Goal: Task Accomplishment & Management: Manage account settings

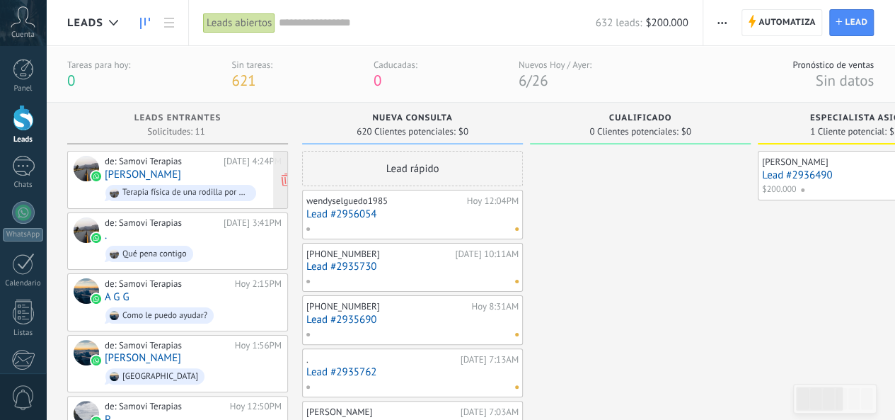
click at [195, 178] on div "de: Samovi Terapias [DATE] 4:24PM [PERSON_NAME] ⚡️ Terapia física de una rodill…" at bounding box center [193, 180] width 177 height 48
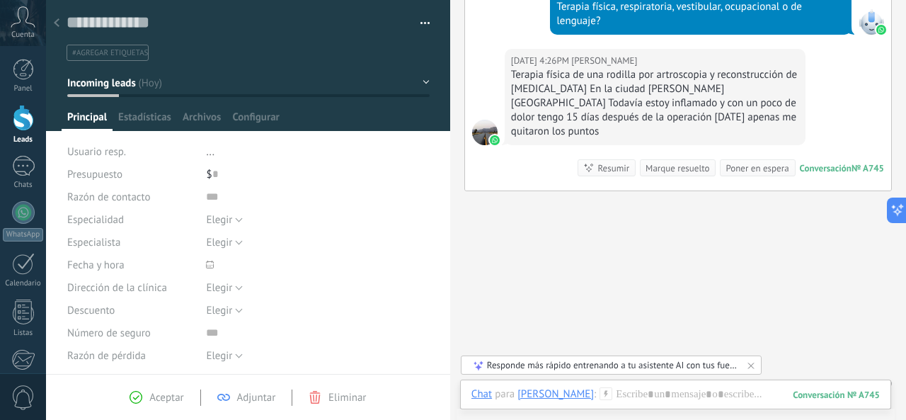
scroll to position [432, 0]
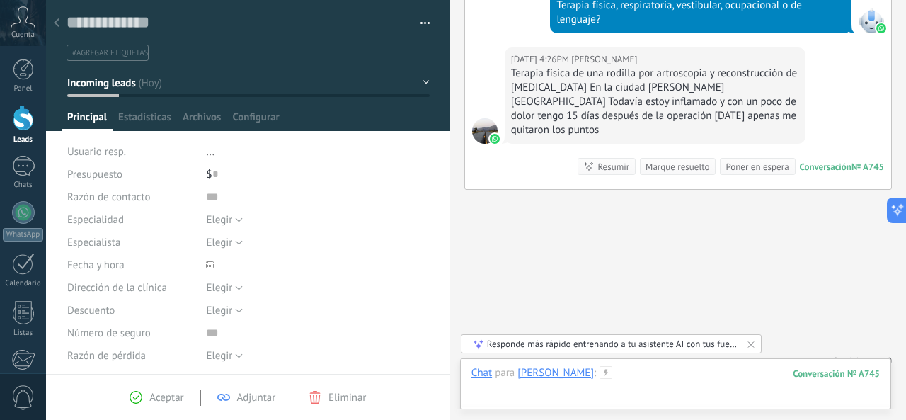
click at [601, 376] on div at bounding box center [675, 387] width 408 height 42
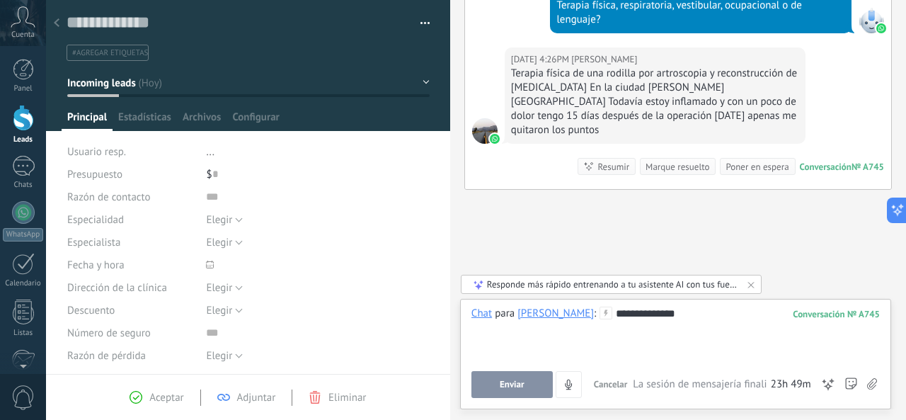
click at [540, 385] on button "Enviar" at bounding box center [511, 384] width 81 height 27
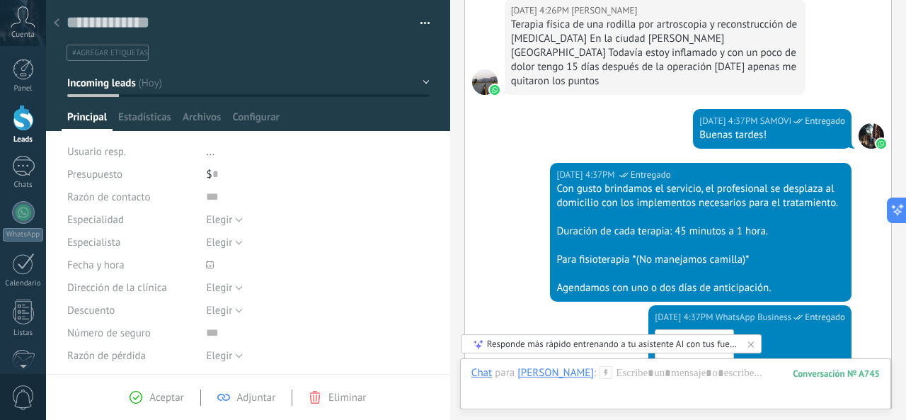
scroll to position [764, 0]
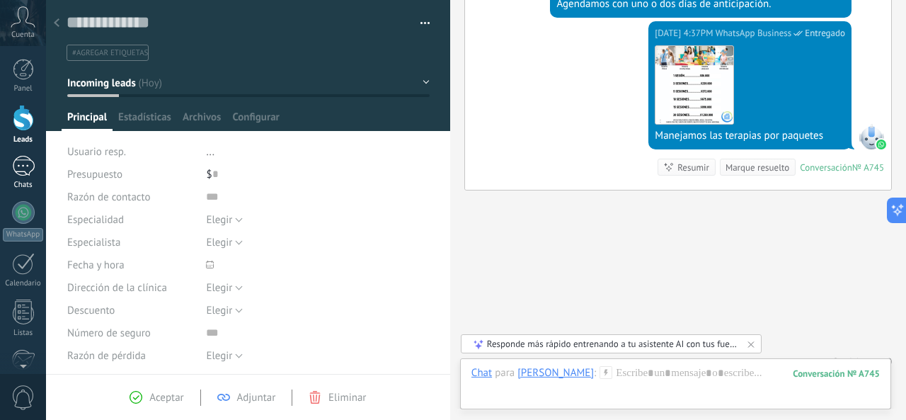
click at [32, 178] on link "1 Chats" at bounding box center [23, 173] width 46 height 34
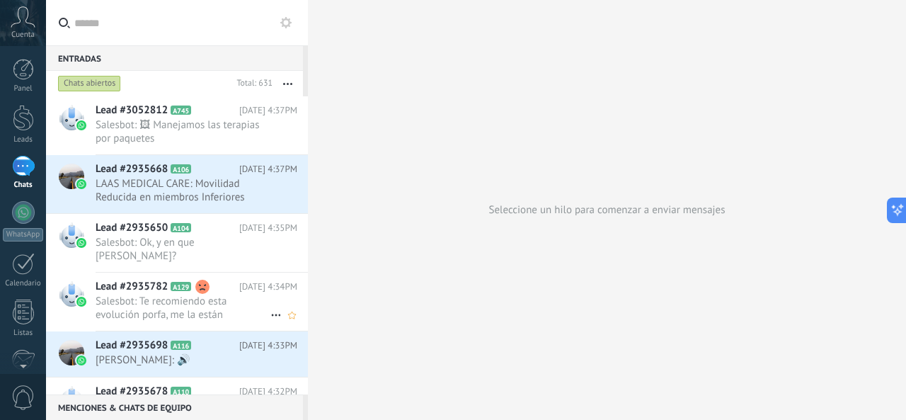
click at [179, 300] on span "Salesbot: Te recomiendo esta evolución porfa, me la están solicitando de la ent…" at bounding box center [183, 307] width 175 height 27
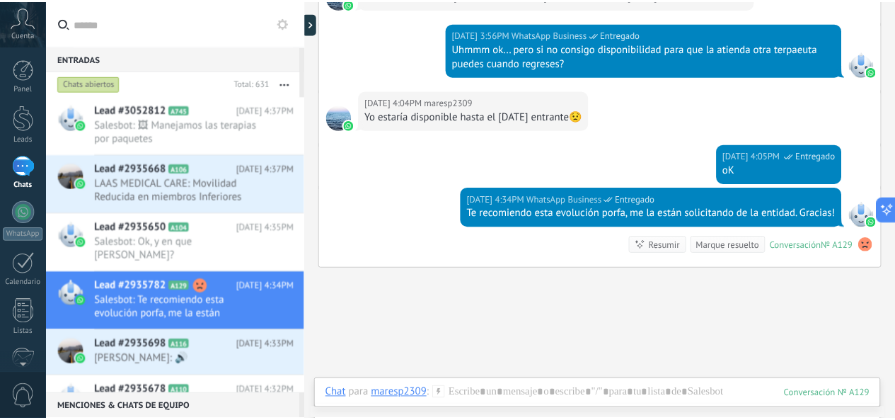
scroll to position [1827, 0]
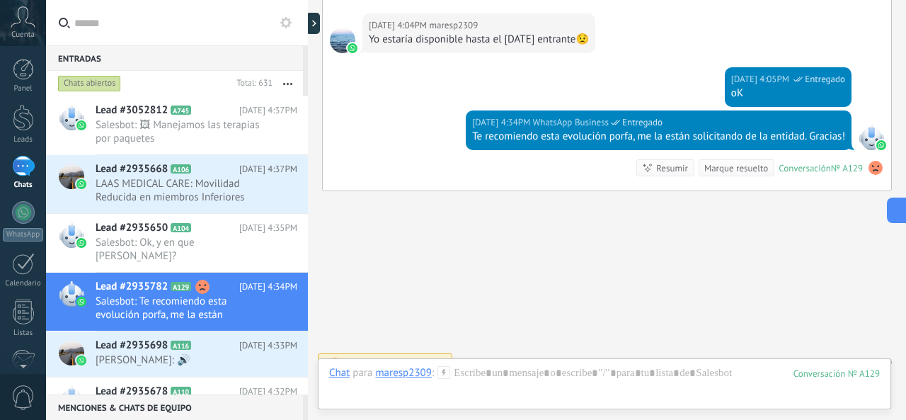
click at [870, 161] on use at bounding box center [875, 168] width 14 height 14
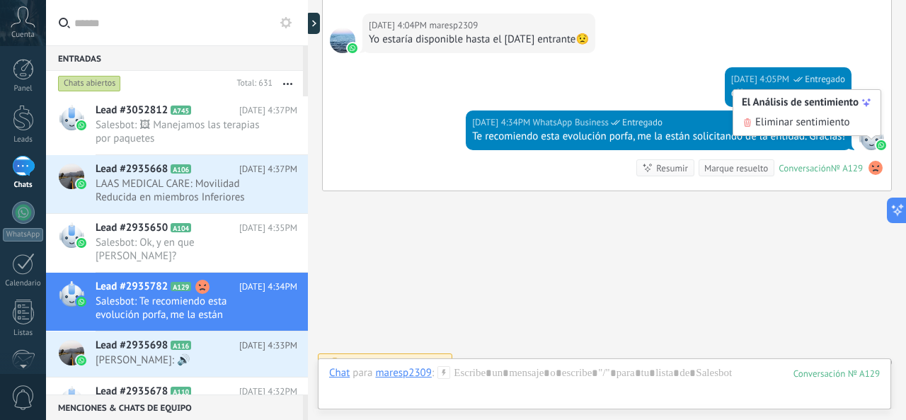
click at [380, 90] on div "[DATE] 4:05PM WhatsApp Business Entregado oK" at bounding box center [607, 88] width 568 height 43
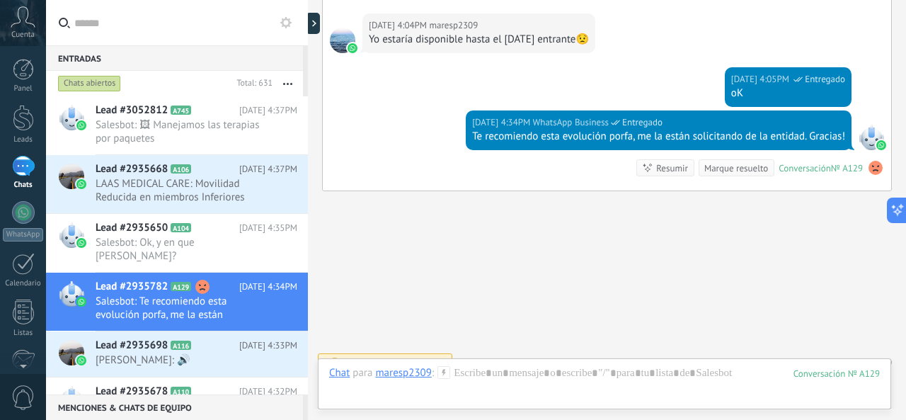
drag, startPoint x: 28, startPoint y: 124, endPoint x: 221, endPoint y: 163, distance: 196.5
click at [27, 123] on div at bounding box center [23, 118] width 21 height 26
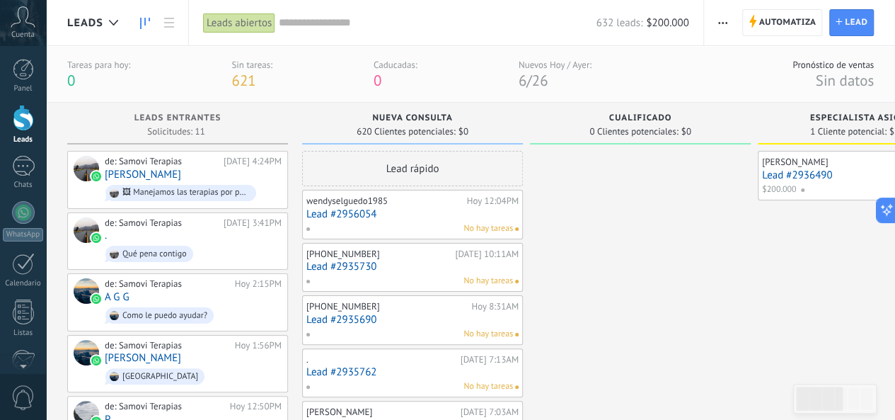
drag, startPoint x: 423, startPoint y: 115, endPoint x: 771, endPoint y: 254, distance: 374.7
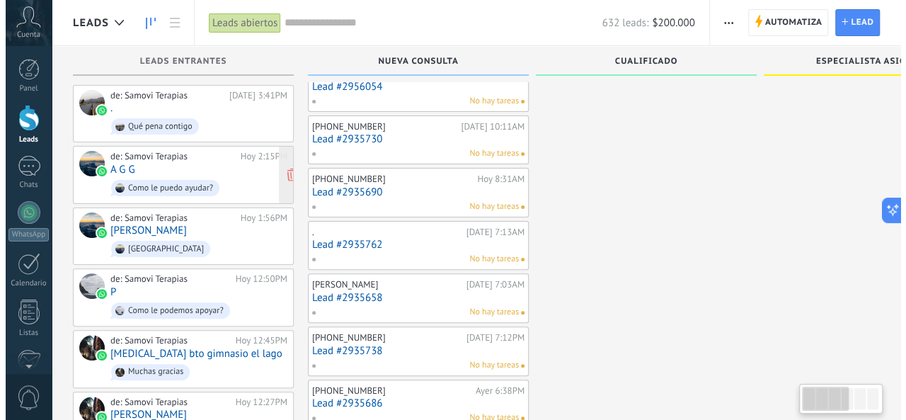
scroll to position [14, 0]
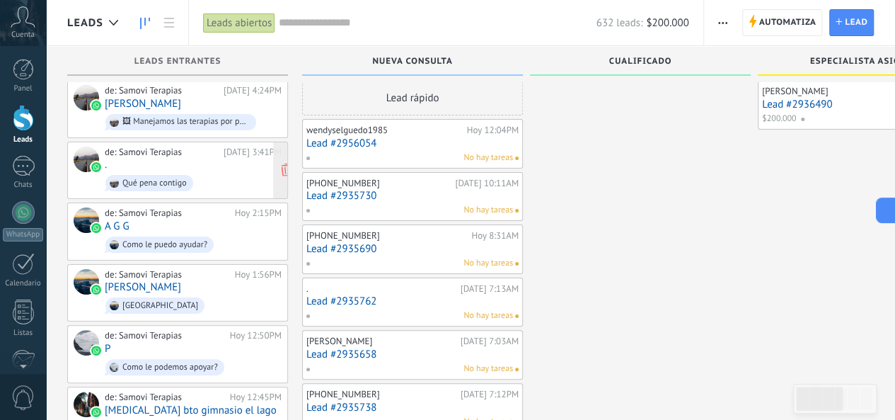
click at [219, 180] on span "Qué pena contigo" at bounding box center [193, 183] width 177 height 22
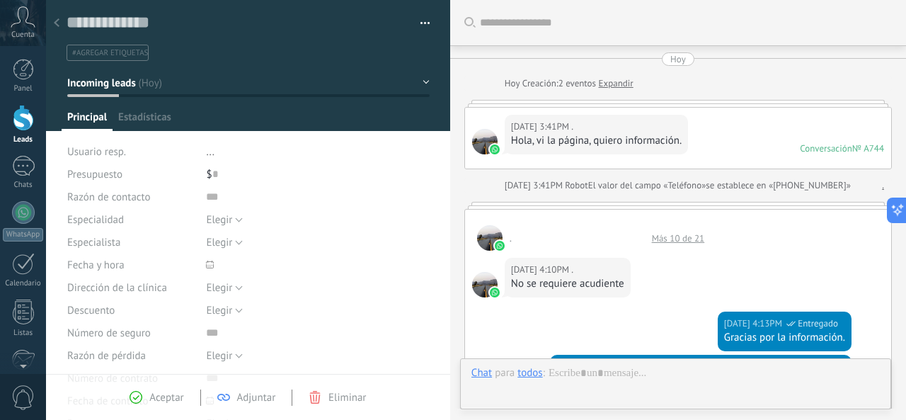
type textarea "**********"
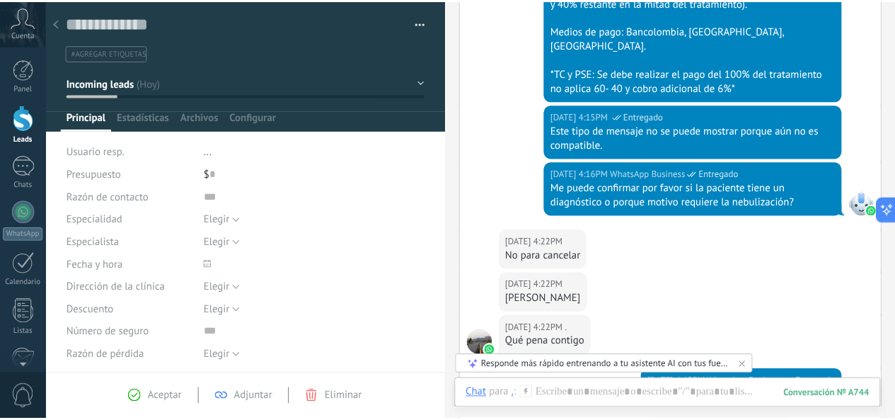
scroll to position [867, 0]
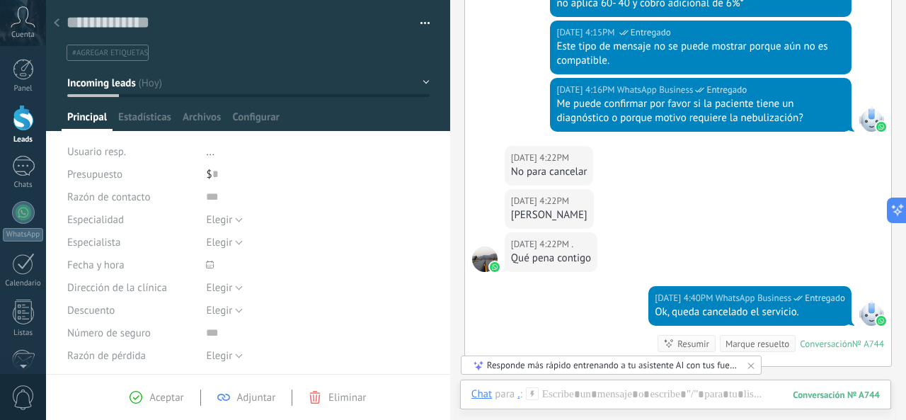
click at [24, 135] on div "Leads" at bounding box center [23, 139] width 41 height 9
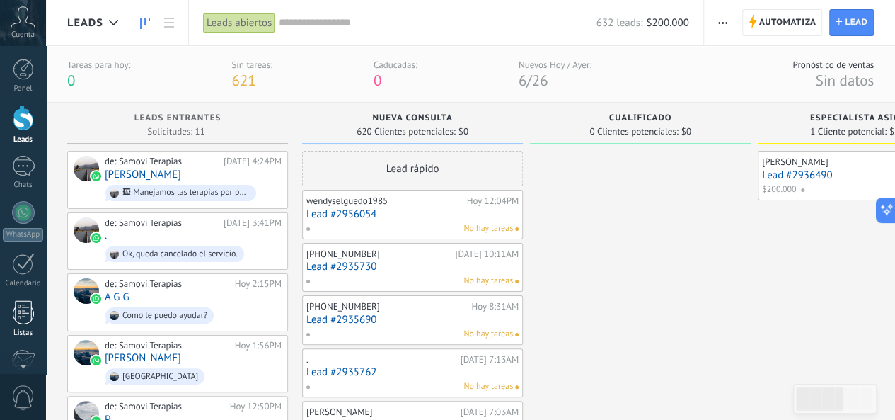
click at [19, 306] on div at bounding box center [23, 311] width 21 height 25
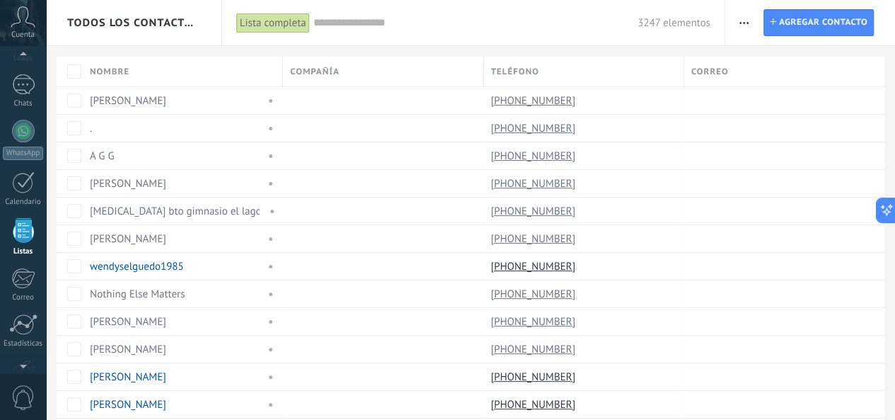
scroll to position [87, 0]
click at [741, 22] on use "button" at bounding box center [743, 23] width 9 height 2
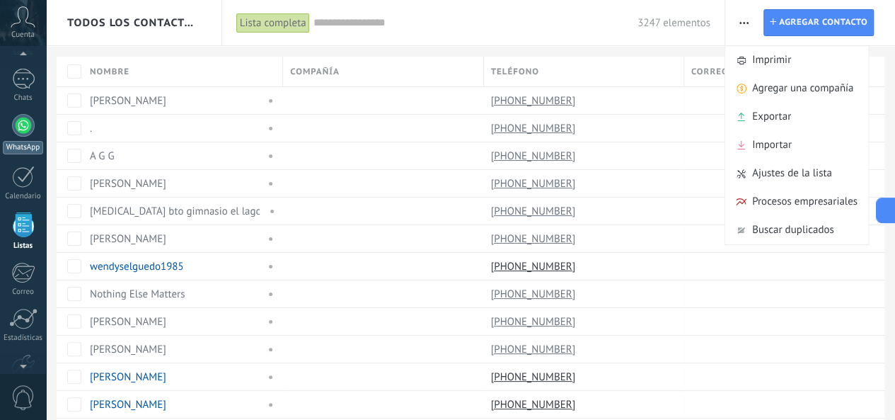
click at [30, 135] on link "WhatsApp" at bounding box center [23, 134] width 46 height 40
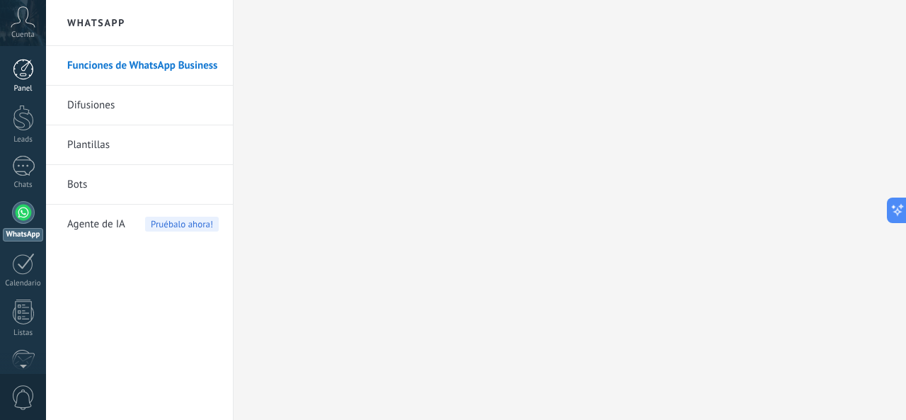
click at [25, 88] on div "Panel" at bounding box center [23, 88] width 41 height 9
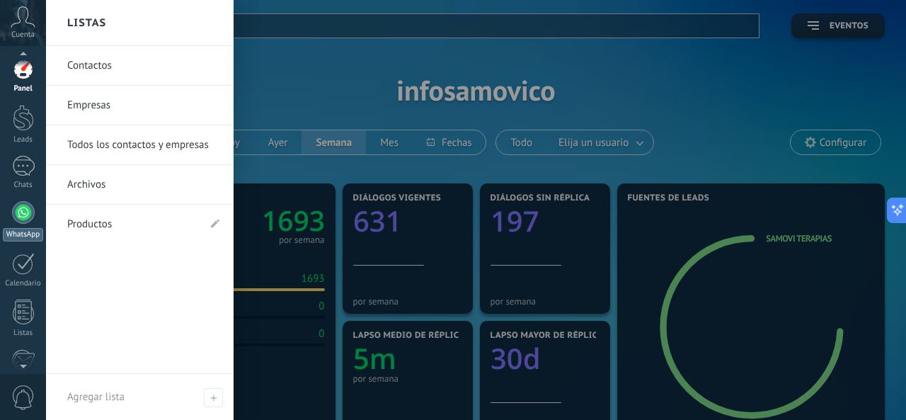
click at [21, 214] on div at bounding box center [23, 212] width 23 height 23
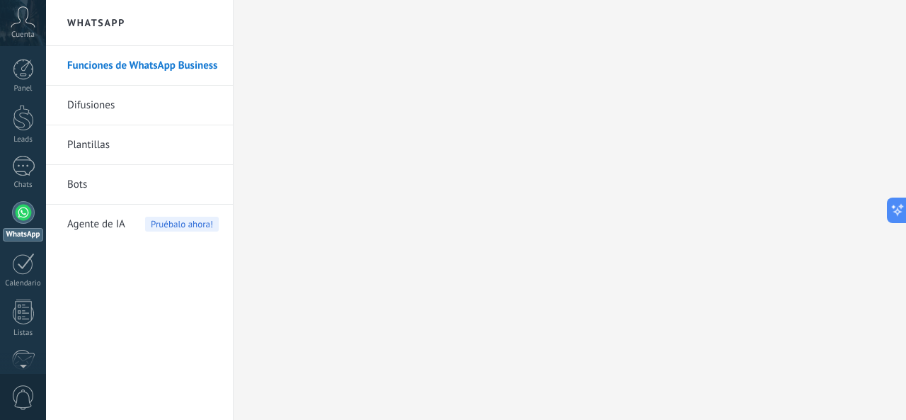
click at [81, 190] on link "Bots" at bounding box center [142, 185] width 151 height 40
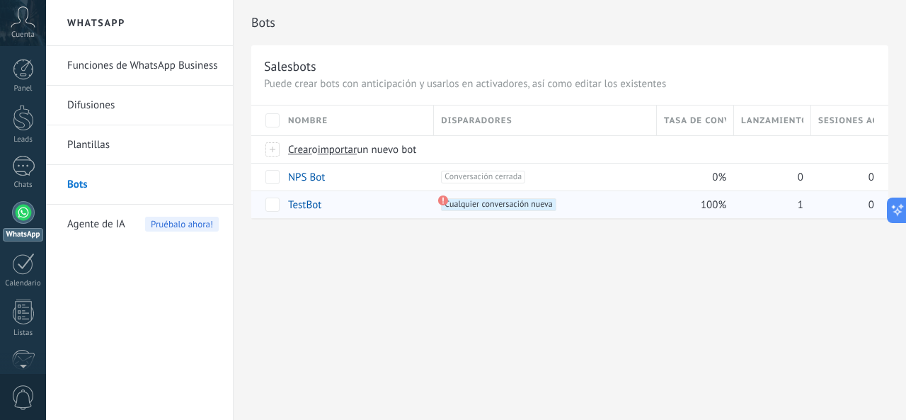
click at [299, 203] on link "TestBot" at bounding box center [304, 204] width 33 height 13
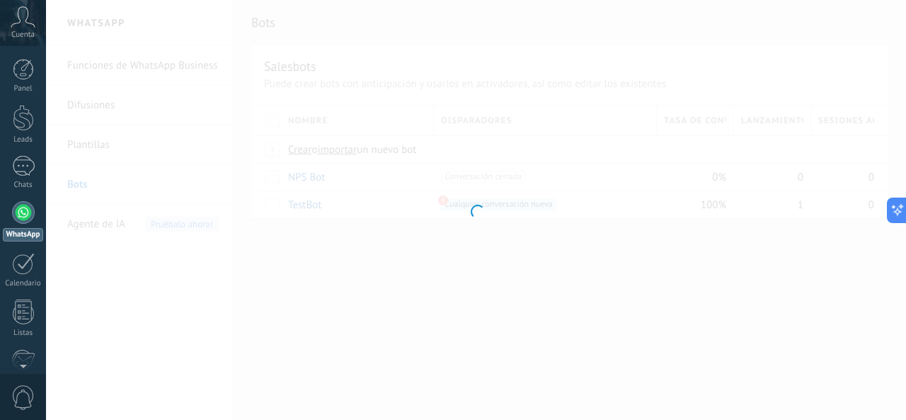
type input "*******"
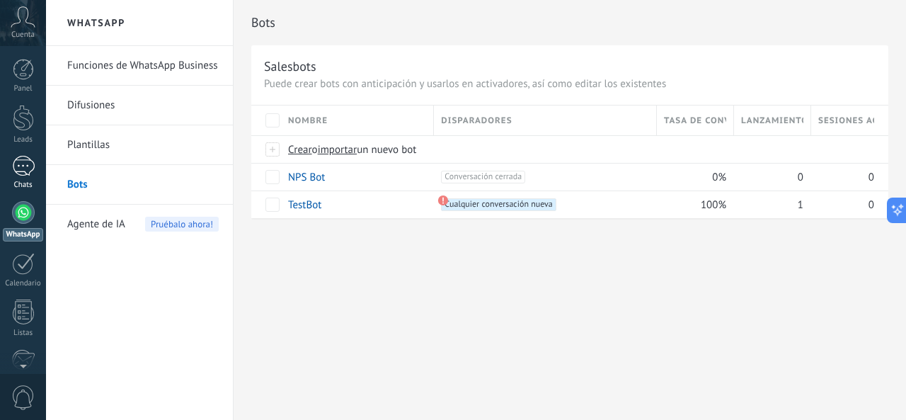
click at [24, 176] on link "1 Chats" at bounding box center [23, 173] width 46 height 34
click at [22, 173] on div "1" at bounding box center [23, 166] width 23 height 21
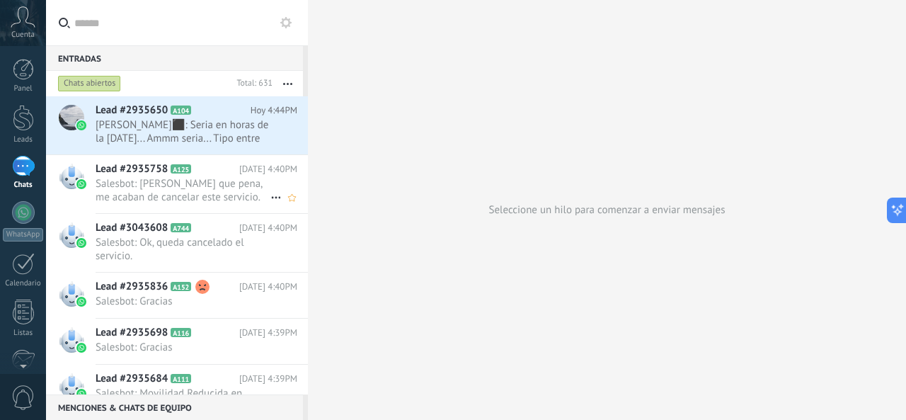
click at [201, 193] on span "Salesbot: [PERSON_NAME] que pena, me acaban de cancelar este servicio." at bounding box center [183, 190] width 175 height 27
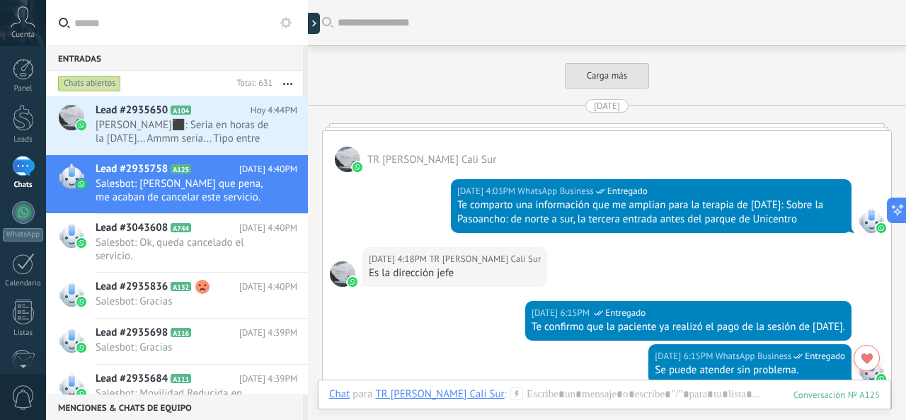
scroll to position [2325, 0]
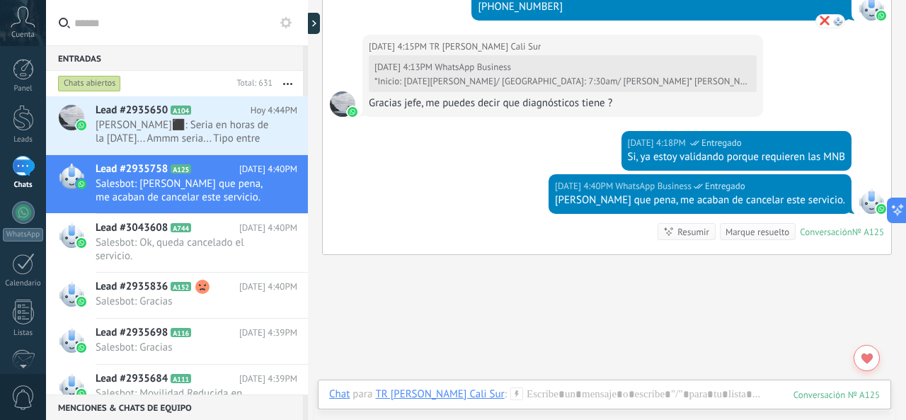
click at [515, 393] on use at bounding box center [516, 393] width 12 height 12
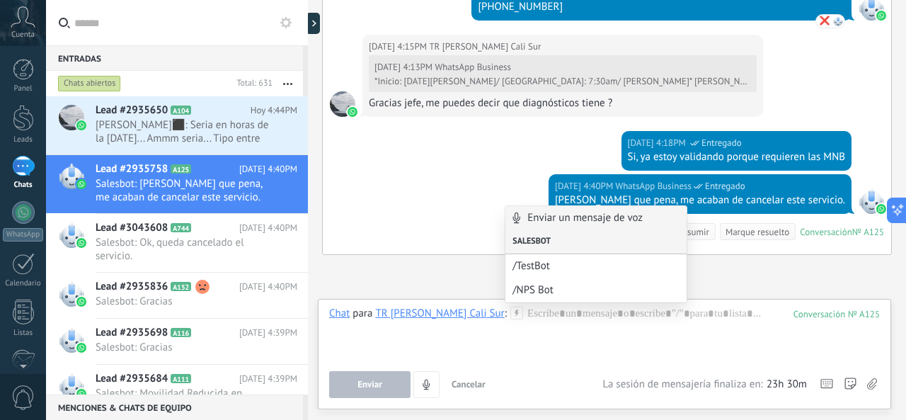
click at [533, 241] on div "Salesbot" at bounding box center [596, 242] width 182 height 24
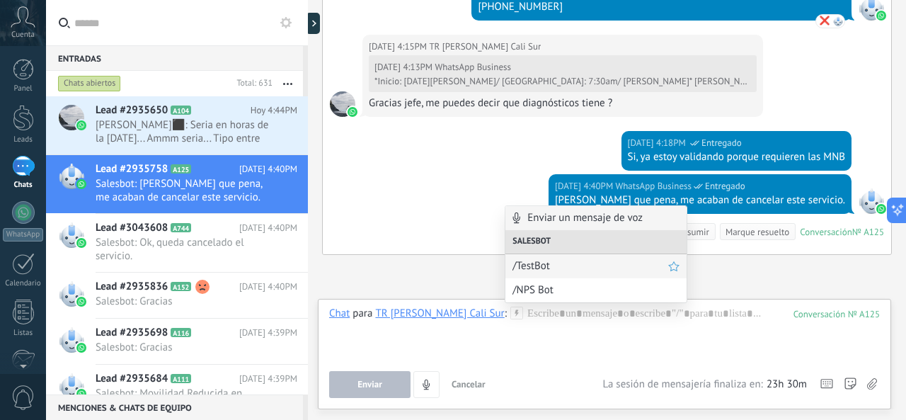
click at [534, 262] on span "/TestBot" at bounding box center [590, 265] width 156 height 13
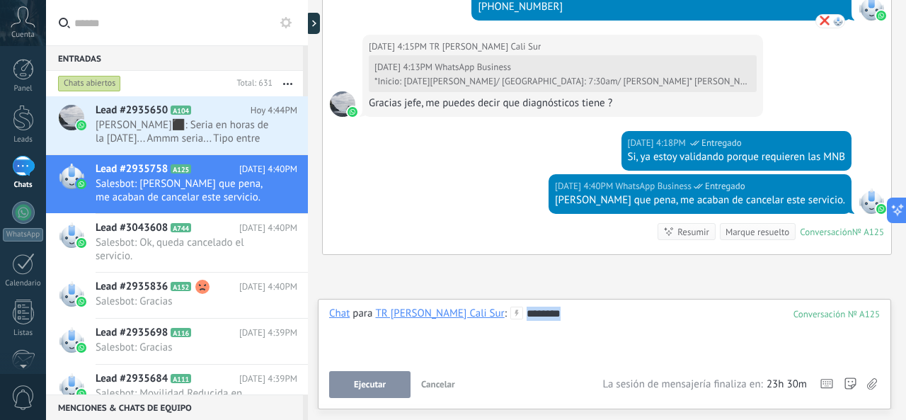
drag, startPoint x: 555, startPoint y: 318, endPoint x: 512, endPoint y: 318, distance: 43.2
click at [515, 319] on div "Chat para TR [PERSON_NAME] Cali Sur : 125 ********" at bounding box center [604, 333] width 550 height 54
click at [516, 314] on icon at bounding box center [516, 312] width 13 height 13
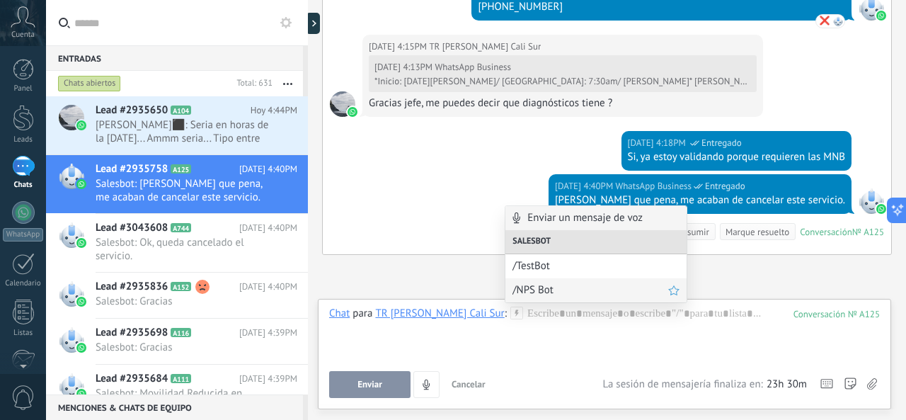
click at [528, 287] on span "/NPS Bot" at bounding box center [590, 289] width 156 height 13
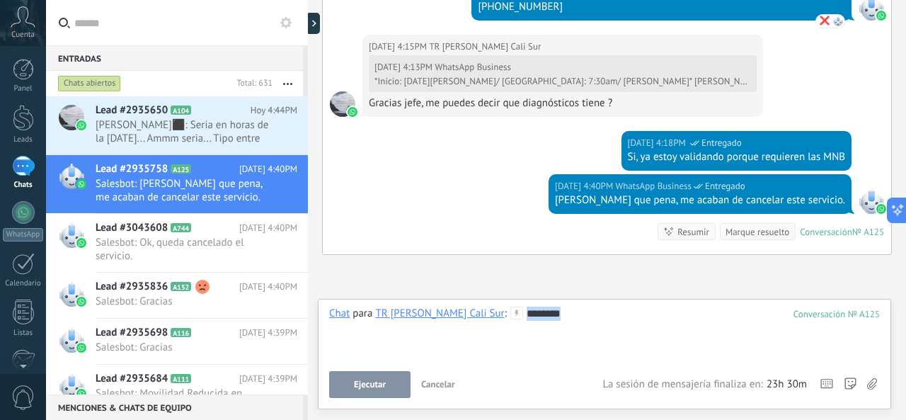
drag, startPoint x: 583, startPoint y: 318, endPoint x: 513, endPoint y: 322, distance: 70.2
click at [513, 322] on div "********" at bounding box center [604, 333] width 551 height 54
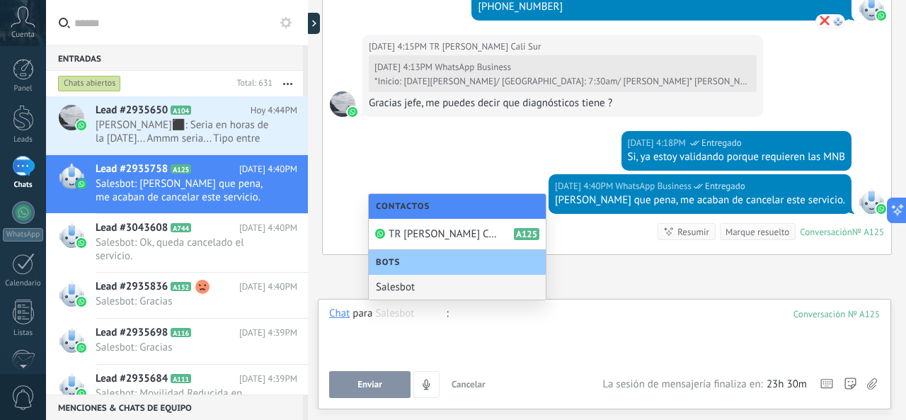
click at [540, 342] on div at bounding box center [604, 333] width 551 height 54
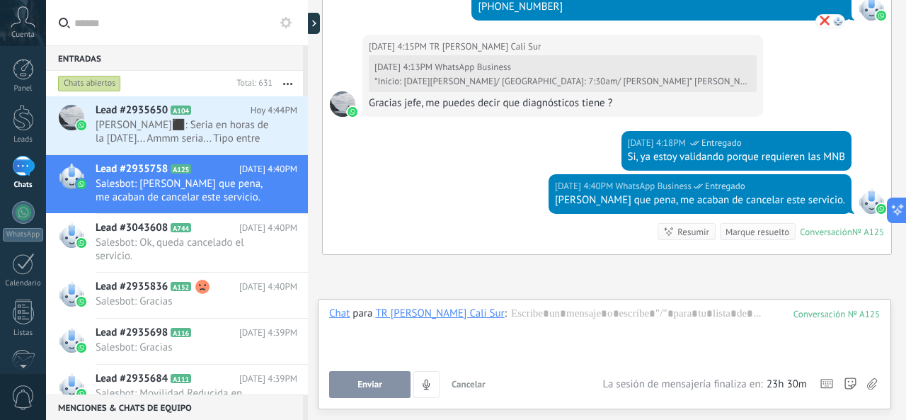
click at [507, 388] on div "Enviar Cancelar Rastrear clics en links ? Reducir links largos y rastrear clics…" at bounding box center [465, 384] width 273 height 27
click at [518, 313] on icon at bounding box center [516, 312] width 13 height 13
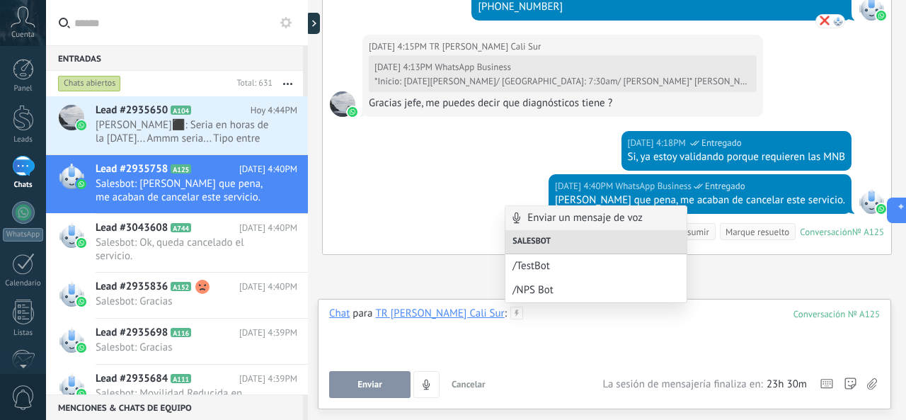
click at [637, 354] on div at bounding box center [604, 333] width 551 height 54
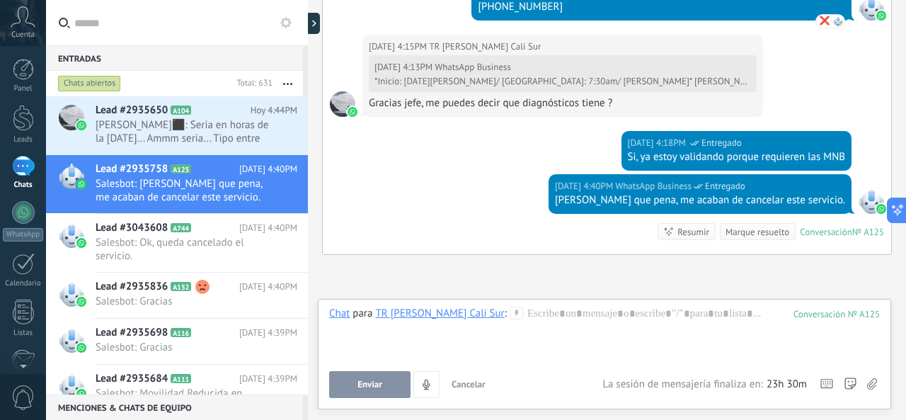
click at [513, 366] on div "Chat para TR [PERSON_NAME] Cali Sur : 125 Enviar Cancelar Rastrear clics en lin…" at bounding box center [604, 351] width 550 height 91
click at [755, 314] on div at bounding box center [604, 333] width 551 height 54
click at [736, 331] on div at bounding box center [604, 333] width 551 height 54
click at [517, 311] on use at bounding box center [516, 312] width 12 height 12
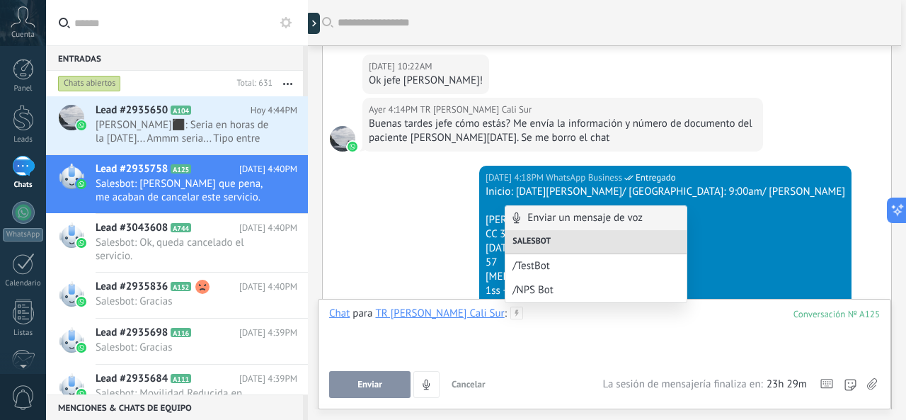
scroll to position [839, 0]
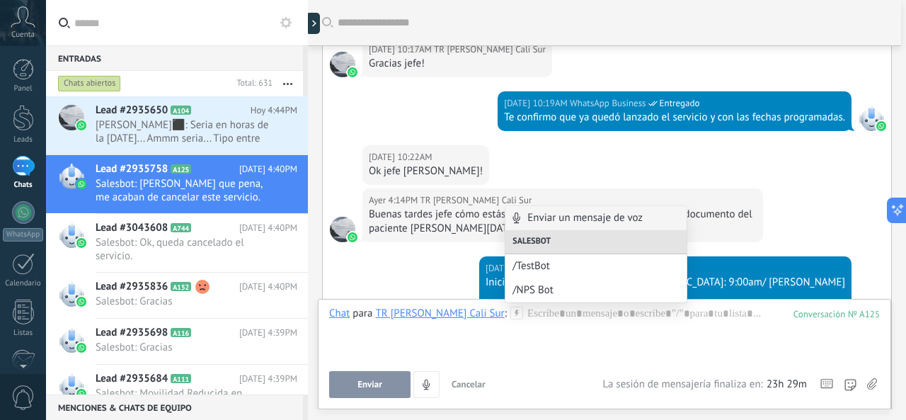
click at [20, 32] on span "Cuenta" at bounding box center [22, 34] width 23 height 9
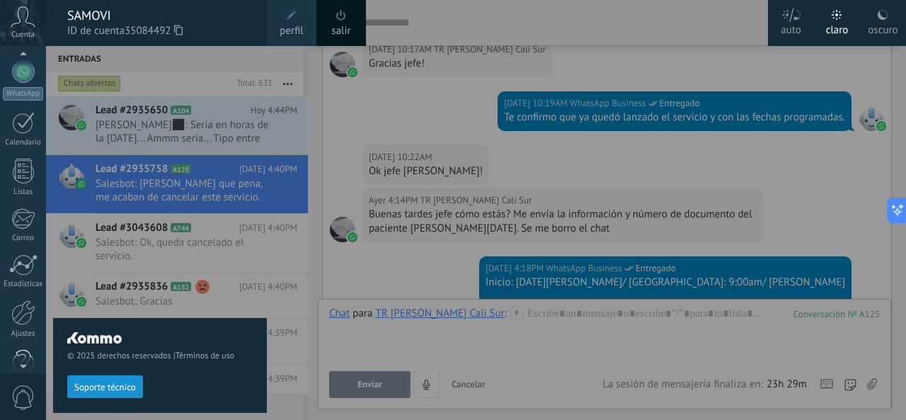
scroll to position [153, 0]
click at [24, 302] on div at bounding box center [23, 300] width 24 height 25
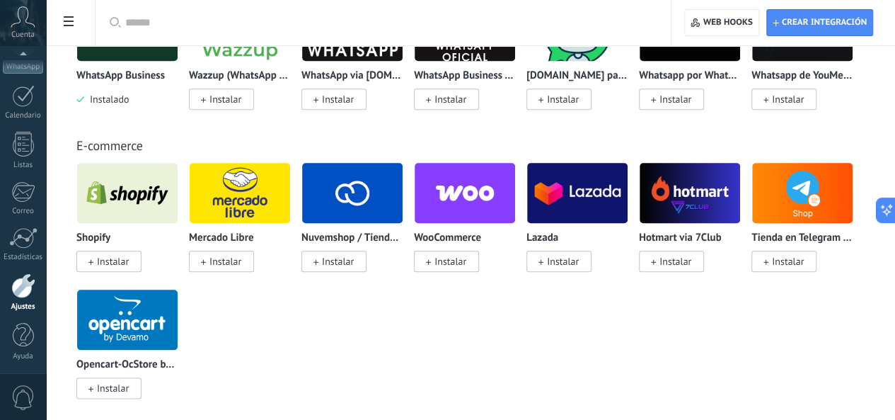
scroll to position [495, 0]
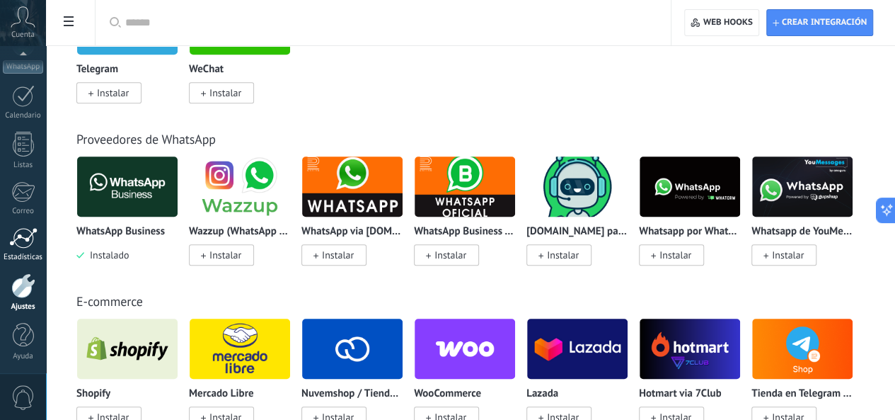
click at [18, 243] on div at bounding box center [23, 237] width 28 height 21
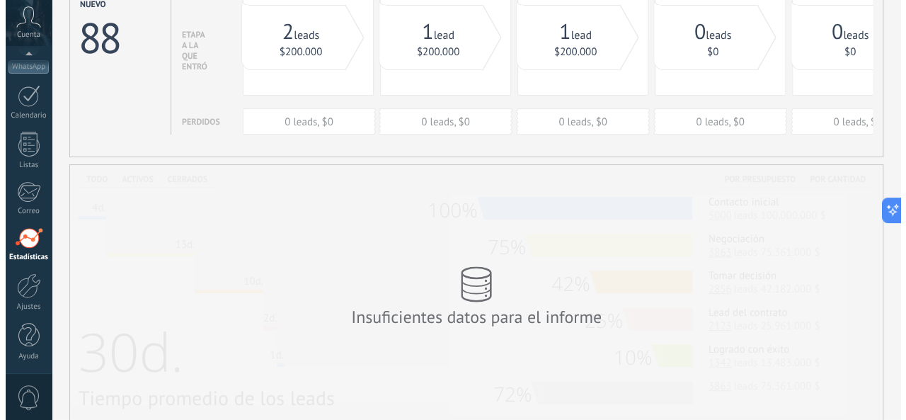
scroll to position [128, 0]
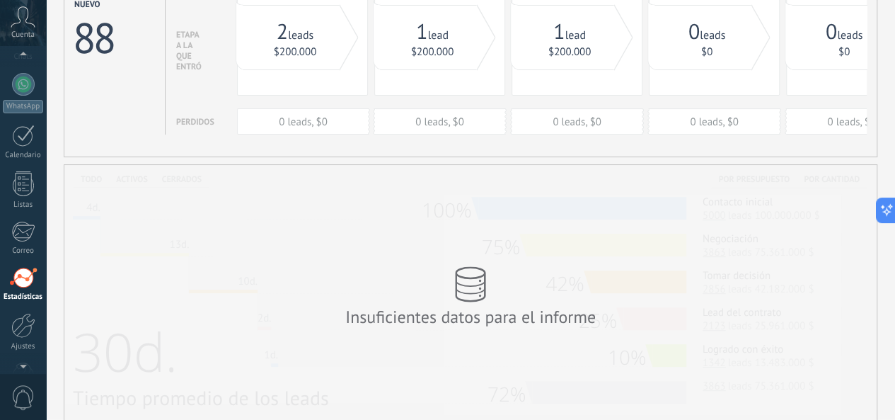
click at [23, 33] on span "Cuenta" at bounding box center [22, 34] width 23 height 9
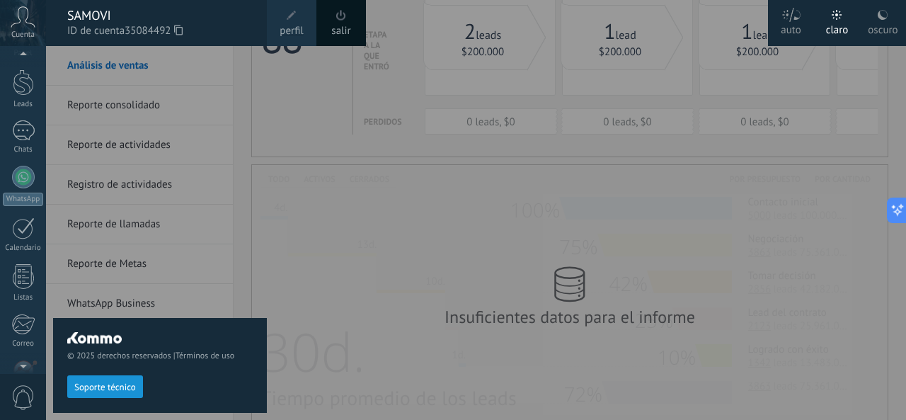
scroll to position [0, 0]
click at [21, 165] on div "1" at bounding box center [23, 166] width 23 height 21
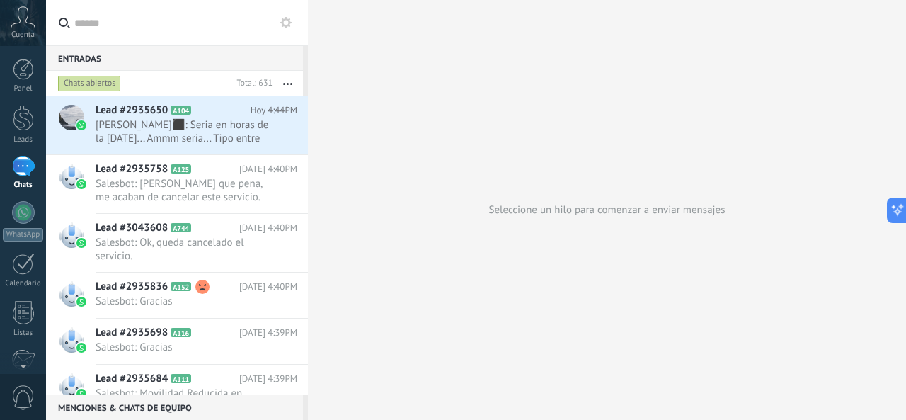
click at [281, 29] on button at bounding box center [285, 22] width 17 height 17
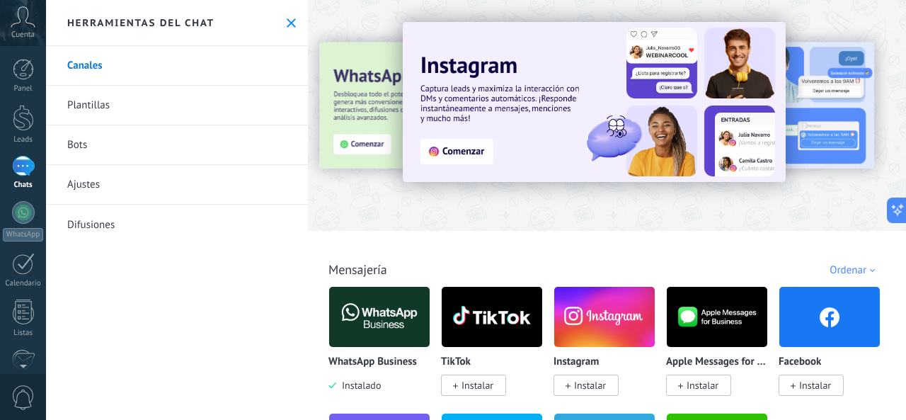
click at [22, 166] on div "1" at bounding box center [23, 166] width 23 height 21
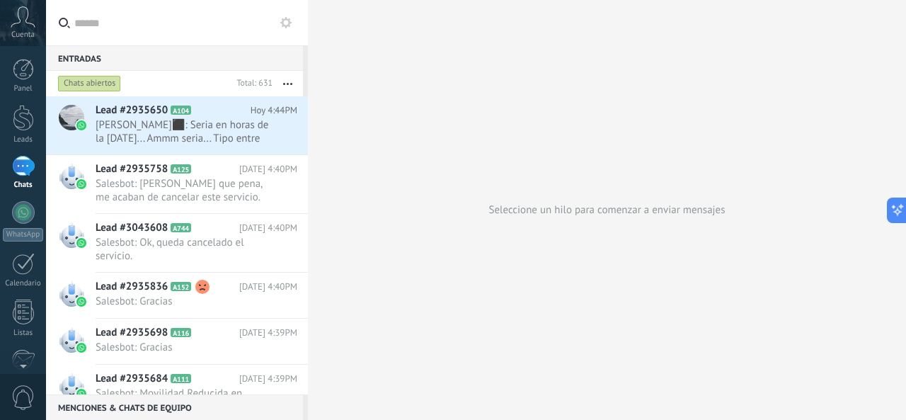
click at [287, 25] on use at bounding box center [285, 22] width 11 height 11
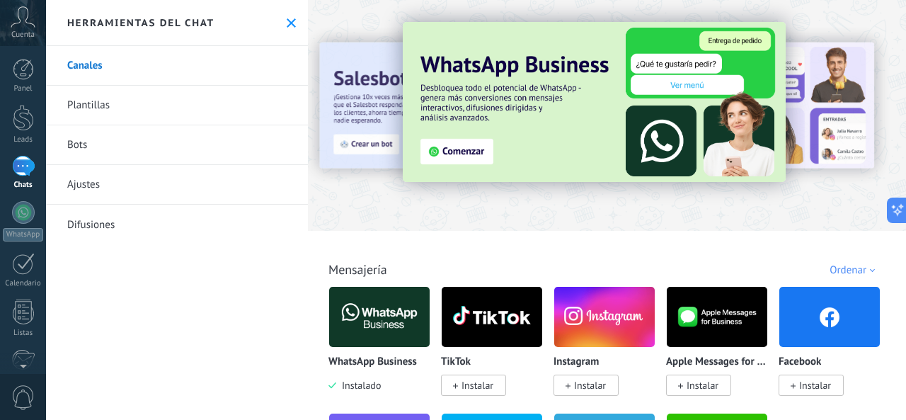
click at [287, 21] on icon at bounding box center [291, 22] width 9 height 9
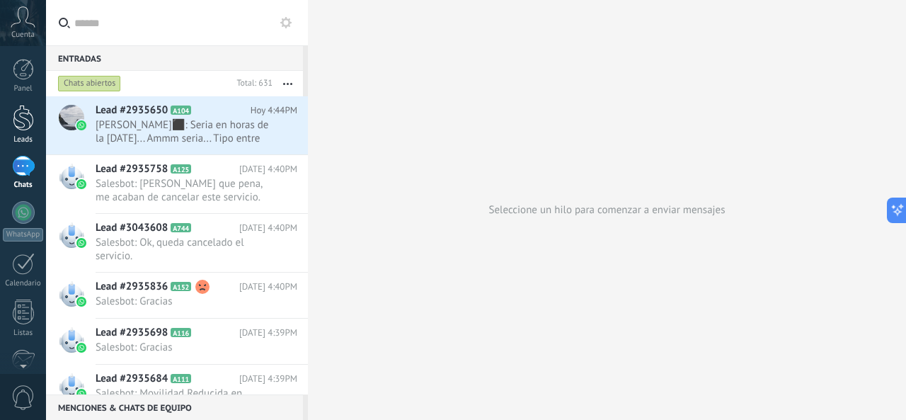
click at [27, 132] on link "Leads" at bounding box center [23, 125] width 46 height 40
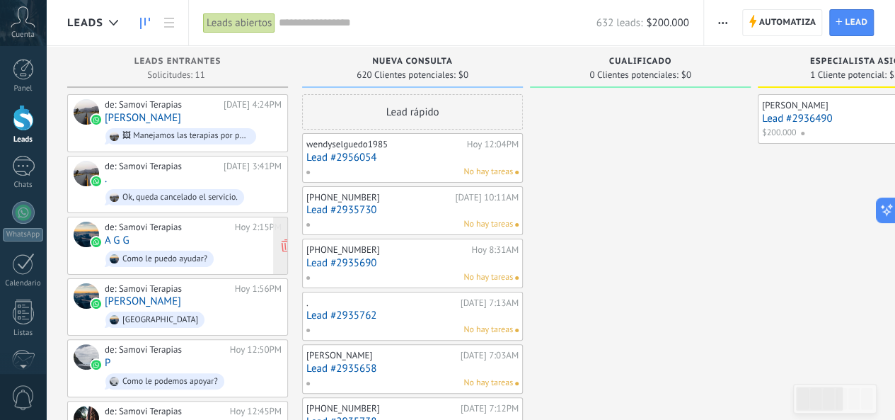
click at [218, 243] on div "de: Samovi Terapias [DATE] 2:15PM A G G Como le puedo ayudar?" at bounding box center [193, 245] width 177 height 48
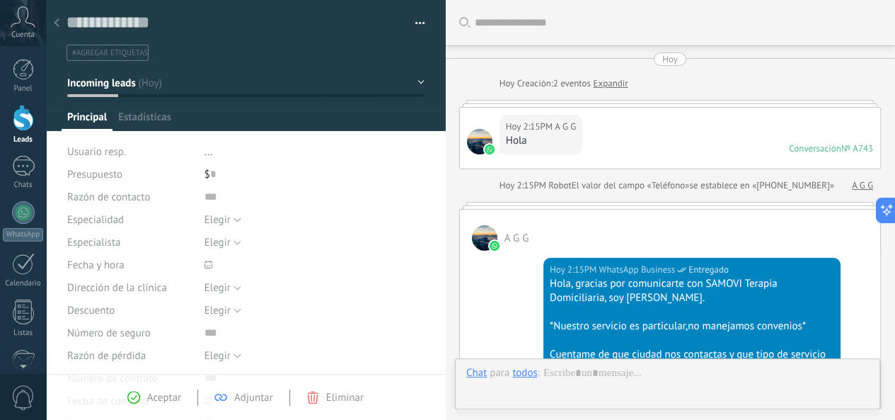
type textarea "**********"
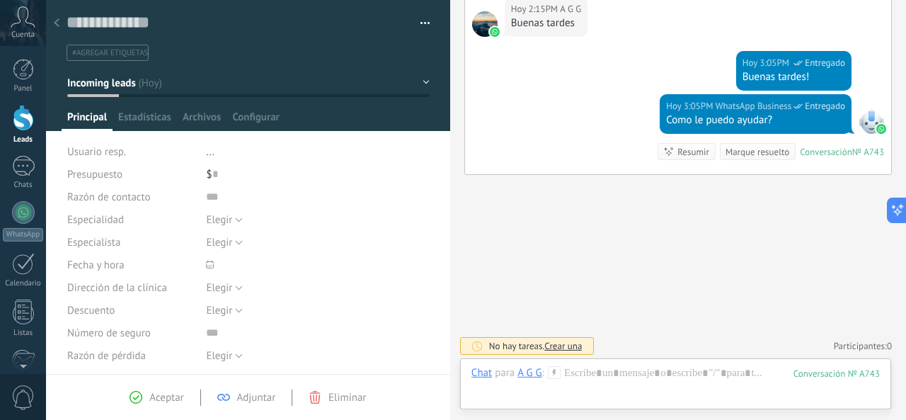
scroll to position [21, 0]
click at [669, 382] on div at bounding box center [675, 387] width 408 height 42
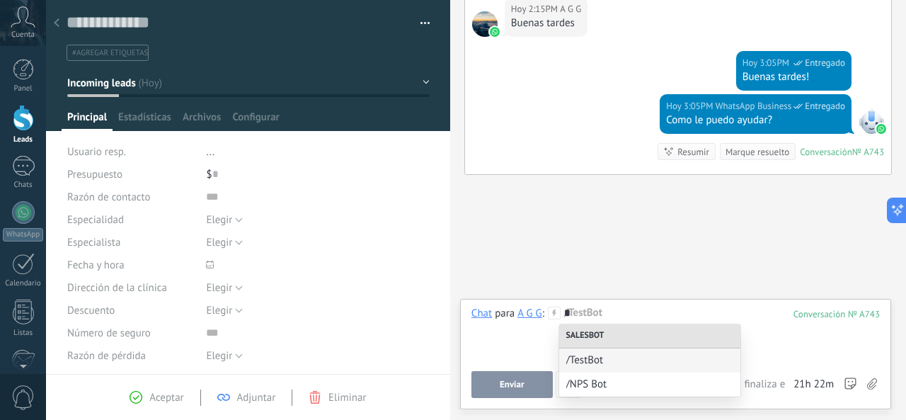
click at [765, 331] on div "*" at bounding box center [675, 333] width 409 height 54
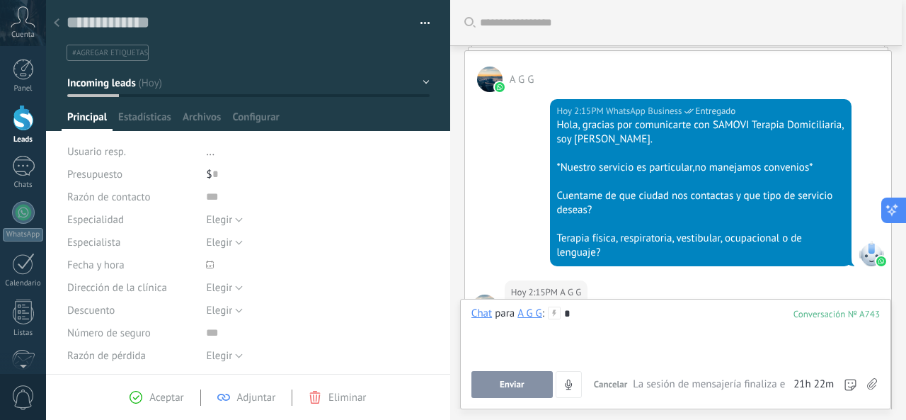
scroll to position [0, 0]
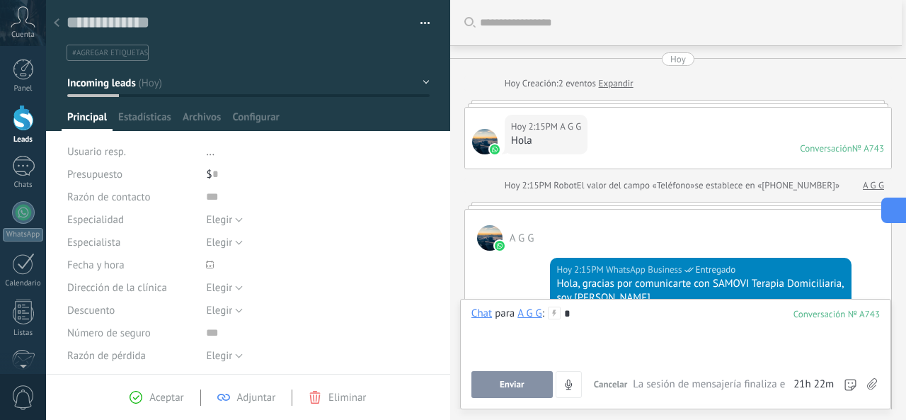
click at [894, 207] on icon at bounding box center [891, 209] width 15 height 15
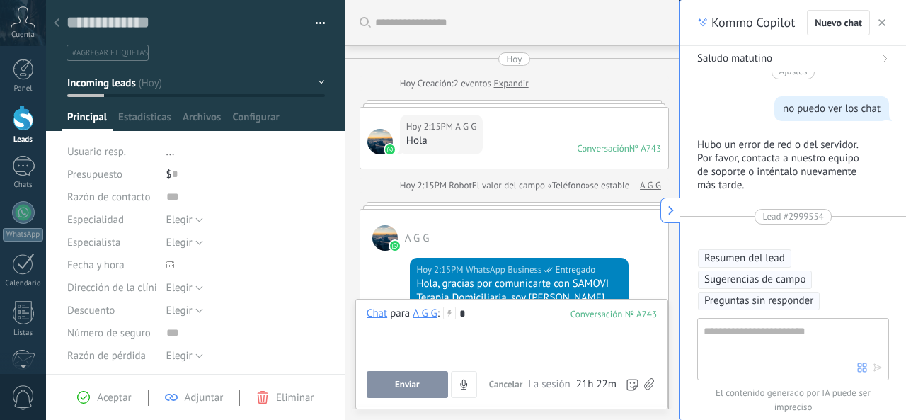
type textarea "**********"
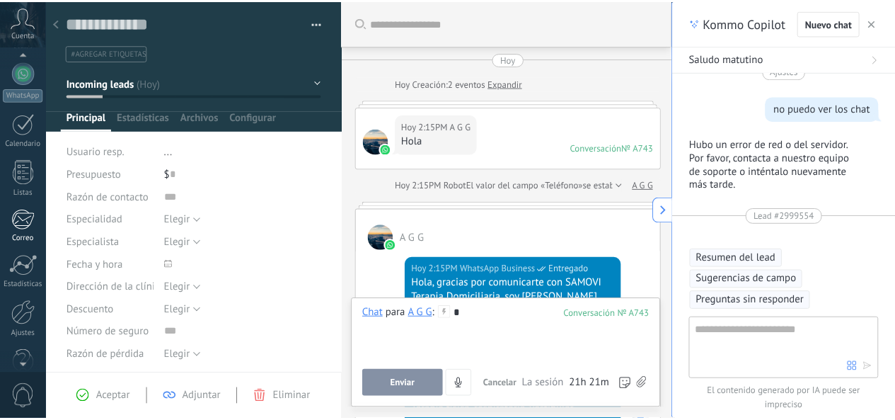
scroll to position [144, 0]
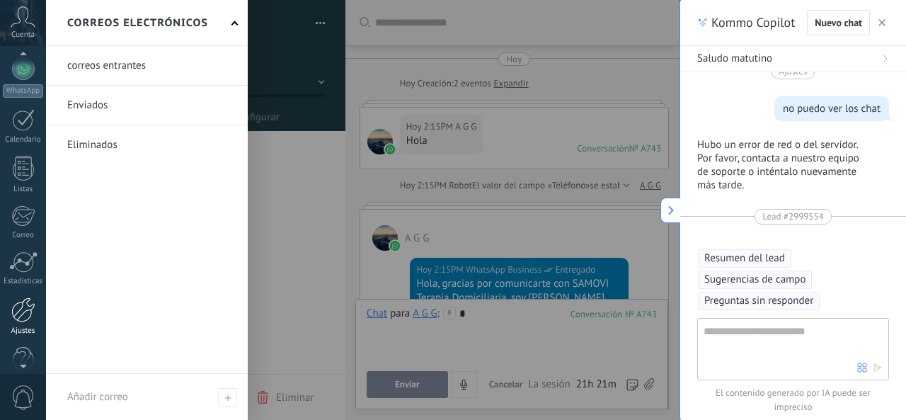
click at [29, 313] on div at bounding box center [23, 309] width 24 height 25
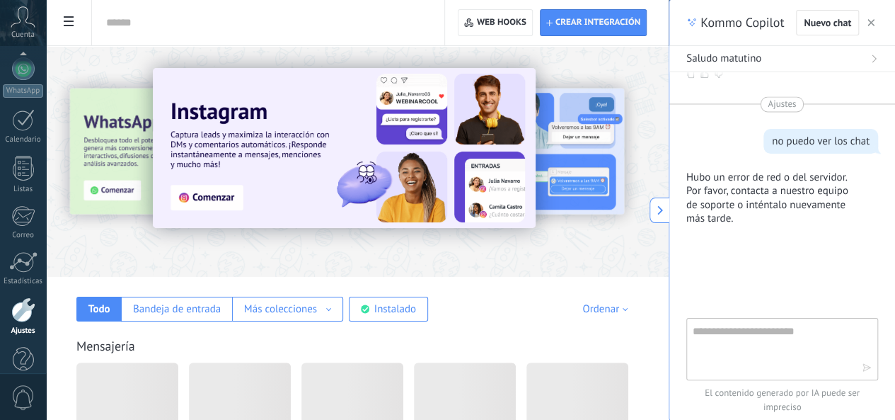
scroll to position [168, 0]
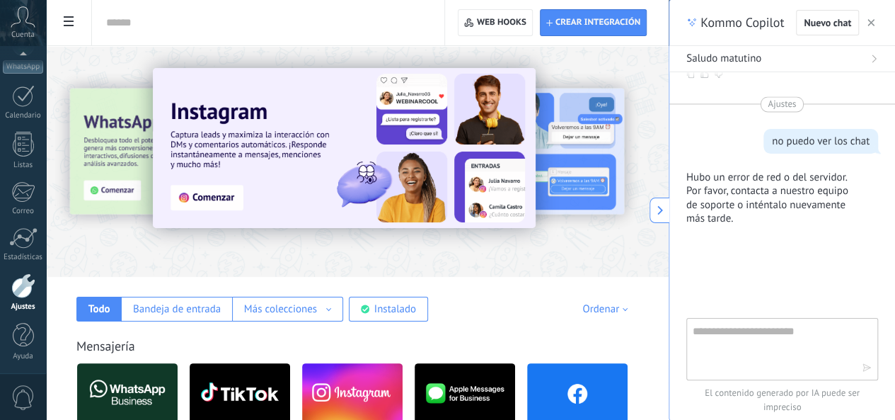
click at [23, 289] on div at bounding box center [23, 285] width 24 height 25
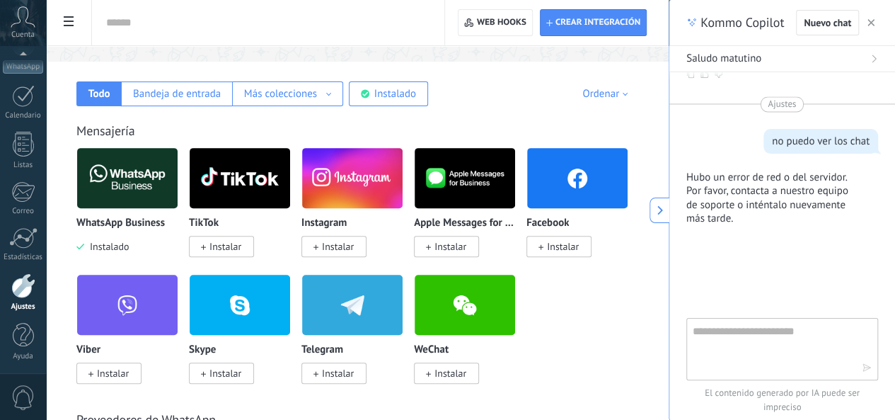
scroll to position [0, 0]
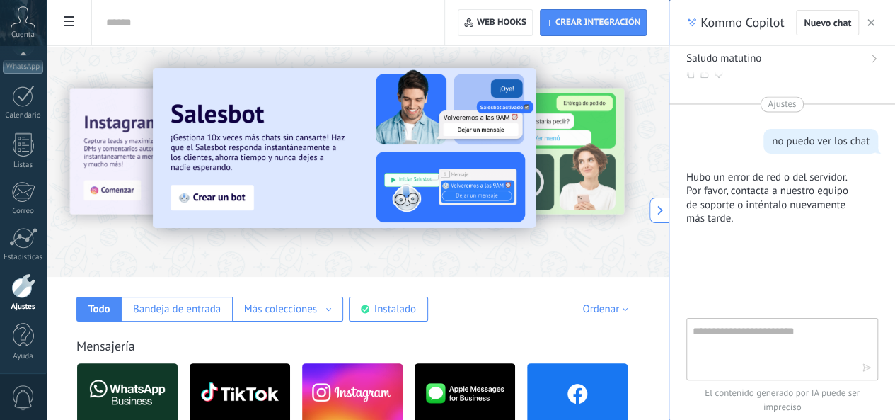
click at [874, 23] on button "button" at bounding box center [871, 22] width 14 height 17
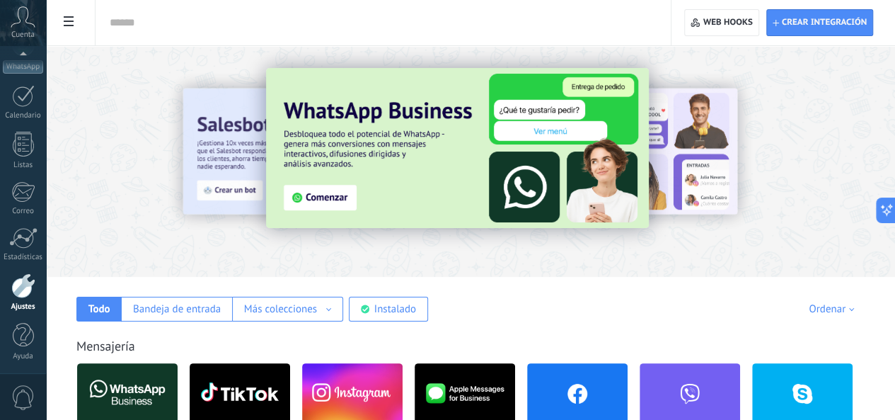
type textarea "**********"
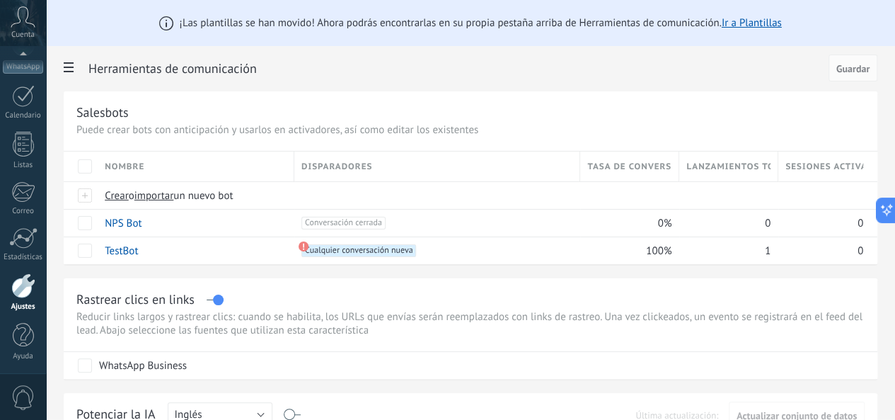
click at [782, 18] on link "Ir a Plantillas" at bounding box center [752, 22] width 60 height 13
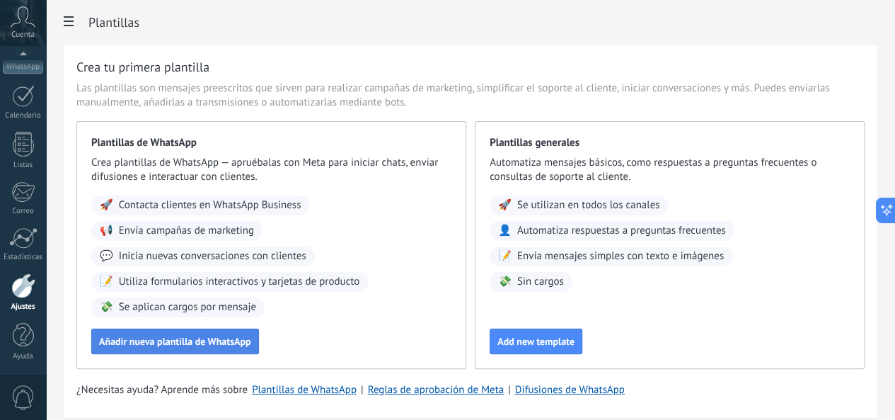
click at [251, 346] on span "Añadir nueva plantilla de WhatsApp" at bounding box center [175, 341] width 152 height 10
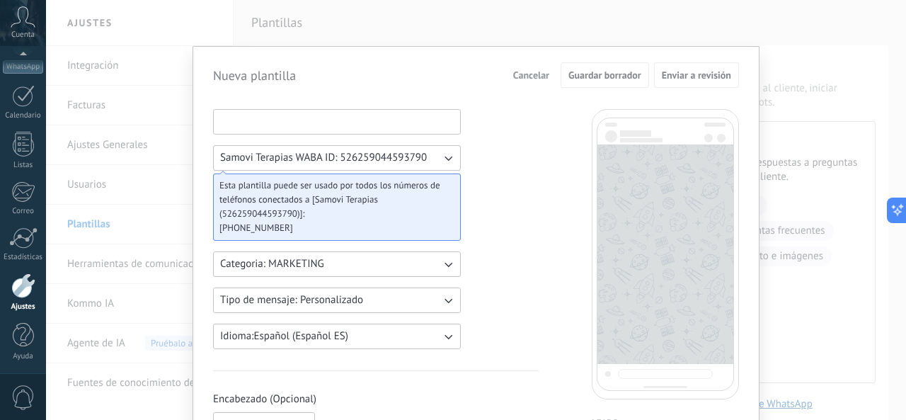
click at [287, 122] on input at bounding box center [337, 121] width 246 height 23
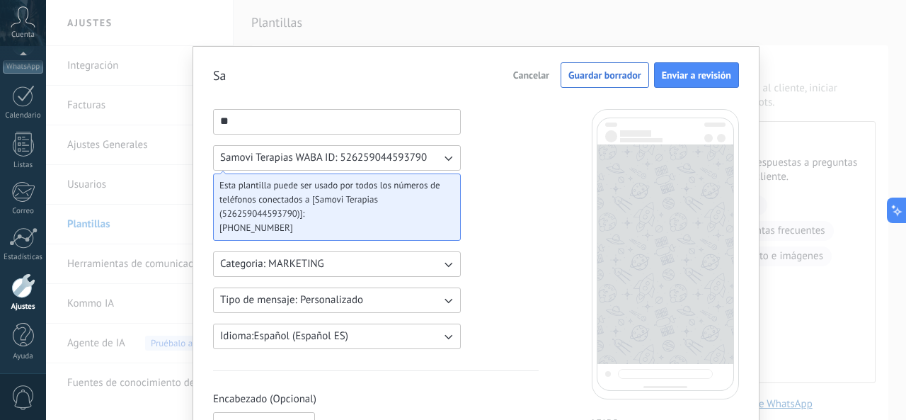
type input "*"
type input "**********"
click at [324, 154] on span "Samovi Terapias WABA ID: 526259044593790" at bounding box center [323, 158] width 207 height 14
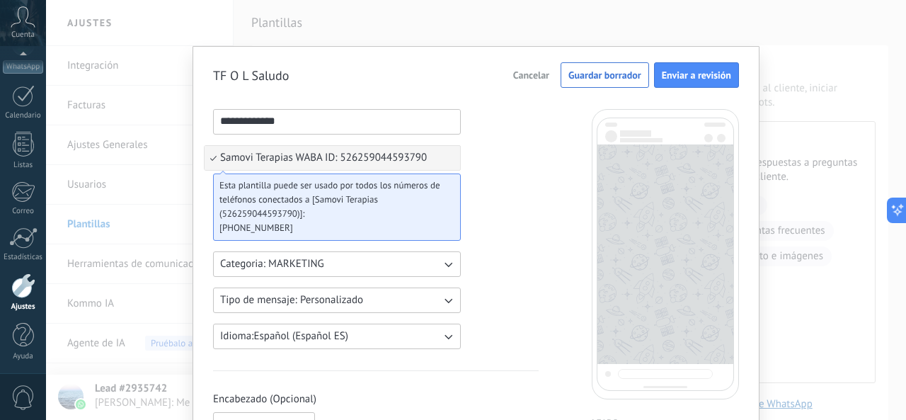
click at [300, 264] on span "Categoria: MARKETING" at bounding box center [272, 264] width 104 height 14
click at [300, 264] on li "UTILITY" at bounding box center [331, 264] width 255 height 24
click at [272, 267] on span "Categoria: UTILITY" at bounding box center [262, 264] width 84 height 14
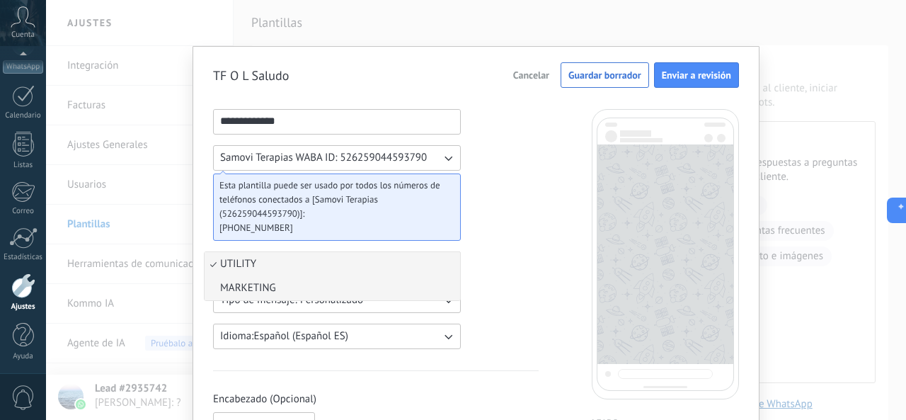
click at [242, 286] on span "MARKETING" at bounding box center [248, 288] width 56 height 14
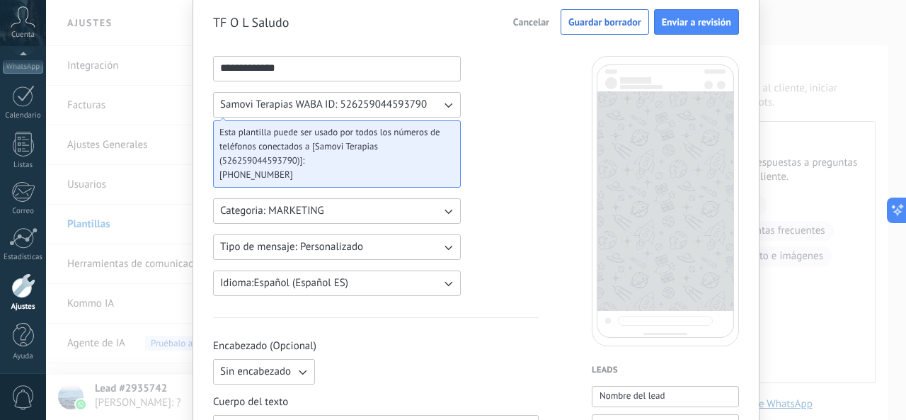
scroll to position [71, 0]
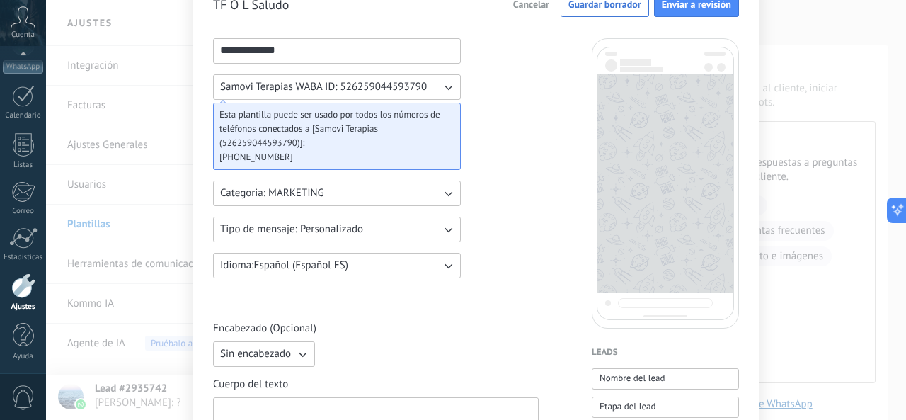
click at [284, 222] on span "Tipo de mensaje: Personalizado" at bounding box center [291, 229] width 143 height 14
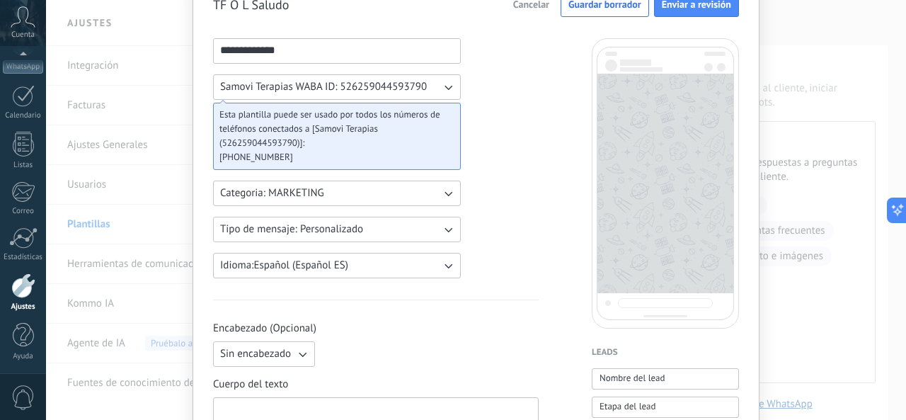
click at [366, 226] on button "Tipo de mensaje: Personalizado" at bounding box center [337, 228] width 248 height 25
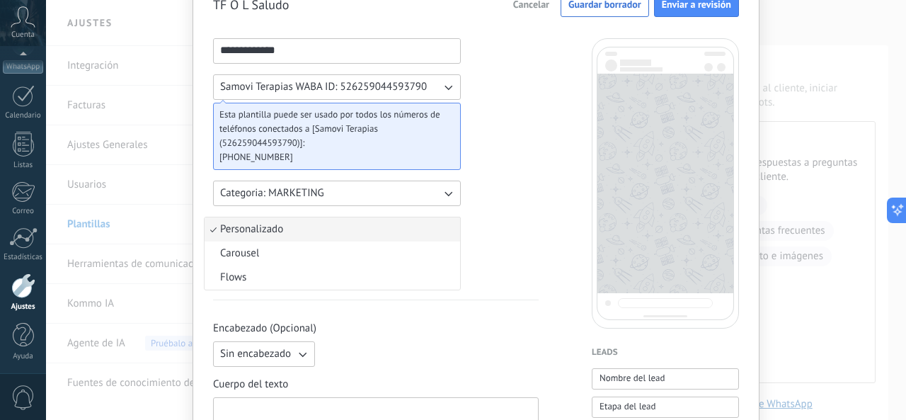
click at [260, 248] on li "Carousel" at bounding box center [331, 253] width 255 height 24
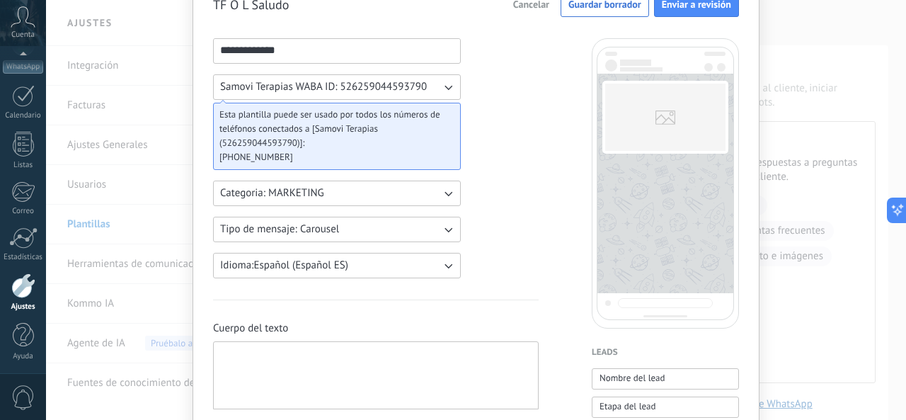
click at [296, 229] on span "Tipo de mensaje: Carousel" at bounding box center [279, 229] width 119 height 14
click at [248, 272] on li "Flows" at bounding box center [331, 277] width 255 height 24
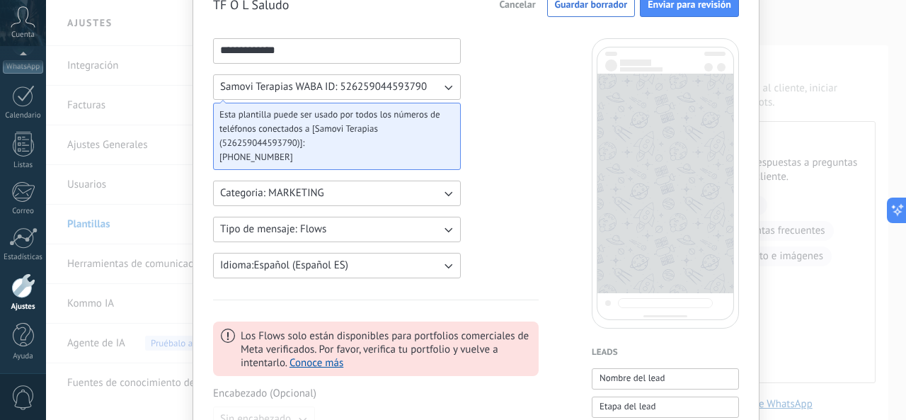
click at [391, 224] on button "Tipo de mensaje: Flows" at bounding box center [337, 228] width 248 height 25
click at [265, 234] on span "Personalizado" at bounding box center [251, 229] width 63 height 14
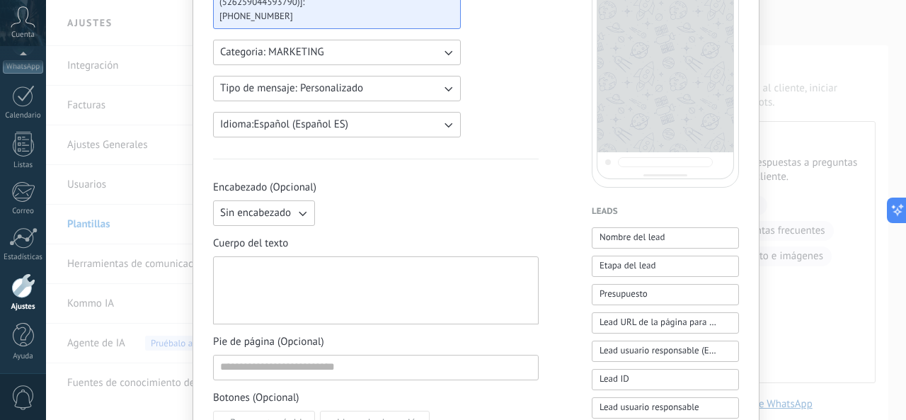
scroll to position [212, 0]
click at [295, 210] on icon "button" at bounding box center [302, 212] width 14 height 14
click at [367, 306] on div at bounding box center [375, 290] width 311 height 56
click at [316, 296] on div at bounding box center [375, 290] width 311 height 56
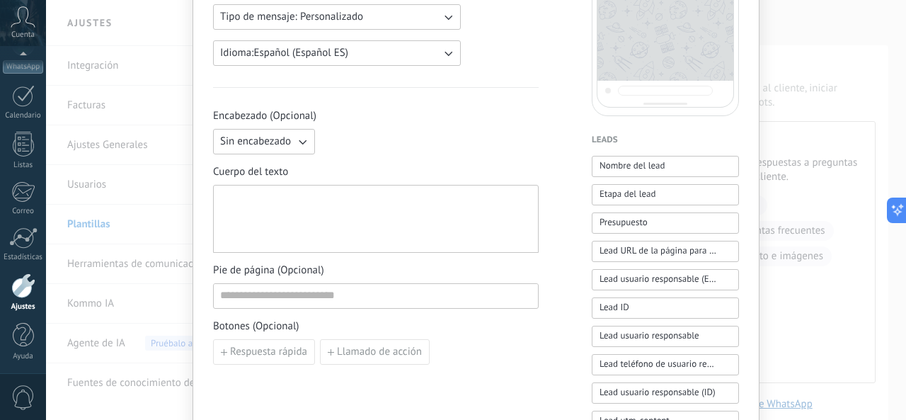
scroll to position [1272, 0]
paste div
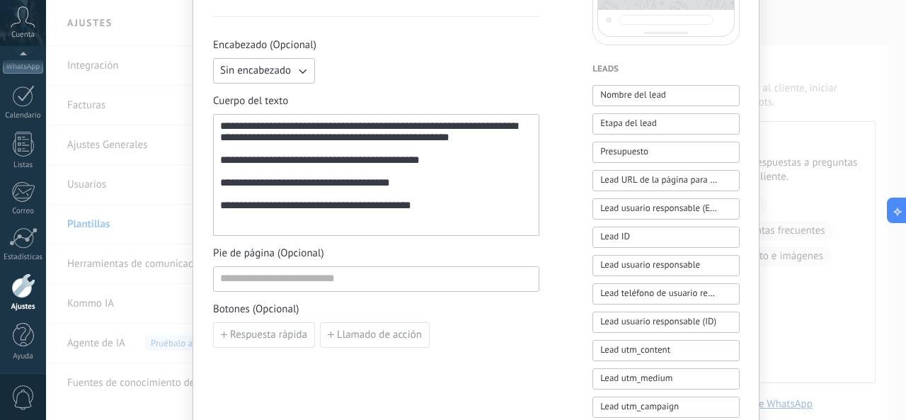
scroll to position [424, 0]
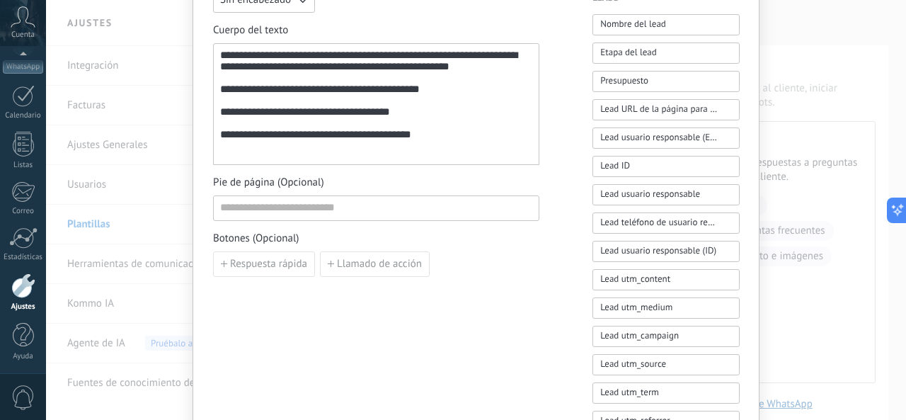
click at [270, 259] on span "Respuesta rápida" at bounding box center [268, 264] width 77 height 10
click at [288, 266] on input at bounding box center [293, 263] width 158 height 23
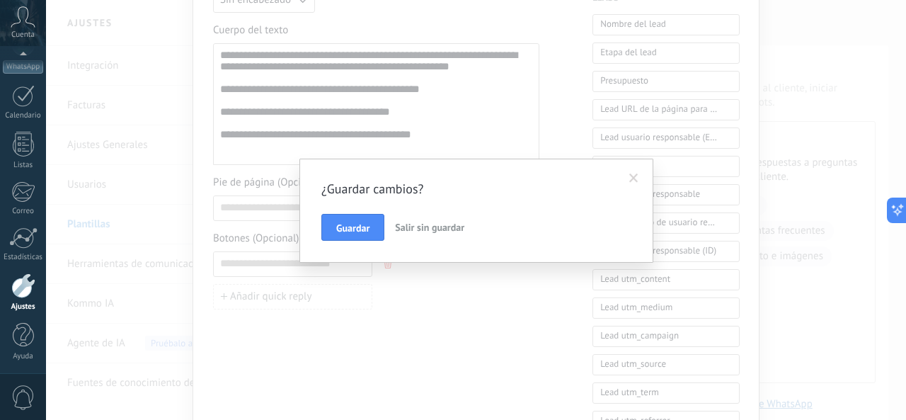
click at [410, 227] on span "Salir sin guardar" at bounding box center [429, 227] width 69 height 13
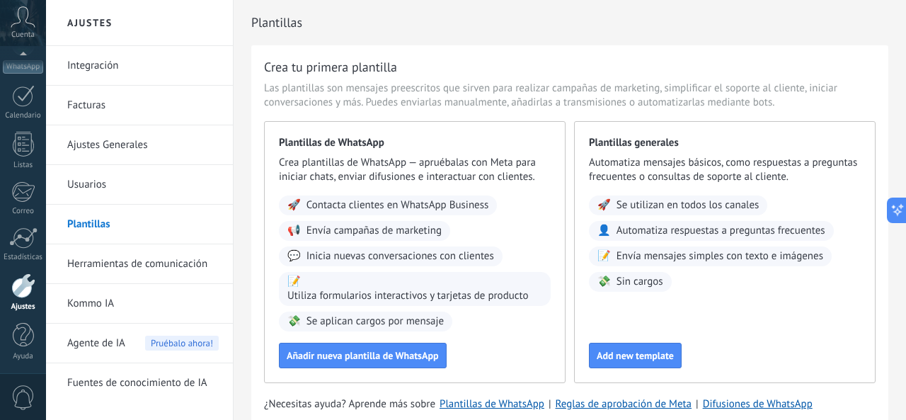
scroll to position [0, 0]
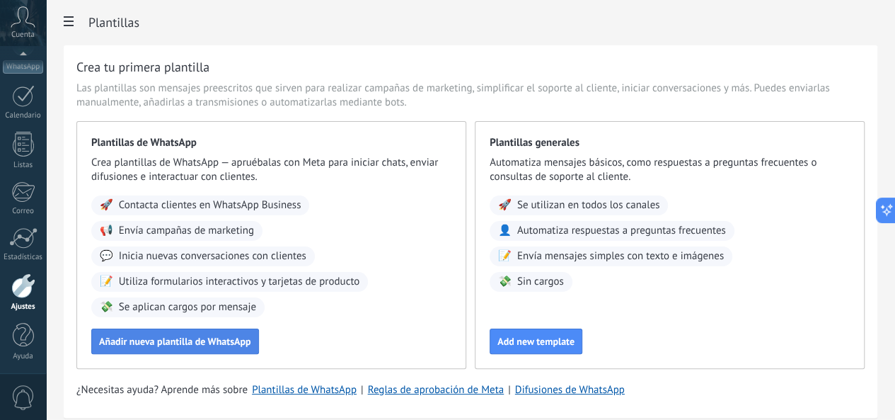
click at [251, 346] on span "Añadir nueva plantilla de WhatsApp" at bounding box center [175, 341] width 152 height 10
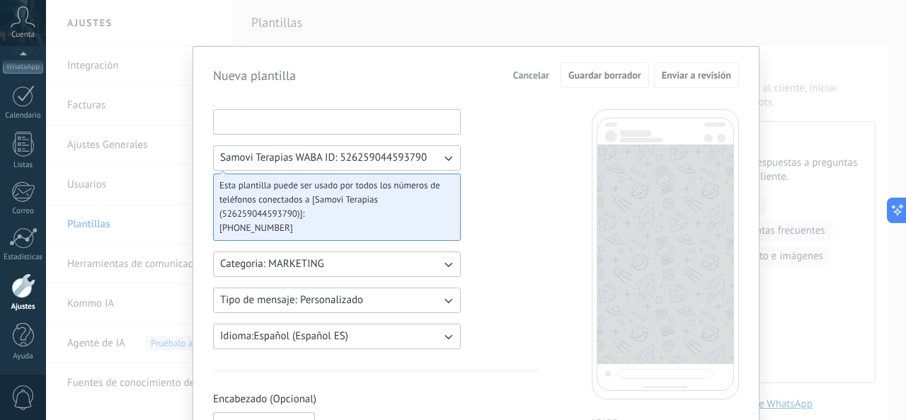
click at [311, 121] on input at bounding box center [337, 121] width 246 height 23
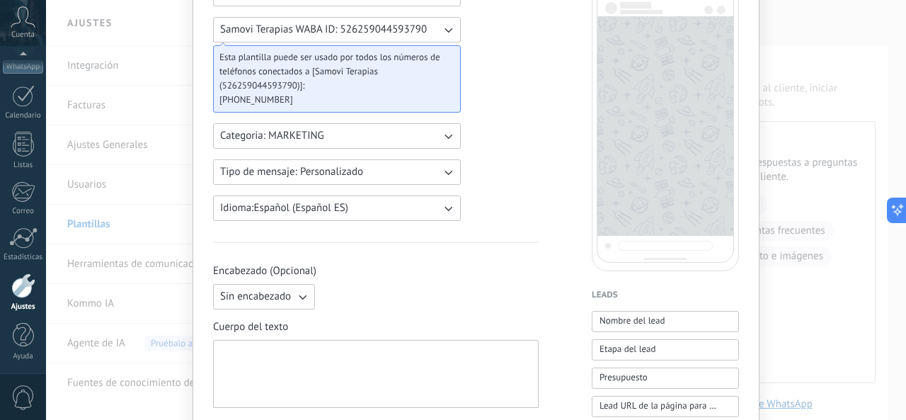
scroll to position [141, 0]
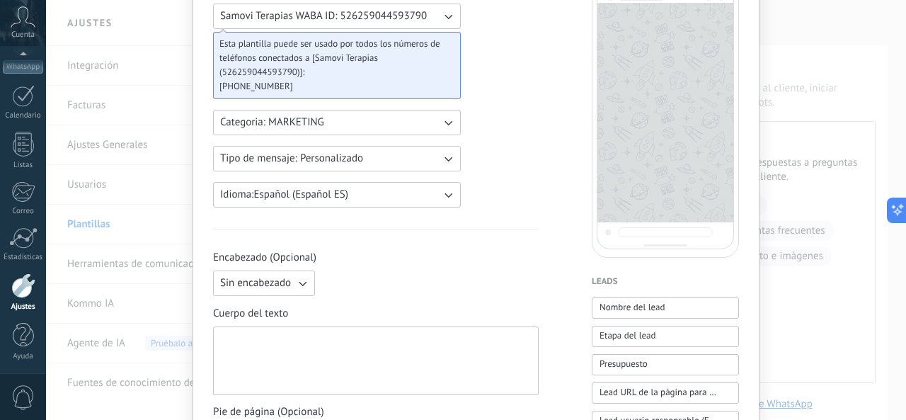
type input "**********"
click at [286, 346] on div at bounding box center [375, 361] width 311 height 56
paste div
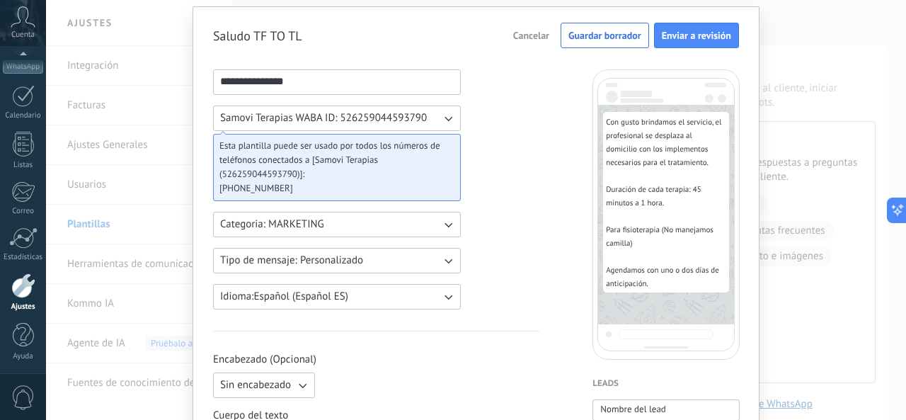
scroll to position [0, 0]
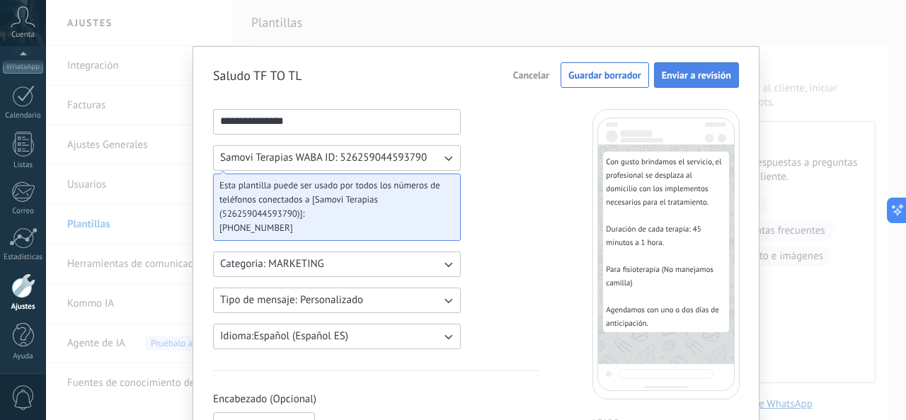
click at [674, 79] on span "Enviar a revisión" at bounding box center [695, 75] width 69 height 10
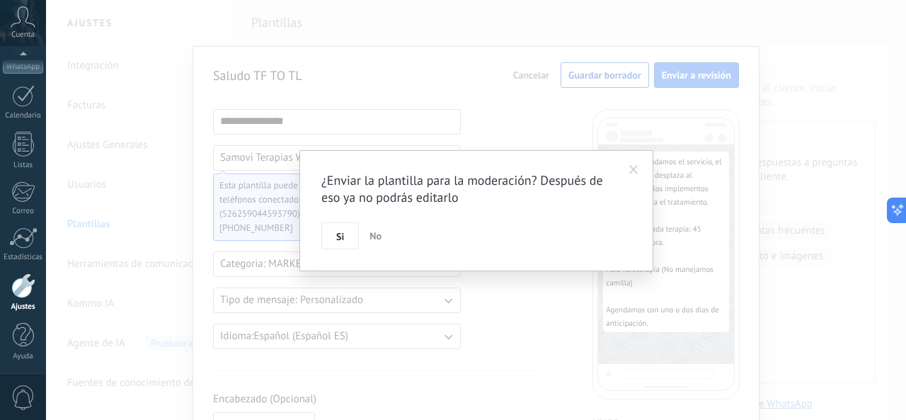
click at [632, 168] on span at bounding box center [633, 170] width 9 height 10
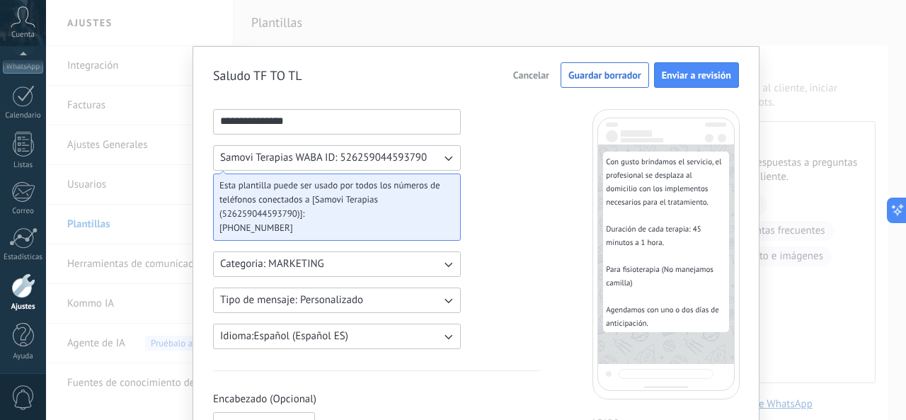
click at [600, 83] on button "Guardar borrador" at bounding box center [604, 74] width 88 height 25
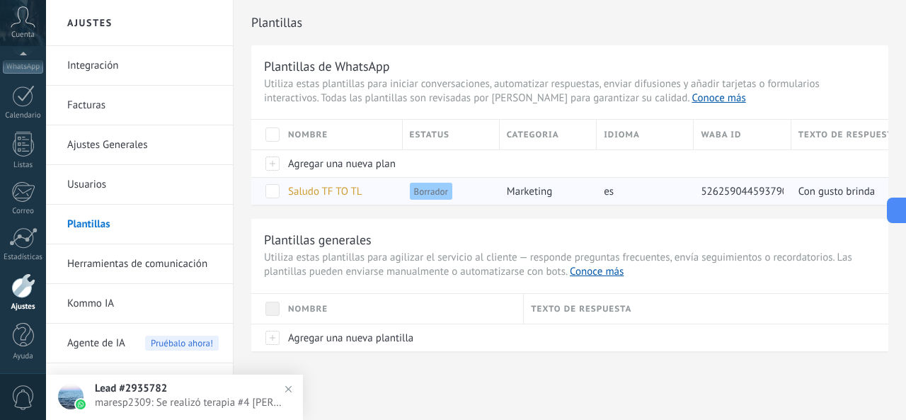
click at [439, 190] on span "Borrador" at bounding box center [431, 191] width 42 height 17
click at [272, 192] on span at bounding box center [272, 191] width 14 height 14
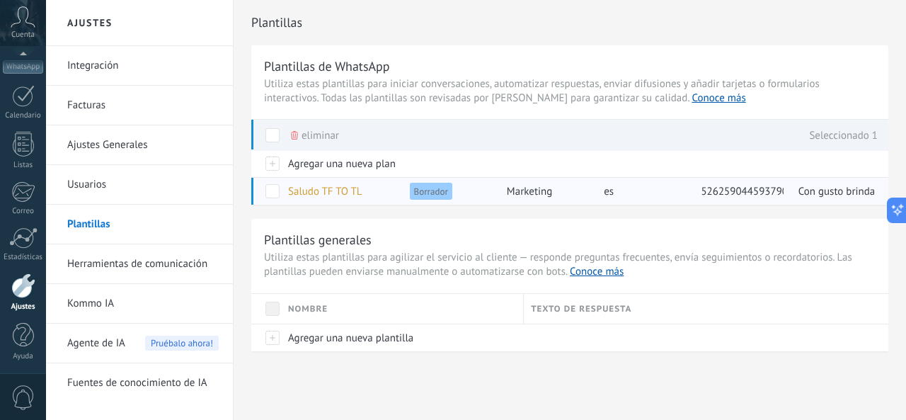
click at [277, 187] on span at bounding box center [272, 191] width 14 height 14
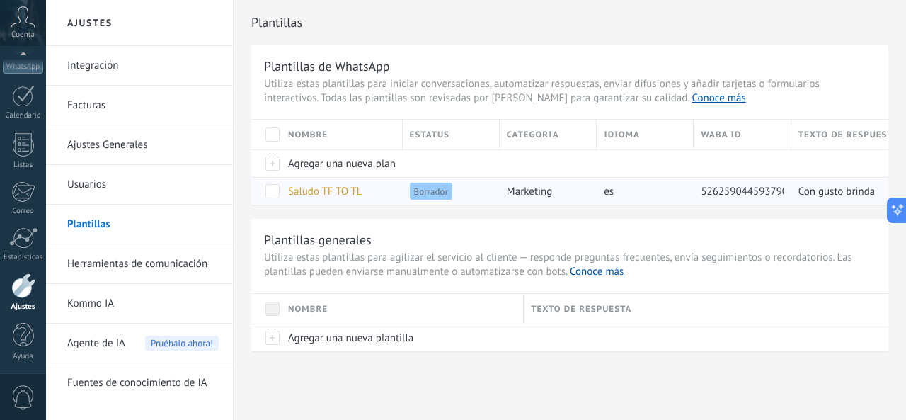
click at [329, 189] on span "Saludo TF TO TL" at bounding box center [325, 191] width 74 height 13
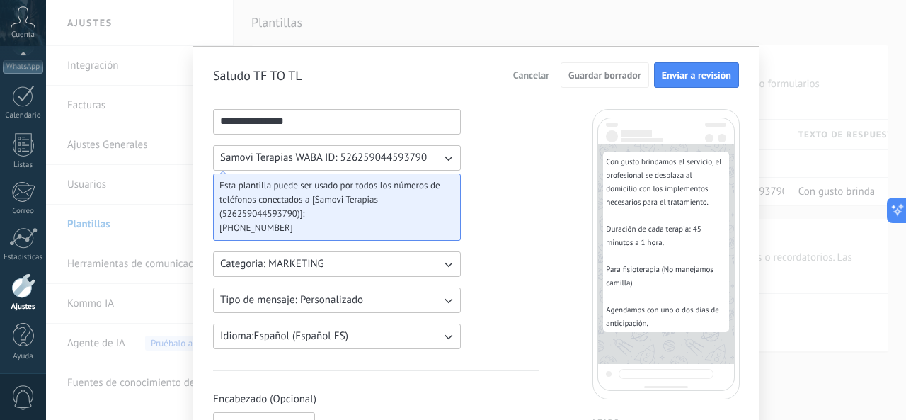
click at [688, 76] on span "Enviar a revisión" at bounding box center [695, 75] width 69 height 10
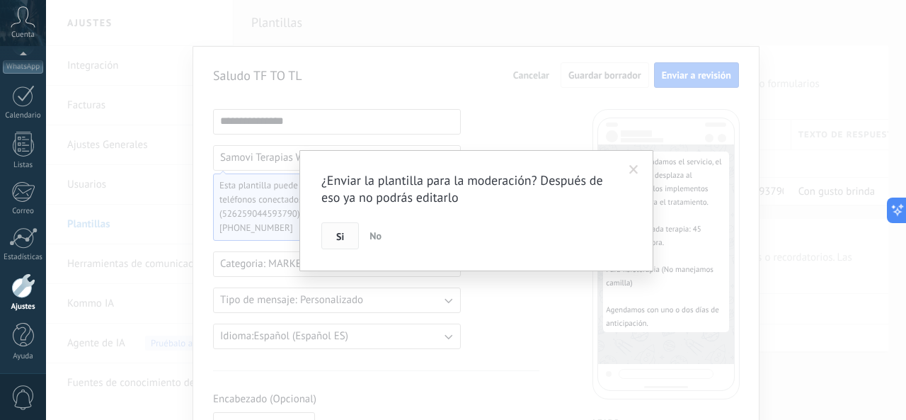
click at [337, 237] on span "Si" at bounding box center [340, 236] width 8 height 10
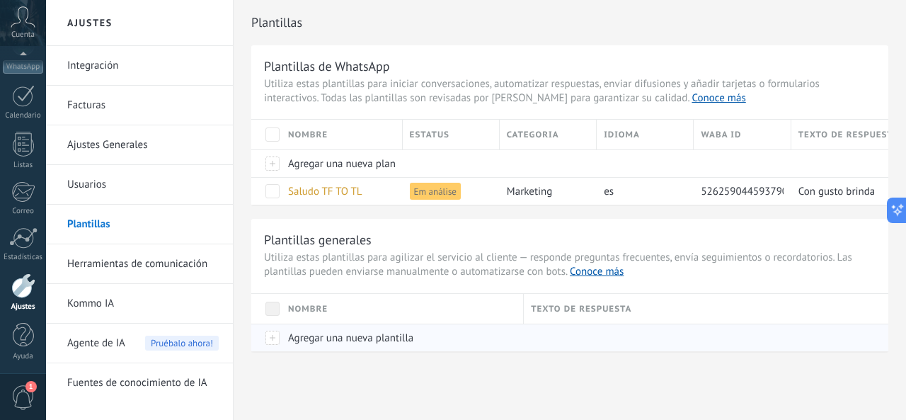
click at [329, 338] on span "Agregar una nueva plantilla" at bounding box center [350, 337] width 125 height 13
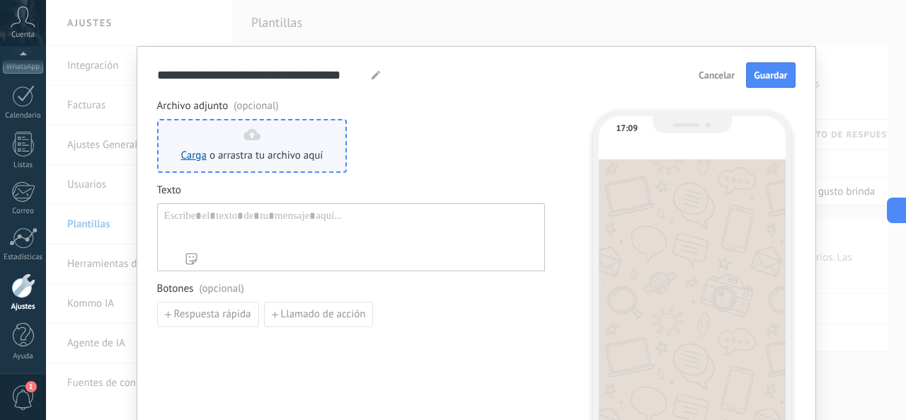
type input "**********"
click at [193, 158] on link "Carga" at bounding box center [193, 155] width 25 height 13
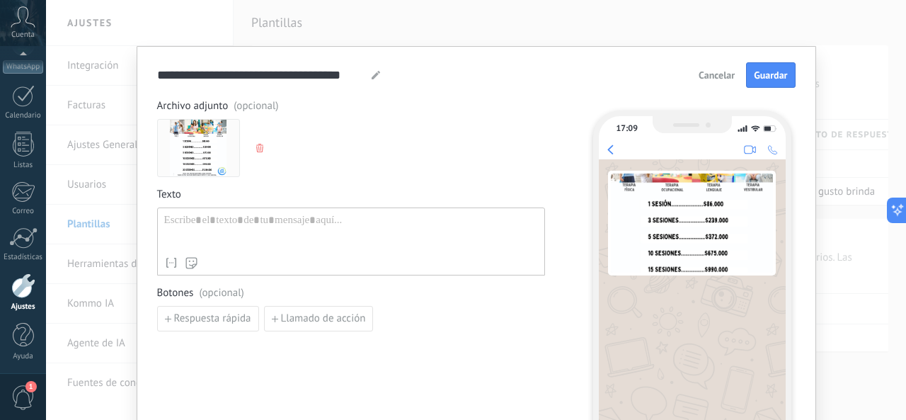
click at [245, 220] on div at bounding box center [351, 232] width 374 height 36
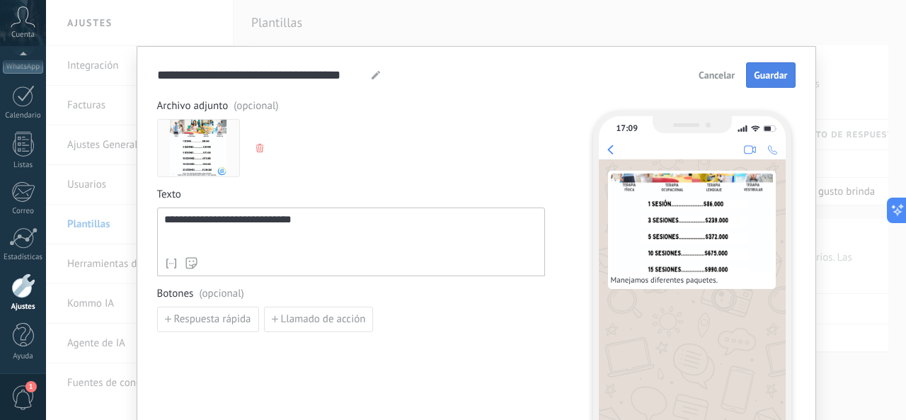
click at [770, 73] on span "Guardar" at bounding box center [769, 75] width 33 height 10
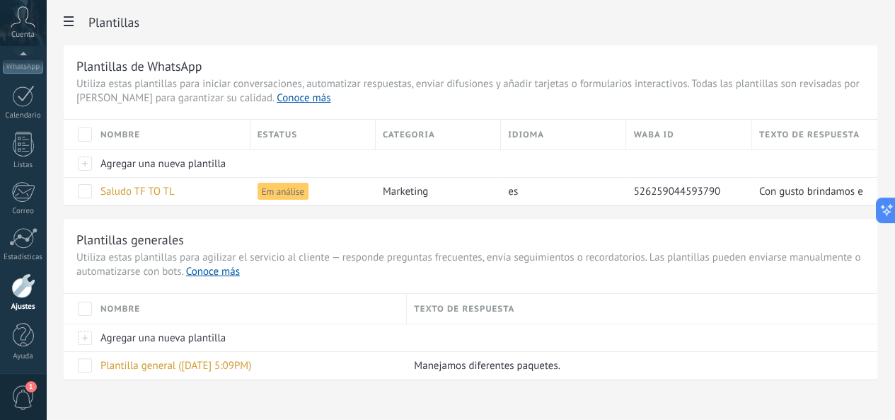
drag, startPoint x: 290, startPoint y: 83, endPoint x: 364, endPoint y: 140, distance: 93.3
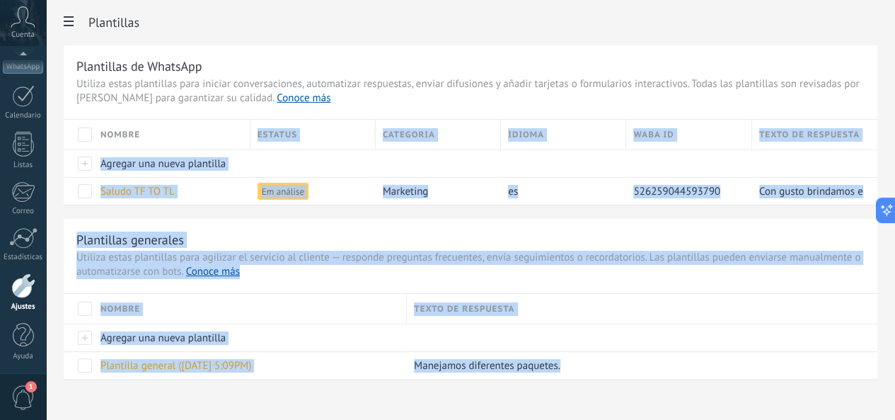
click at [503, 293] on div at bounding box center [471, 293] width 814 height 1
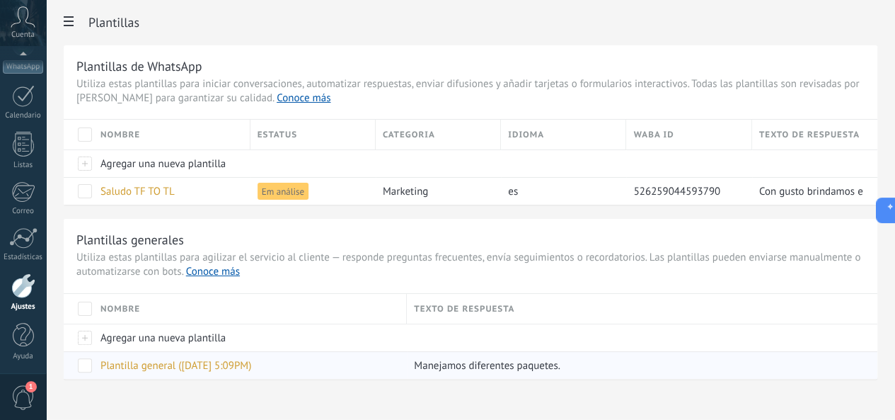
click at [251, 366] on span "Plantilla general ([DATE] 5:09PM)" at bounding box center [175, 365] width 151 height 13
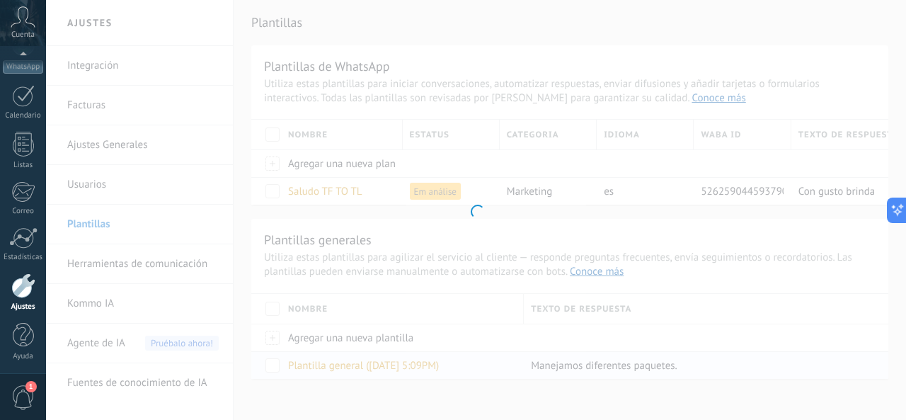
click at [341, 366] on div at bounding box center [476, 210] width 860 height 420
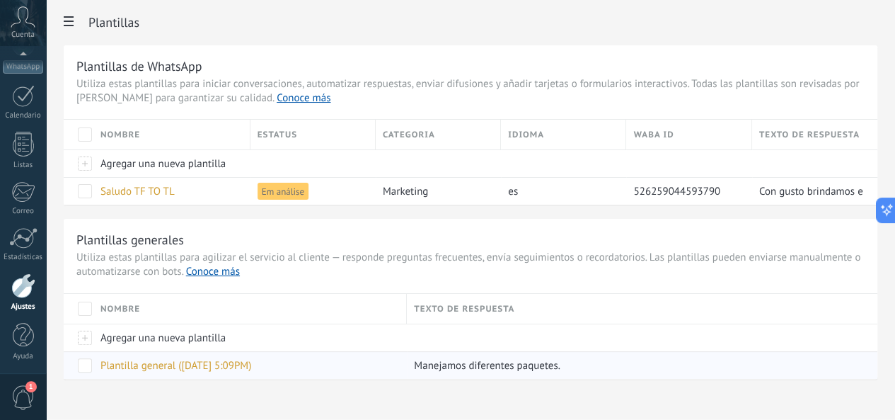
click at [251, 364] on span "Plantilla general ([DATE] 5:09PM)" at bounding box center [175, 365] width 151 height 13
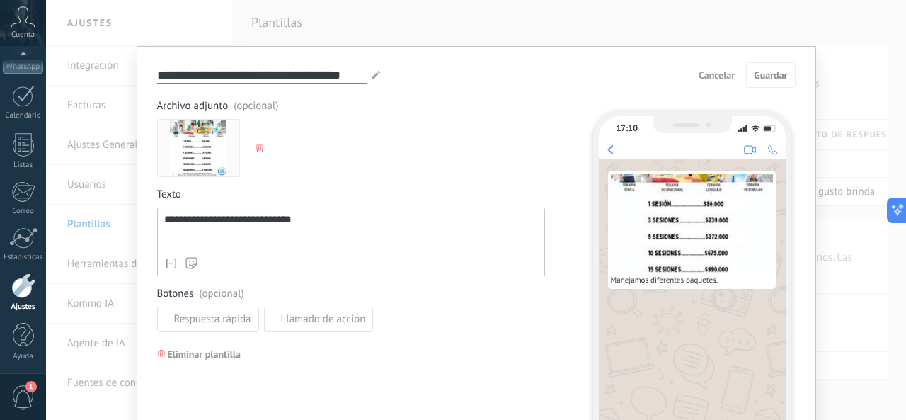
click at [284, 80] on input "**********" at bounding box center [261, 75] width 209 height 16
click at [371, 71] on icon at bounding box center [375, 75] width 8 height 8
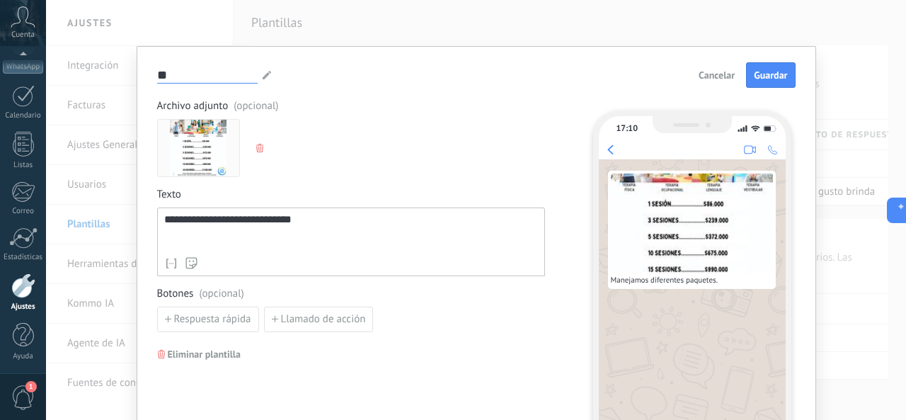
type input "*"
type input "**********"
click at [760, 70] on span "Guardar" at bounding box center [769, 75] width 33 height 10
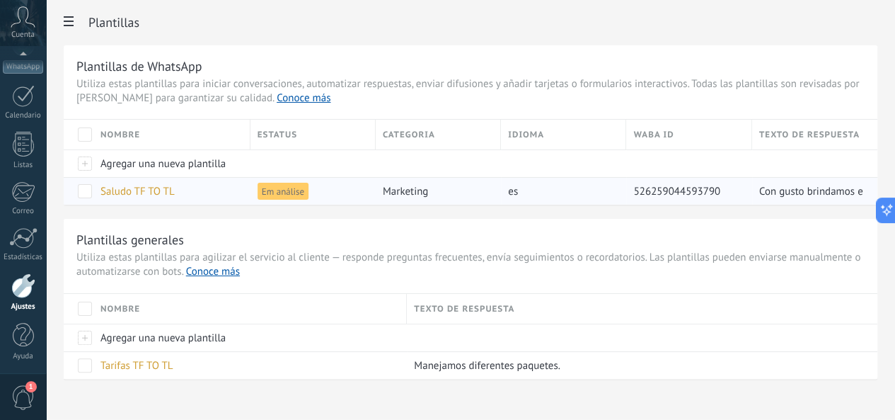
click at [92, 193] on span at bounding box center [85, 191] width 14 height 14
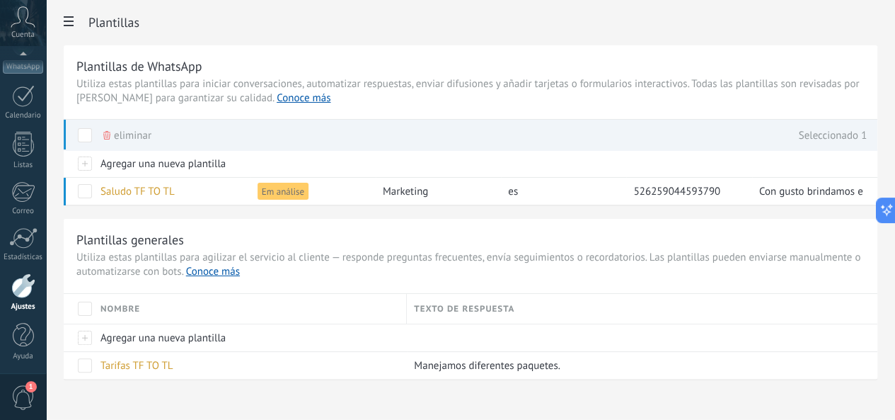
click at [151, 137] on span "eliminar" at bounding box center [132, 136] width 37 height 28
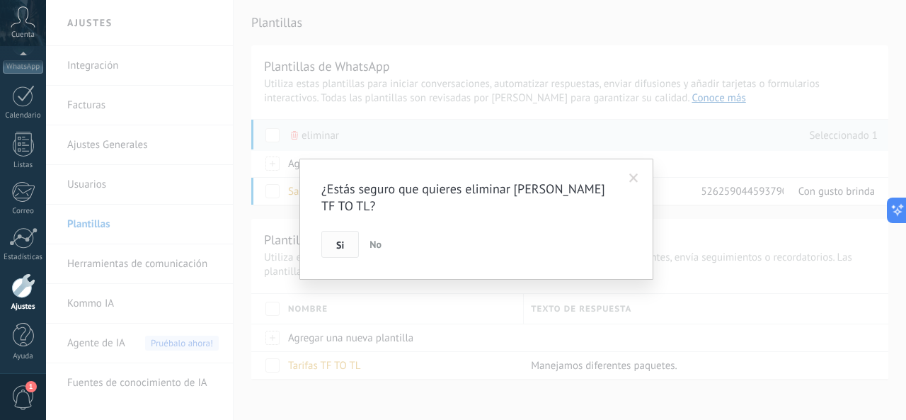
click at [335, 231] on button "Si" at bounding box center [339, 244] width 37 height 27
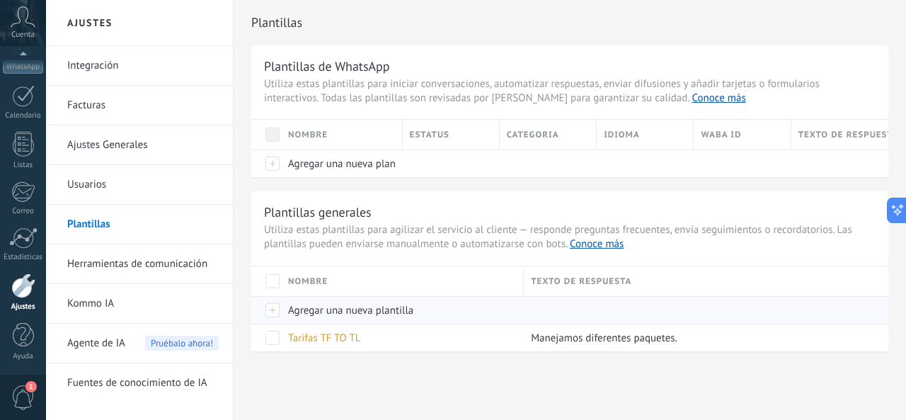
click at [274, 311] on div at bounding box center [266, 310] width 30 height 28
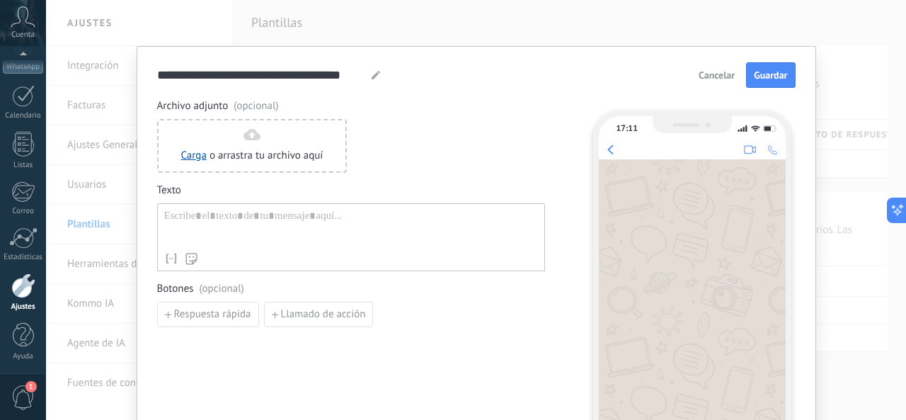
click at [232, 213] on div at bounding box center [351, 227] width 374 height 36
click at [378, 73] on div at bounding box center [375, 75] width 11 height 8
drag, startPoint x: 361, startPoint y: 79, endPoint x: 8, endPoint y: 63, distance: 352.7
click at [8, 63] on body ".abccls-1,.abccls-2{fill-rule:evenodd}.abccls-2{fill:#fff} .abfcls-1{fill:none}…" at bounding box center [453, 210] width 906 height 420
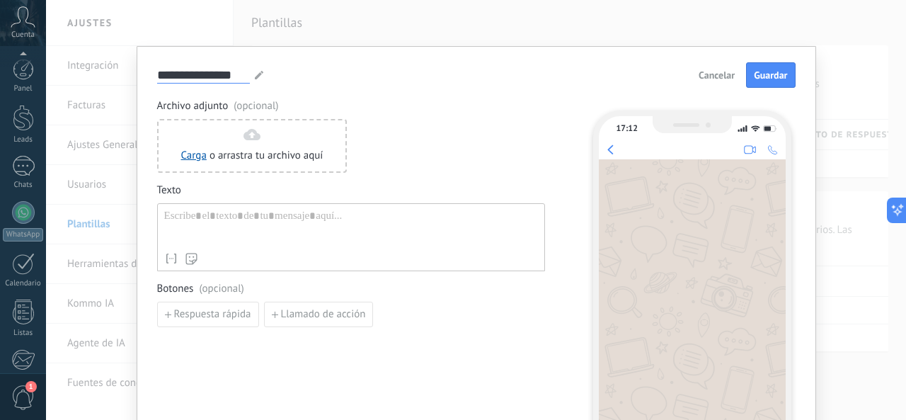
scroll to position [168, 0]
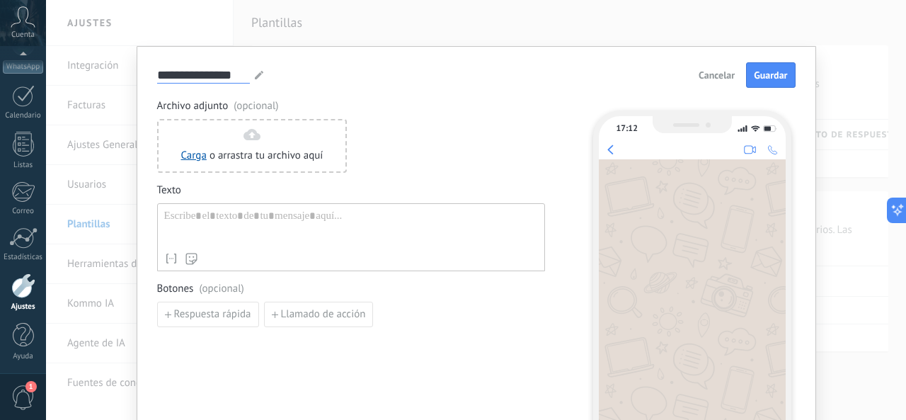
type input "**********"
click at [289, 222] on div at bounding box center [351, 227] width 374 height 36
paste div
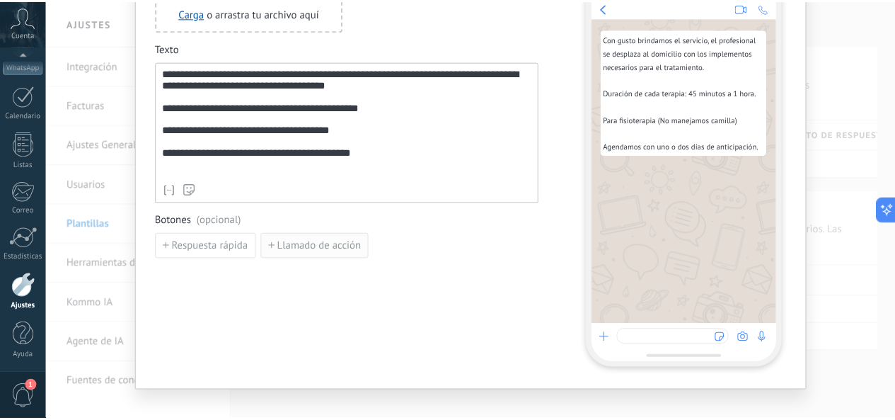
scroll to position [0, 0]
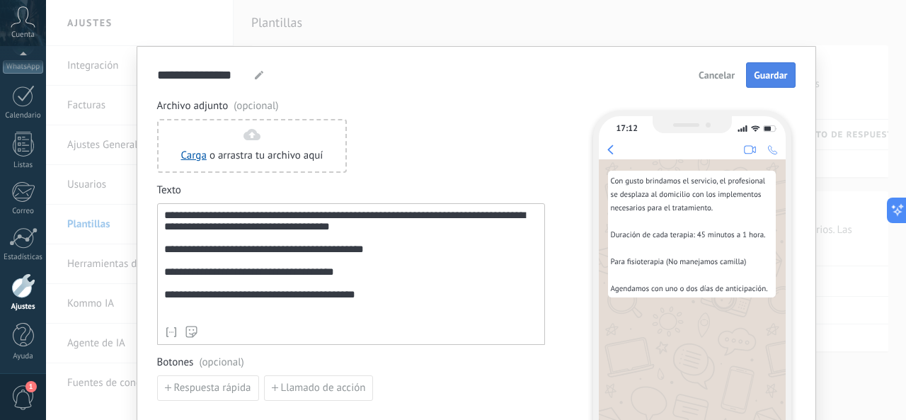
click at [756, 76] on span "Guardar" at bounding box center [769, 75] width 33 height 10
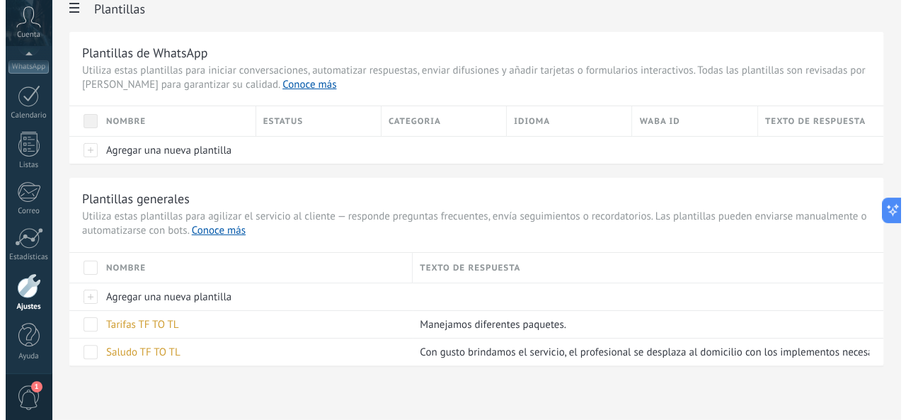
scroll to position [17, 0]
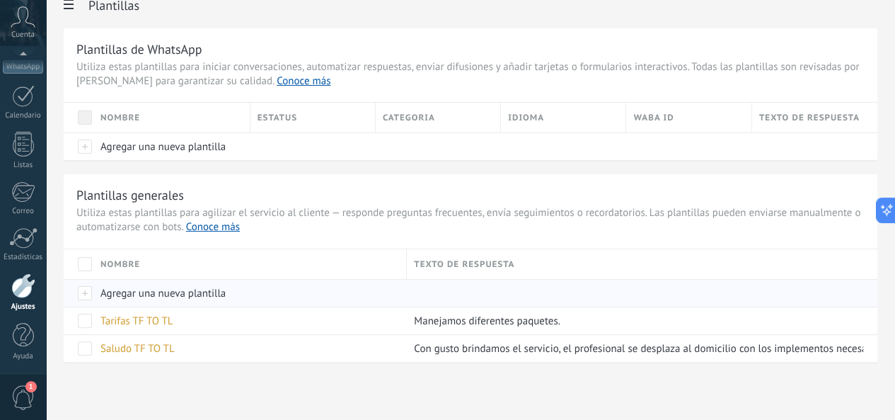
click at [93, 291] on div at bounding box center [79, 293] width 30 height 28
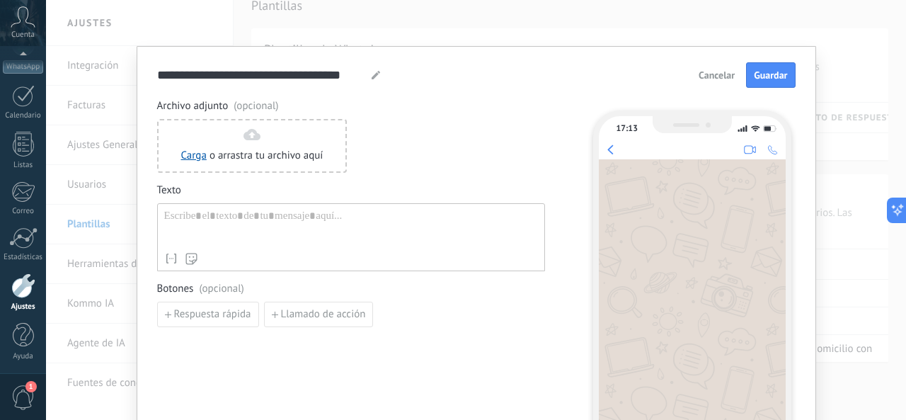
click at [371, 76] on use at bounding box center [375, 75] width 8 height 8
type input "*"
type input "*********"
click at [221, 221] on div at bounding box center [351, 227] width 374 height 36
paste div
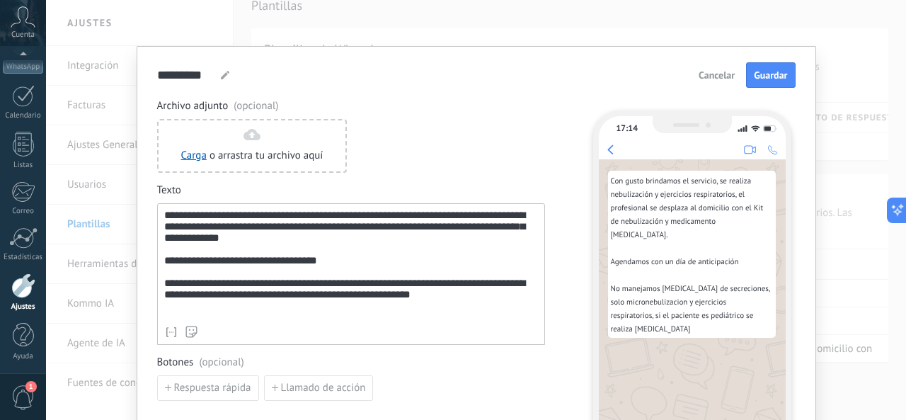
click at [168, 272] on div "**********" at bounding box center [351, 264] width 374 height 110
click at [380, 272] on div "**********" at bounding box center [351, 264] width 374 height 110
click at [170, 330] on icon at bounding box center [171, 332] width 14 height 14
click at [189, 333] on icon at bounding box center [191, 331] width 12 height 12
click at [320, 255] on div "**********" at bounding box center [351, 264] width 374 height 110
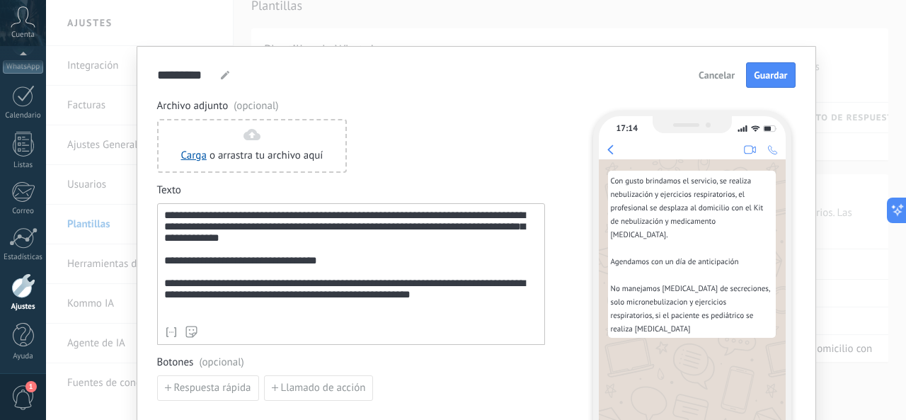
click at [346, 273] on div "**********" at bounding box center [351, 264] width 374 height 110
drag, startPoint x: 417, startPoint y: 300, endPoint x: 337, endPoint y: 308, distance: 80.3
click at [337, 308] on div "**********" at bounding box center [351, 264] width 374 height 110
click at [449, 300] on div "**********" at bounding box center [351, 264] width 374 height 110
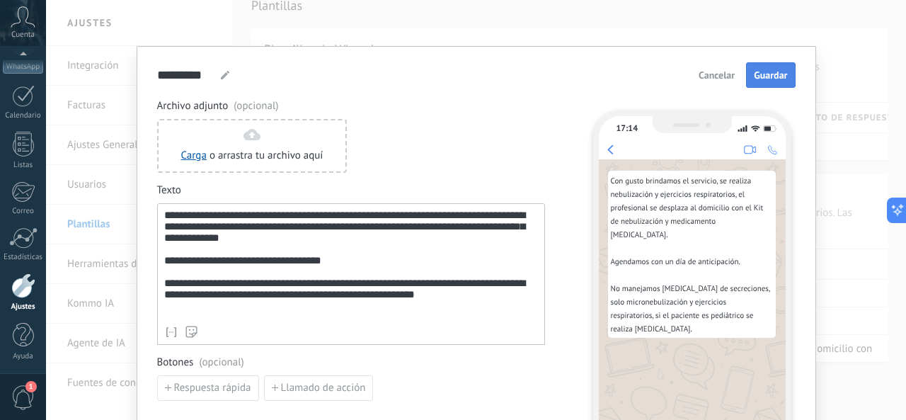
click at [763, 80] on span "Guardar" at bounding box center [769, 75] width 33 height 10
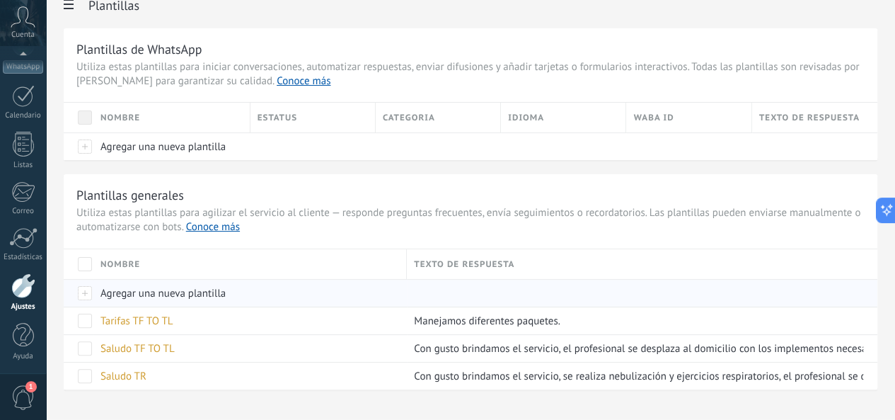
click at [93, 292] on div at bounding box center [79, 293] width 30 height 28
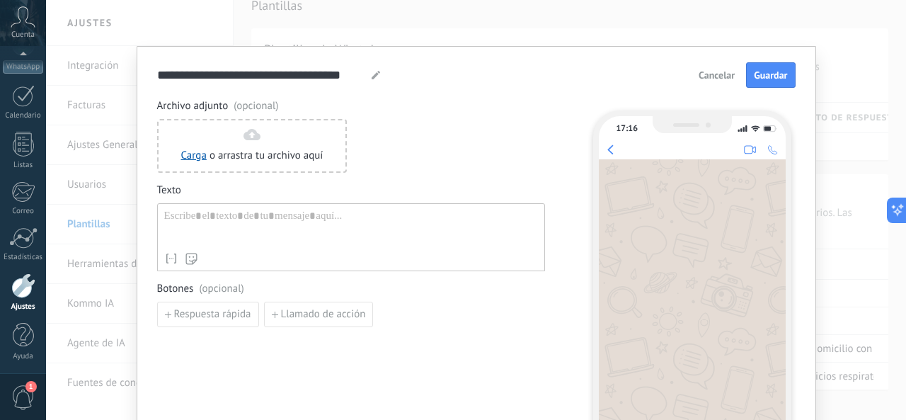
click at [371, 73] on icon at bounding box center [375, 75] width 8 height 8
type input "*"
type input "**********"
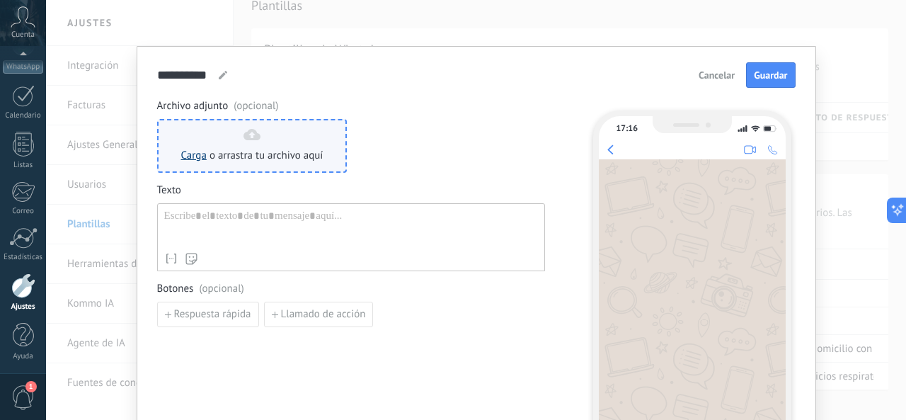
click at [194, 150] on link "Carga" at bounding box center [193, 155] width 25 height 13
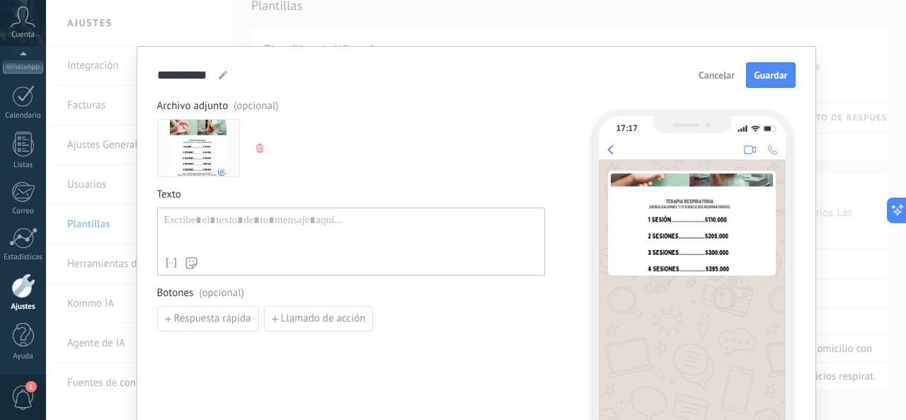
click at [260, 229] on div at bounding box center [351, 232] width 374 height 36
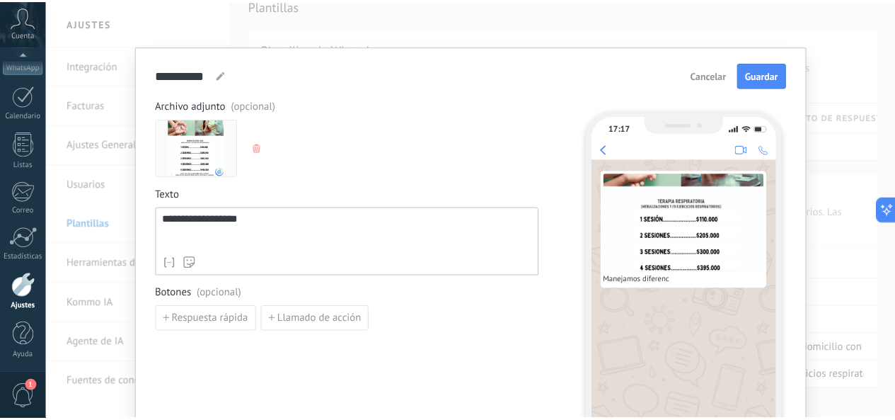
scroll to position [13, 0]
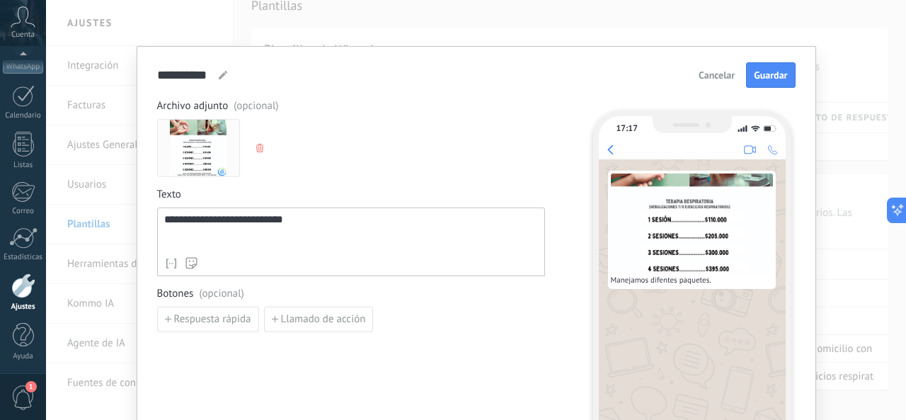
click at [233, 219] on div "**********" at bounding box center [351, 232] width 374 height 37
click at [316, 225] on div "**********" at bounding box center [351, 232] width 374 height 37
click at [758, 73] on span "Guardar" at bounding box center [769, 75] width 33 height 10
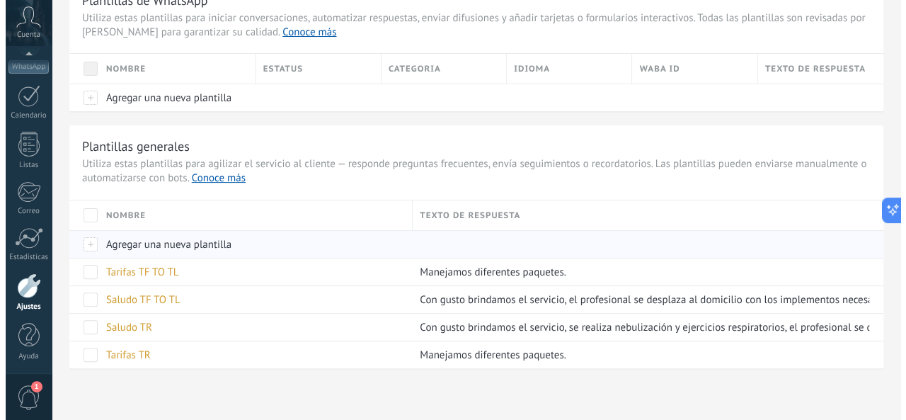
scroll to position [72, 0]
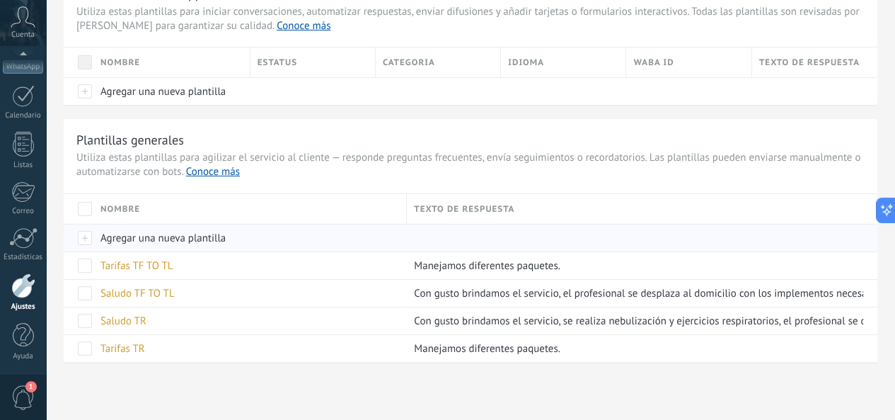
click at [226, 237] on span "Agregar una nueva plantilla" at bounding box center [162, 237] width 125 height 13
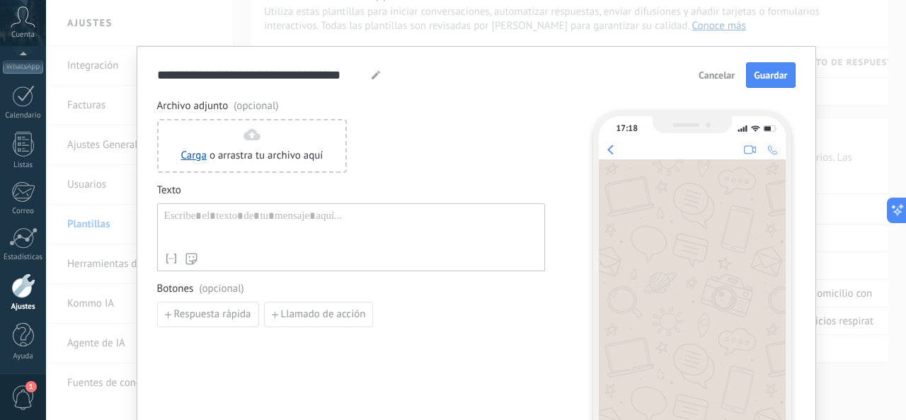
click at [372, 76] on use at bounding box center [375, 75] width 8 height 8
type input "*"
type input "**********"
click at [316, 229] on div at bounding box center [351, 227] width 374 height 36
click at [350, 231] on div at bounding box center [351, 227] width 374 height 36
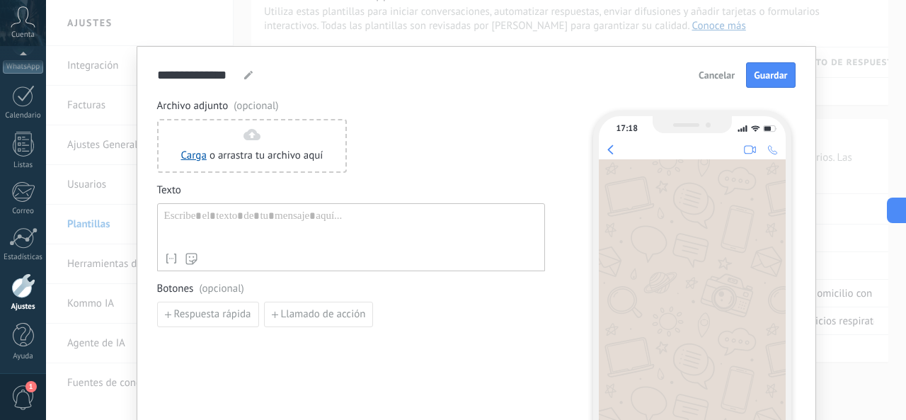
click at [269, 223] on div at bounding box center [351, 227] width 374 height 36
paste div
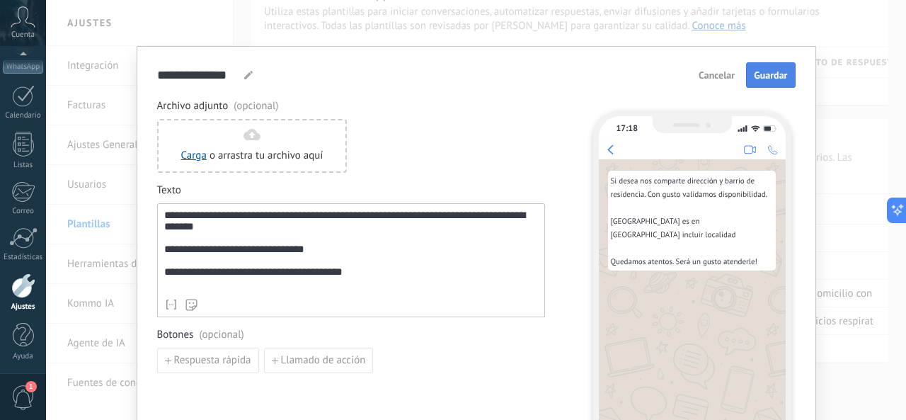
click at [760, 66] on button "Guardar" at bounding box center [770, 74] width 49 height 25
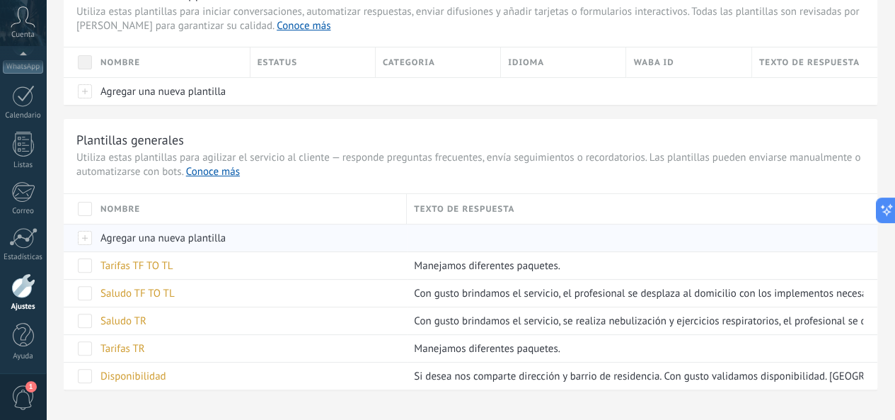
click at [226, 241] on span "Agregar una nueva plantilla" at bounding box center [162, 237] width 125 height 13
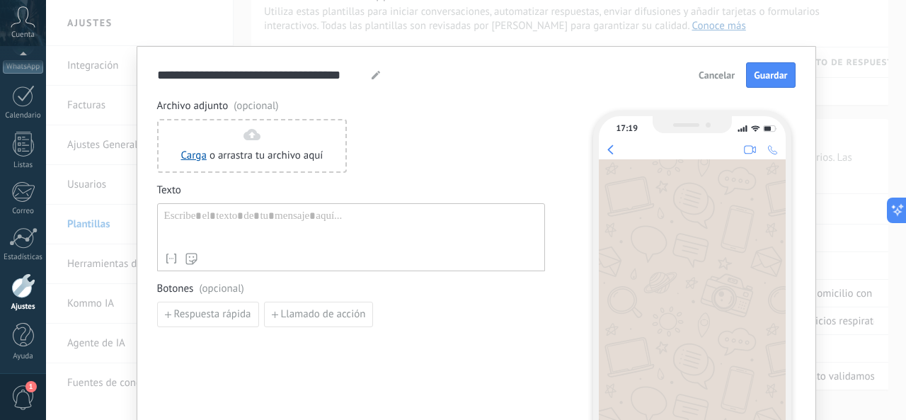
click at [375, 76] on icon at bounding box center [375, 75] width 8 height 8
type input "*"
type input "**********"
click at [266, 224] on div at bounding box center [351, 227] width 374 height 36
paste div
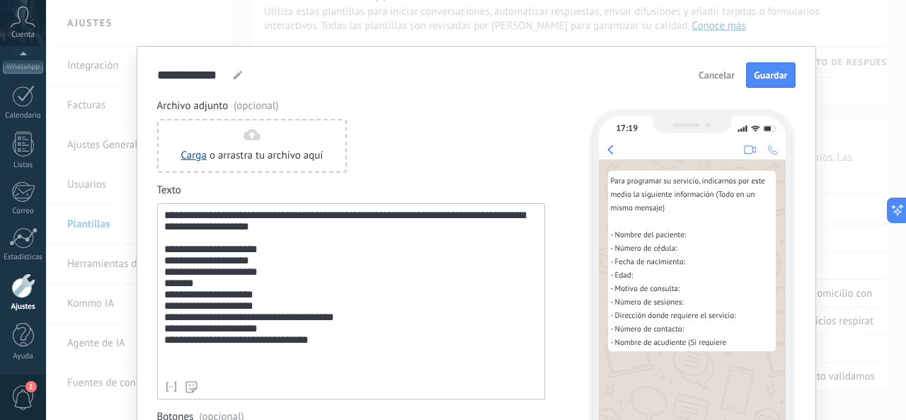
click at [166, 254] on div "**********" at bounding box center [351, 291] width 374 height 164
click at [188, 391] on use at bounding box center [191, 386] width 11 height 11
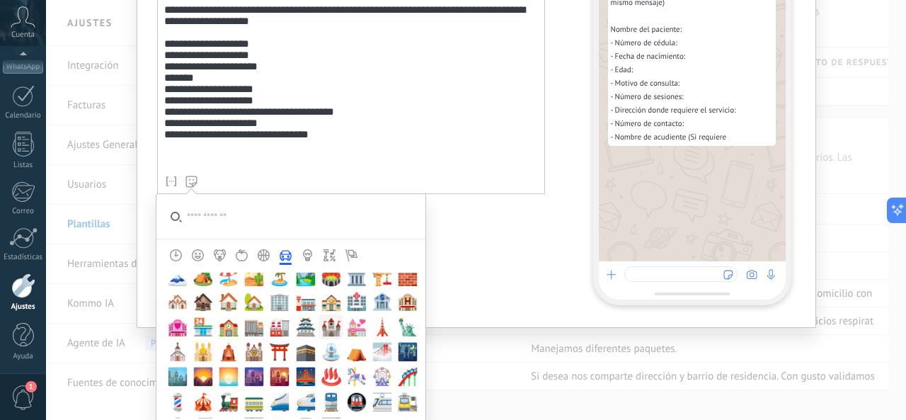
scroll to position [2264, 0]
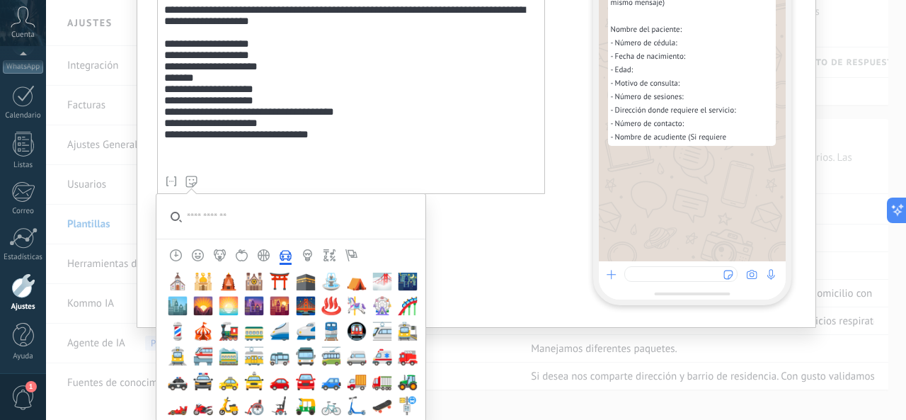
click at [324, 251] on icon "Simbolos" at bounding box center [329, 255] width 12 height 12
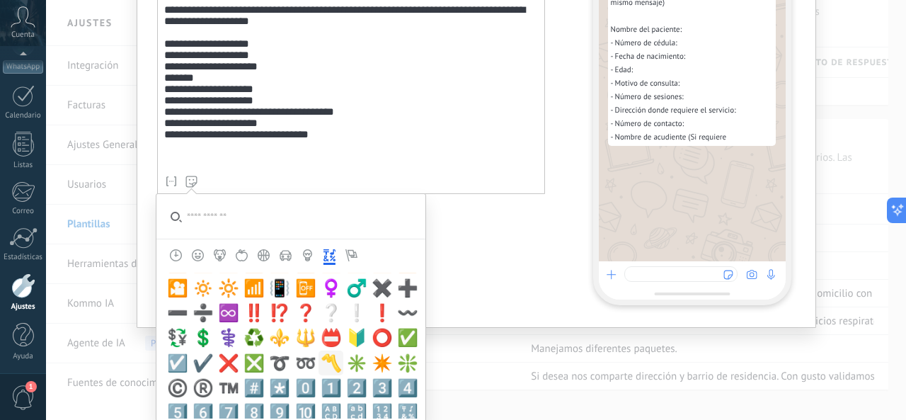
scroll to position [3523, 0]
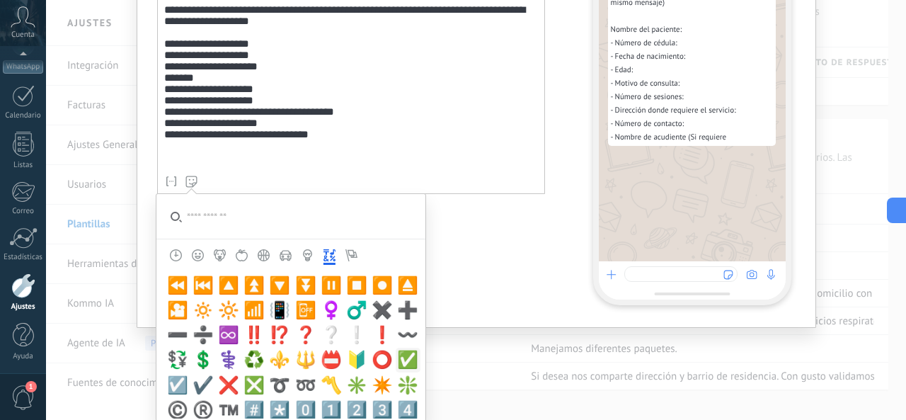
click at [397, 359] on span "✅" at bounding box center [407, 359] width 21 height 20
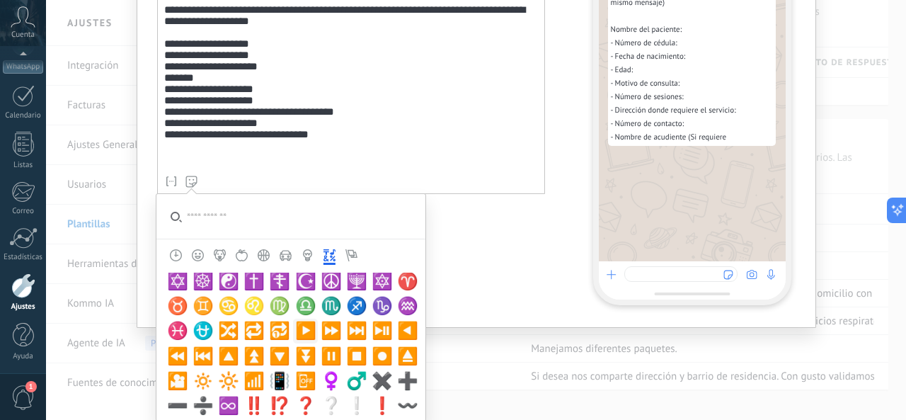
scroll to position [3382, 0]
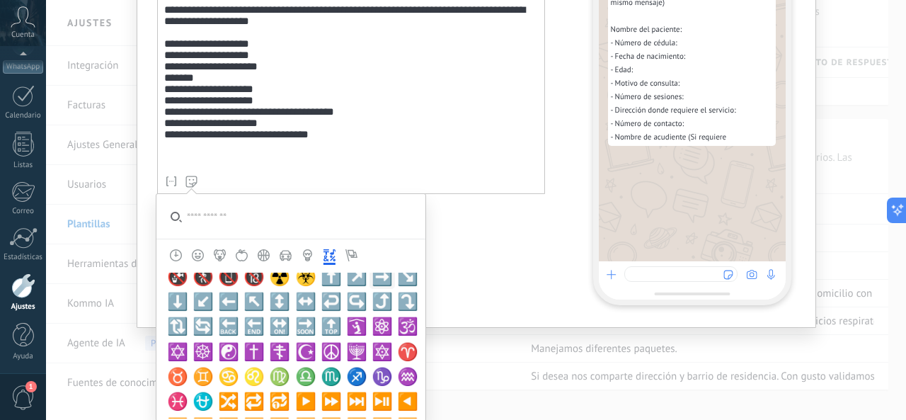
click at [374, 272] on span "➡️" at bounding box center [381, 277] width 21 height 20
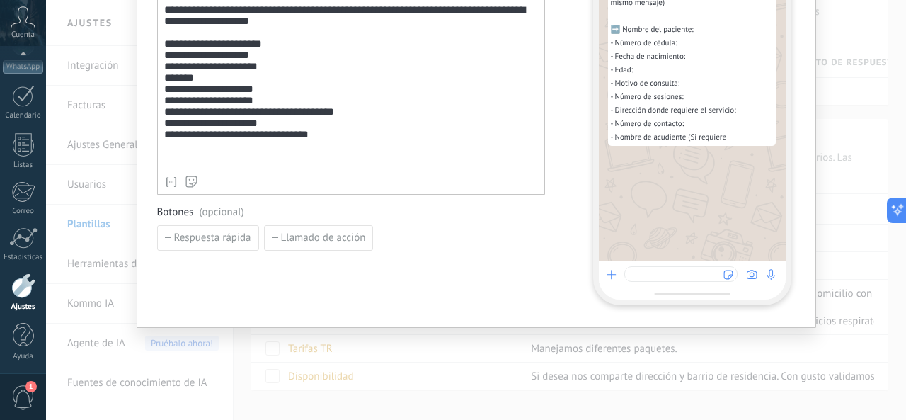
drag, startPoint x: 166, startPoint y: 65, endPoint x: 176, endPoint y: 67, distance: 10.1
click at [172, 67] on div "**********" at bounding box center [351, 86] width 374 height 165
copy div "**"
click at [168, 79] on div "**********" at bounding box center [351, 86] width 374 height 165
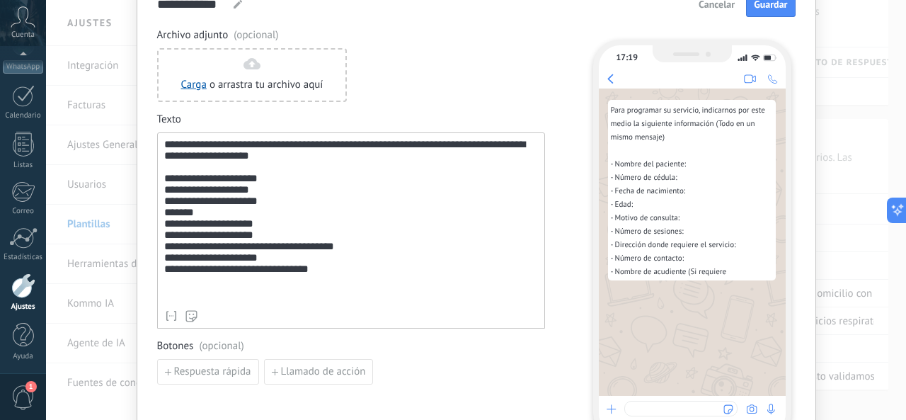
scroll to position [141, 0]
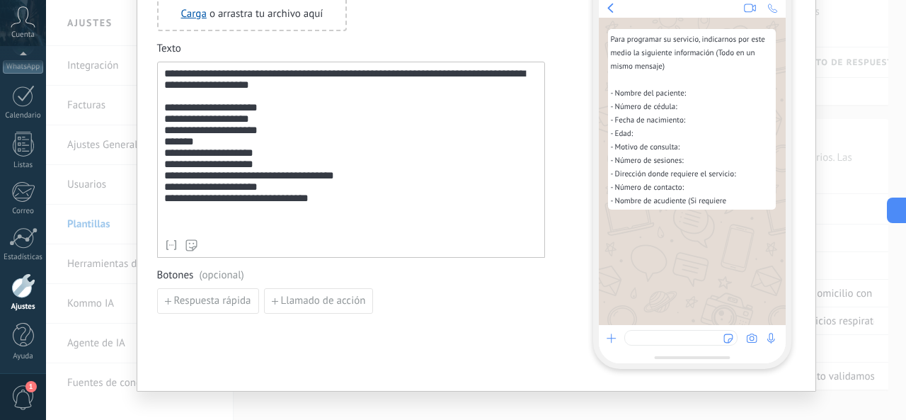
click at [320, 227] on div "**********" at bounding box center [351, 150] width 374 height 164
drag, startPoint x: 243, startPoint y: 127, endPoint x: 461, endPoint y: 164, distance: 221.1
click at [245, 127] on div "**********" at bounding box center [351, 150] width 374 height 164
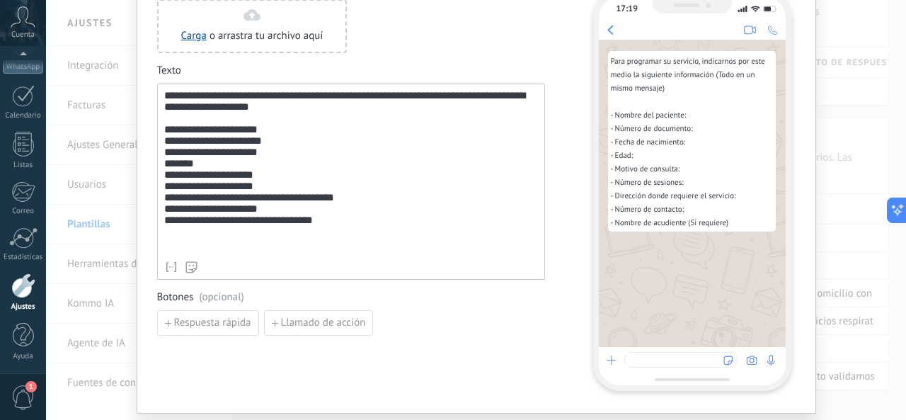
scroll to position [0, 0]
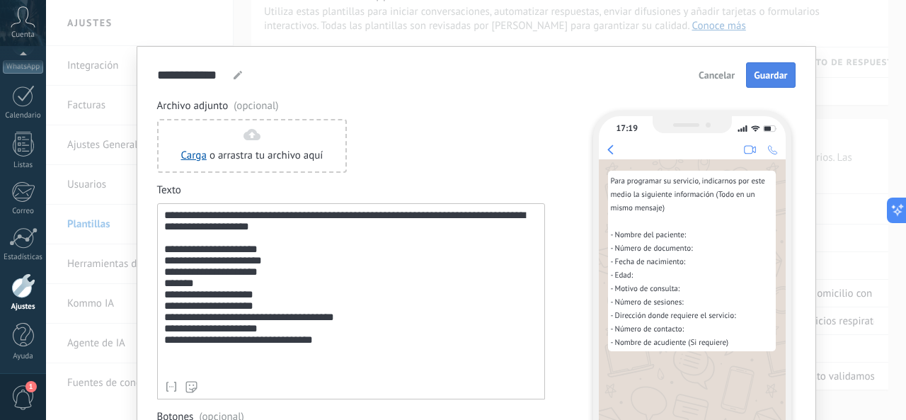
click at [763, 74] on span "Guardar" at bounding box center [769, 75] width 33 height 10
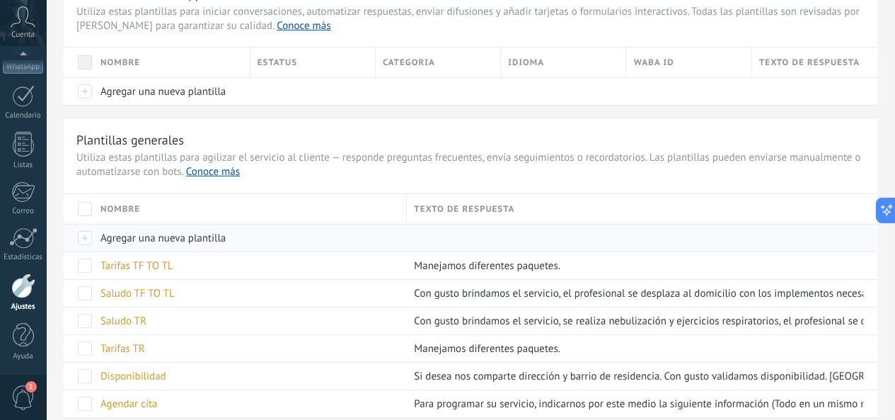
click at [226, 237] on span "Agregar una nueva plantilla" at bounding box center [162, 237] width 125 height 13
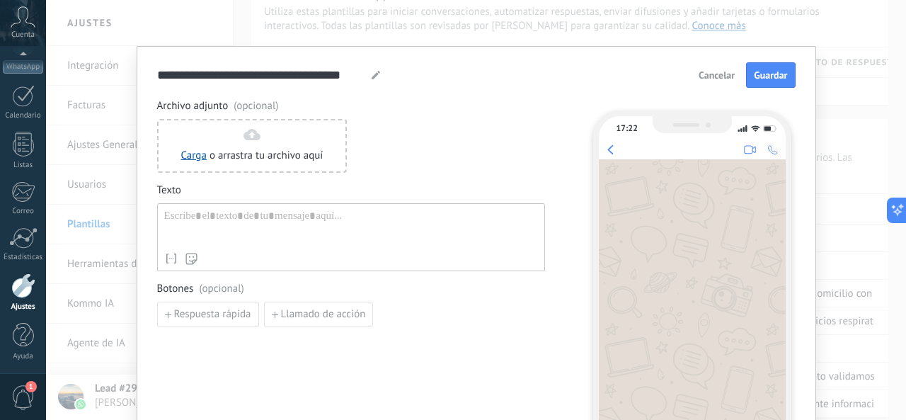
click at [371, 77] on use at bounding box center [375, 75] width 8 height 8
type input "*"
type input "**********"
click at [282, 210] on div at bounding box center [351, 227] width 374 height 36
paste div
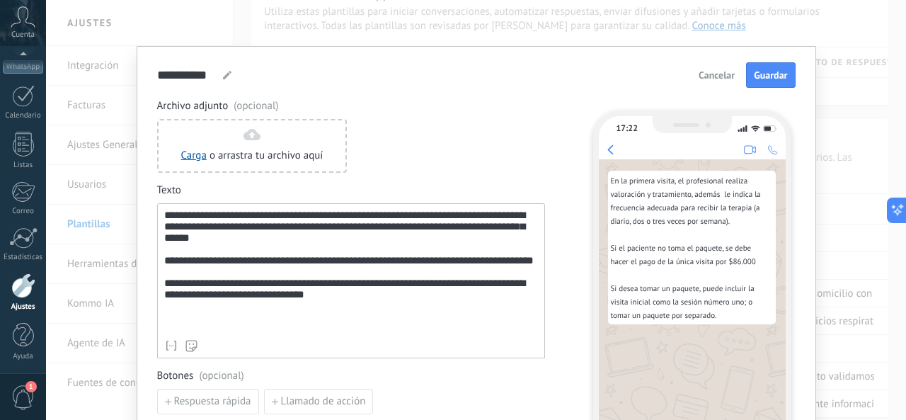
click at [501, 214] on div "**********" at bounding box center [351, 270] width 374 height 123
click at [757, 74] on span "Guardar" at bounding box center [769, 75] width 33 height 10
click at [767, 79] on div "Cancelar Guardar" at bounding box center [743, 74] width 103 height 25
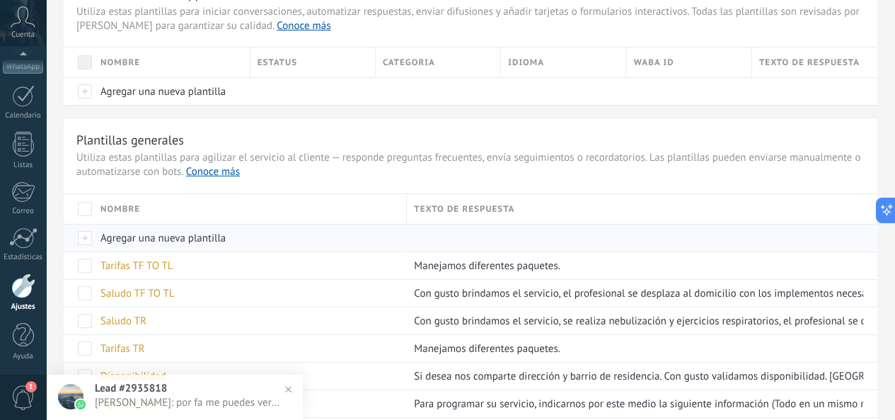
click at [93, 235] on div at bounding box center [79, 238] width 30 height 28
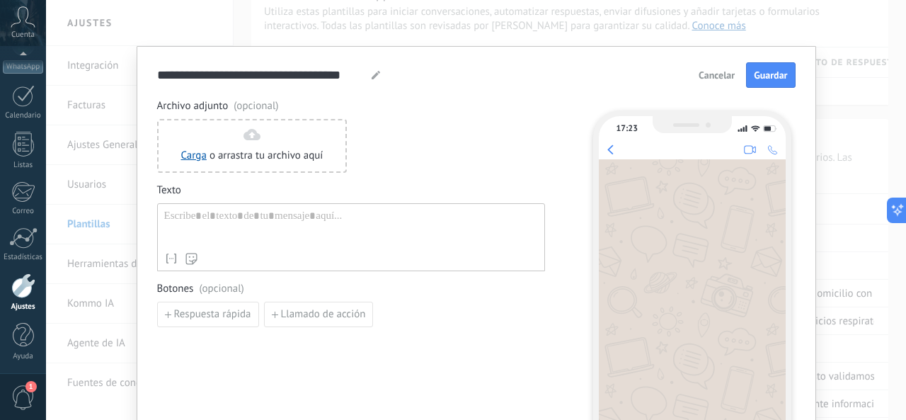
click at [374, 77] on icon at bounding box center [375, 75] width 8 height 8
type input "*"
type input "**********"
click at [266, 224] on div at bounding box center [351, 227] width 374 height 36
click at [268, 224] on div at bounding box center [351, 227] width 374 height 36
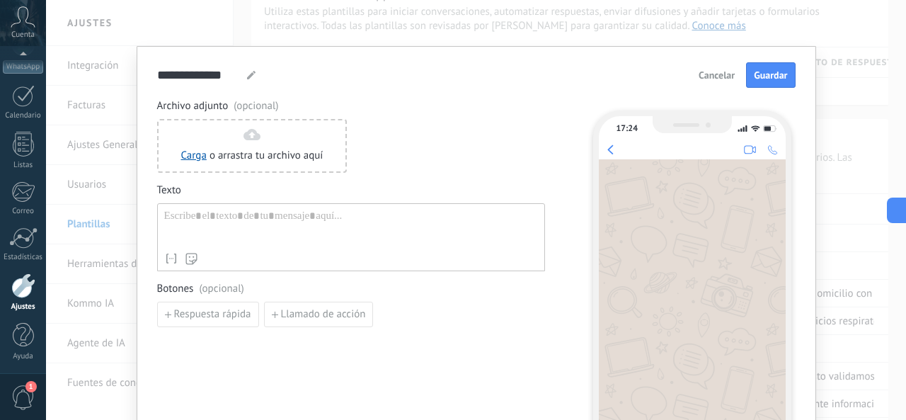
paste div
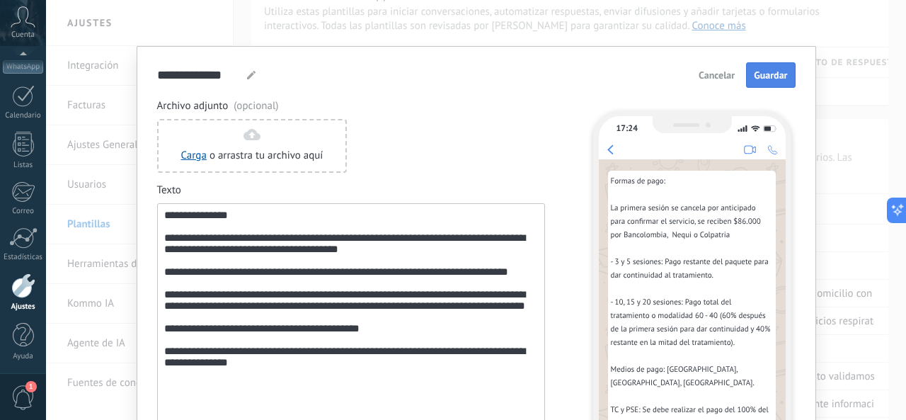
click at [765, 65] on button "Guardar" at bounding box center [770, 74] width 49 height 25
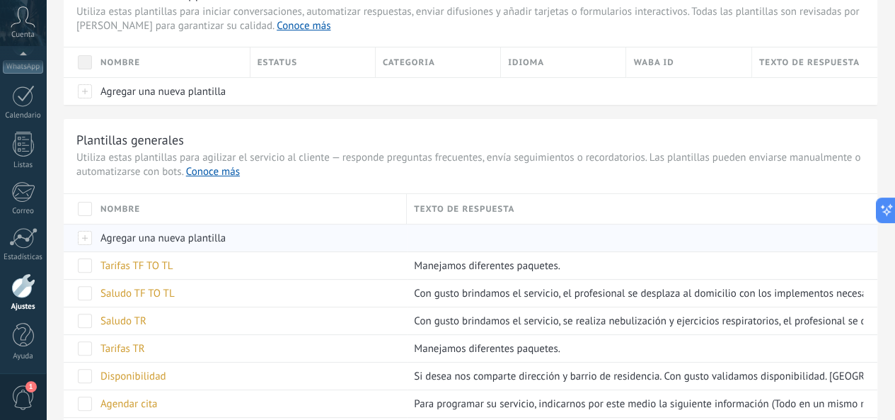
click at [93, 235] on div at bounding box center [79, 238] width 30 height 28
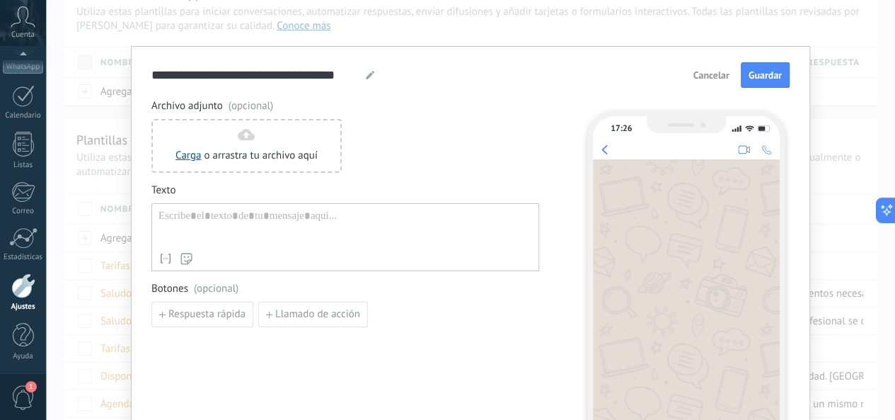
click at [372, 76] on use at bounding box center [370, 75] width 8 height 8
type input "*"
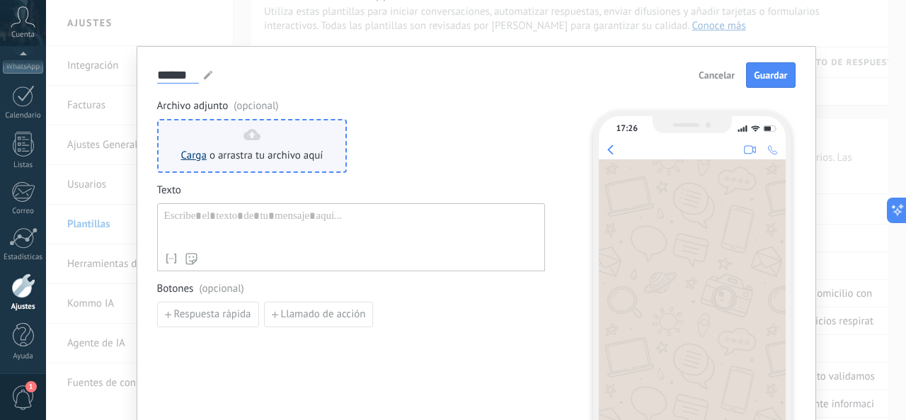
type input "******"
click at [188, 154] on link "Carga" at bounding box center [193, 155] width 25 height 13
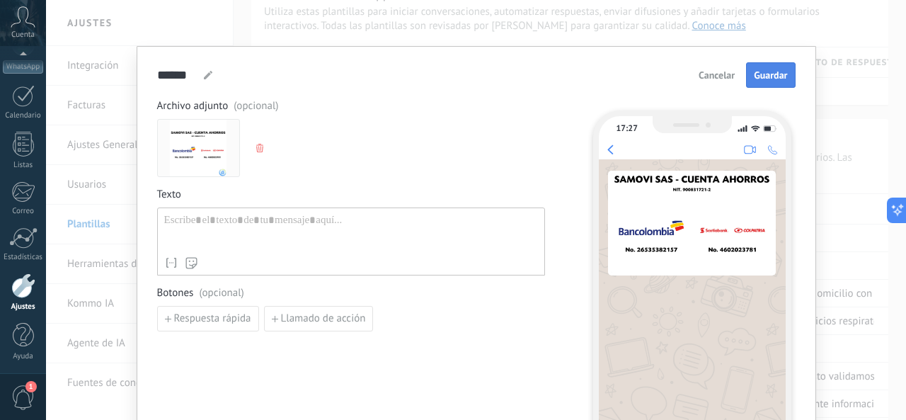
click at [768, 70] on span "Guardar" at bounding box center [769, 75] width 33 height 10
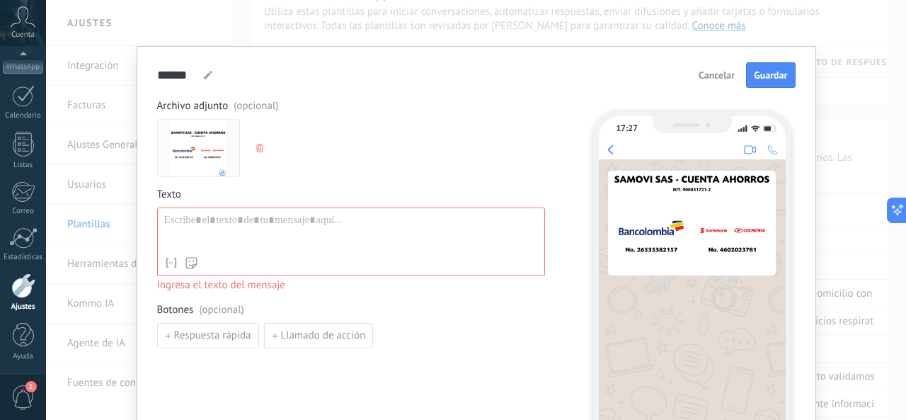
click at [279, 233] on div at bounding box center [351, 232] width 374 height 36
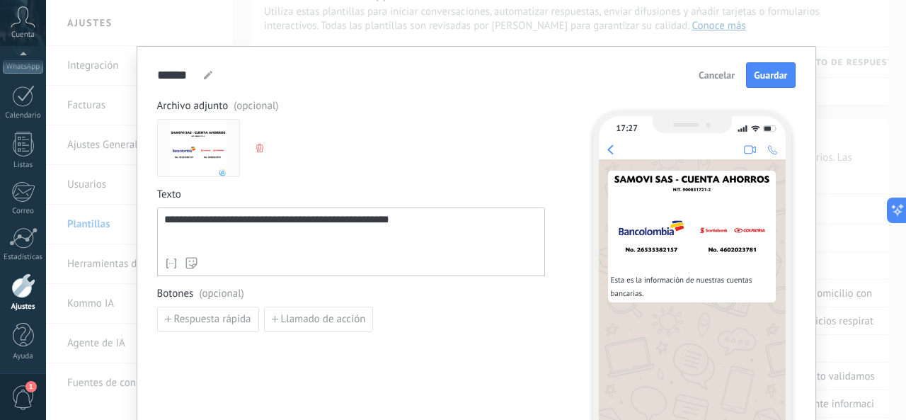
click at [765, 71] on span "Guardar" at bounding box center [769, 75] width 33 height 10
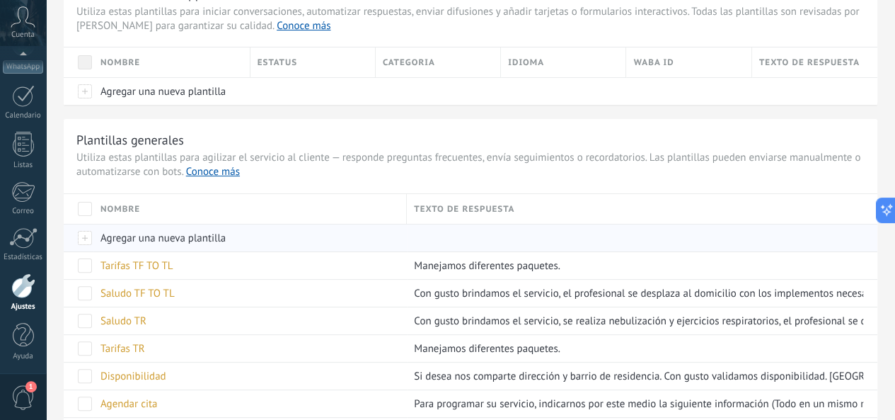
click at [93, 234] on div at bounding box center [79, 238] width 30 height 28
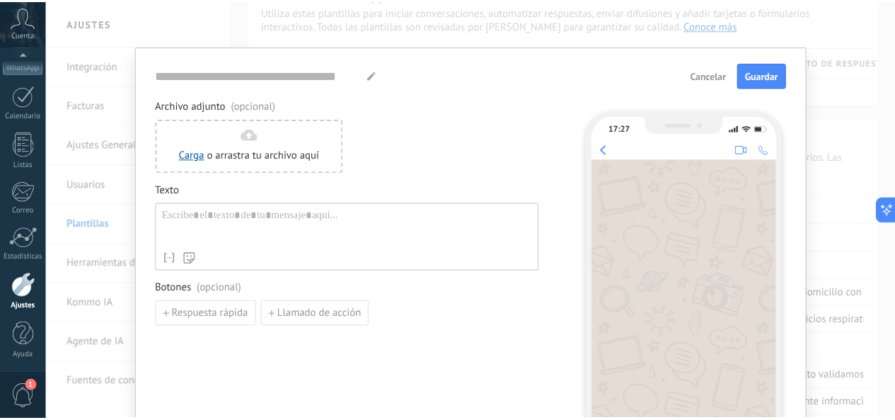
scroll to position [0, 1]
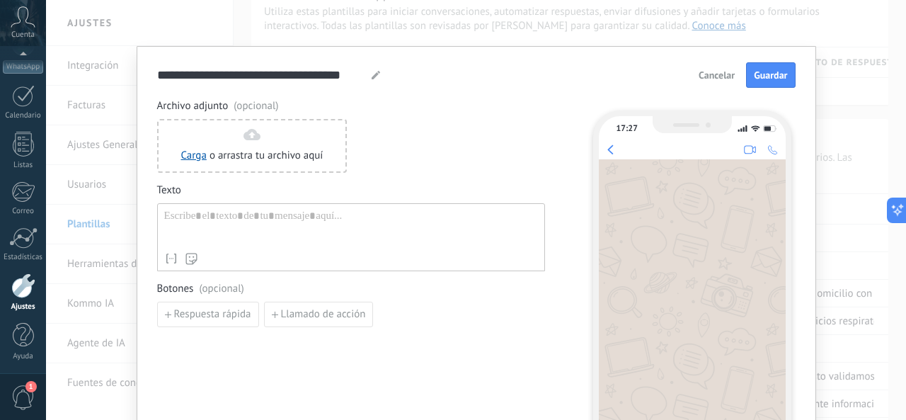
type input "**********"
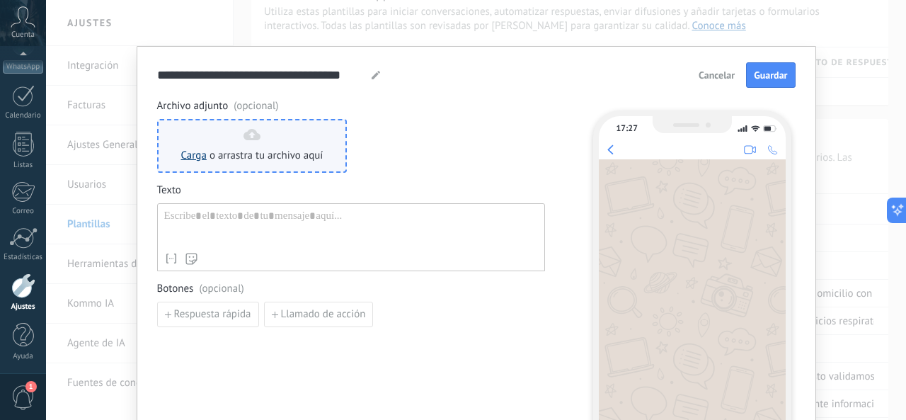
click at [192, 153] on link "Carga" at bounding box center [193, 155] width 25 height 13
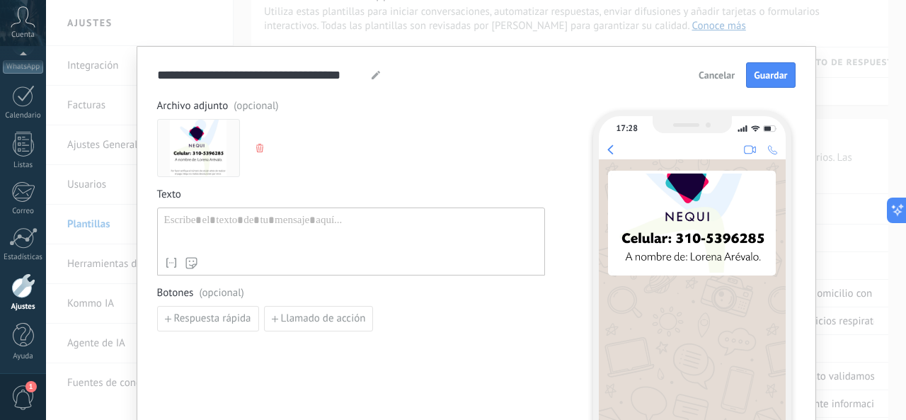
click at [226, 226] on div at bounding box center [351, 232] width 374 height 36
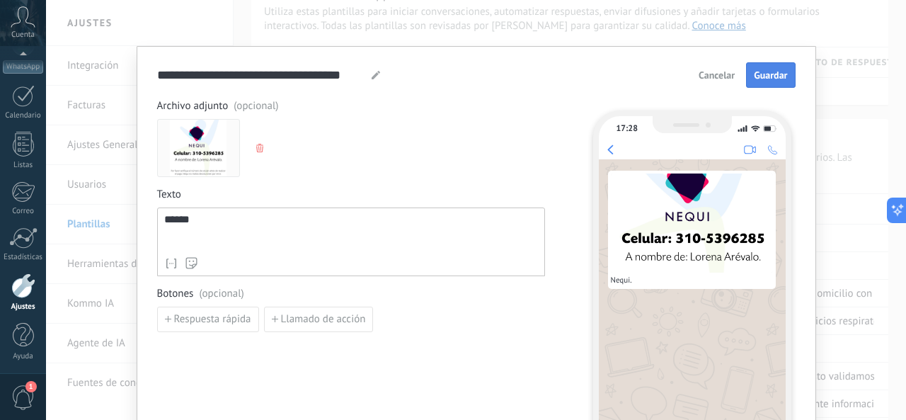
click at [764, 79] on span "Guardar" at bounding box center [769, 75] width 33 height 10
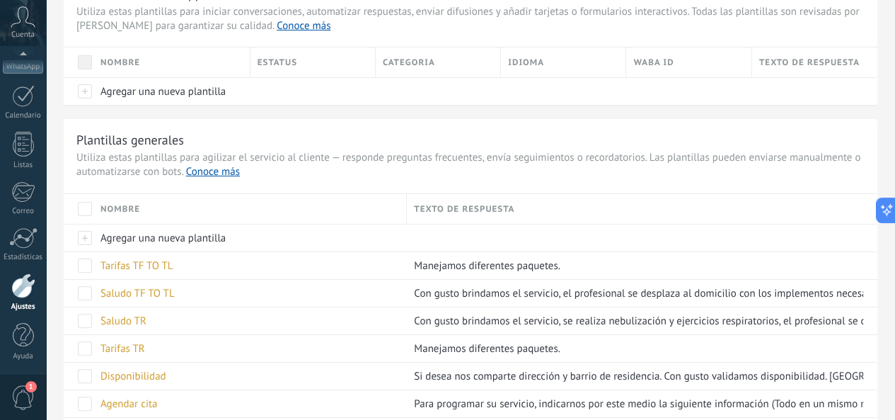
scroll to position [0, 0]
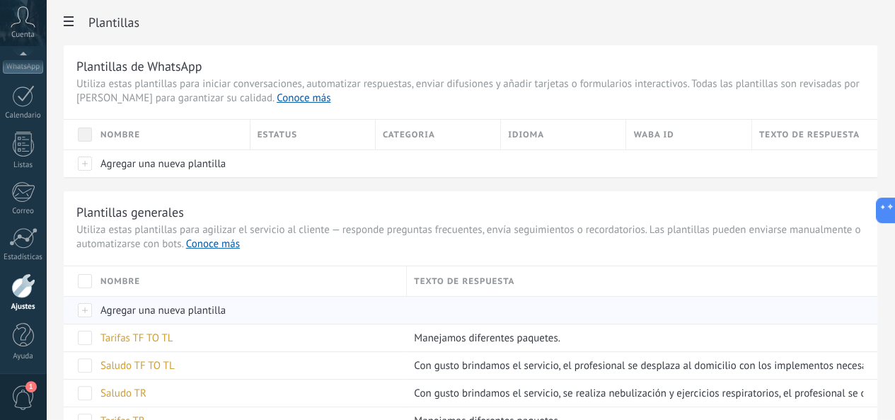
click at [226, 311] on span "Agregar una nueva plantilla" at bounding box center [162, 309] width 125 height 13
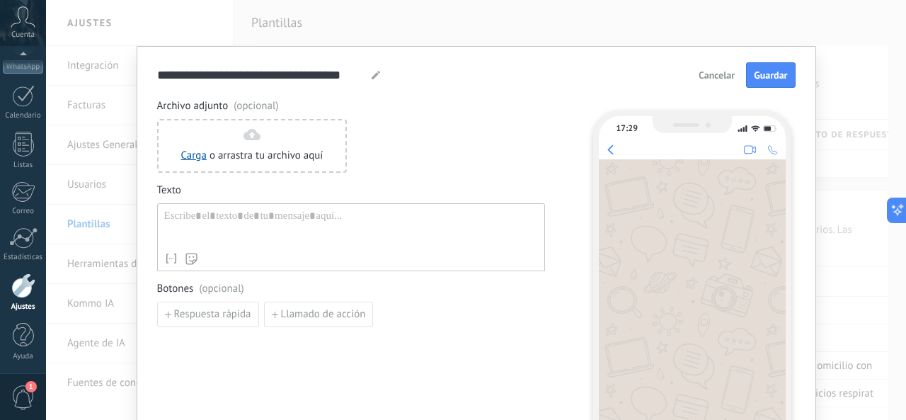
type input "**********"
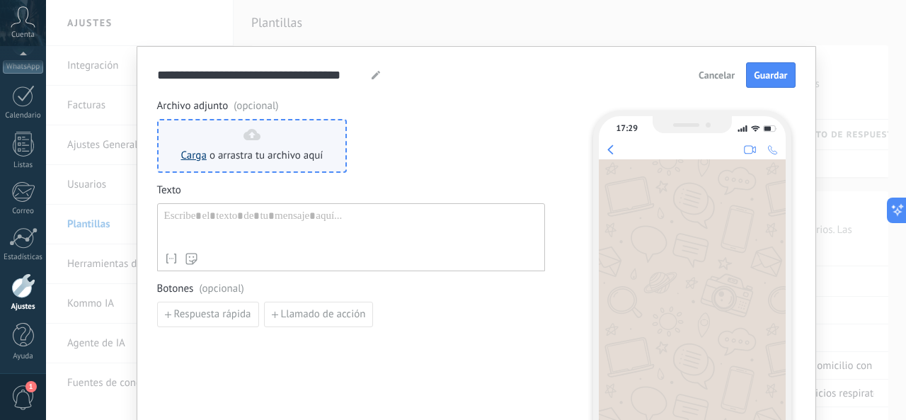
click at [197, 150] on link "Carga" at bounding box center [193, 155] width 25 height 13
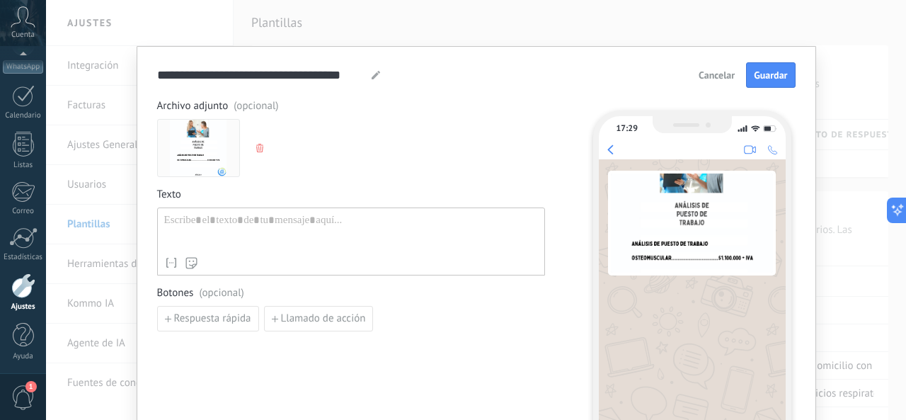
click at [219, 221] on div at bounding box center [351, 232] width 374 height 36
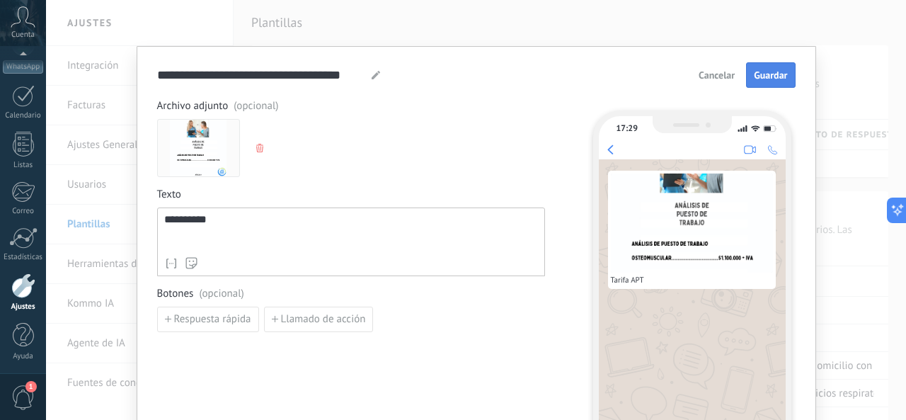
click at [758, 79] on span "Guardar" at bounding box center [769, 75] width 33 height 10
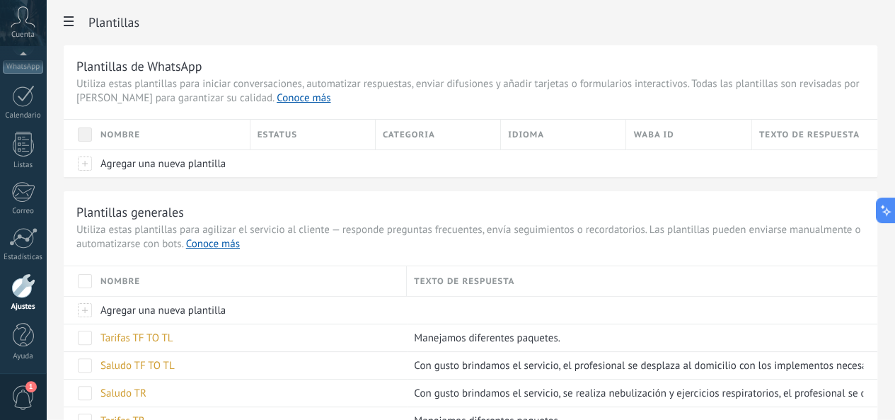
scroll to position [203, 0]
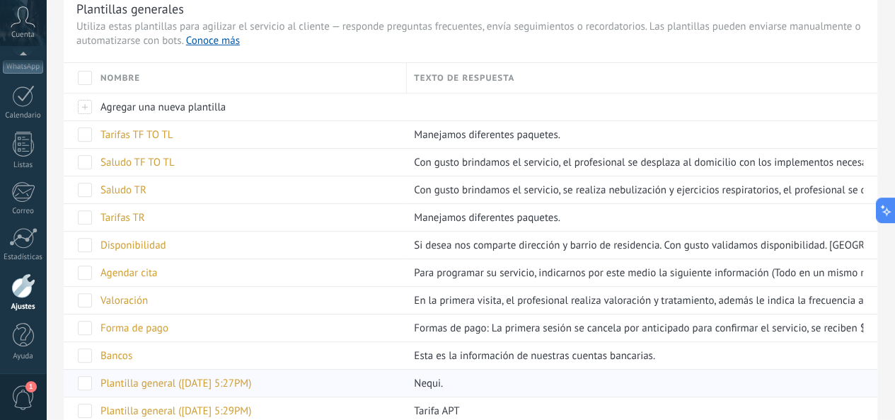
click at [168, 321] on span "Forma de pago" at bounding box center [134, 327] width 68 height 13
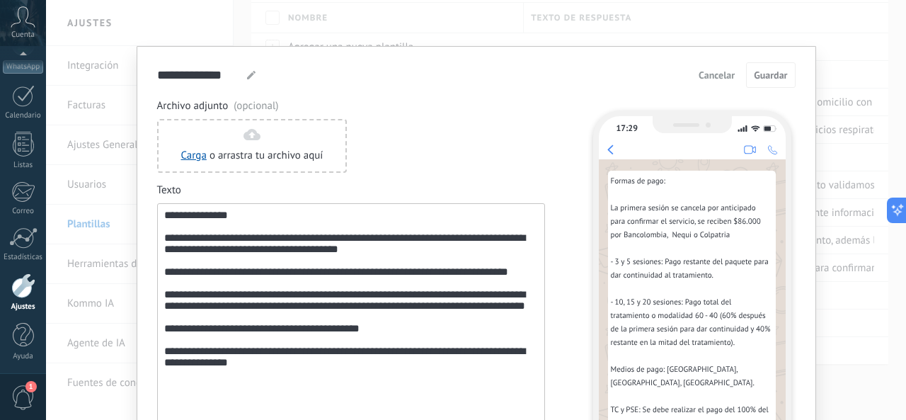
click at [389, 86] on div "**********" at bounding box center [476, 74] width 638 height 25
click at [712, 78] on span "Cancelar" at bounding box center [716, 75] width 36 height 10
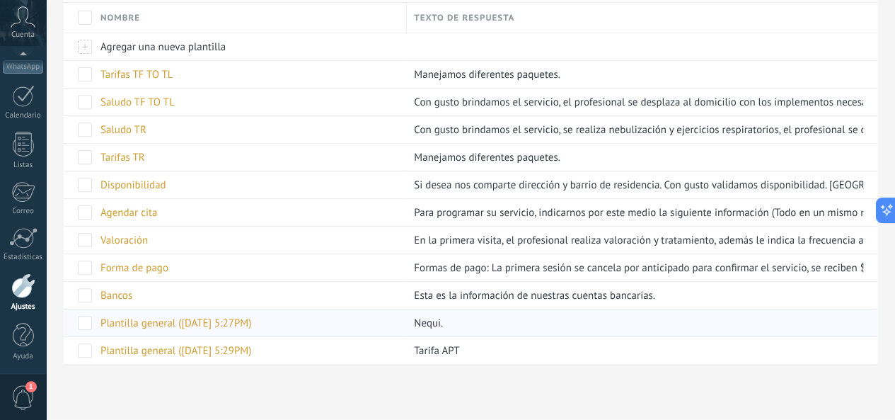
click at [251, 316] on span "Plantilla general (28.08.2025 5:27PM)" at bounding box center [175, 322] width 151 height 13
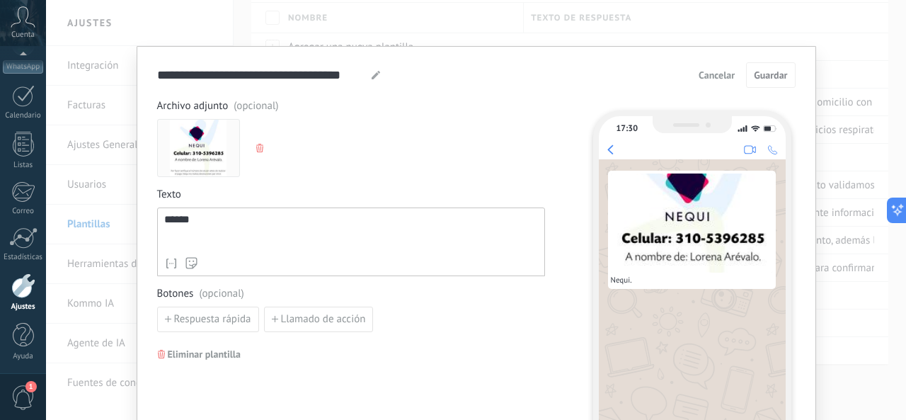
click at [371, 72] on icon at bounding box center [375, 75] width 8 height 8
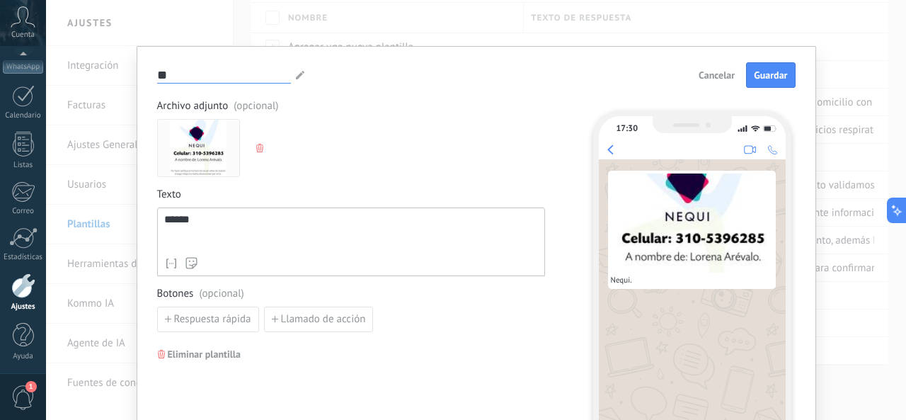
type input "*"
type input "*****"
click at [760, 76] on span "Guardar" at bounding box center [769, 75] width 33 height 10
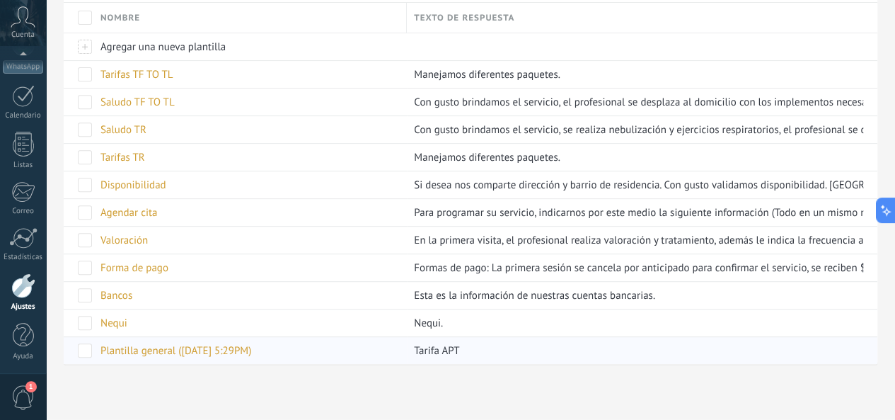
click at [251, 347] on span "Plantilla general (28.08.2025 5:29PM)" at bounding box center [175, 350] width 151 height 13
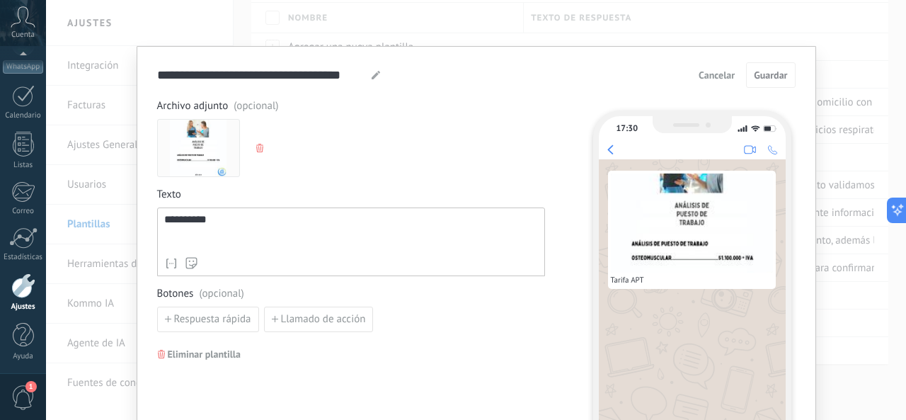
click at [371, 72] on icon at bounding box center [375, 75] width 8 height 8
type input "*"
type input "**********"
click at [770, 67] on button "Guardar" at bounding box center [770, 74] width 49 height 25
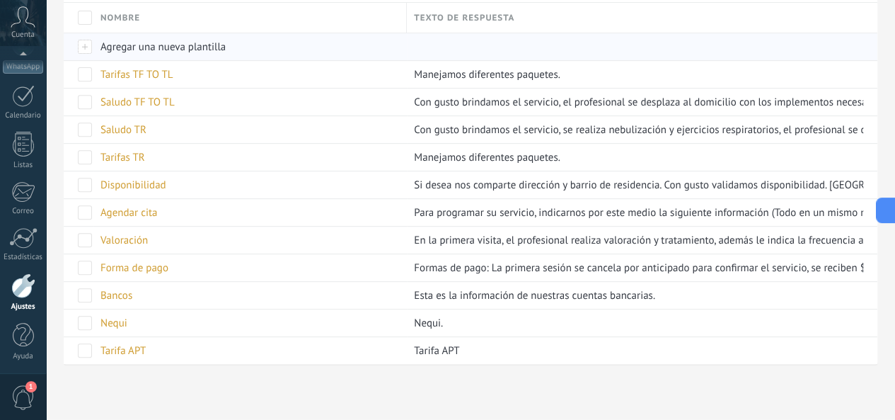
click at [226, 47] on span "Agregar una nueva plantilla" at bounding box center [162, 46] width 125 height 13
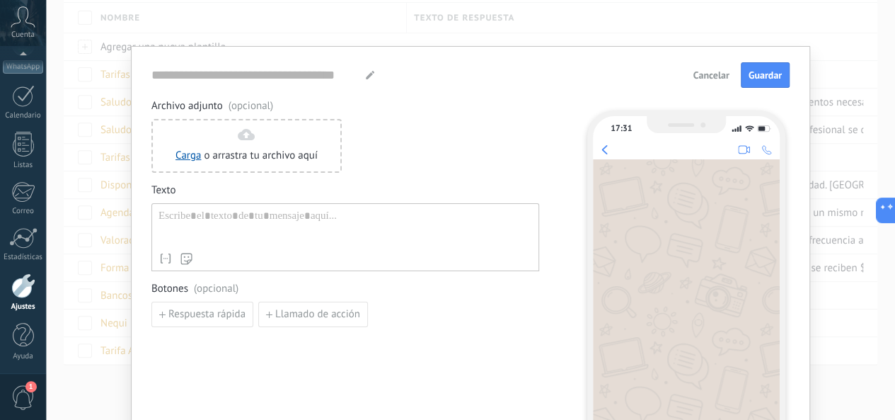
click at [713, 74] on span "Cancelar" at bounding box center [711, 75] width 36 height 10
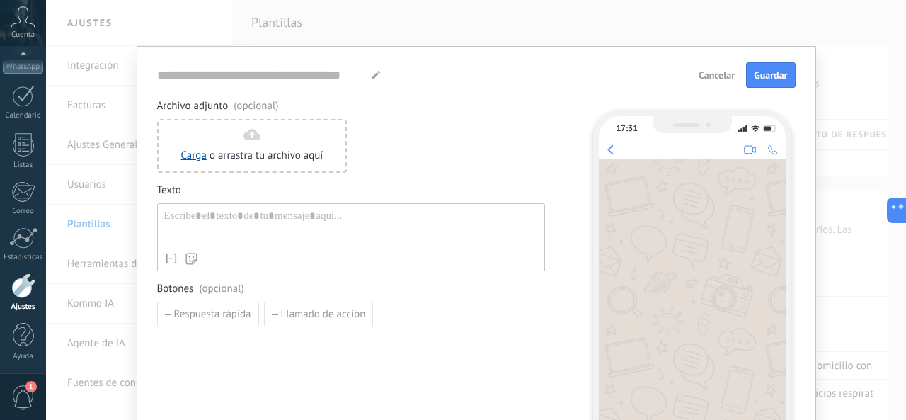
type input "**********"
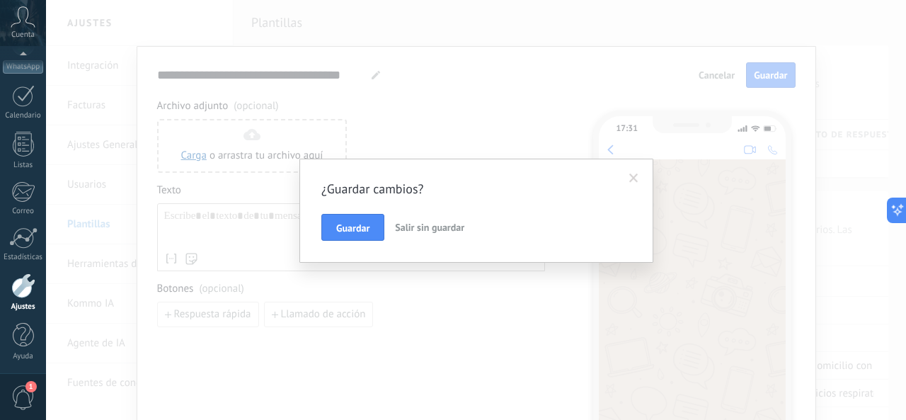
click at [316, 238] on div "¿Guardar cambios? Guardar Salir sin guardar" at bounding box center [476, 210] width 354 height 104
click at [344, 229] on span "Guardar" at bounding box center [352, 228] width 33 height 10
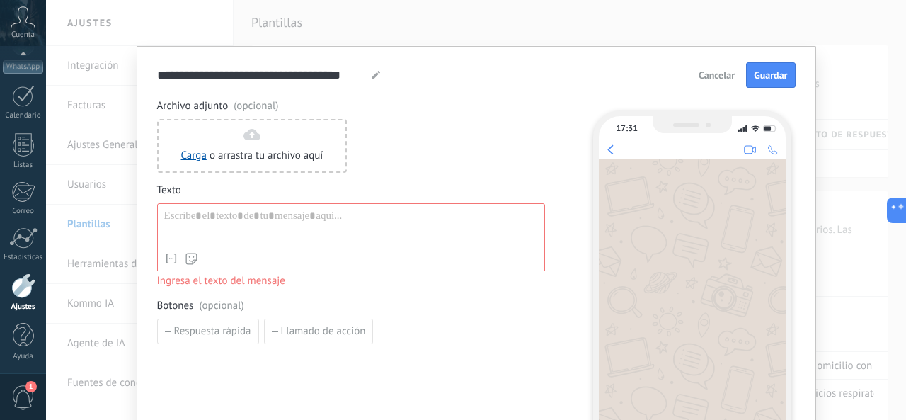
click at [721, 71] on span "Cancelar" at bounding box center [716, 75] width 36 height 10
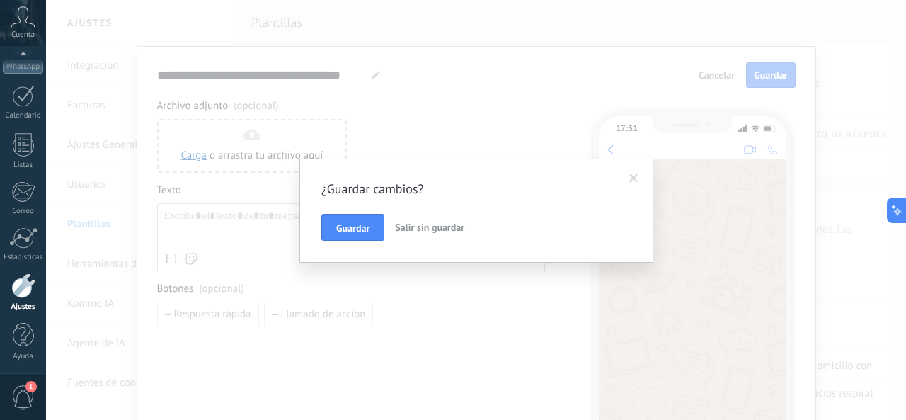
click at [441, 224] on span "Salir sin guardar" at bounding box center [429, 227] width 69 height 13
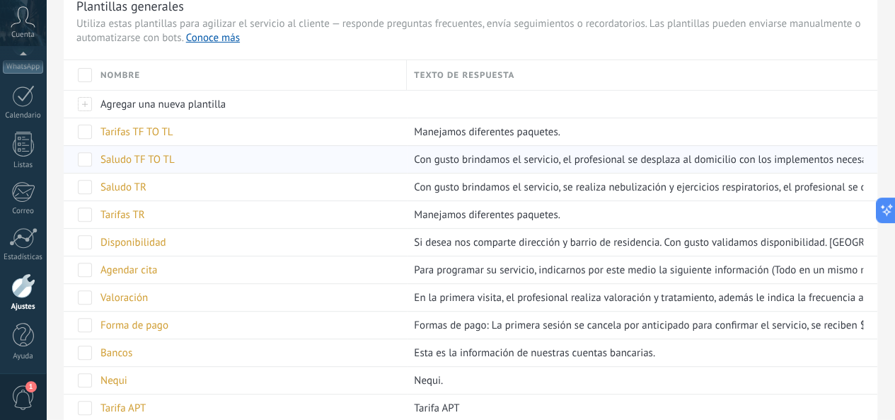
scroll to position [192, 0]
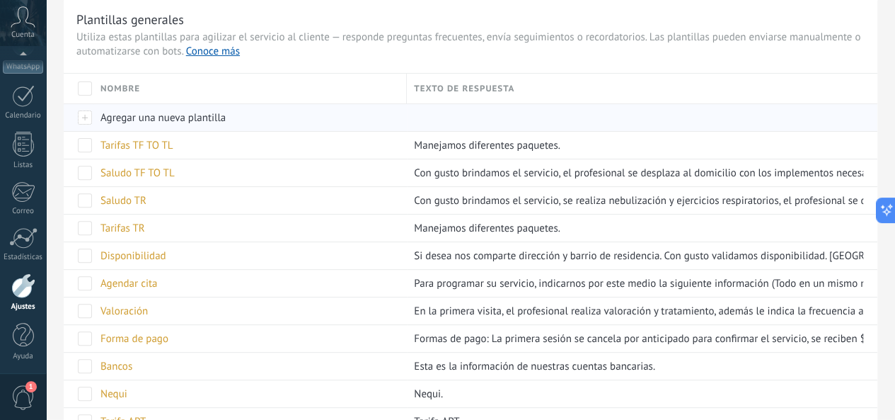
click at [226, 117] on span "Agregar una nueva plantilla" at bounding box center [162, 117] width 125 height 13
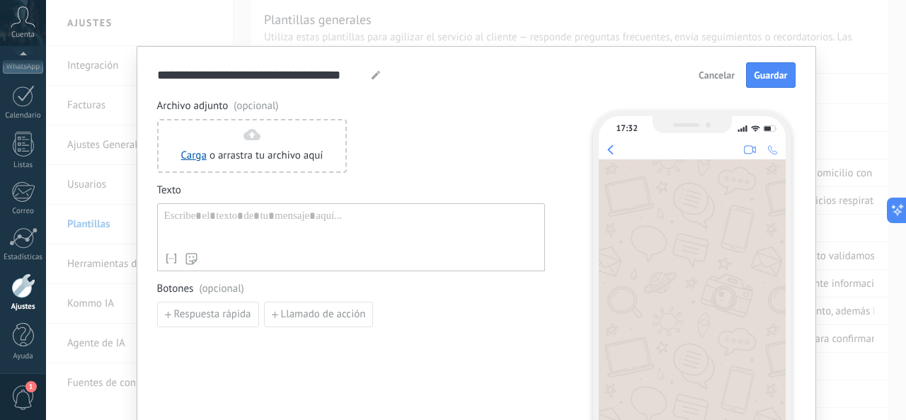
click at [370, 80] on div at bounding box center [375, 75] width 11 height 17
click at [374, 74] on use at bounding box center [375, 75] width 8 height 8
type input "*"
type input "*****"
click at [215, 221] on div at bounding box center [351, 227] width 374 height 36
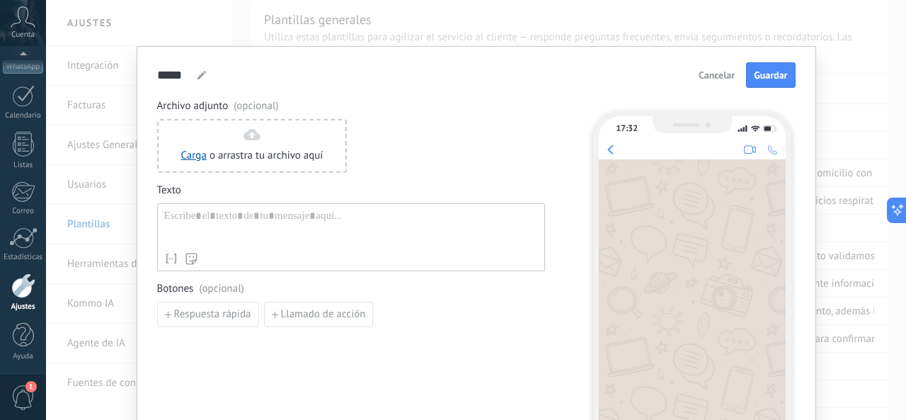
paste div
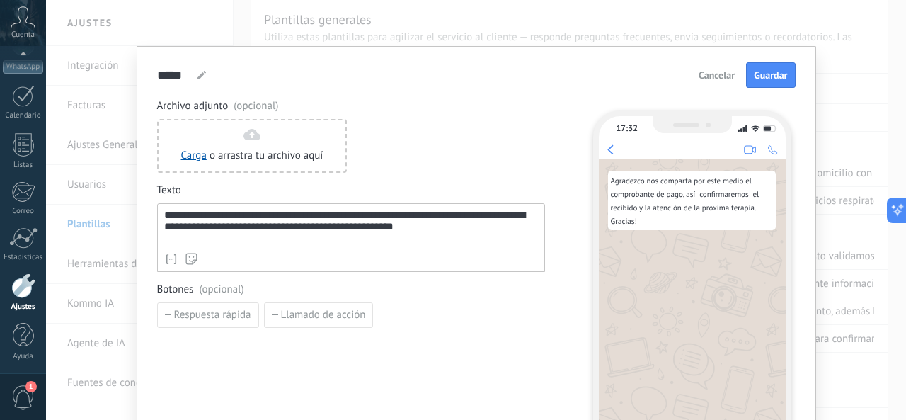
drag, startPoint x: 231, startPoint y: 226, endPoint x: 243, endPoint y: 227, distance: 12.0
click at [232, 226] on div "**********" at bounding box center [351, 227] width 374 height 37
click at [775, 80] on span "Guardar" at bounding box center [769, 75] width 33 height 10
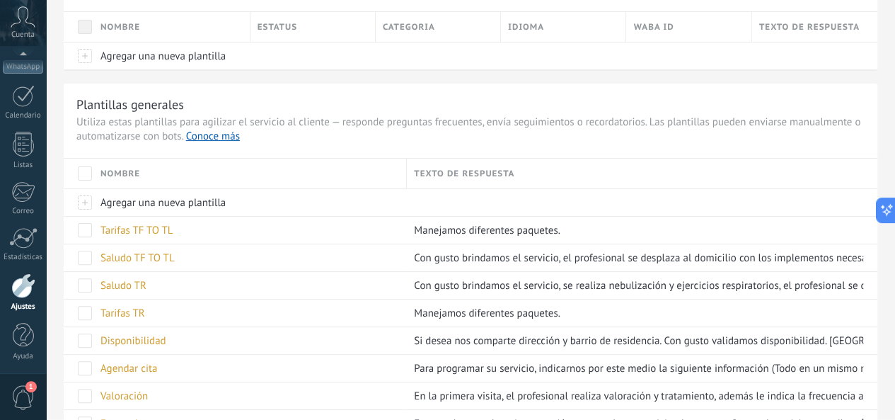
scroll to position [0, 0]
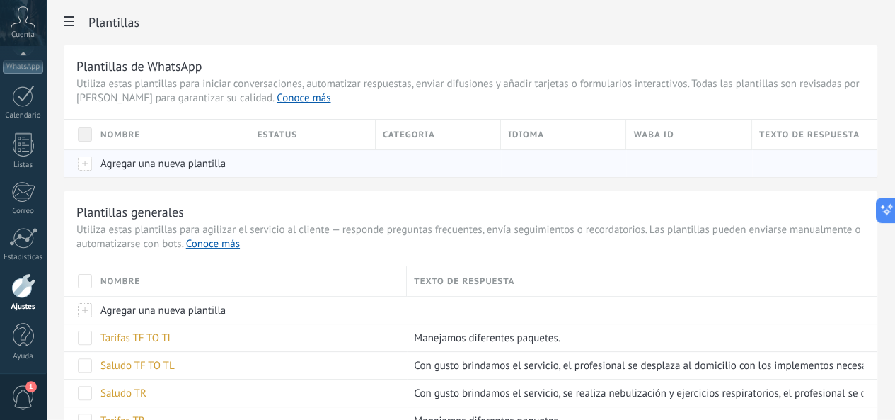
click at [226, 162] on span "Agregar una nueva plantilla" at bounding box center [162, 163] width 125 height 13
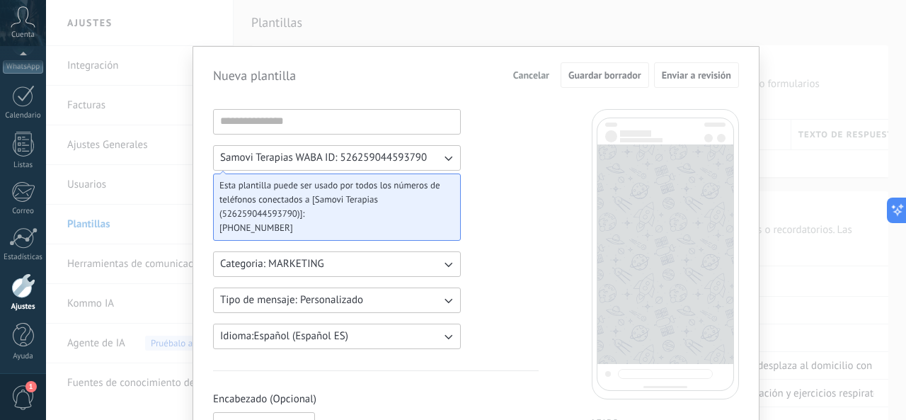
click at [535, 71] on span "Cancelar" at bounding box center [531, 75] width 36 height 10
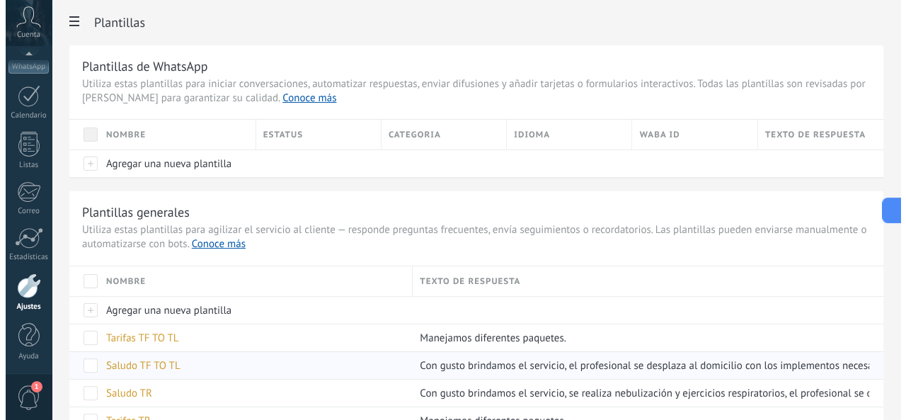
scroll to position [71, 0]
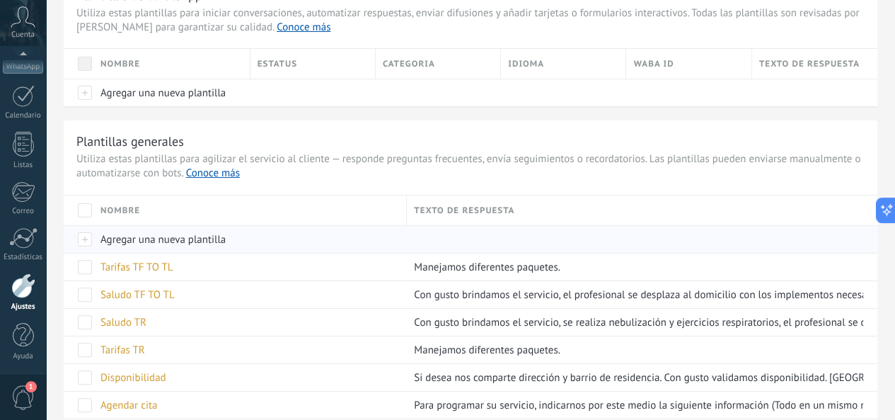
click at [226, 236] on span "Agregar una nueva plantilla" at bounding box center [162, 239] width 125 height 13
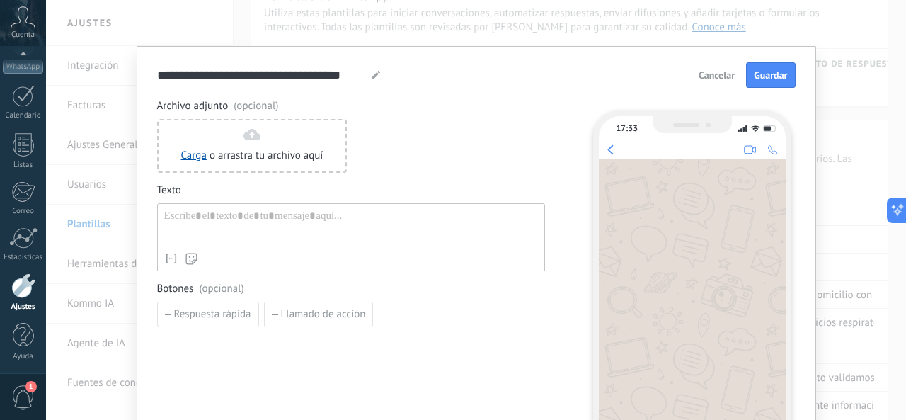
click at [372, 76] on use at bounding box center [375, 75] width 8 height 8
type input "*"
type input "*******"
click at [228, 241] on div at bounding box center [351, 227] width 374 height 36
paste div
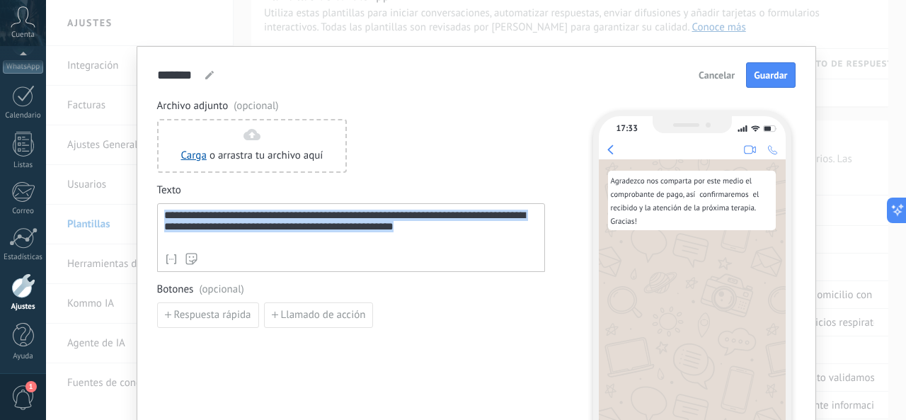
drag, startPoint x: 491, startPoint y: 238, endPoint x: 128, endPoint y: 198, distance: 365.1
click at [128, 198] on div "**********" at bounding box center [476, 210] width 860 height 420
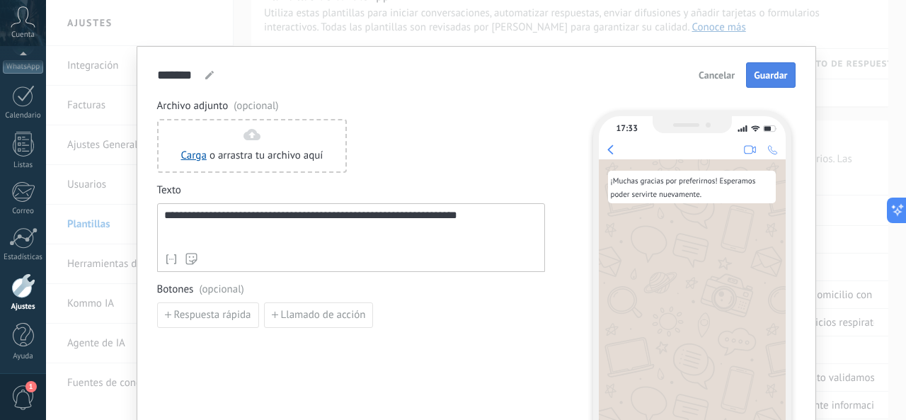
click at [773, 71] on span "Guardar" at bounding box center [769, 75] width 33 height 10
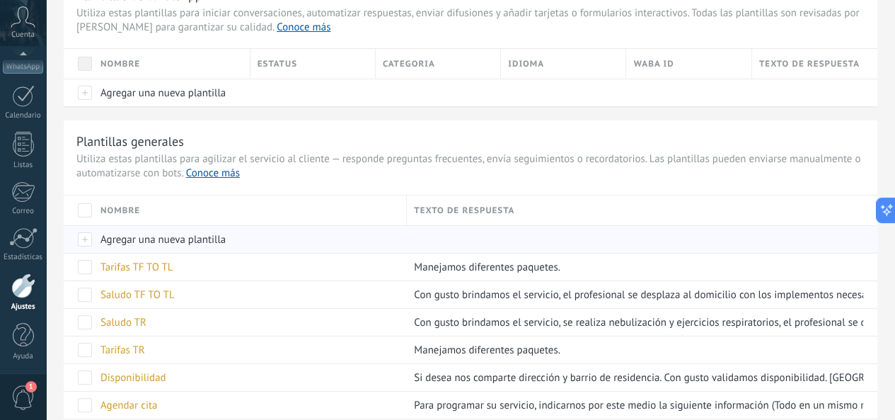
click at [287, 236] on div "Agregar una nueva plantilla" at bounding box center [246, 239] width 306 height 27
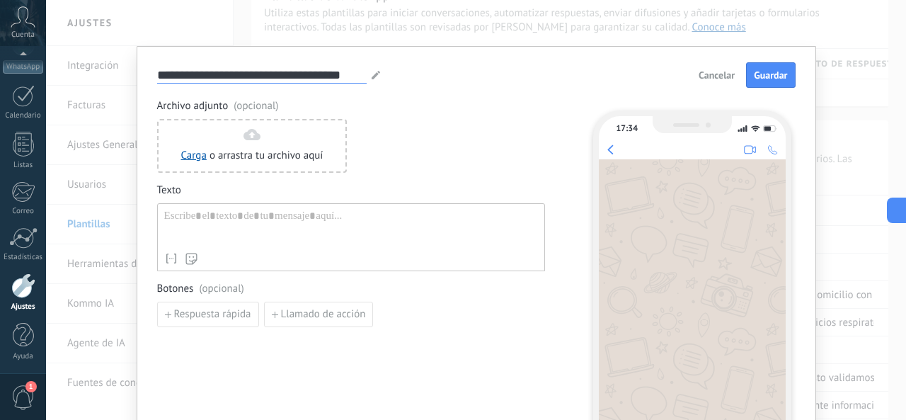
drag, startPoint x: 358, startPoint y: 78, endPoint x: 81, endPoint y: 61, distance: 277.8
click at [81, 61] on div "**********" at bounding box center [476, 210] width 860 height 420
type input "*"
type input "**********"
click at [312, 231] on div at bounding box center [351, 227] width 374 height 36
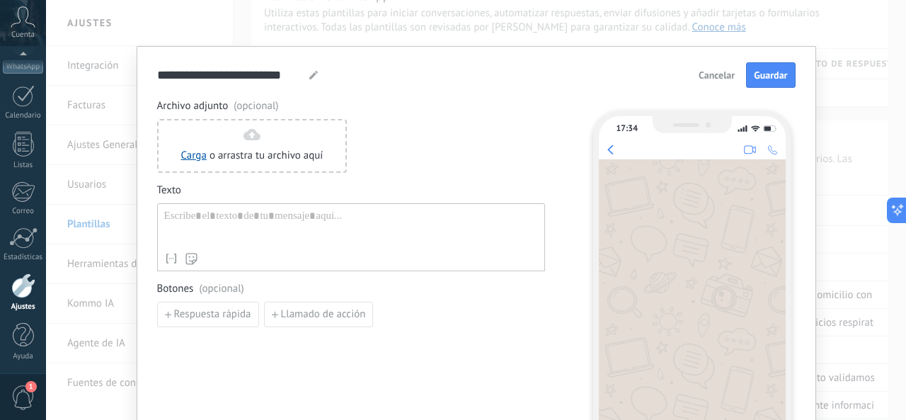
paste div
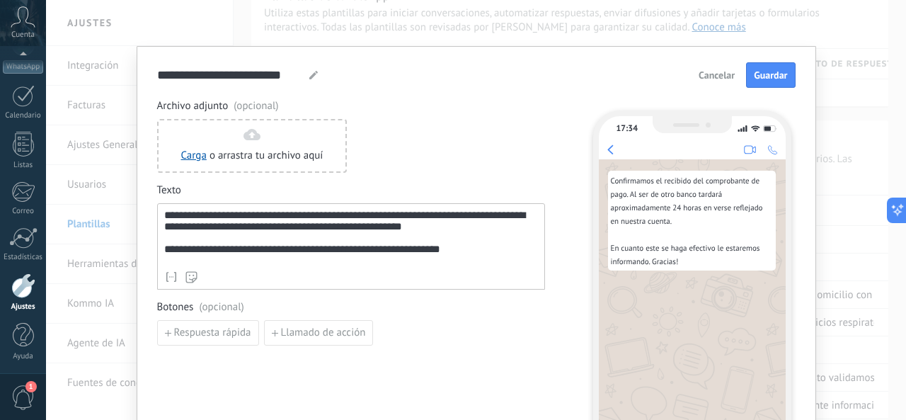
click at [164, 216] on div "**********" at bounding box center [351, 236] width 374 height 54
click at [164, 215] on div "**********" at bounding box center [351, 236] width 374 height 54
click at [763, 73] on span "Guardar" at bounding box center [769, 75] width 33 height 10
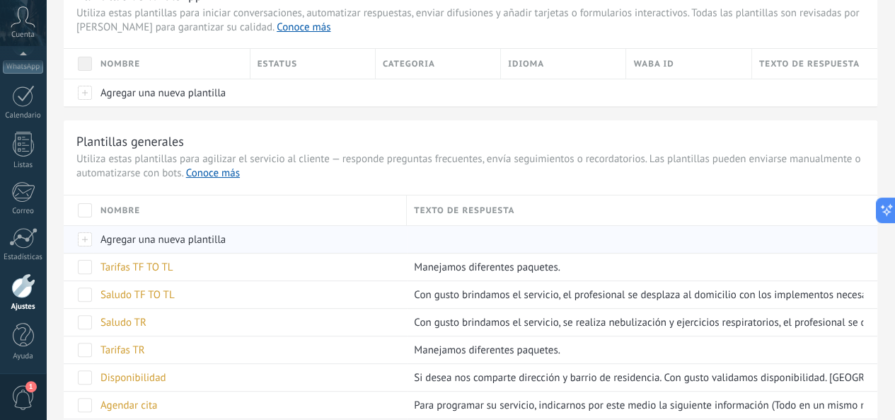
click at [226, 238] on span "Agregar una nueva plantilla" at bounding box center [162, 239] width 125 height 13
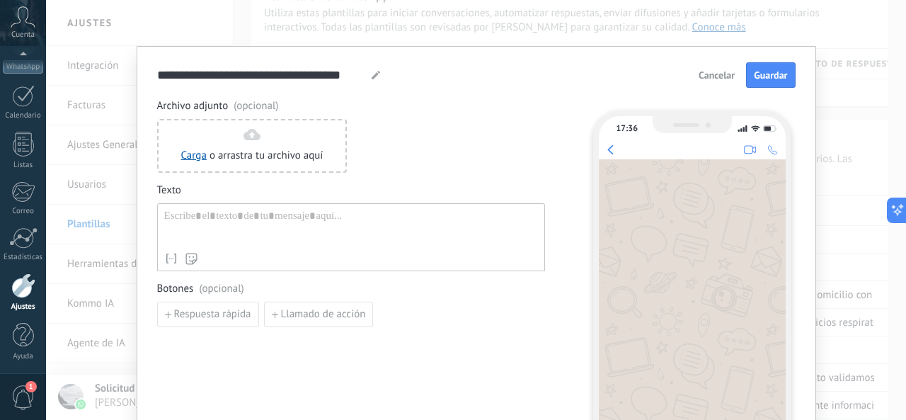
click at [374, 76] on icon at bounding box center [375, 75] width 8 height 8
type input "*"
type input "**********"
click at [225, 226] on div at bounding box center [351, 227] width 374 height 36
paste div
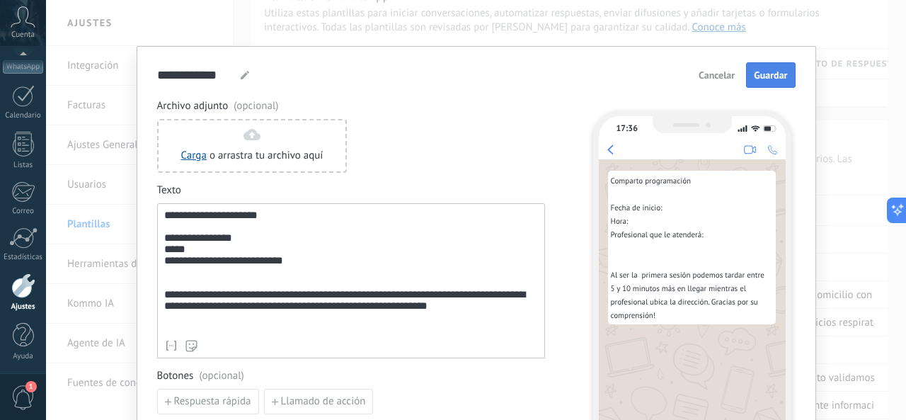
click at [760, 77] on span "Guardar" at bounding box center [769, 75] width 33 height 10
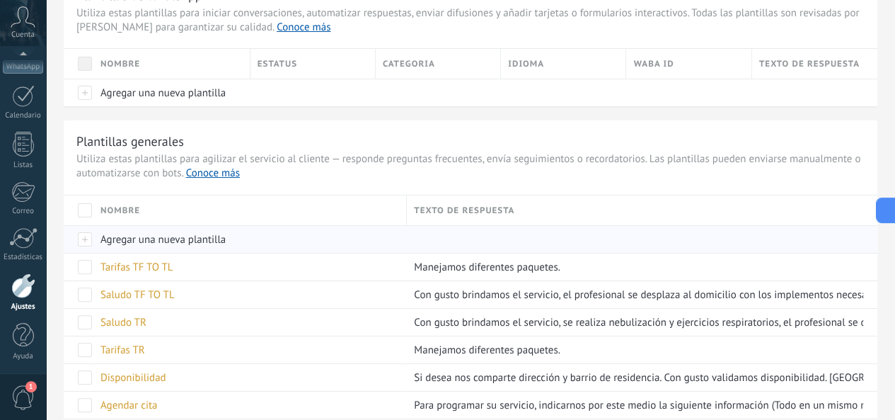
click at [226, 236] on span "Agregar una nueva plantilla" at bounding box center [162, 239] width 125 height 13
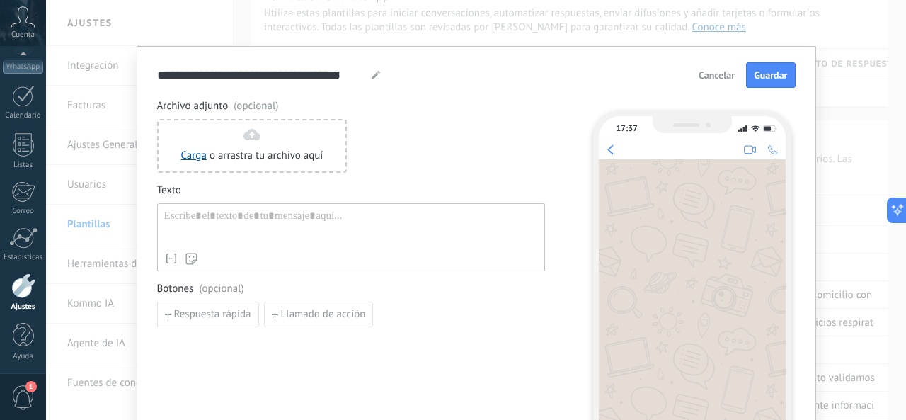
scroll to position [0, 0]
click at [352, 73] on input "**********" at bounding box center [261, 75] width 209 height 16
click at [359, 77] on input "**********" at bounding box center [261, 75] width 209 height 16
type input "*"
type input "**********"
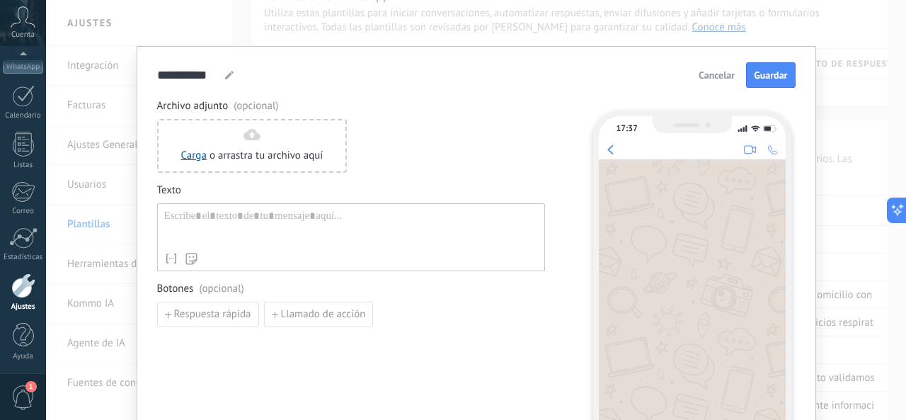
click at [186, 219] on div at bounding box center [351, 227] width 374 height 36
paste div
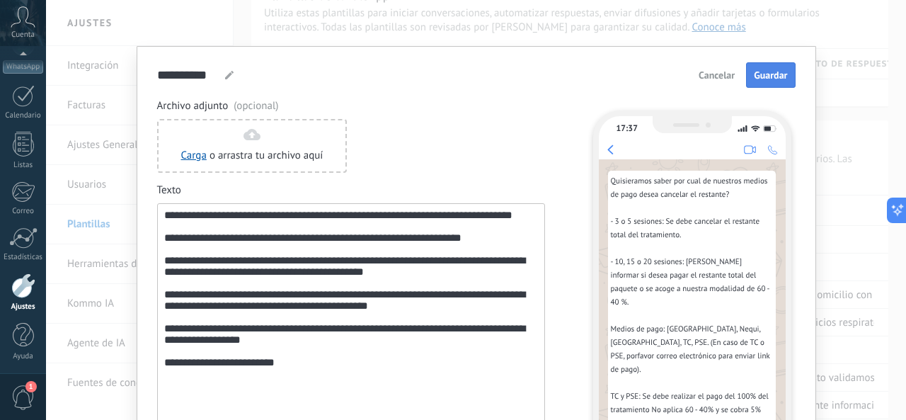
click at [761, 73] on span "Guardar" at bounding box center [769, 75] width 33 height 10
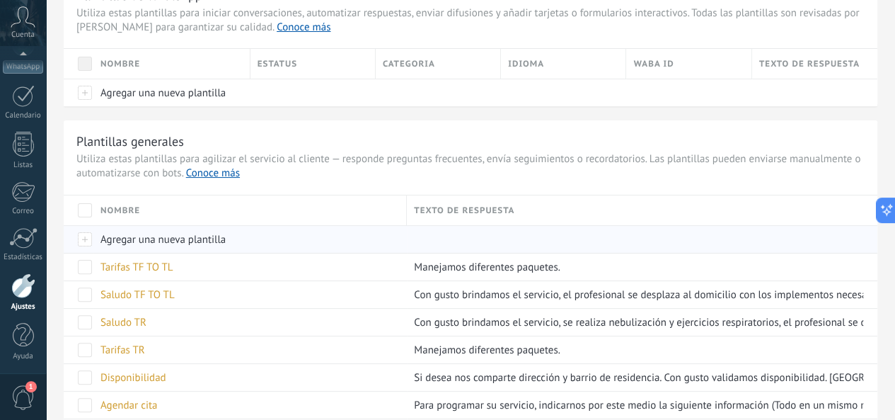
click at [93, 238] on div at bounding box center [79, 239] width 30 height 28
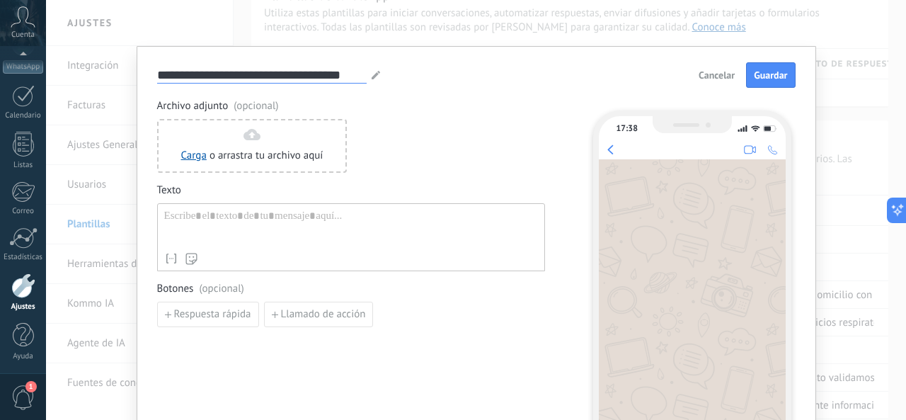
click at [359, 80] on input "**********" at bounding box center [261, 75] width 209 height 16
click at [371, 76] on use at bounding box center [375, 75] width 8 height 8
type input "**********"
click at [352, 213] on div at bounding box center [351, 227] width 374 height 36
paste div
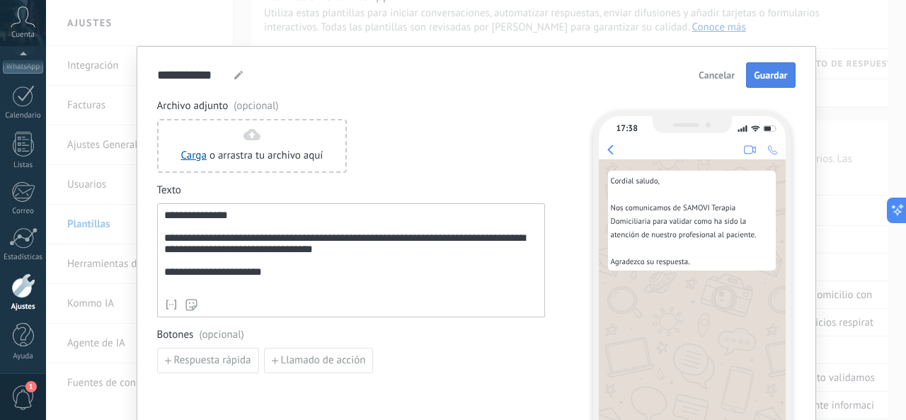
click at [765, 77] on span "Guardar" at bounding box center [769, 75] width 33 height 10
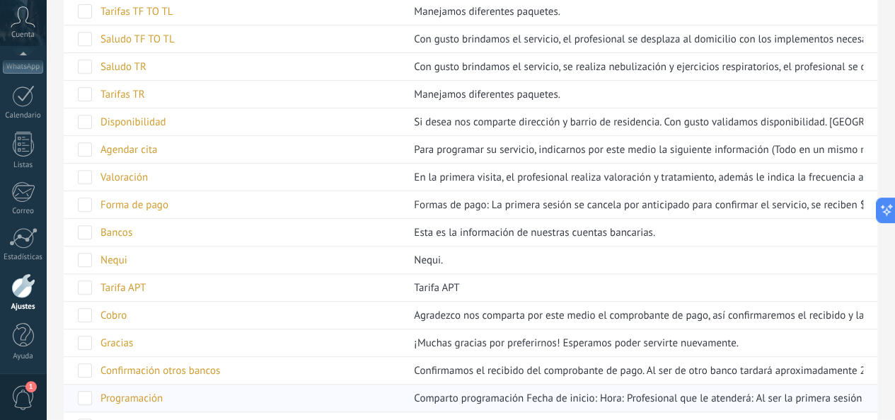
scroll to position [427, 0]
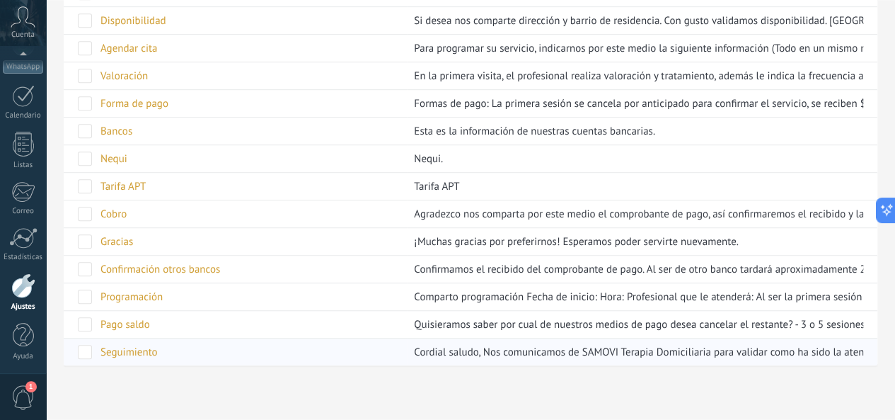
click at [158, 347] on span "Seguimiento" at bounding box center [128, 351] width 57 height 13
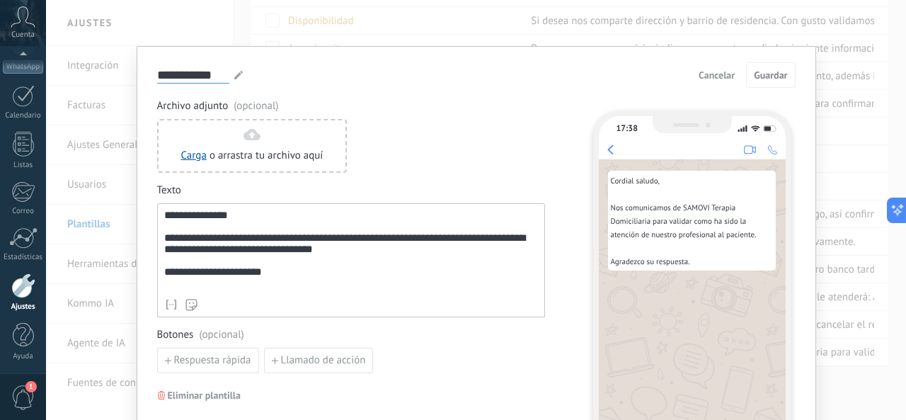
click at [222, 76] on input "**********" at bounding box center [193, 75] width 72 height 16
type input "**********"
click at [768, 70] on span "Guardar" at bounding box center [769, 75] width 33 height 10
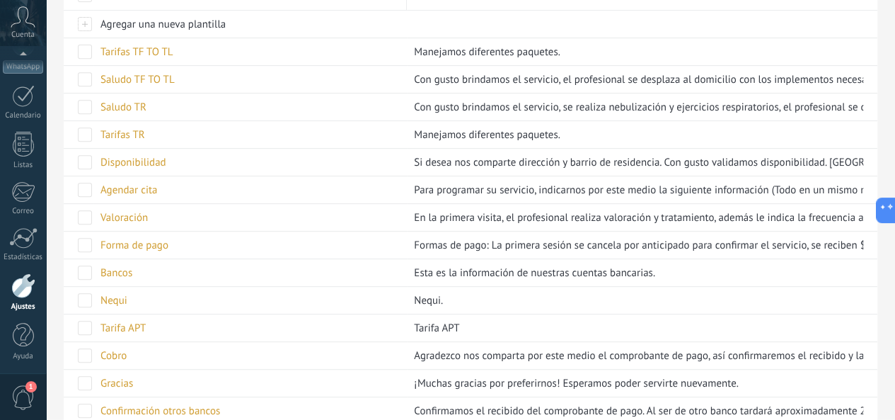
scroll to position [0, 0]
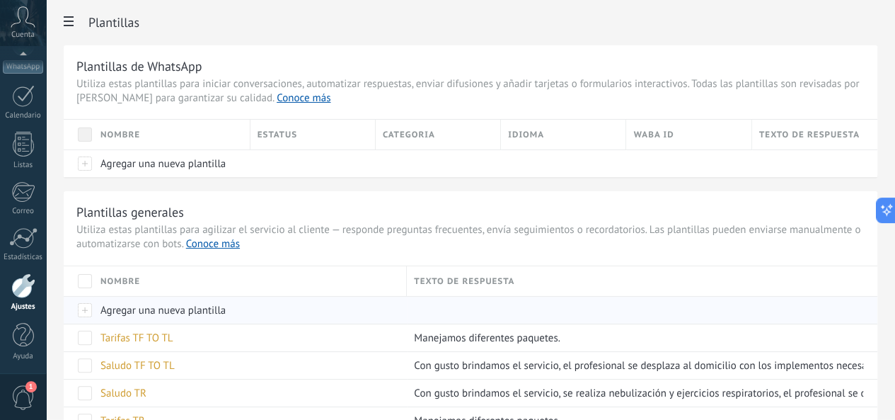
click at [226, 305] on span "Agregar una nueva plantilla" at bounding box center [162, 309] width 125 height 13
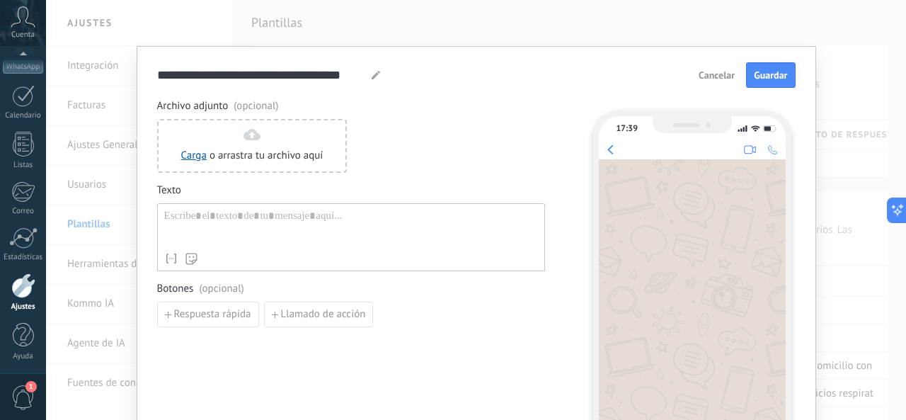
type input "**********"
click at [197, 211] on div at bounding box center [351, 227] width 374 height 36
paste div
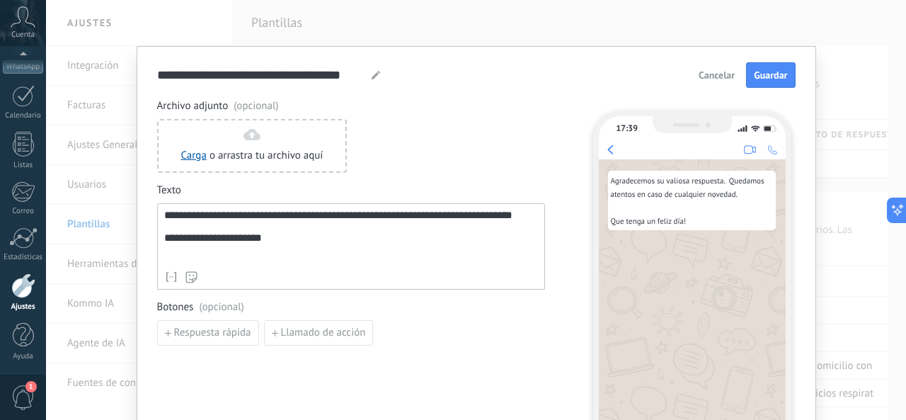
click at [364, 79] on div "**********" at bounding box center [269, 75] width 224 height 17
click at [376, 78] on icon at bounding box center [375, 75] width 8 height 8
click at [333, 76] on input "**********" at bounding box center [261, 75] width 209 height 16
drag, startPoint x: 300, startPoint y: 91, endPoint x: 366, endPoint y: 78, distance: 67.2
click at [370, 71] on div "**********" at bounding box center [269, 75] width 224 height 17
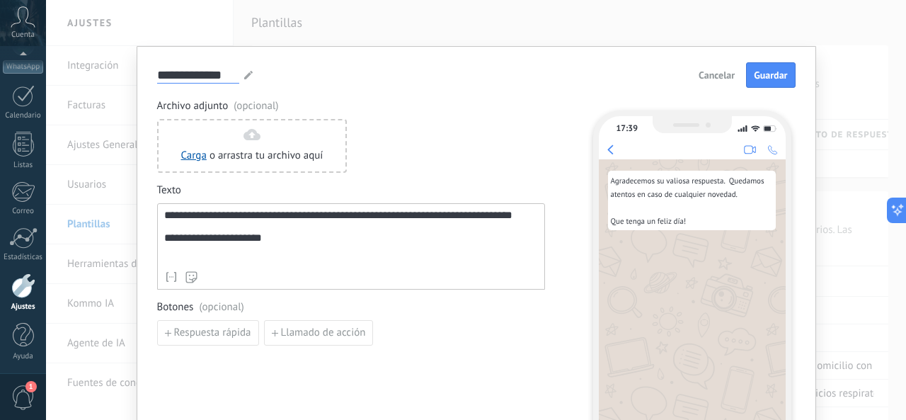
type input "**********"
click at [749, 76] on button "Guardar" at bounding box center [770, 74] width 49 height 25
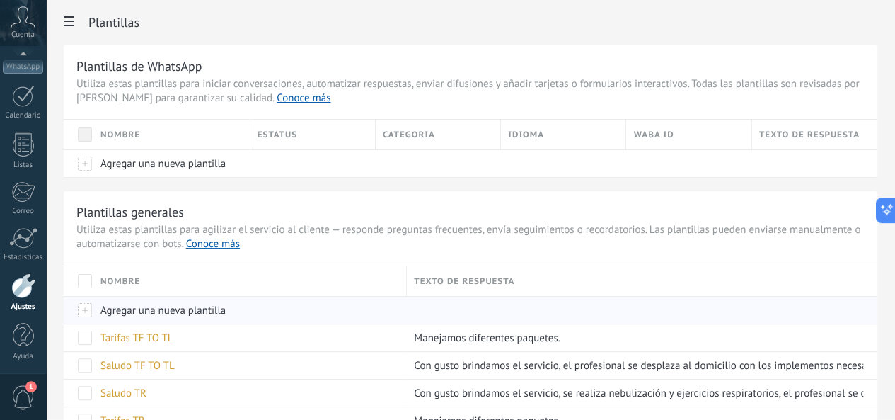
click at [226, 307] on span "Agregar una nueva plantilla" at bounding box center [162, 309] width 125 height 13
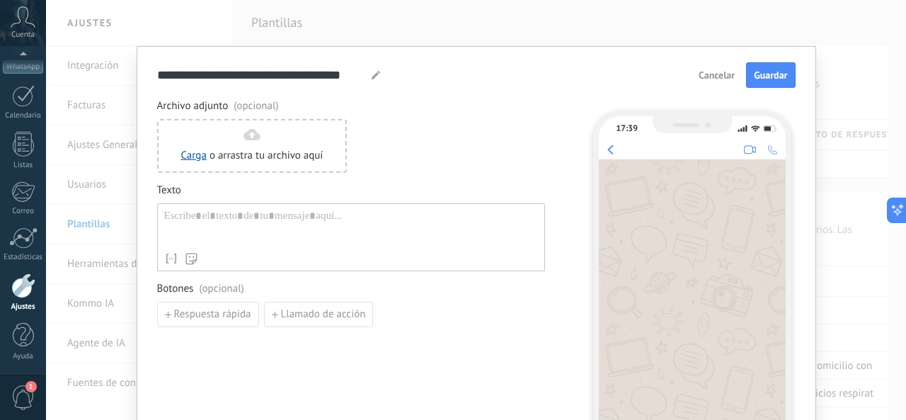
click at [374, 79] on icon at bounding box center [375, 75] width 8 height 8
type input "**********"
click at [246, 245] on div "Nombre del contacto Nombre Apellido Contacto ID Contacto usuario responsable Co…" at bounding box center [351, 237] width 388 height 68
click at [286, 221] on div at bounding box center [351, 227] width 374 height 36
paste div
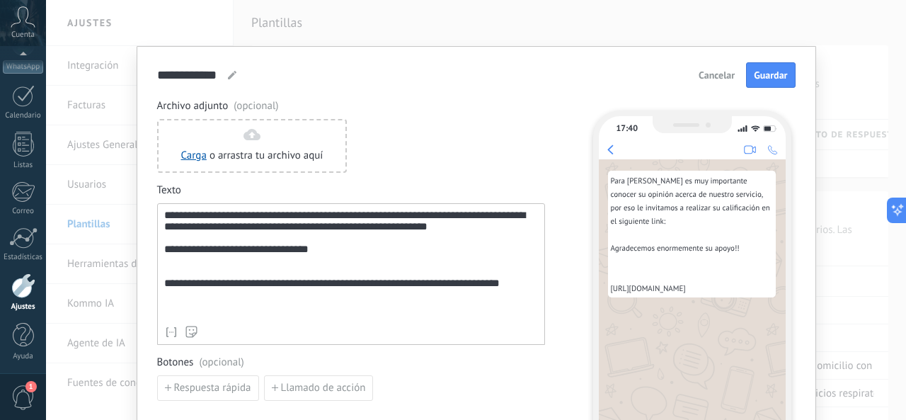
click at [222, 288] on div "**********" at bounding box center [351, 264] width 374 height 110
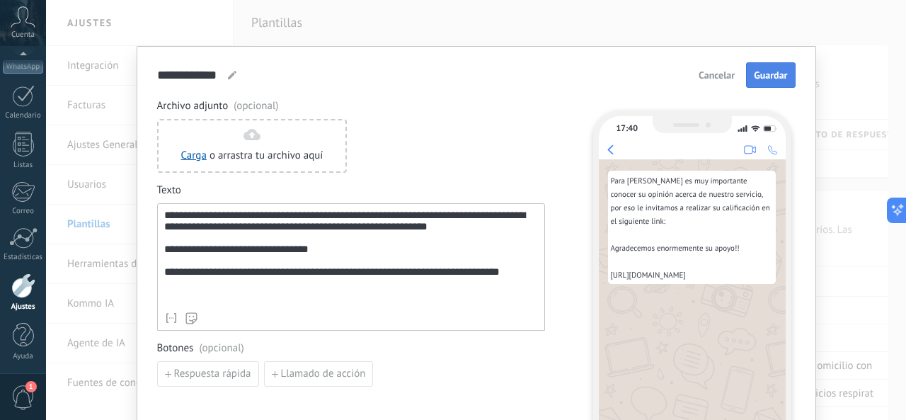
click at [761, 70] on span "Guardar" at bounding box center [769, 75] width 33 height 10
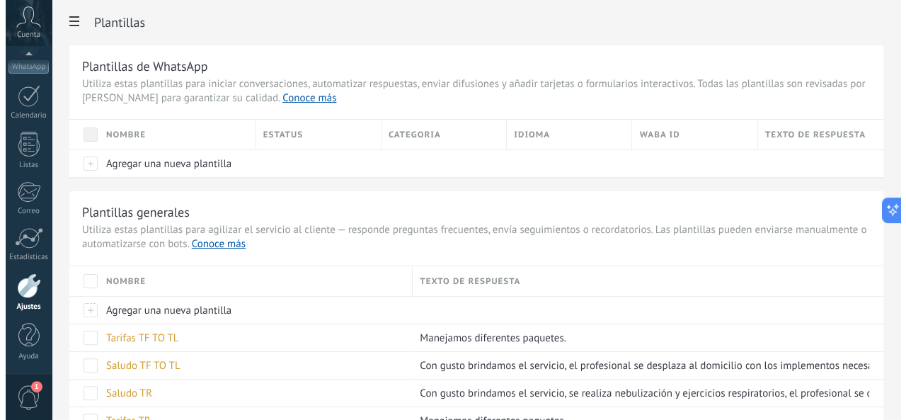
scroll to position [212, 0]
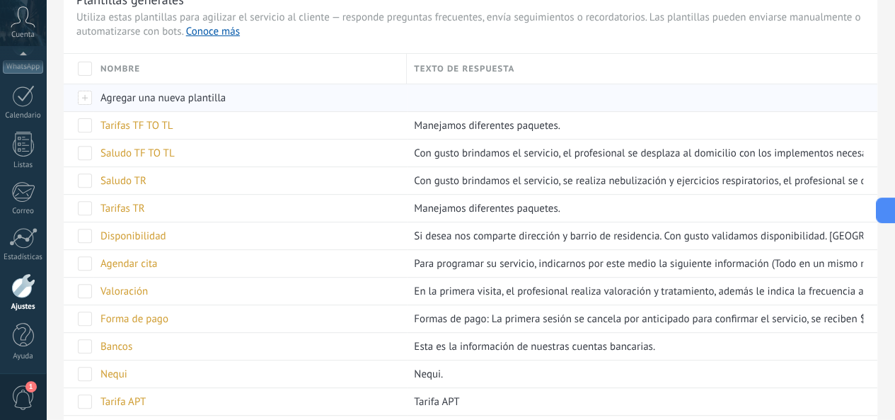
click at [226, 97] on span "Agregar una nueva plantilla" at bounding box center [162, 97] width 125 height 13
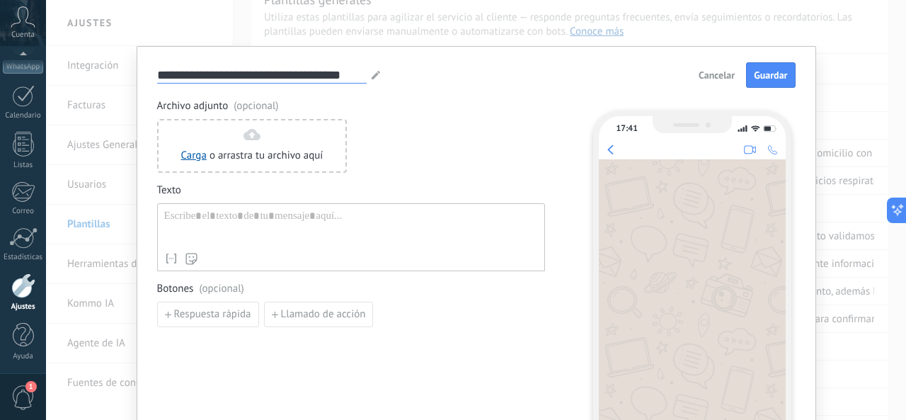
click at [343, 76] on input "**********" at bounding box center [261, 75] width 209 height 16
drag, startPoint x: 359, startPoint y: 81, endPoint x: 123, endPoint y: 73, distance: 235.7
click at [123, 73] on div "**********" at bounding box center [476, 210] width 860 height 420
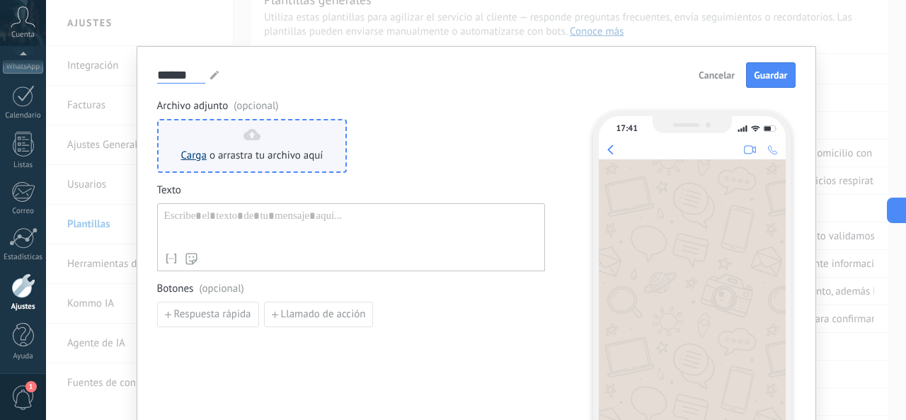
type input "******"
click at [190, 154] on link "Carga" at bounding box center [193, 155] width 25 height 13
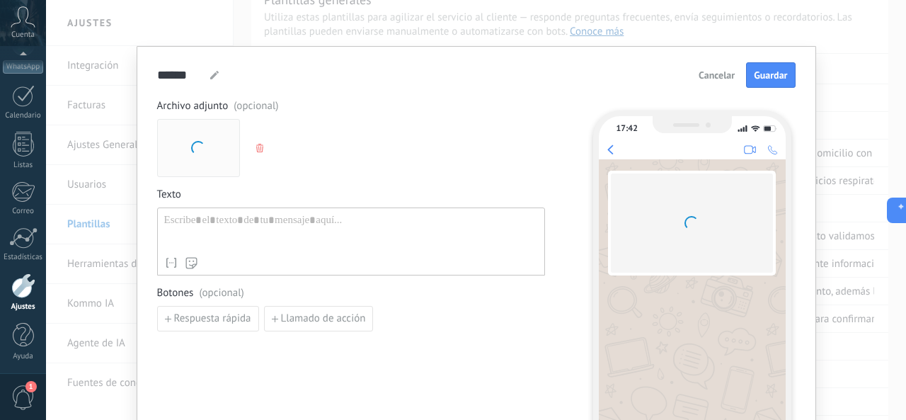
click at [246, 233] on div at bounding box center [351, 232] width 374 height 36
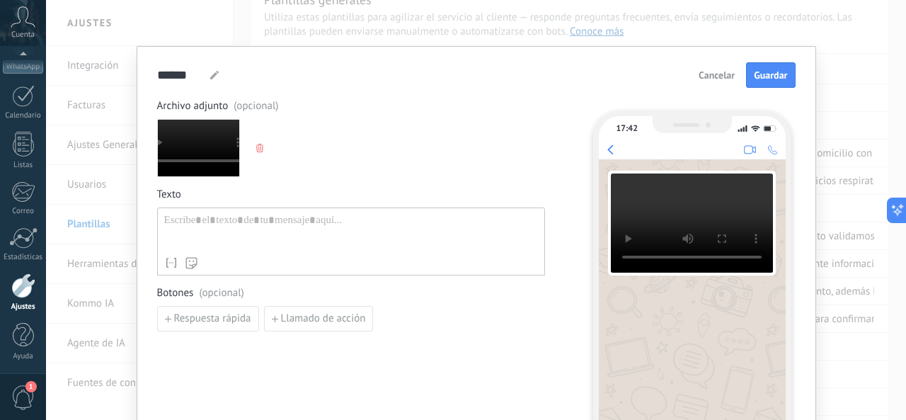
click at [180, 222] on div at bounding box center [351, 232] width 374 height 36
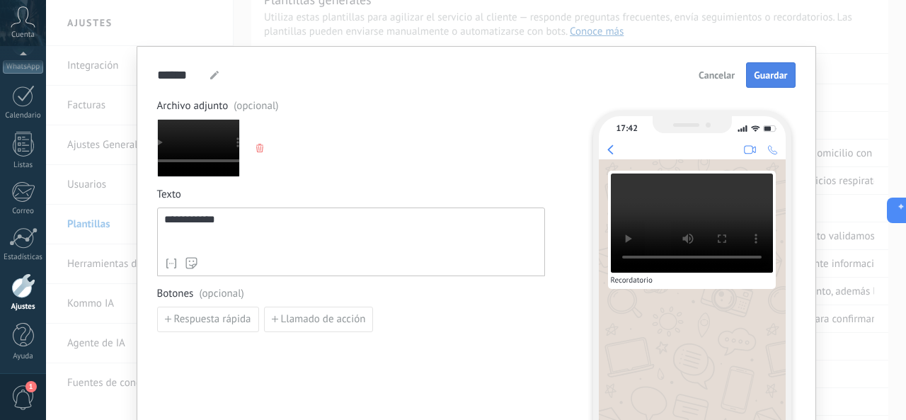
click at [770, 70] on span "Guardar" at bounding box center [769, 75] width 33 height 10
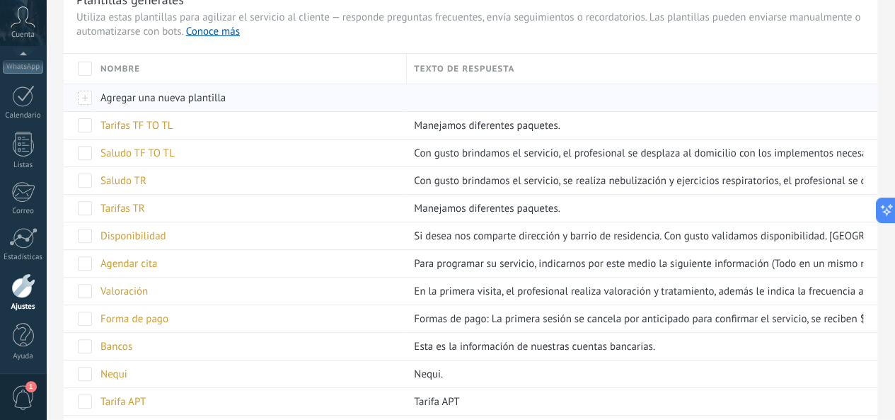
click at [226, 98] on span "Agregar una nueva plantilla" at bounding box center [162, 97] width 125 height 13
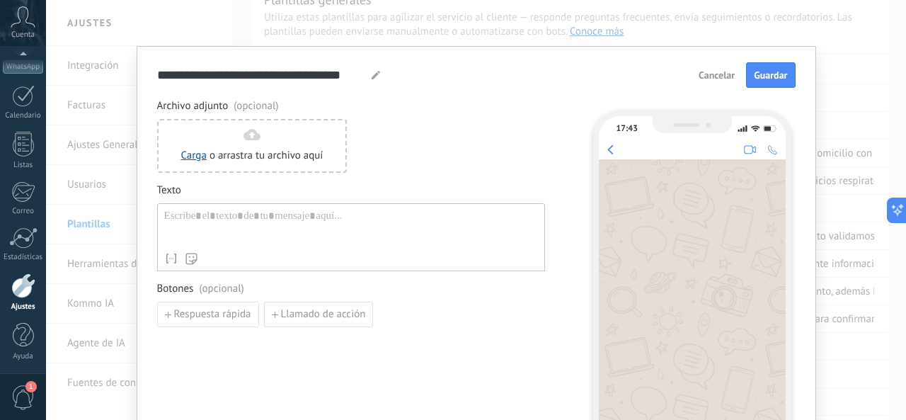
click at [245, 217] on div at bounding box center [351, 227] width 374 height 36
click at [371, 76] on use at bounding box center [375, 75] width 8 height 8
type input "*"
type input "*********"
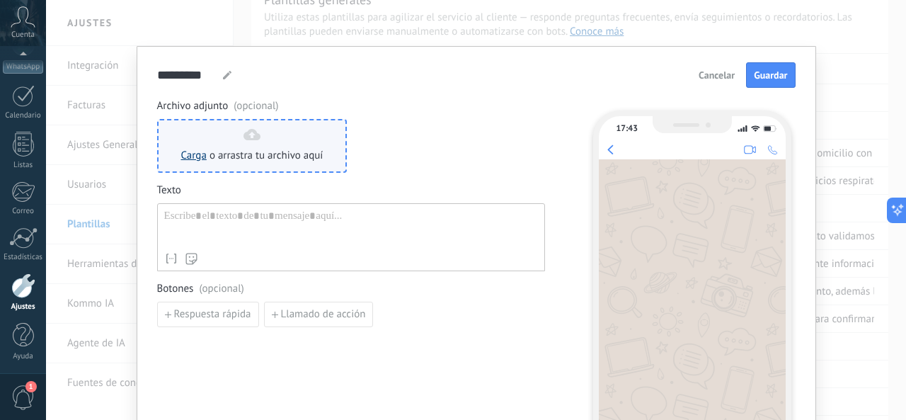
type input "*********"
click at [190, 159] on link "Carga" at bounding box center [193, 155] width 25 height 13
click at [190, 158] on link "Carga" at bounding box center [193, 155] width 25 height 13
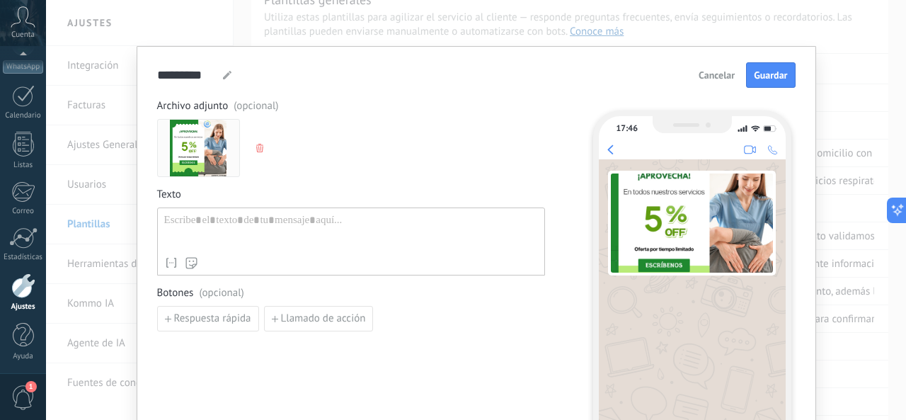
click at [260, 226] on div at bounding box center [351, 232] width 374 height 36
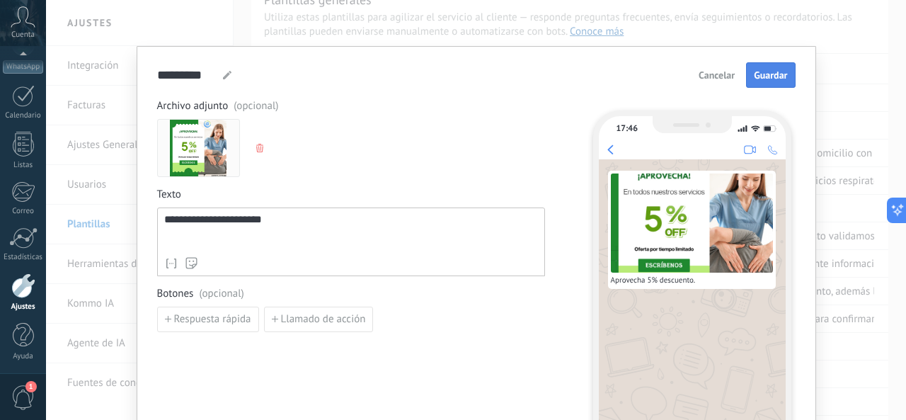
click at [788, 63] on button "Guardar" at bounding box center [770, 74] width 49 height 25
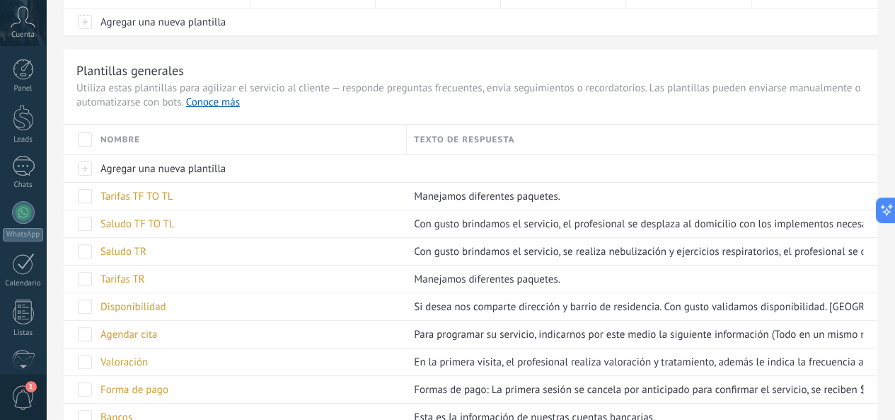
click at [25, 131] on link "Leads" at bounding box center [23, 125] width 46 height 40
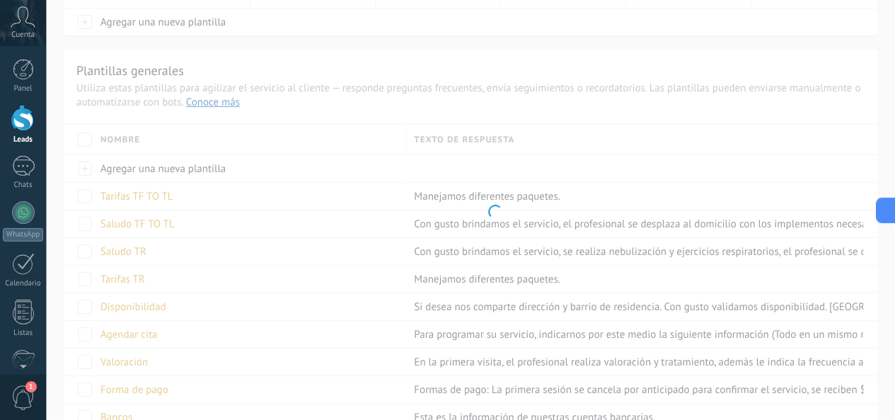
scroll to position [1304, 0]
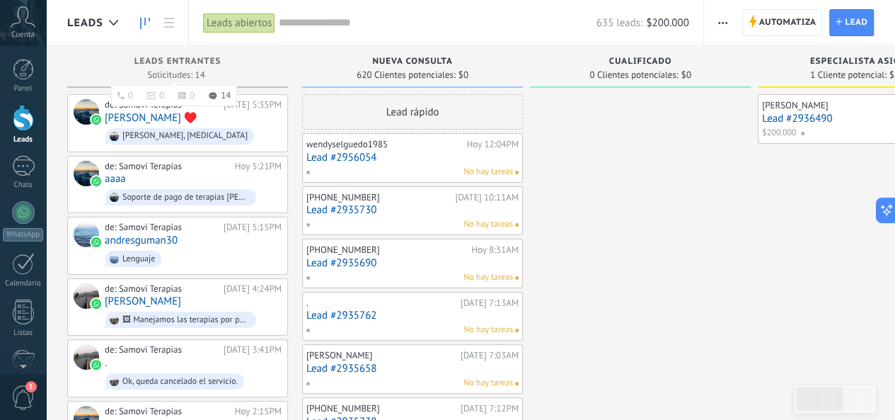
click at [196, 66] on span "Leads Entrantes" at bounding box center [177, 62] width 87 height 10
click at [212, 57] on span "Leads Entrantes" at bounding box center [177, 62] width 87 height 10
click at [849, 22] on span "Lead" at bounding box center [856, 22] width 23 height 25
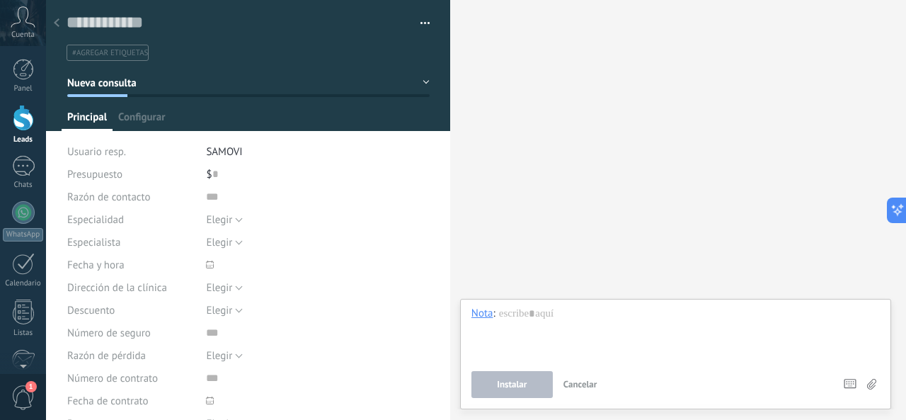
click at [58, 23] on icon at bounding box center [57, 22] width 6 height 8
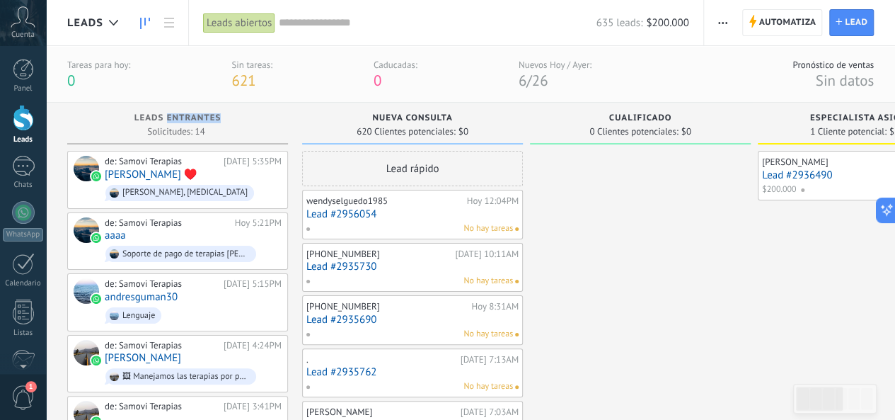
click at [722, 23] on span "button" at bounding box center [722, 22] width 9 height 27
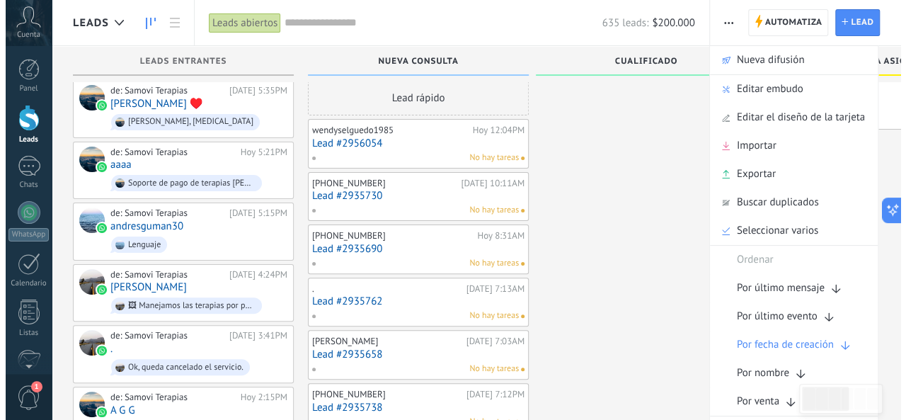
scroll to position [14, 0]
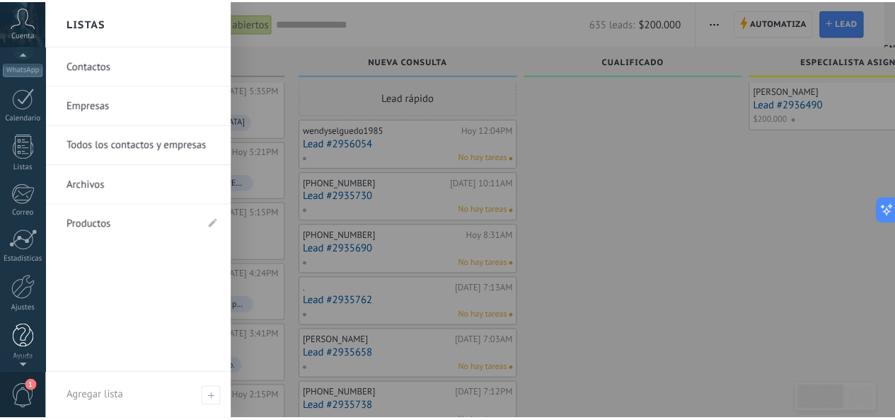
scroll to position [168, 0]
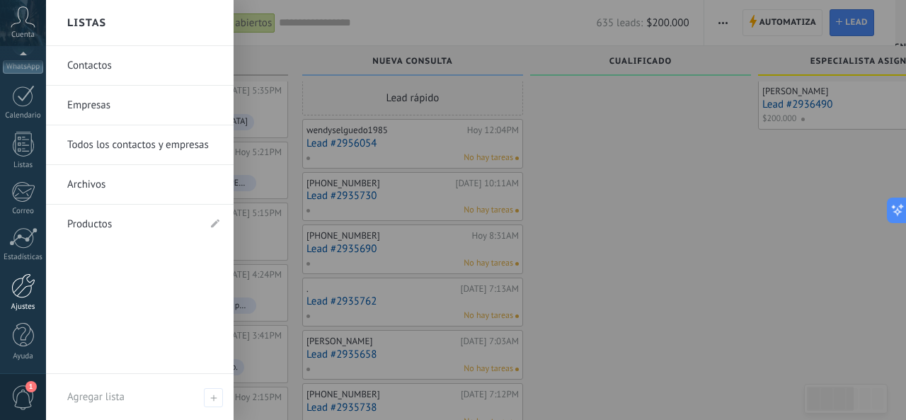
click at [18, 281] on div at bounding box center [23, 285] width 24 height 25
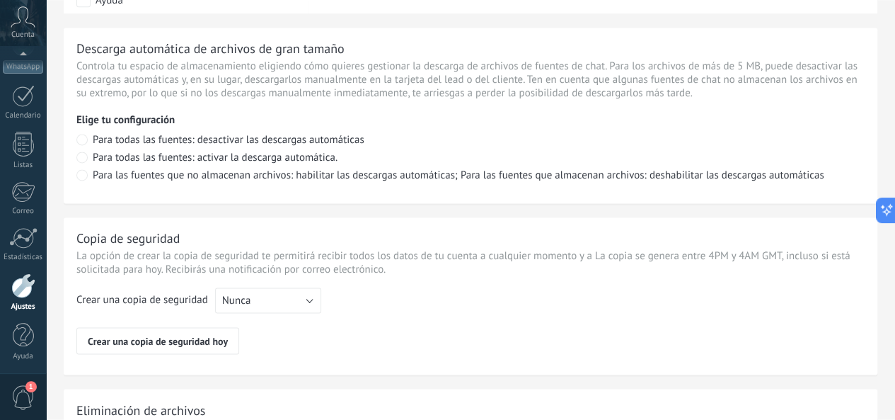
scroll to position [1061, 0]
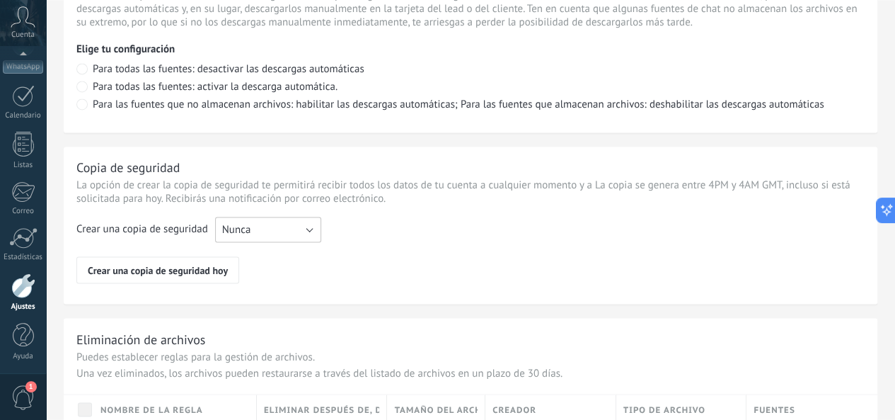
click at [321, 242] on button "Nunca" at bounding box center [268, 228] width 106 height 25
click at [316, 260] on span "Cada semana" at bounding box center [262, 253] width 110 height 13
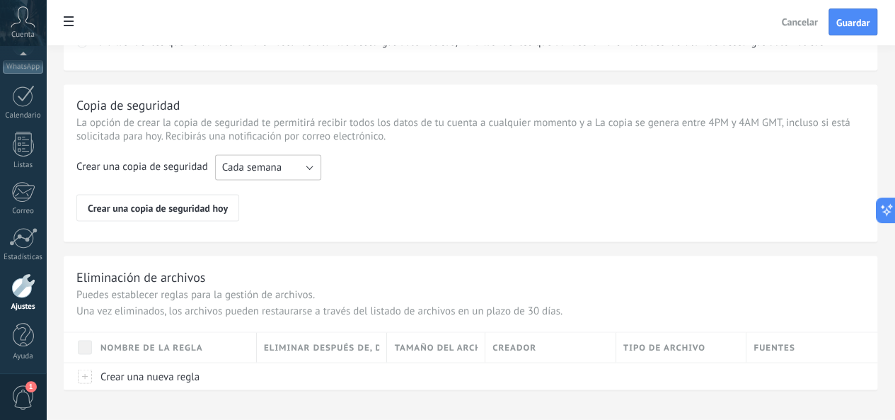
scroll to position [1166, 0]
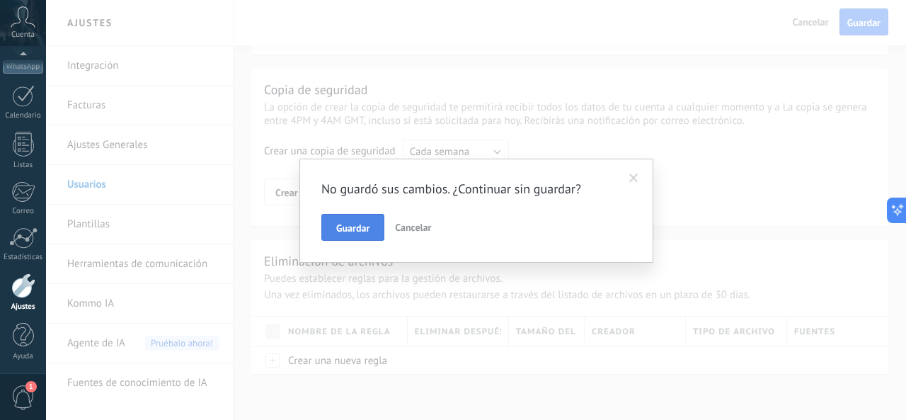
click at [342, 228] on span "Guardar" at bounding box center [352, 228] width 33 height 10
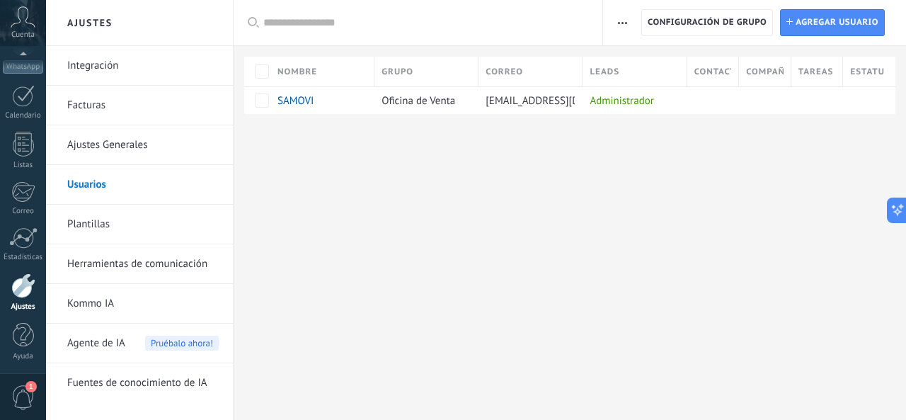
click at [86, 223] on link "Plantillas" at bounding box center [142, 224] width 151 height 40
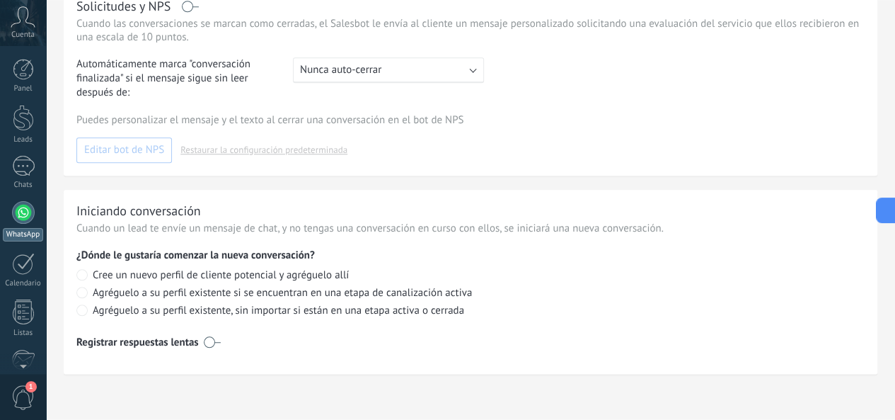
scroll to position [603, 0]
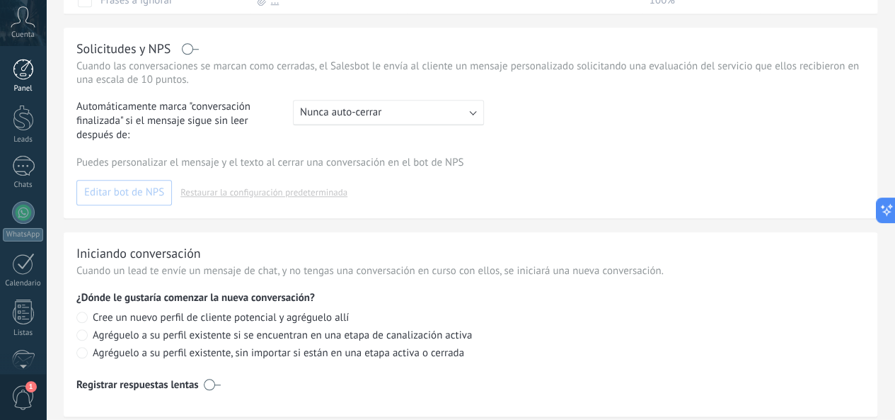
click at [29, 83] on link "Panel" at bounding box center [23, 76] width 46 height 35
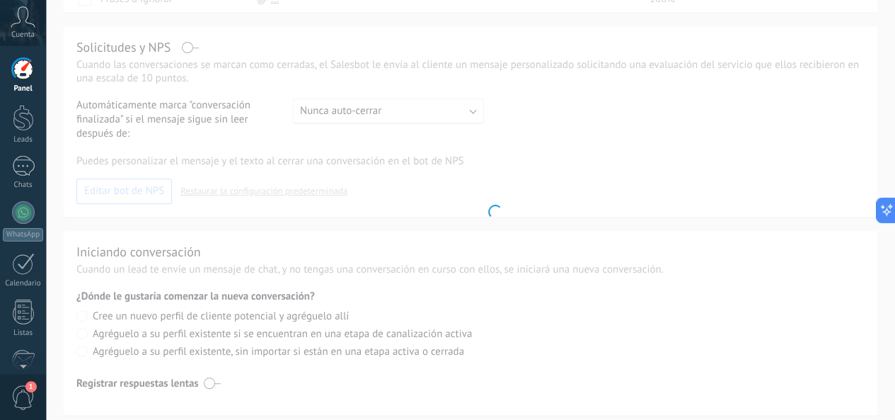
scroll to position [1304, 0]
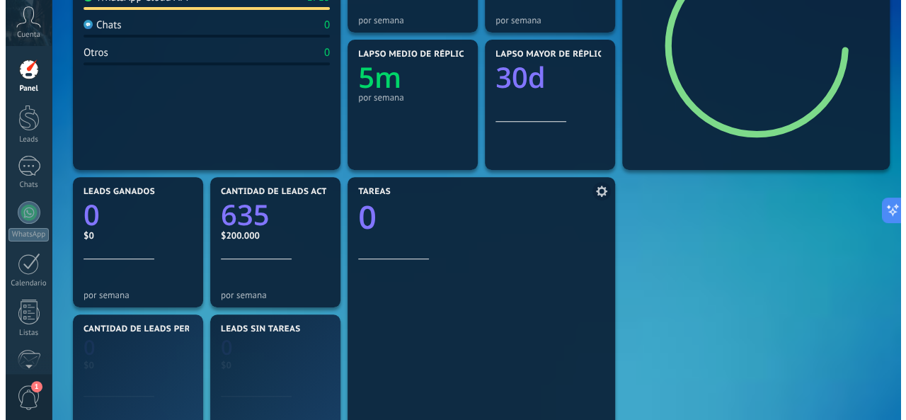
scroll to position [283, 0]
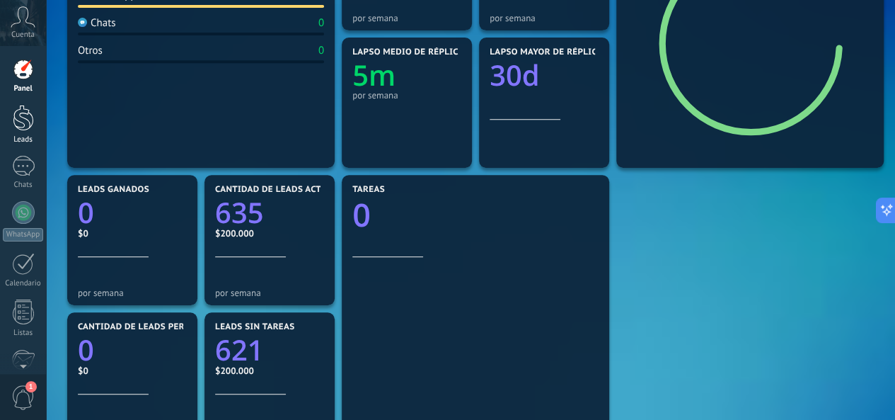
click at [23, 120] on div at bounding box center [23, 118] width 21 height 26
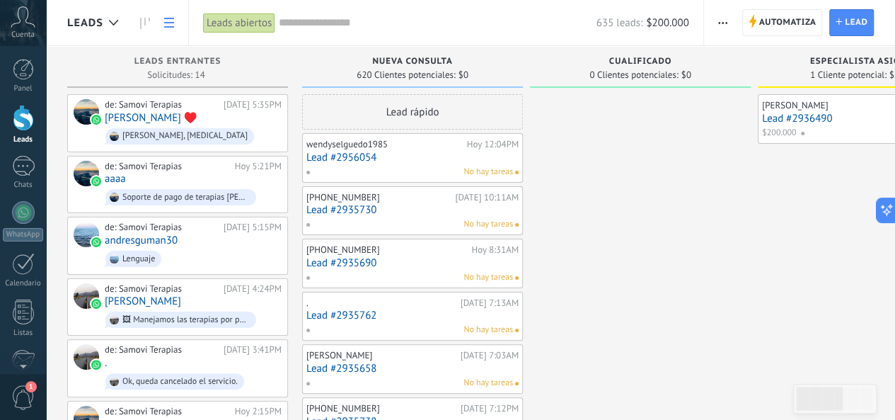
click at [164, 21] on icon at bounding box center [169, 23] width 10 height 10
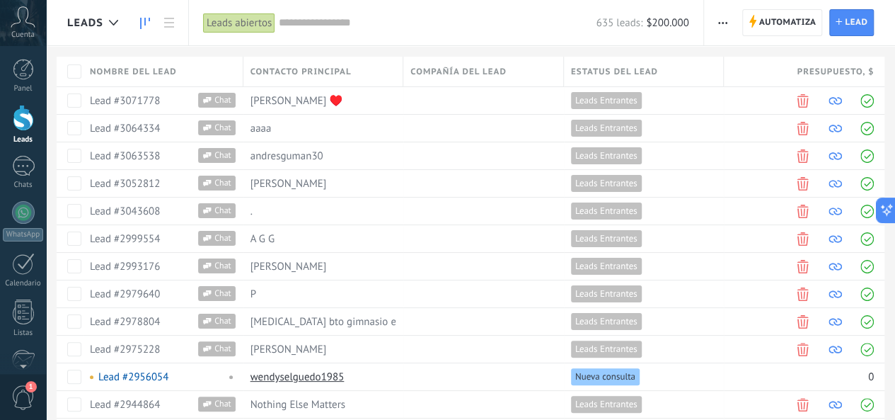
click at [146, 25] on icon at bounding box center [145, 23] width 10 height 11
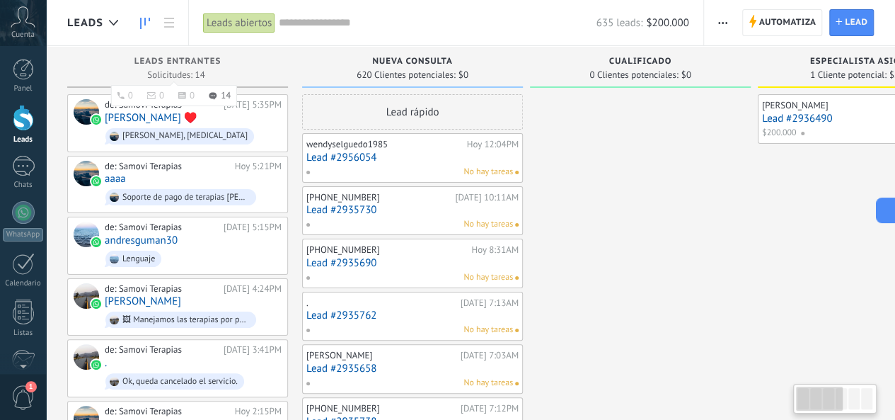
scroll to position [0, 1]
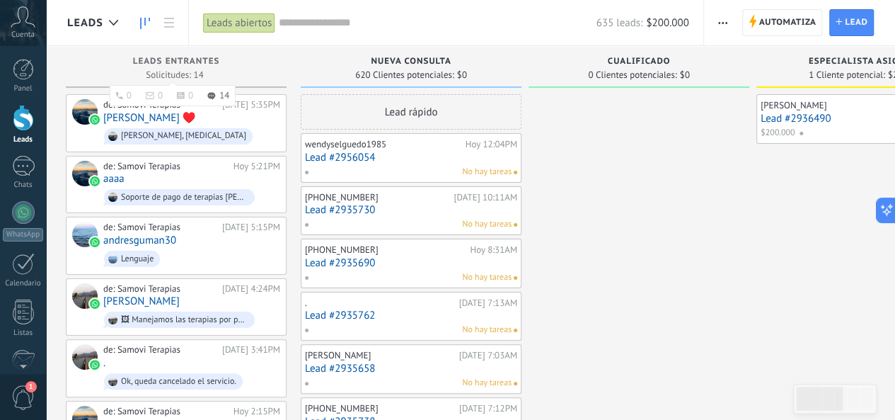
drag, startPoint x: 188, startPoint y: 57, endPoint x: 168, endPoint y: 63, distance: 20.6
drag, startPoint x: 168, startPoint y: 63, endPoint x: 146, endPoint y: 76, distance: 25.4
drag, startPoint x: 146, startPoint y: 76, endPoint x: 183, endPoint y: 56, distance: 41.2
click at [183, 56] on div "Leads Entrantes Solicitudes: 14 0 0 0 14 0 0 0 14" at bounding box center [177, 67] width 221 height 42
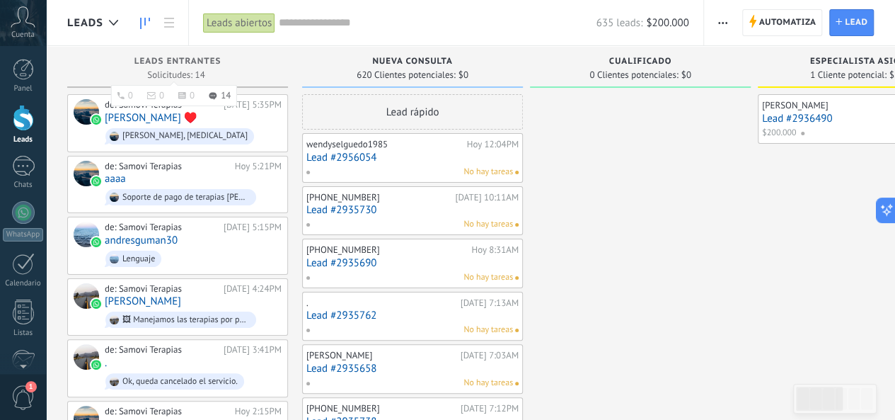
click at [183, 56] on div "Leads Entrantes Solicitudes: 14 0 0 0 14 0 0 0 14" at bounding box center [177, 67] width 221 height 42
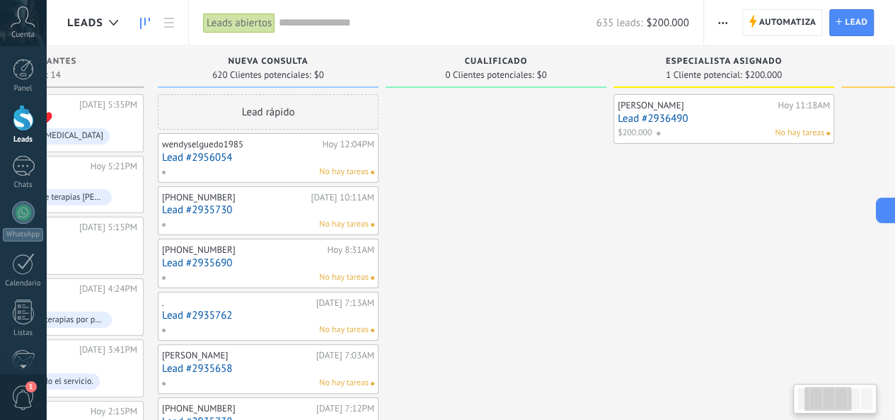
drag, startPoint x: 810, startPoint y: 67, endPoint x: 795, endPoint y: 64, distance: 15.3
click at [613, 88] on div "Especialista asignado 1 Cliente potencial: $200.000" at bounding box center [723, 70] width 221 height 48
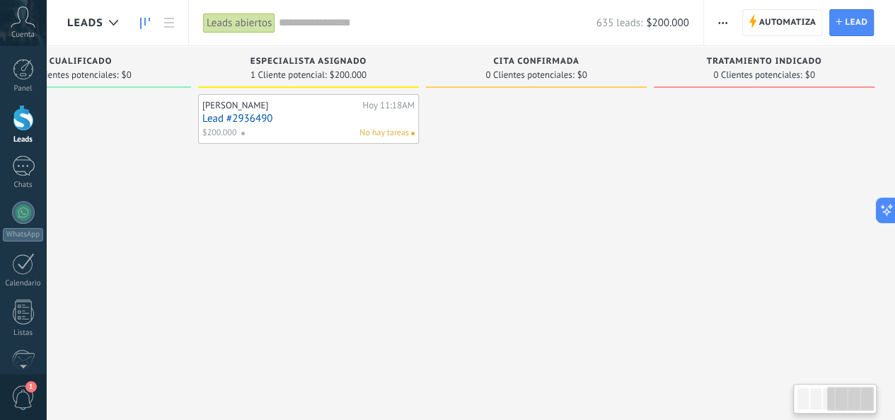
scroll to position [0, 560]
drag, startPoint x: 683, startPoint y: 52, endPoint x: 306, endPoint y: 95, distance: 380.2
drag, startPoint x: 771, startPoint y: 66, endPoint x: 729, endPoint y: 74, distance: 43.3
click at [729, 74] on div "Tratamiento indicado 0 Clientes potenciales: $0" at bounding box center [763, 67] width 221 height 42
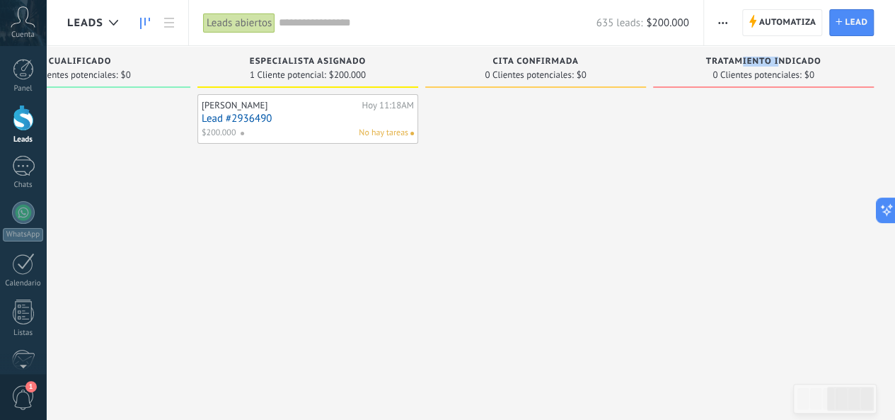
drag, startPoint x: 739, startPoint y: 57, endPoint x: 791, endPoint y: 52, distance: 52.7
click at [778, 63] on span "Tratamiento indicado" at bounding box center [762, 62] width 115 height 10
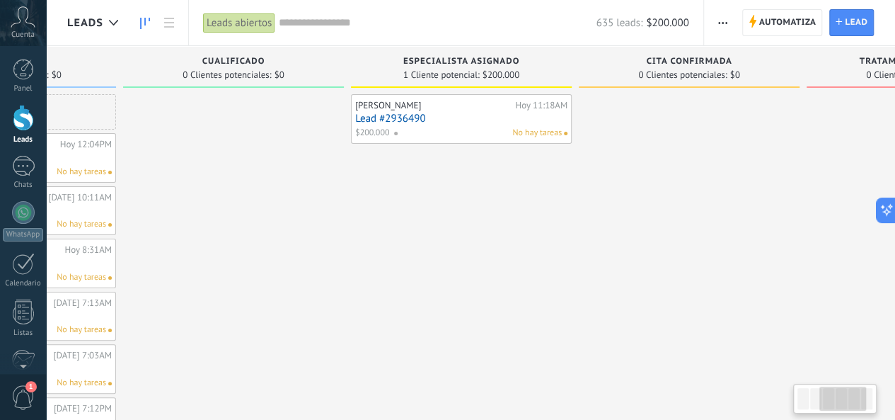
scroll to position [0, 397]
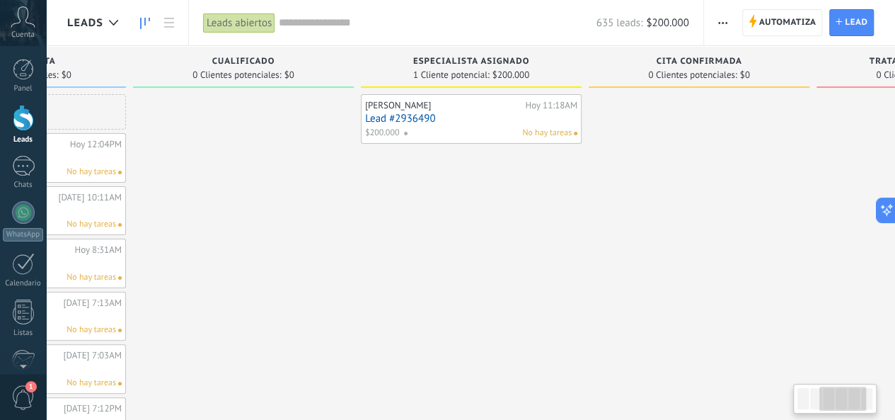
drag, startPoint x: 818, startPoint y: 53, endPoint x: 850, endPoint y: 59, distance: 32.3
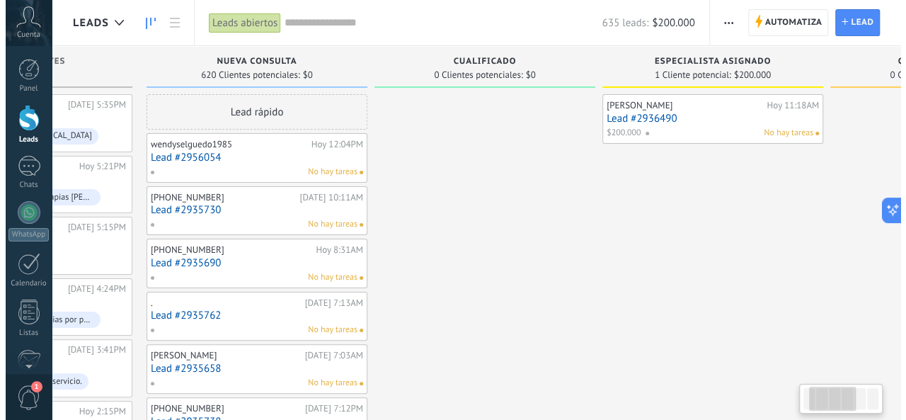
scroll to position [0, 127]
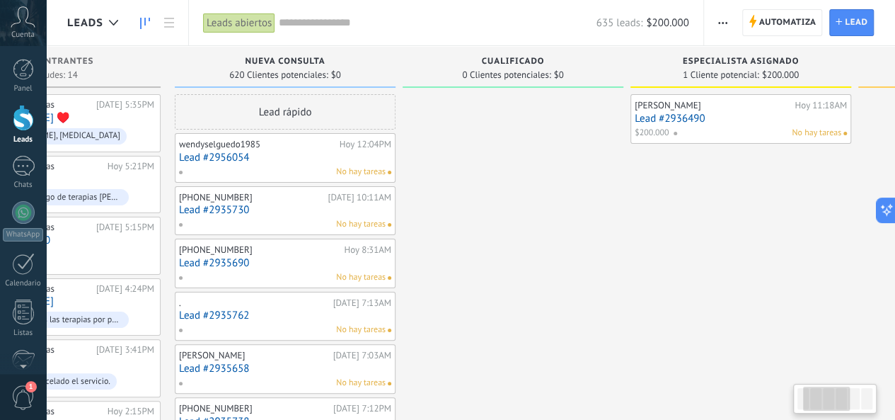
drag, startPoint x: 525, startPoint y: 53, endPoint x: 796, endPoint y: 53, distance: 271.0
click at [796, 53] on div "Especialista asignado 1 Cliente potencial: $200.000" at bounding box center [740, 67] width 221 height 42
drag, startPoint x: 290, startPoint y: 58, endPoint x: 376, endPoint y: 58, distance: 86.3
click at [376, 58] on div "Nueva consulta" at bounding box center [285, 63] width 207 height 12
drag, startPoint x: 349, startPoint y: 45, endPoint x: 557, endPoint y: 53, distance: 208.1
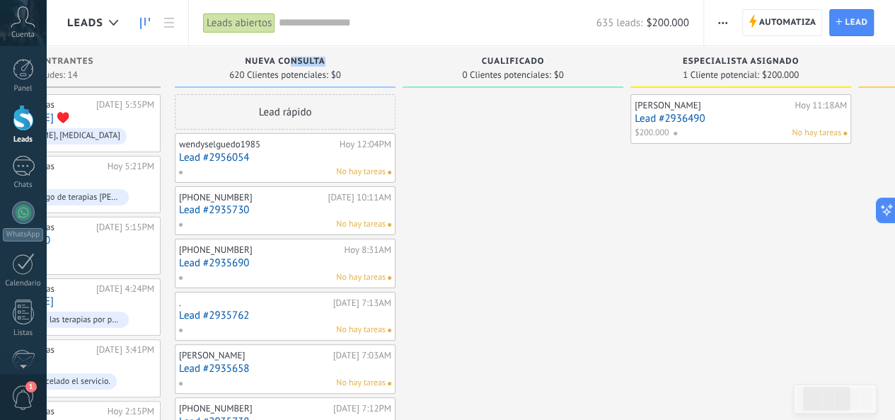
click at [315, 19] on input "text" at bounding box center [437, 23] width 317 height 15
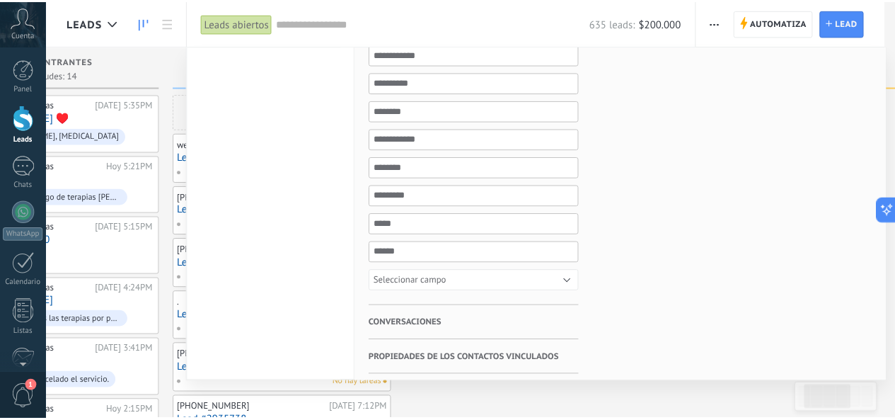
scroll to position [788, 0]
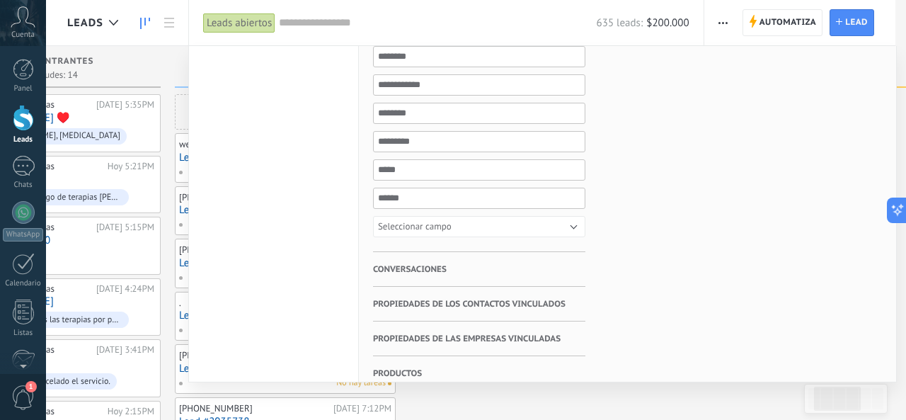
click at [769, 18] on div at bounding box center [453, 210] width 906 height 420
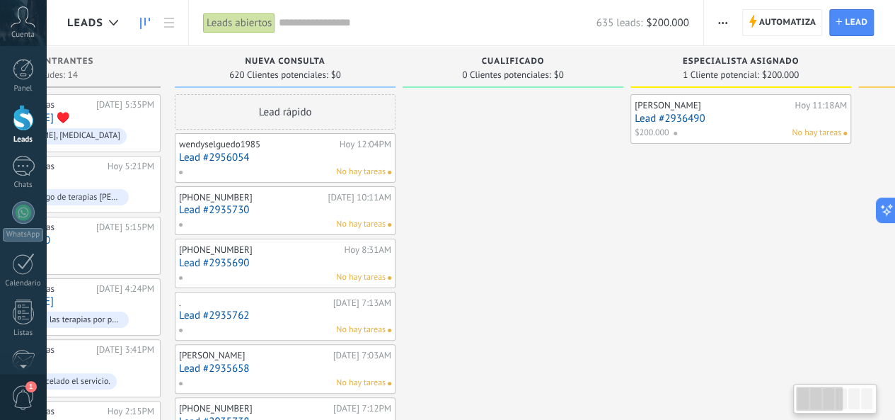
scroll to position [0, 0]
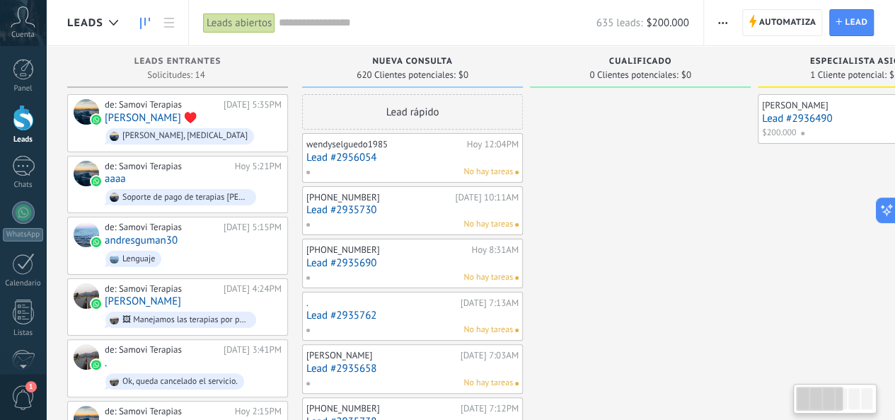
drag, startPoint x: 313, startPoint y: 47, endPoint x: 618, endPoint y: 71, distance: 305.9
click at [108, 13] on div at bounding box center [113, 23] width 23 height 28
click at [109, 23] on icon at bounding box center [113, 23] width 9 height 6
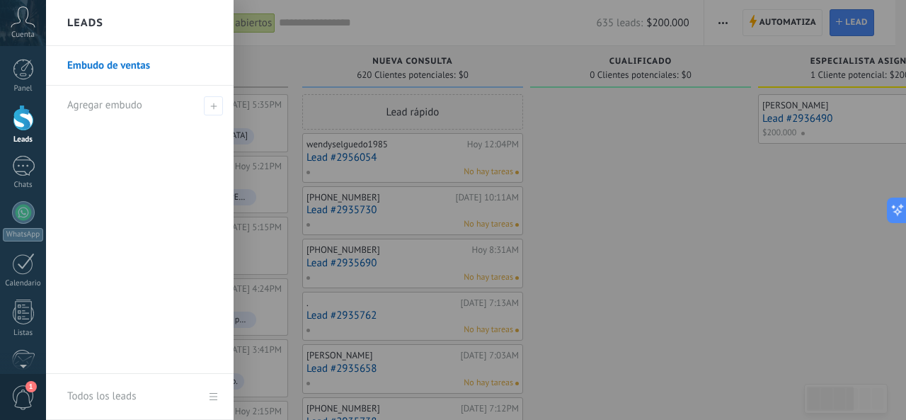
click at [594, 165] on div at bounding box center [499, 210] width 906 height 420
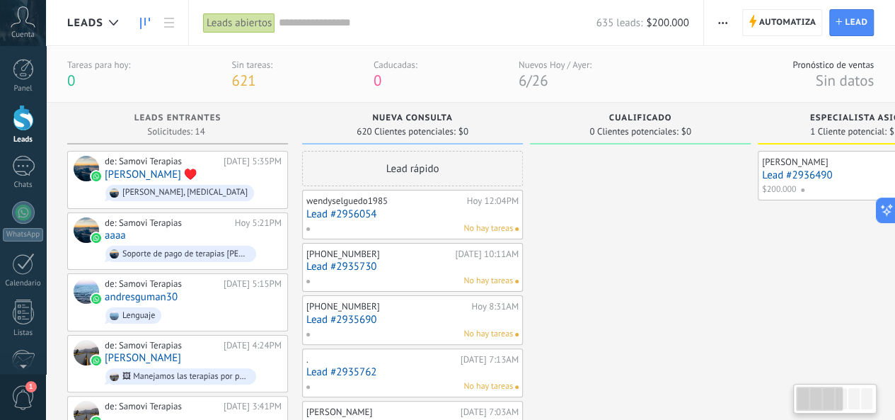
click at [25, 120] on div at bounding box center [23, 118] width 21 height 26
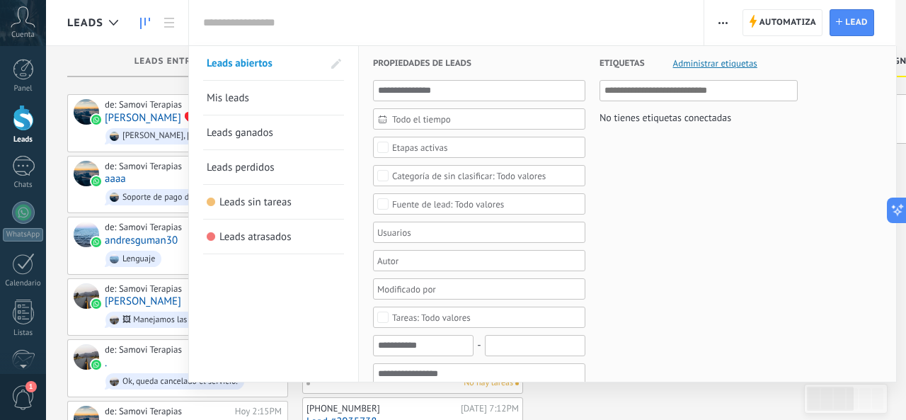
click at [19, 127] on div at bounding box center [23, 118] width 21 height 26
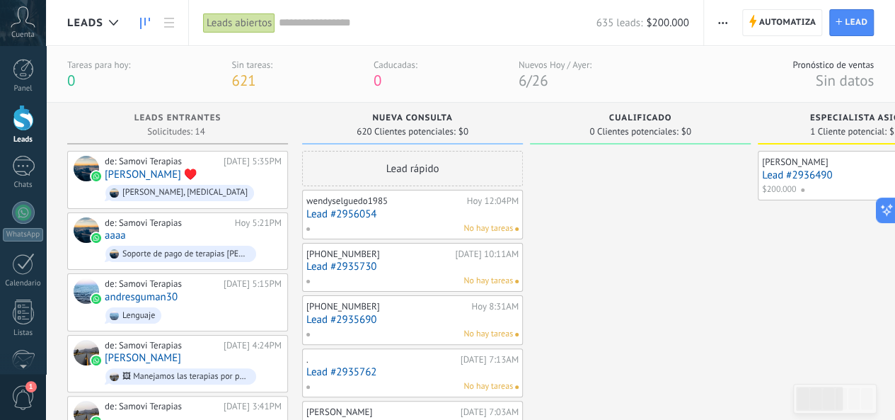
click at [723, 21] on span "button" at bounding box center [722, 22] width 9 height 27
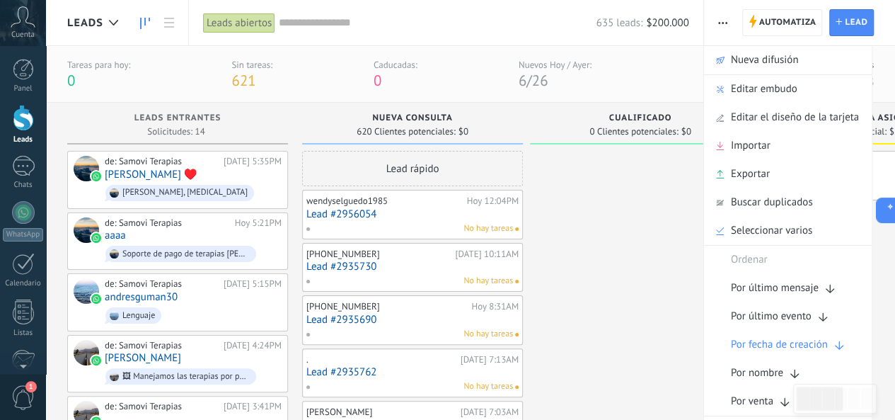
click at [509, 25] on input "text" at bounding box center [437, 23] width 317 height 15
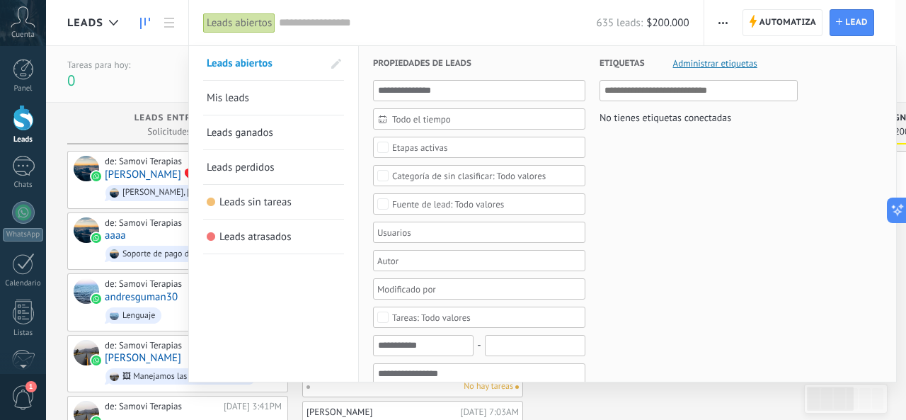
click at [14, 125] on div at bounding box center [23, 118] width 21 height 26
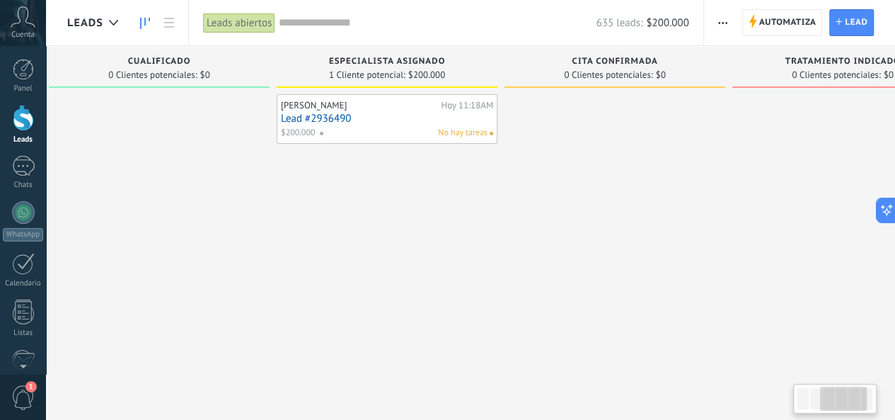
drag, startPoint x: 788, startPoint y: 59, endPoint x: 777, endPoint y: 52, distance: 13.7
click at [308, 75] on div "Especialista asignado 1 Cliente potencial: $200.000" at bounding box center [387, 67] width 221 height 42
drag, startPoint x: 825, startPoint y: 57, endPoint x: 502, endPoint y: 42, distance: 322.9
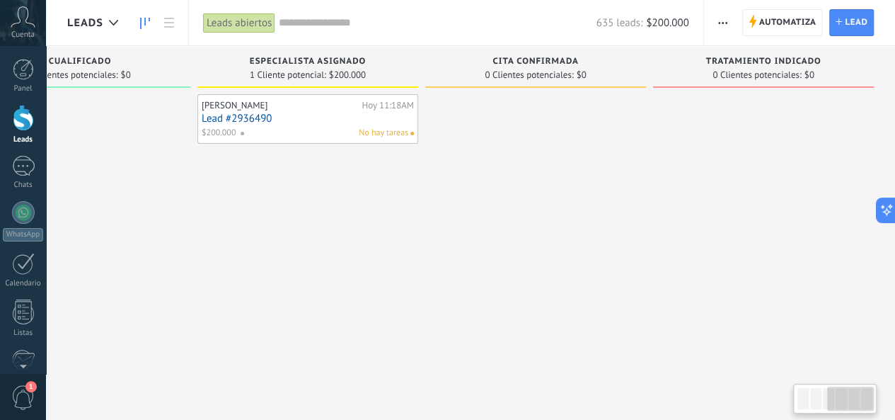
drag, startPoint x: 449, startPoint y: 57, endPoint x: 498, endPoint y: 63, distance: 49.8
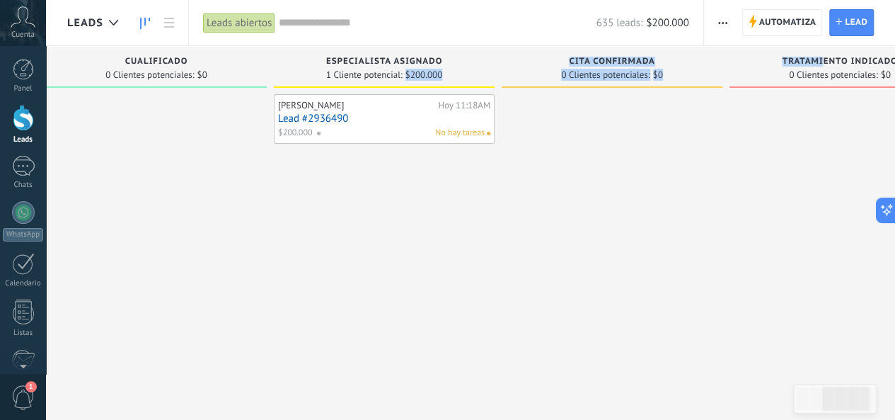
click at [723, 25] on span "button" at bounding box center [722, 22] width 9 height 27
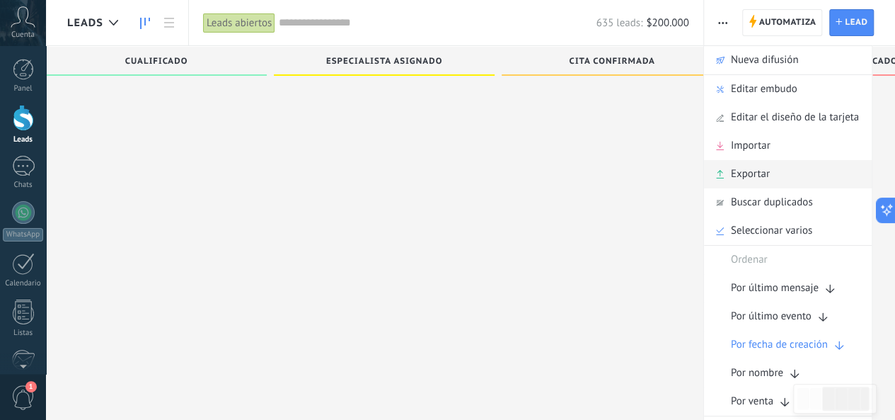
scroll to position [156, 0]
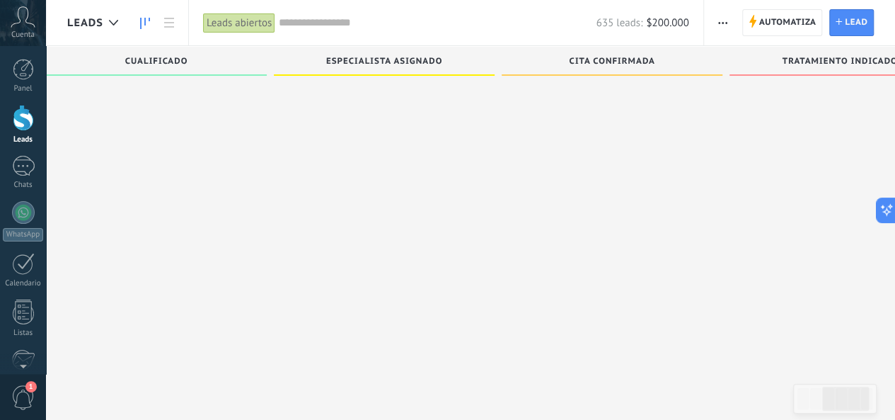
click at [359, 21] on input "text" at bounding box center [437, 23] width 317 height 15
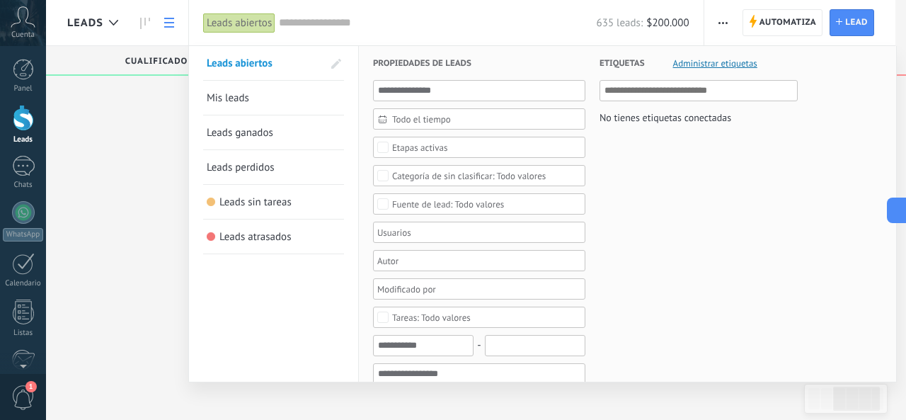
click at [167, 19] on div at bounding box center [453, 210] width 906 height 420
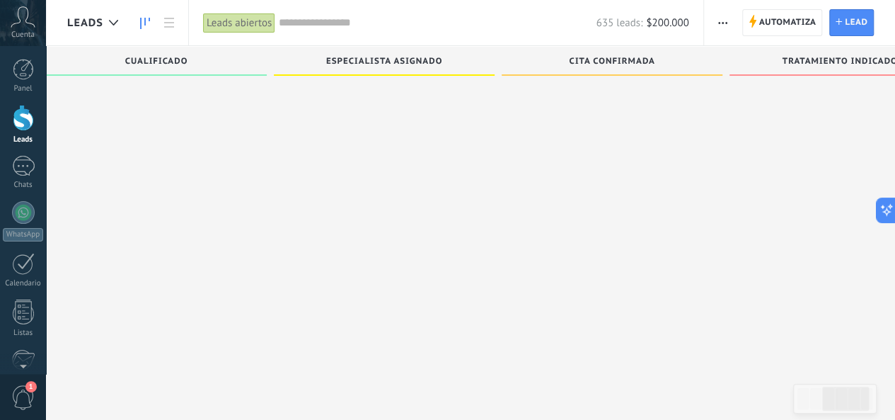
click at [167, 21] on icon at bounding box center [169, 23] width 10 height 10
click at [171, 25] on body ".abccls-1,.abccls-2{fill-rule:evenodd}.abccls-2{fill:#fff} .abfcls-1{fill:none}…" at bounding box center [447, 54] width 895 height 420
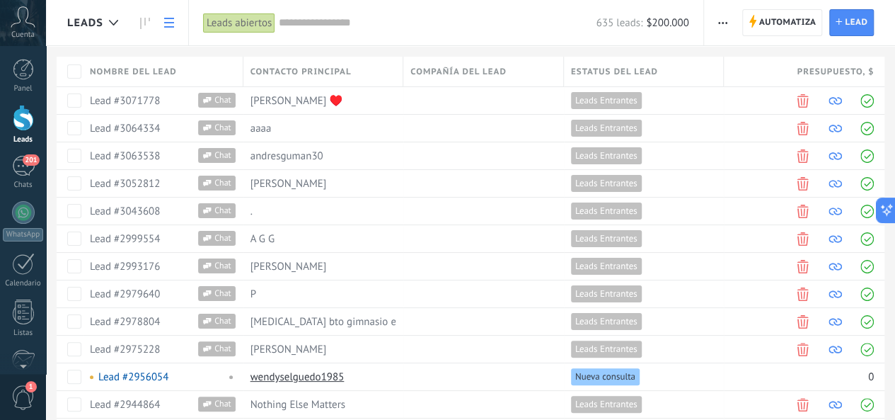
click at [726, 22] on use "button" at bounding box center [722, 23] width 9 height 2
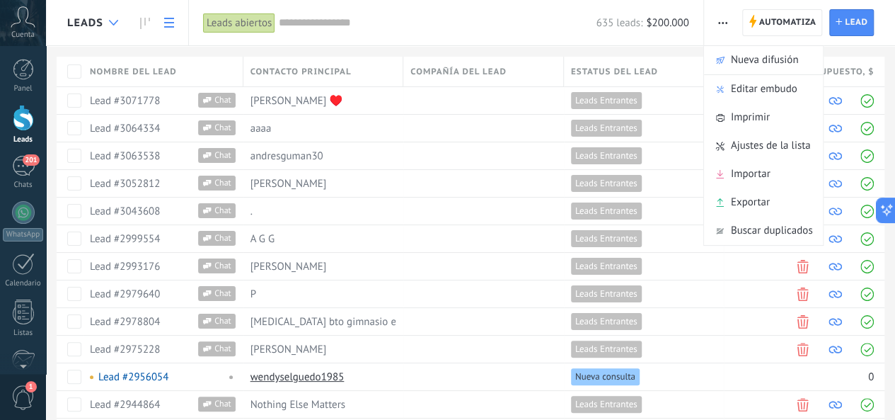
click at [108, 21] on div at bounding box center [113, 23] width 23 height 28
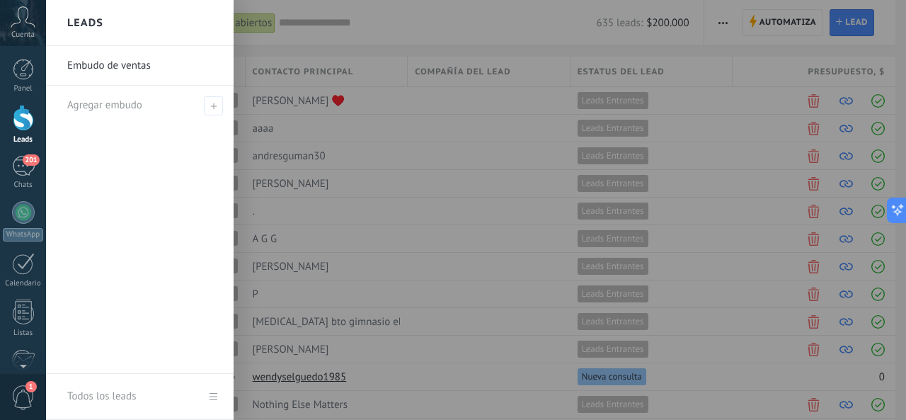
click at [14, 125] on div at bounding box center [23, 118] width 21 height 26
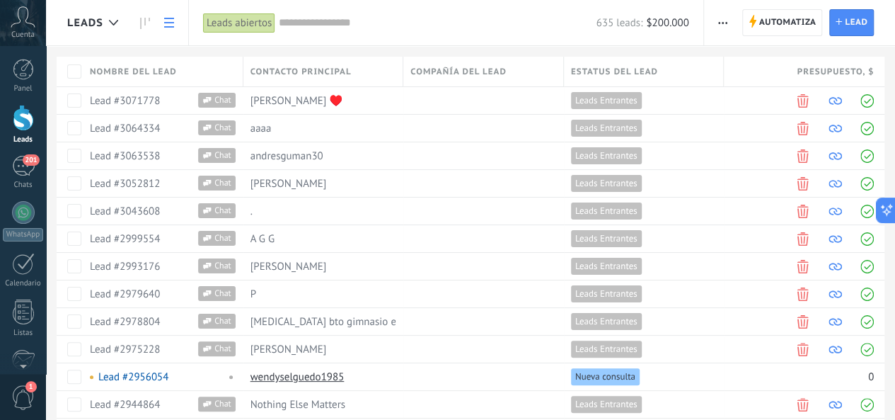
click at [724, 24] on span "button" at bounding box center [722, 22] width 9 height 27
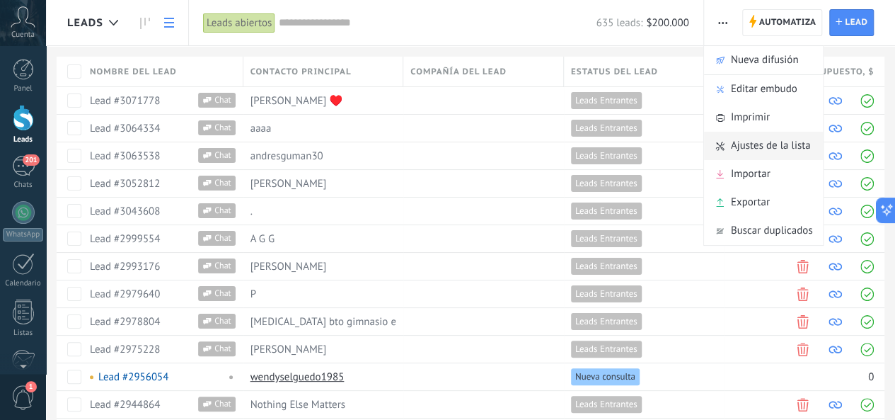
click at [778, 145] on span "Ajustes de la lista" at bounding box center [771, 146] width 80 height 28
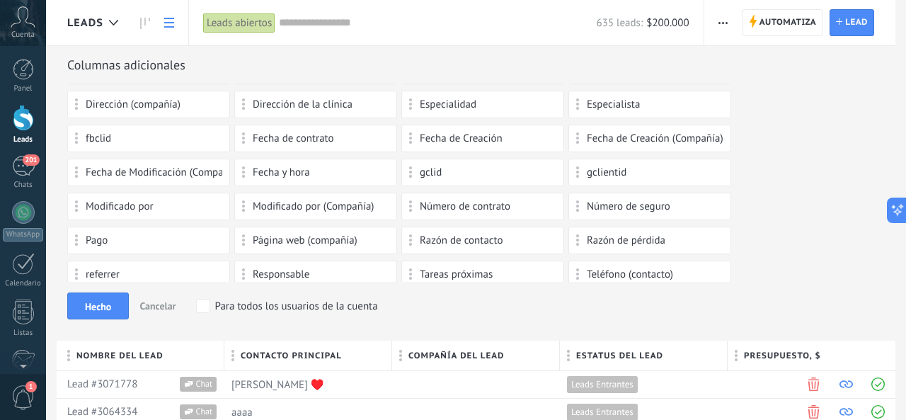
scroll to position [137, 0]
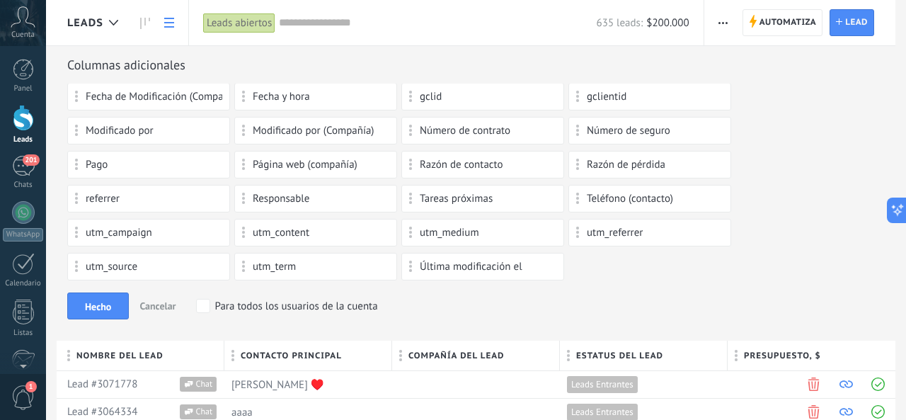
click at [156, 299] on span "Cancelar" at bounding box center [157, 305] width 36 height 13
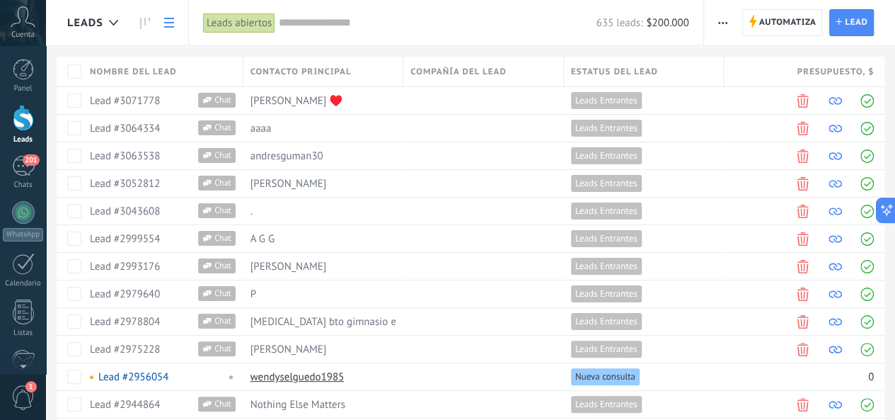
click at [724, 19] on span "button" at bounding box center [722, 22] width 9 height 27
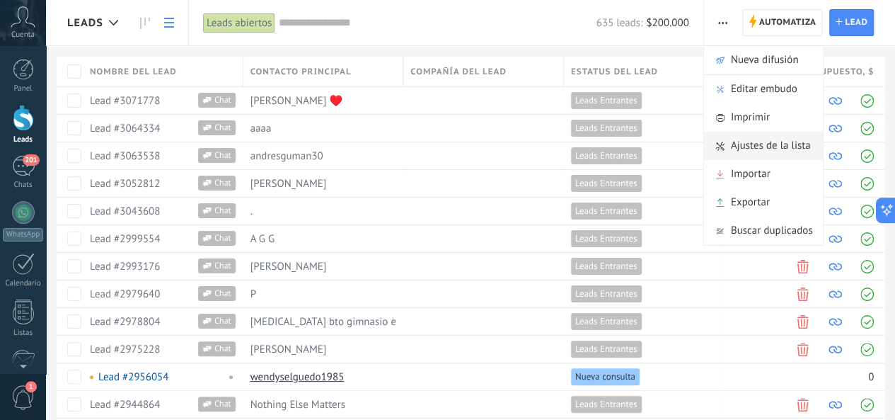
click at [764, 149] on span "Ajustes de la lista" at bounding box center [771, 146] width 80 height 28
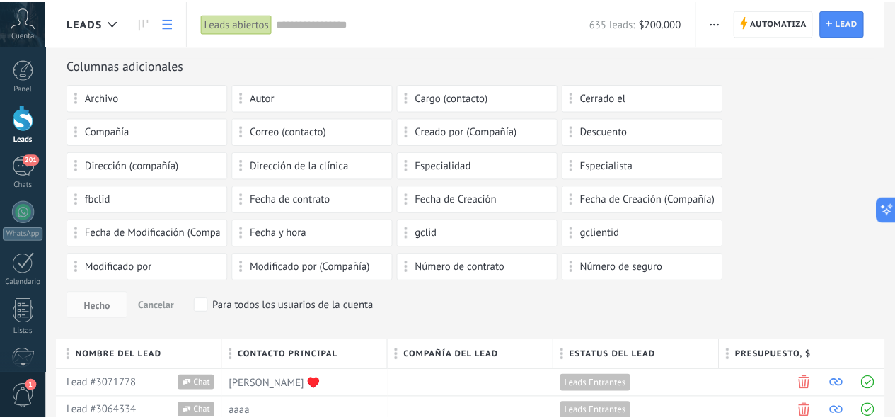
scroll to position [137, 0]
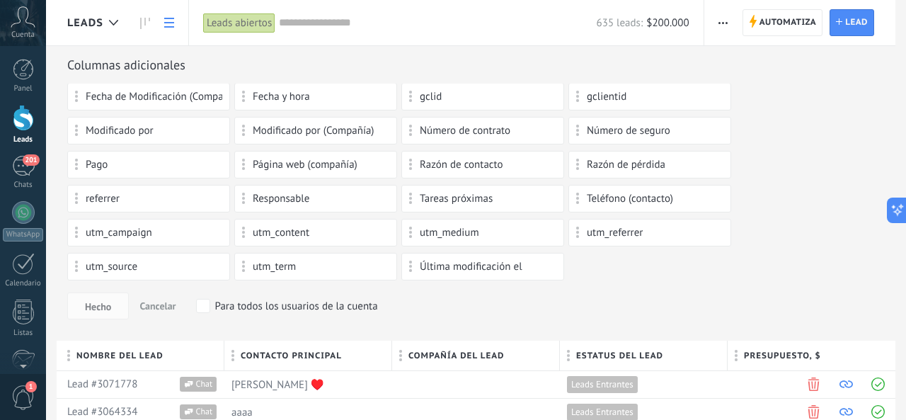
click at [92, 195] on span "referrer" at bounding box center [103, 199] width 34 height 10
click at [146, 22] on icon at bounding box center [145, 23] width 10 height 11
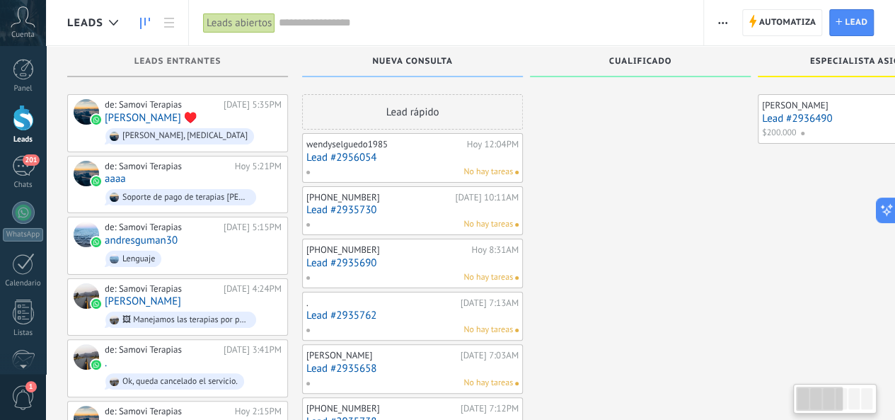
click at [719, 17] on span "button" at bounding box center [722, 22] width 9 height 27
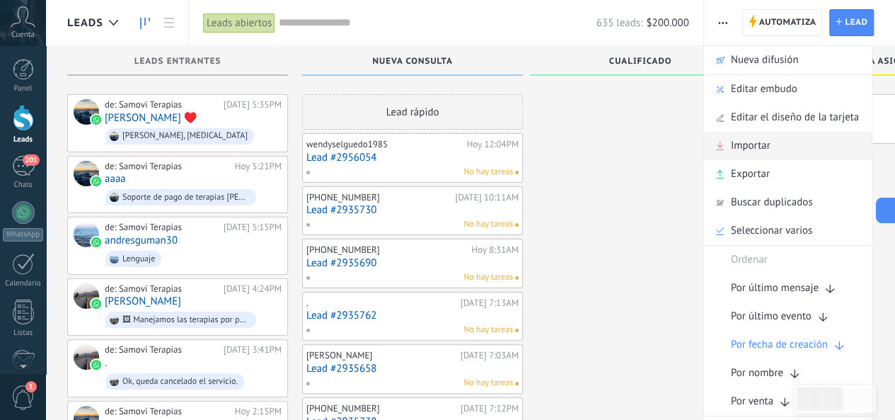
scroll to position [212, 0]
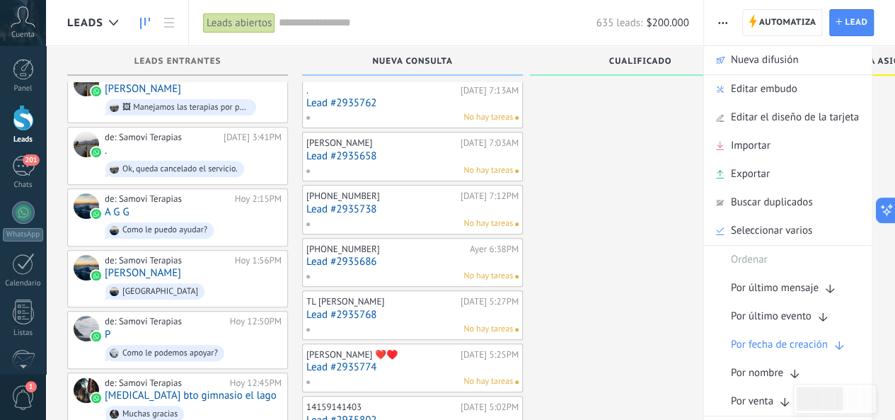
click at [724, 28] on span "button" at bounding box center [722, 22] width 9 height 27
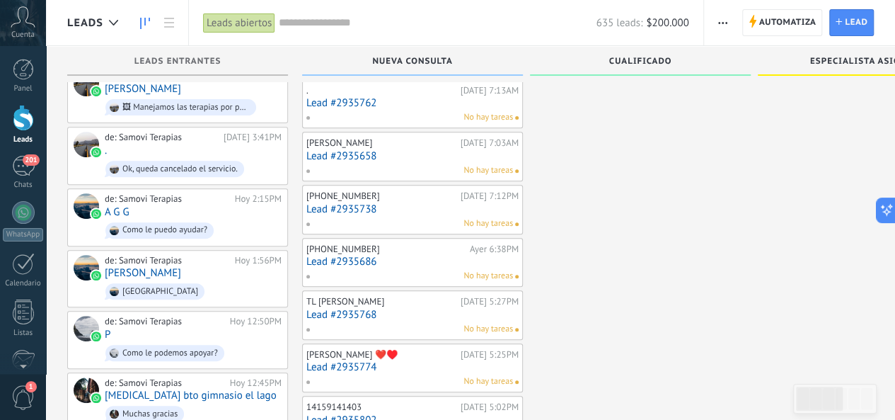
click at [727, 26] on span "button" at bounding box center [722, 22] width 9 height 27
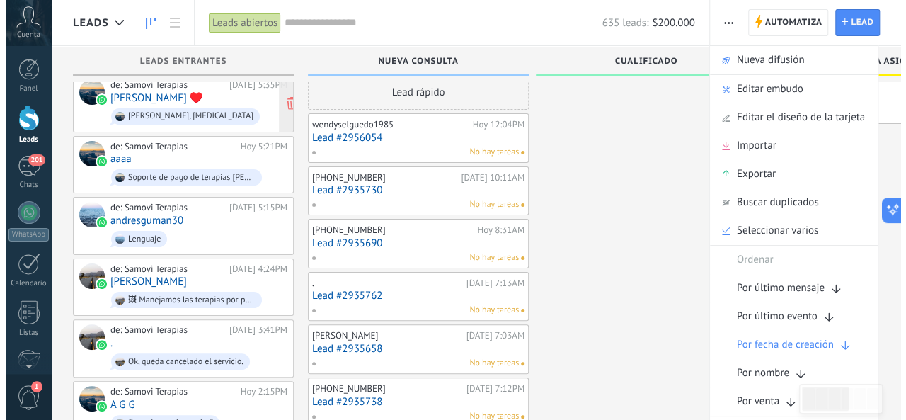
scroll to position [0, 0]
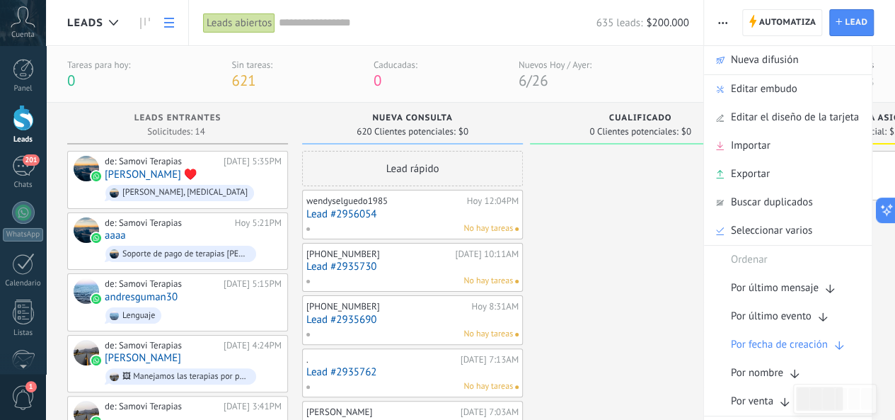
click at [175, 19] on link at bounding box center [169, 23] width 24 height 28
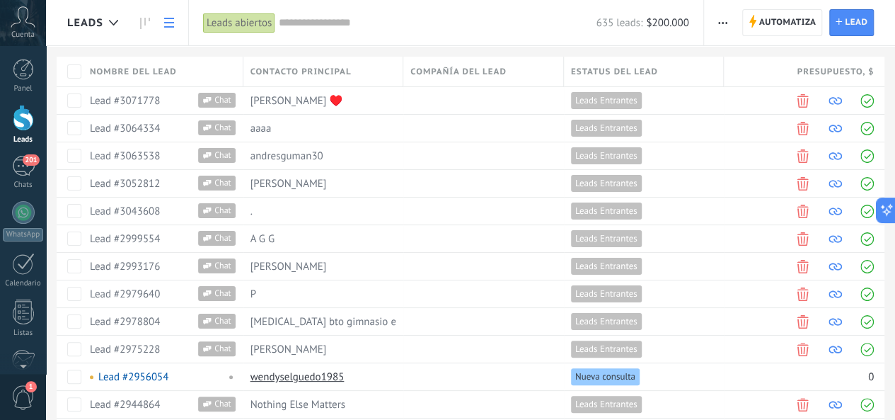
click at [722, 22] on icon "button" at bounding box center [722, 23] width 9 height 2
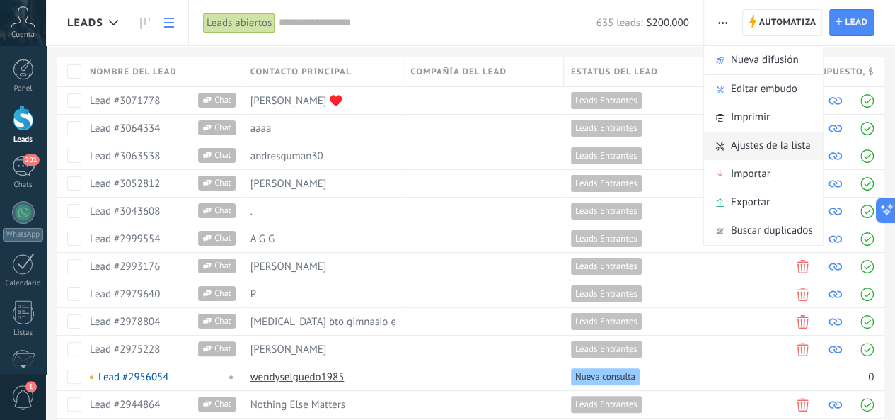
click at [756, 145] on span "Ajustes de la lista" at bounding box center [771, 146] width 80 height 28
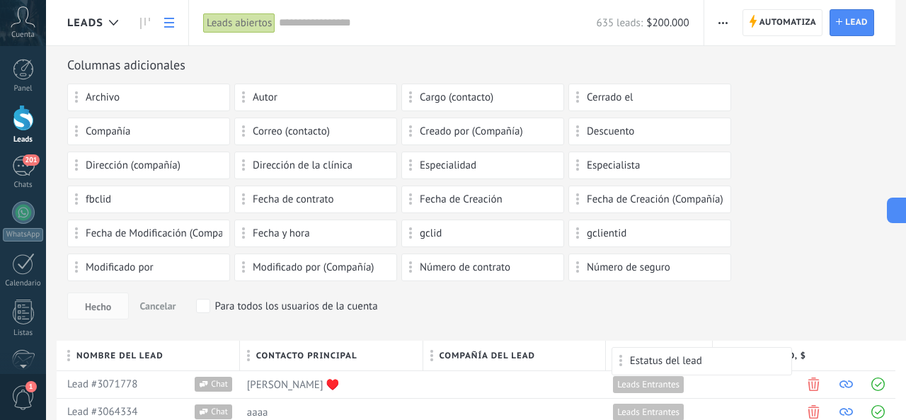
drag, startPoint x: 631, startPoint y: 358, endPoint x: 711, endPoint y: 314, distance: 91.2
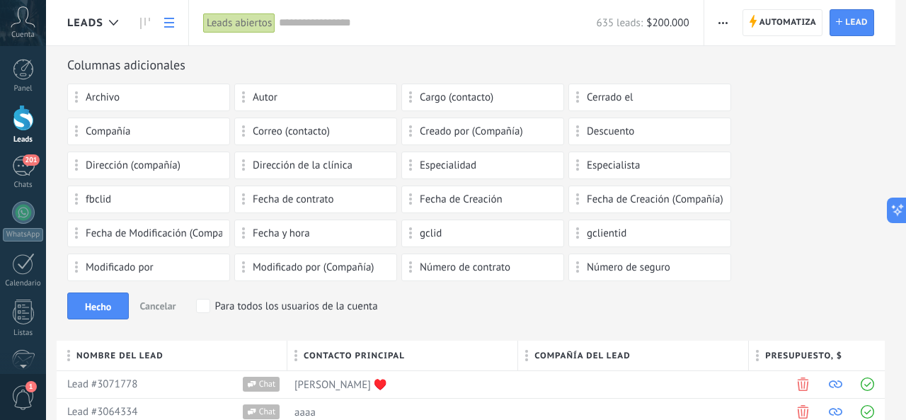
click at [724, 23] on span "button" at bounding box center [722, 22] width 9 height 27
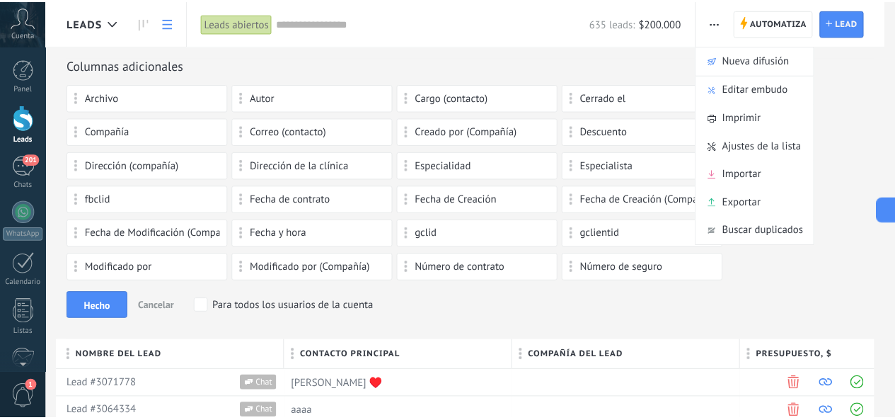
scroll to position [137, 0]
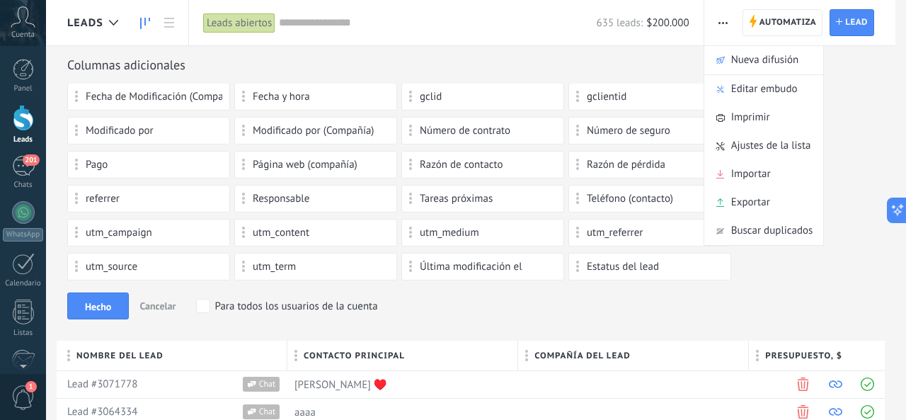
click at [150, 26] on link at bounding box center [145, 23] width 24 height 28
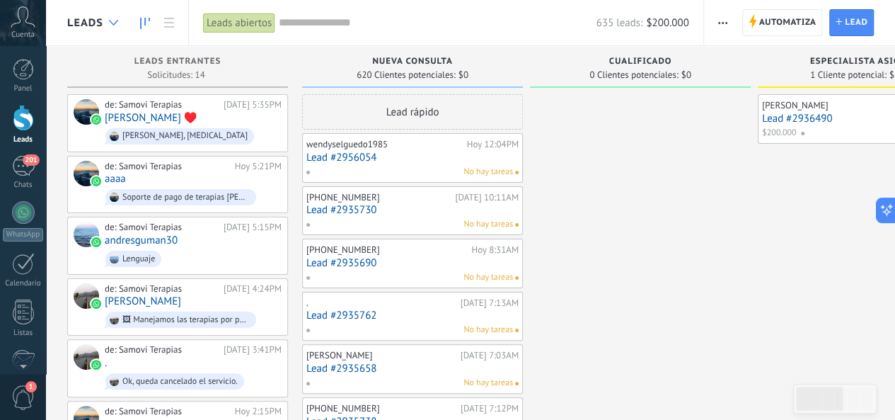
click at [112, 23] on use at bounding box center [113, 23] width 9 height 6
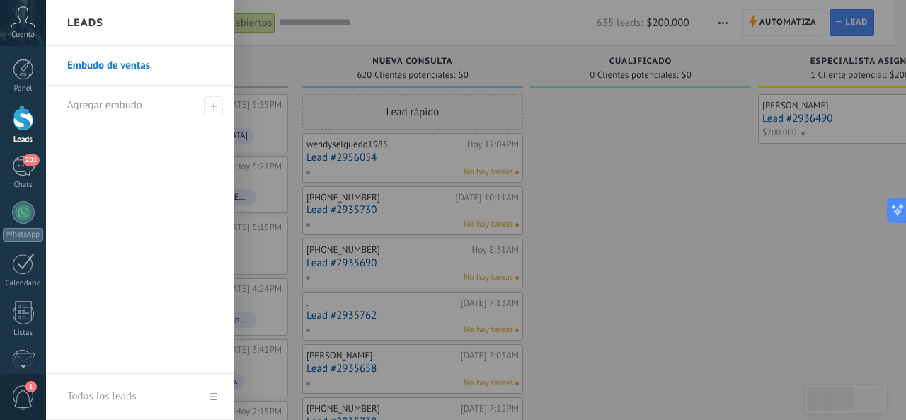
click at [118, 64] on link "Embudo de ventas" at bounding box center [143, 66] width 152 height 40
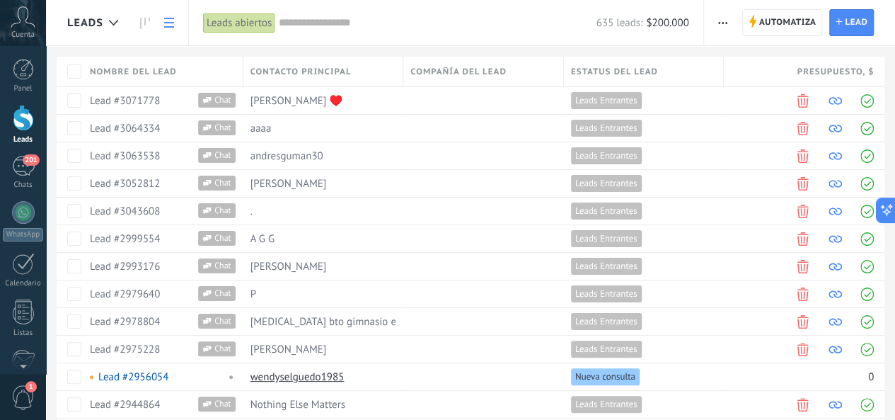
scroll to position [141, 0]
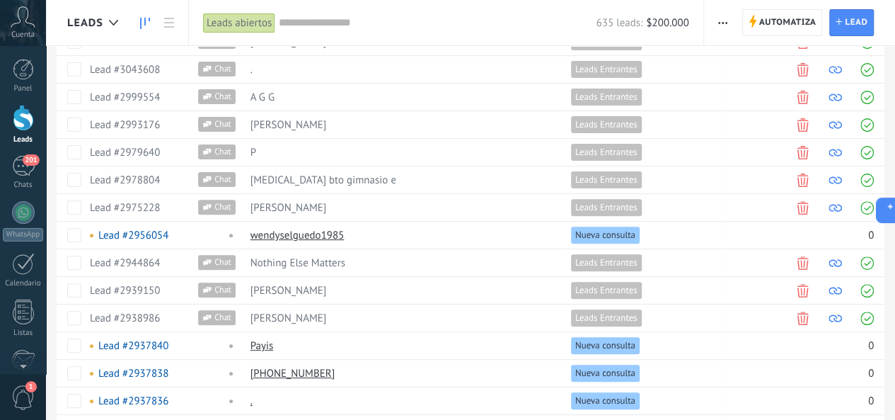
click at [144, 23] on icon at bounding box center [145, 23] width 10 height 11
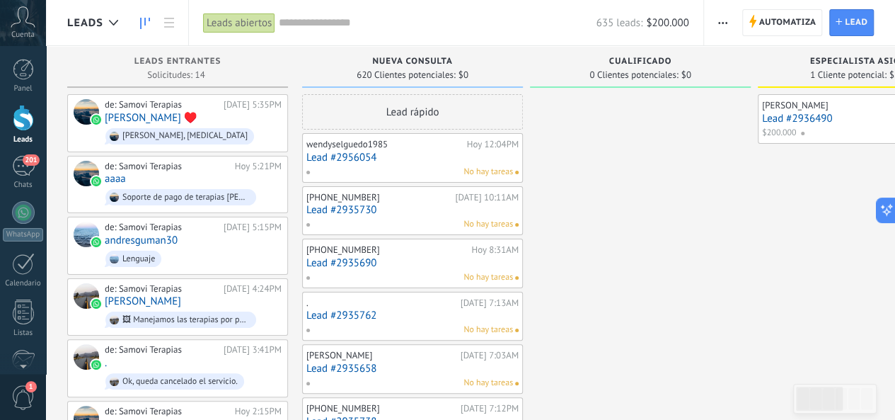
drag, startPoint x: 166, startPoint y: 57, endPoint x: 88, endPoint y: 21, distance: 86.1
click at [88, 21] on span "Leads" at bounding box center [85, 22] width 36 height 13
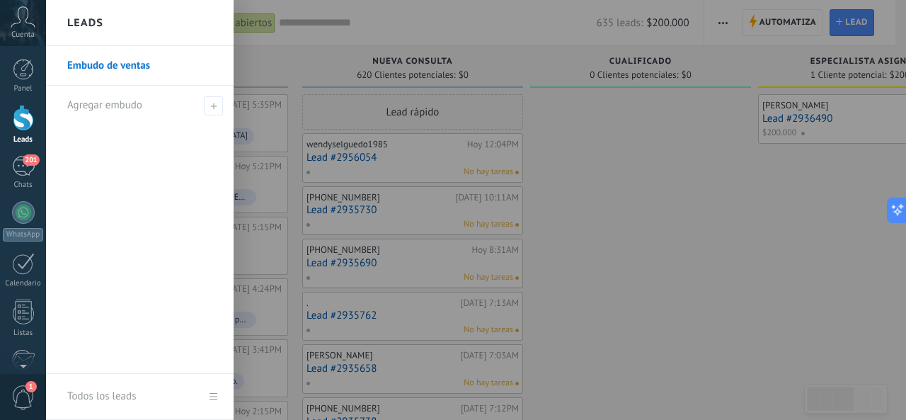
click at [213, 400] on link "Todos los leads" at bounding box center [139, 397] width 187 height 46
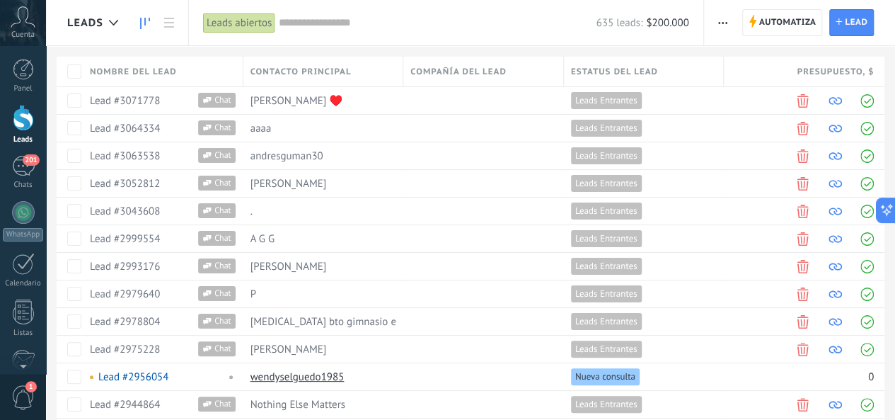
click at [146, 26] on icon at bounding box center [145, 23] width 10 height 11
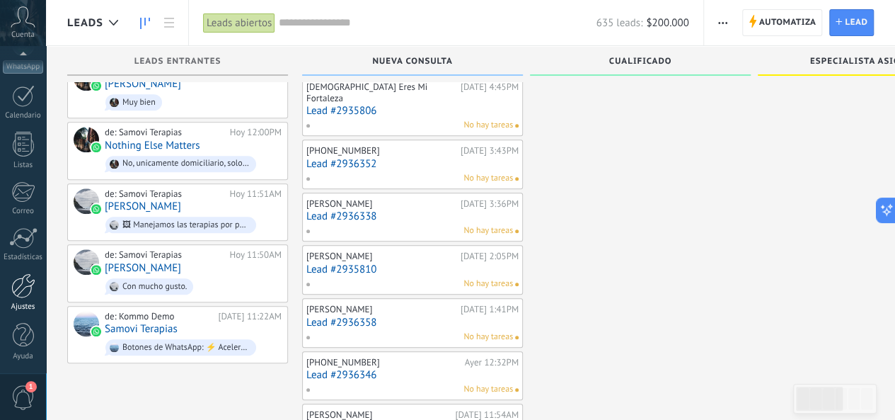
scroll to position [778, 0]
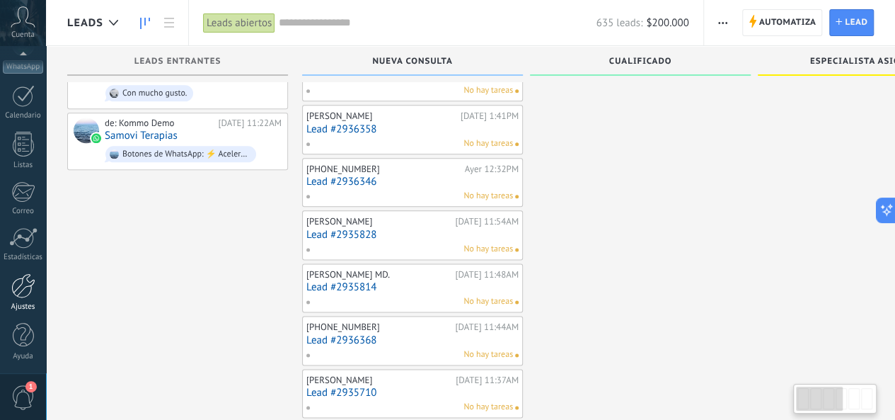
click at [15, 289] on div at bounding box center [23, 285] width 24 height 25
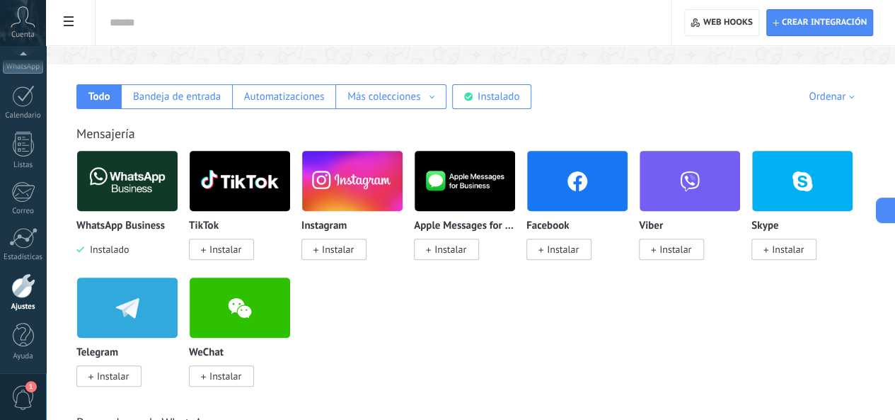
scroll to position [168, 0]
click at [24, 284] on div at bounding box center [23, 285] width 24 height 25
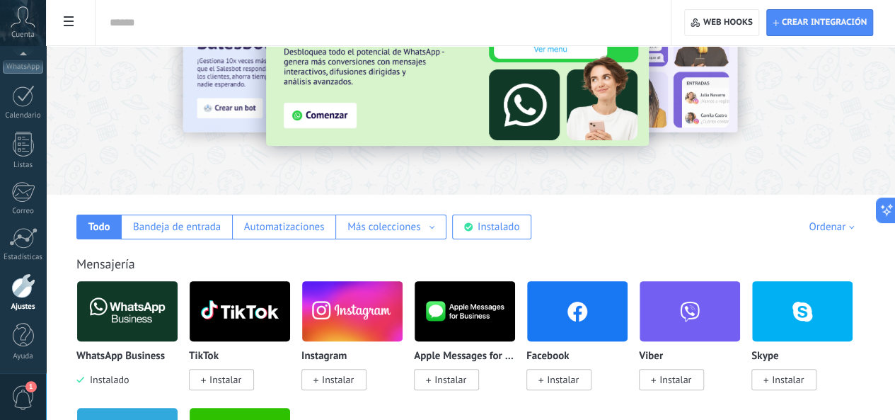
scroll to position [283, 0]
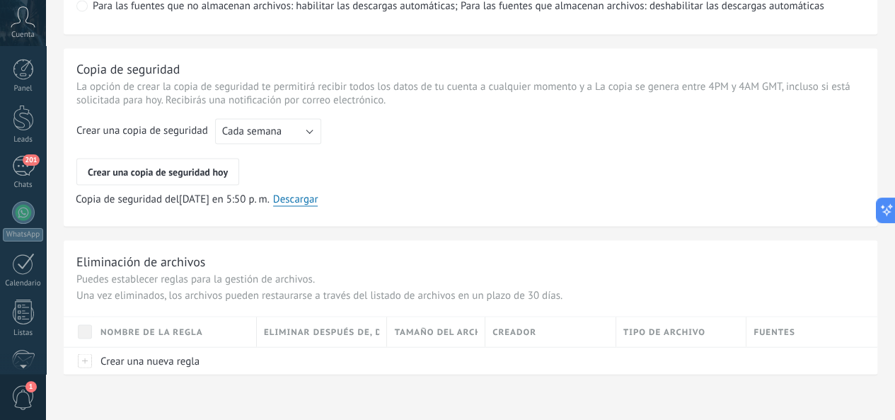
click at [21, 33] on span "Cuenta" at bounding box center [22, 34] width 23 height 9
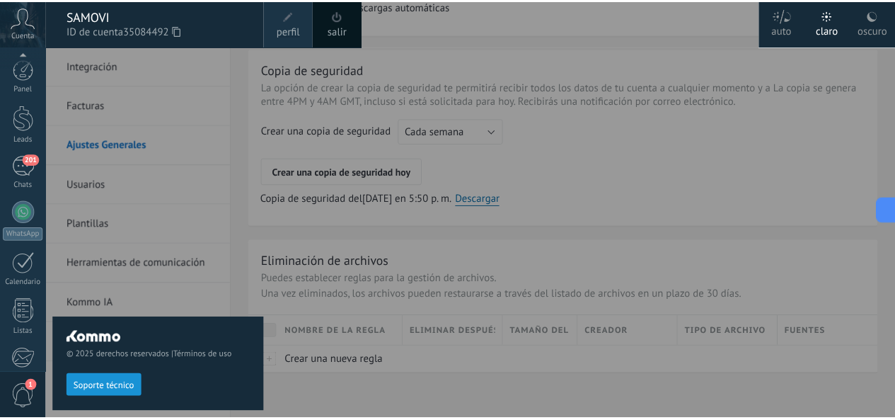
scroll to position [168, 0]
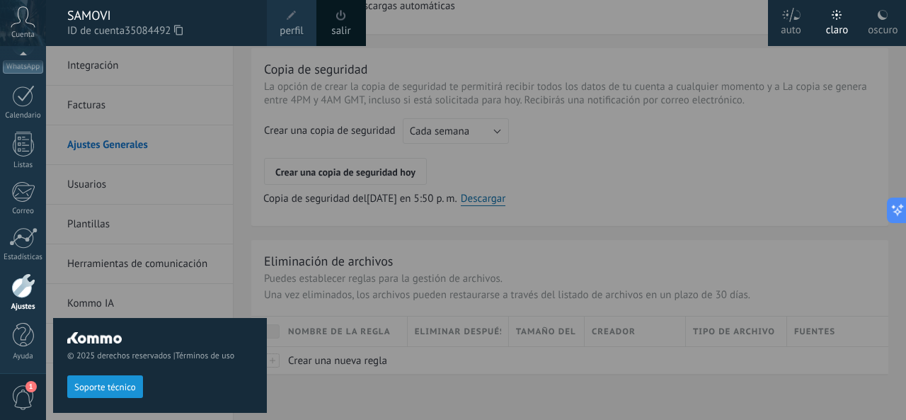
click at [23, 287] on div at bounding box center [23, 285] width 24 height 25
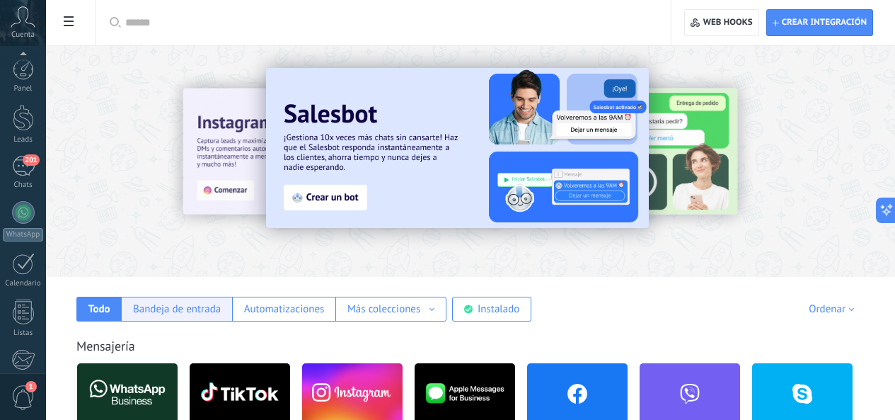
scroll to position [71, 0]
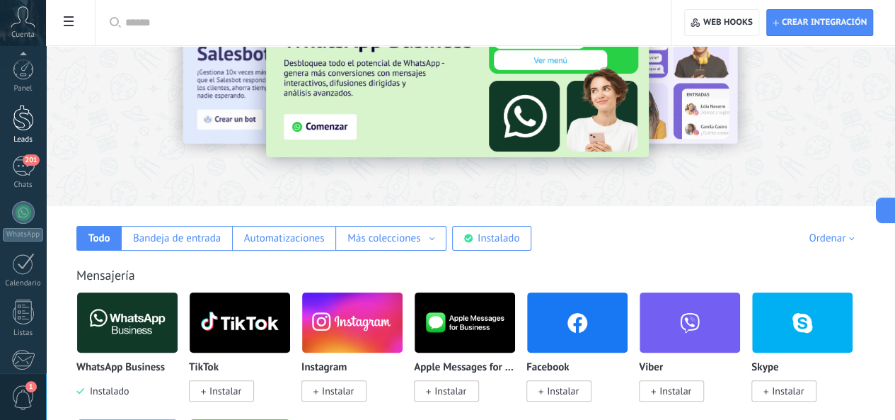
click at [21, 132] on link "Leads" at bounding box center [23, 125] width 46 height 40
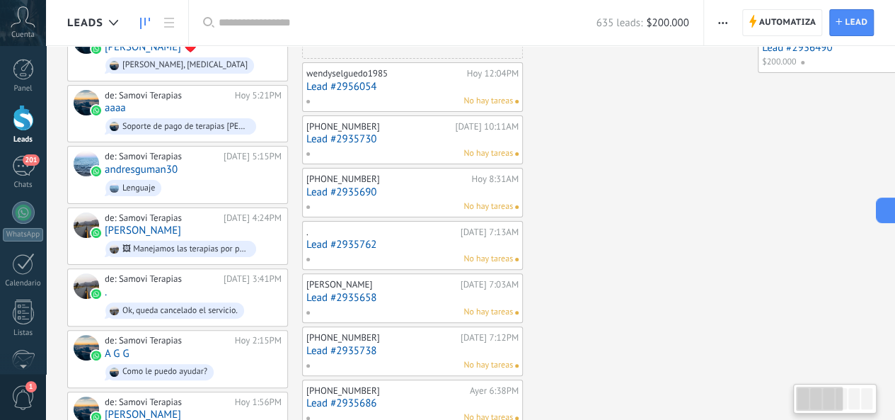
click at [715, 18] on button "button" at bounding box center [722, 22] width 21 height 27
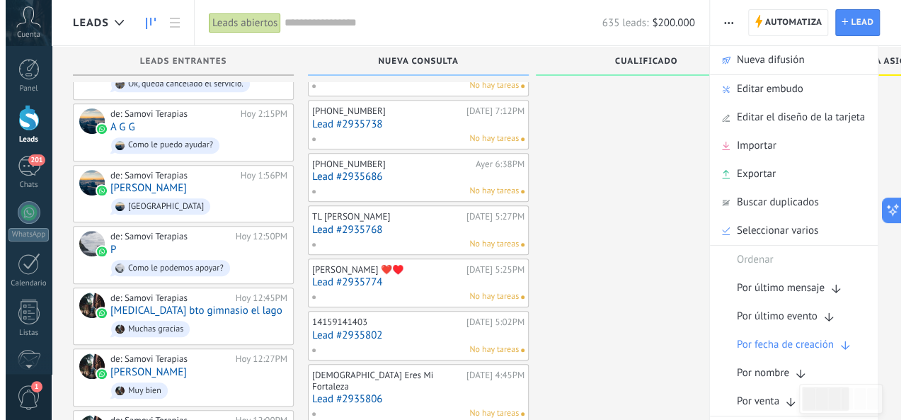
scroll to position [424, 0]
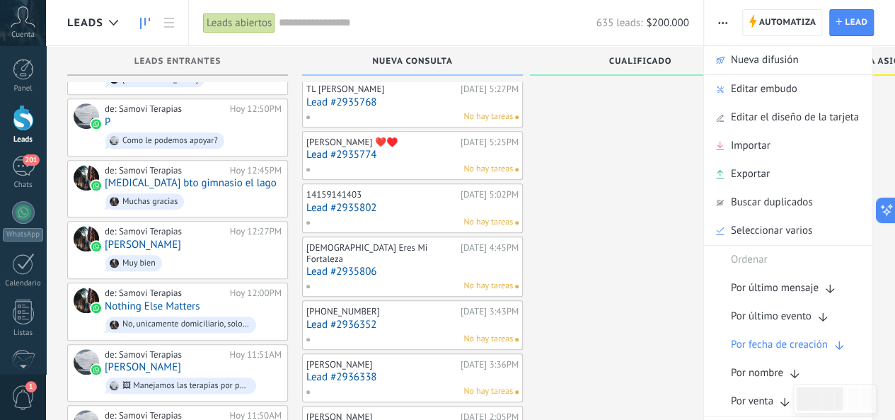
click at [527, 24] on input "text" at bounding box center [437, 23] width 317 height 15
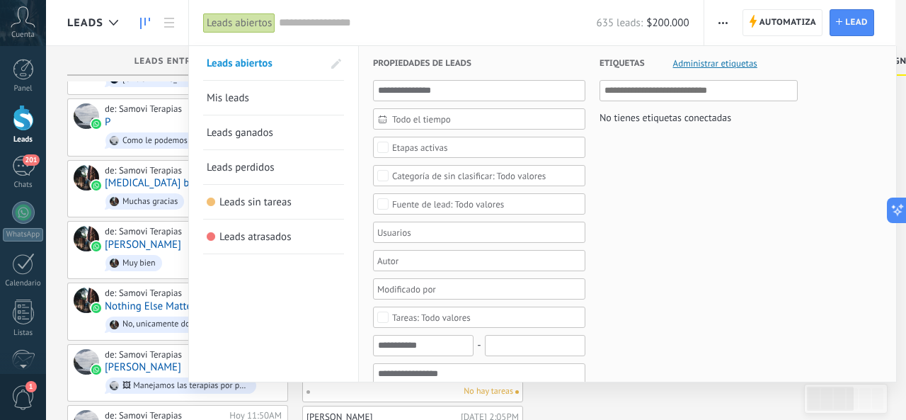
click at [722, 22] on div at bounding box center [453, 210] width 906 height 420
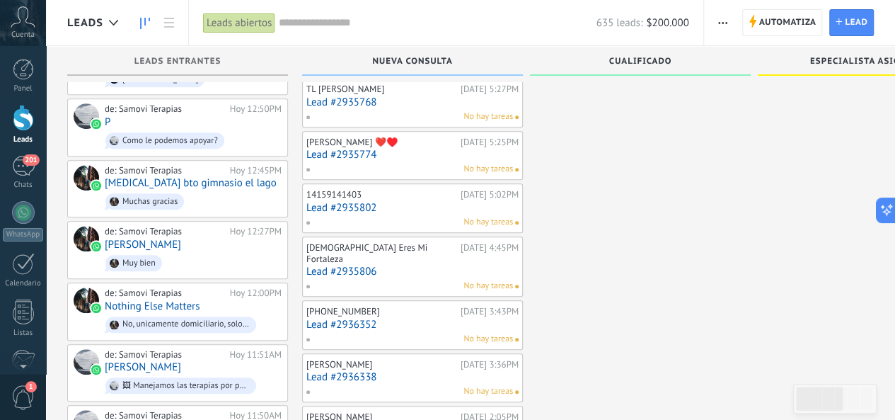
click at [724, 26] on span "button" at bounding box center [722, 22] width 9 height 27
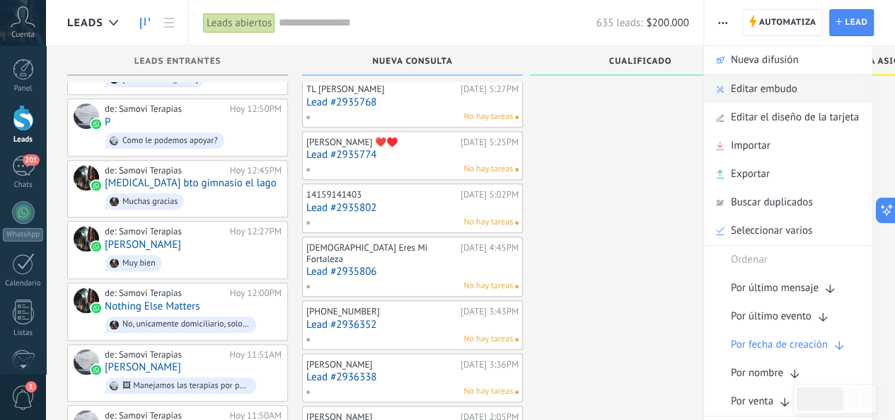
click at [754, 89] on span "Editar embudo" at bounding box center [764, 89] width 67 height 28
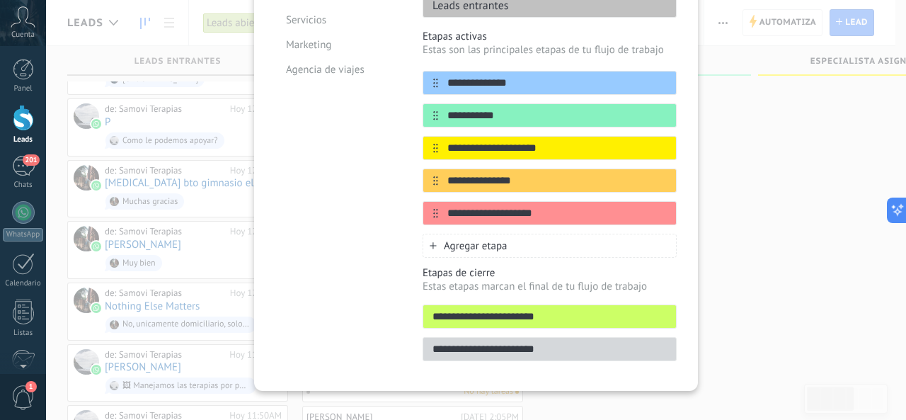
scroll to position [235, 0]
click at [647, 110] on icon at bounding box center [649, 114] width 8 height 8
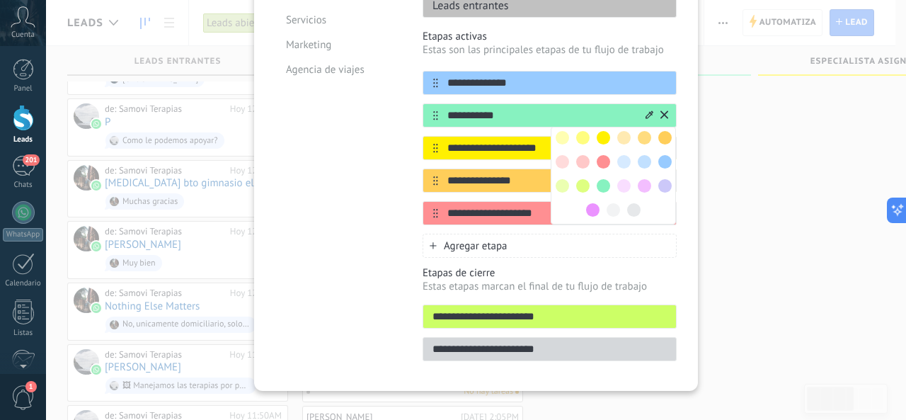
drag, startPoint x: 543, startPoint y: 106, endPoint x: 480, endPoint y: 107, distance: 63.0
click at [542, 108] on input "**********" at bounding box center [540, 115] width 205 height 15
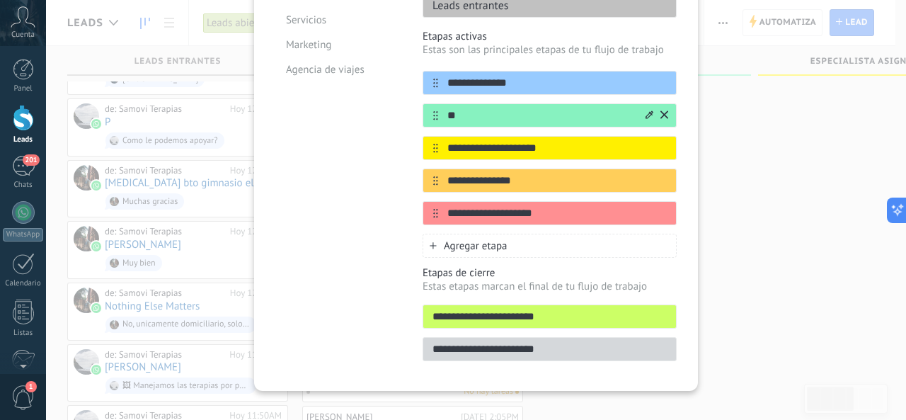
type input "*"
click at [502, 108] on input "text" at bounding box center [540, 115] width 205 height 15
click at [495, 108] on input "**********" at bounding box center [540, 115] width 205 height 15
click at [539, 108] on input "**********" at bounding box center [540, 115] width 205 height 15
type input "**********"
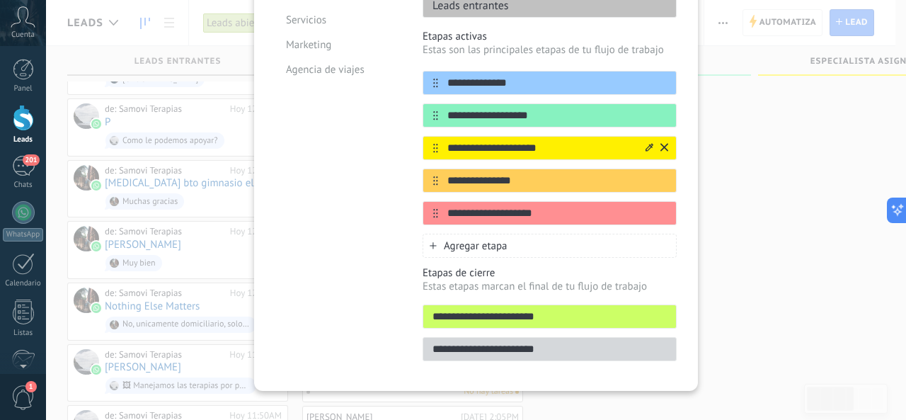
click at [541, 141] on input "**********" at bounding box center [540, 148] width 205 height 15
type input "*"
type input "**********"
click at [514, 173] on input "**********" at bounding box center [540, 180] width 205 height 15
type input "*"
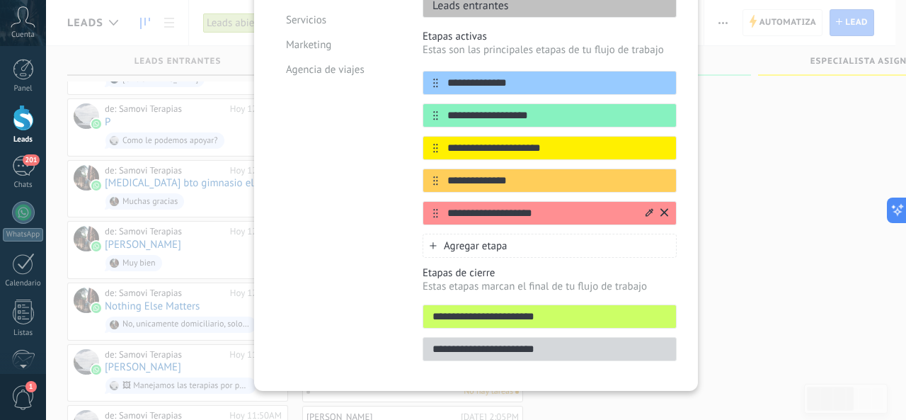
type input "**********"
click at [485, 206] on input "**********" at bounding box center [540, 213] width 205 height 15
click at [540, 206] on input "**********" at bounding box center [540, 213] width 205 height 15
type input "*"
type input "**********"
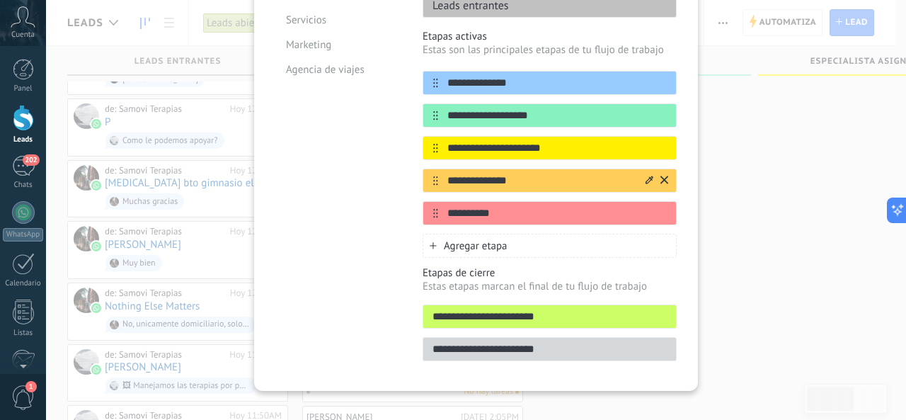
click at [525, 173] on input "**********" at bounding box center [540, 180] width 205 height 15
type input "*"
type input "**********"
click at [497, 206] on input "**********" at bounding box center [540, 213] width 205 height 15
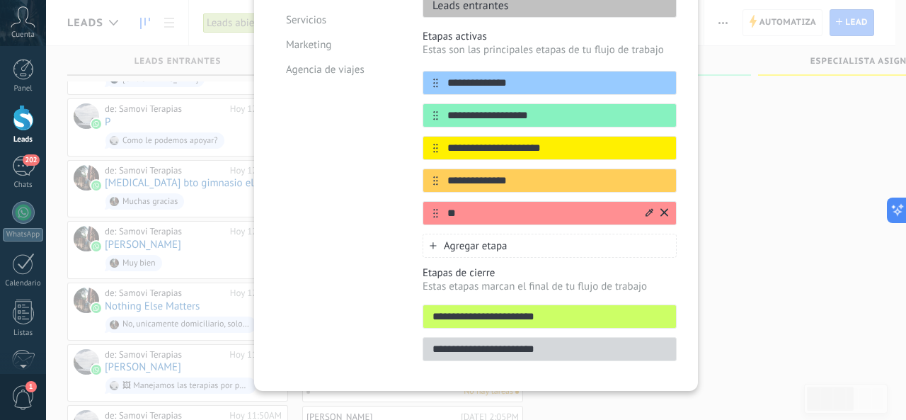
type input "*"
type input "********"
drag, startPoint x: 516, startPoint y: 169, endPoint x: 444, endPoint y: 167, distance: 72.9
click at [444, 173] on input "**********" at bounding box center [540, 180] width 205 height 15
type input "********"
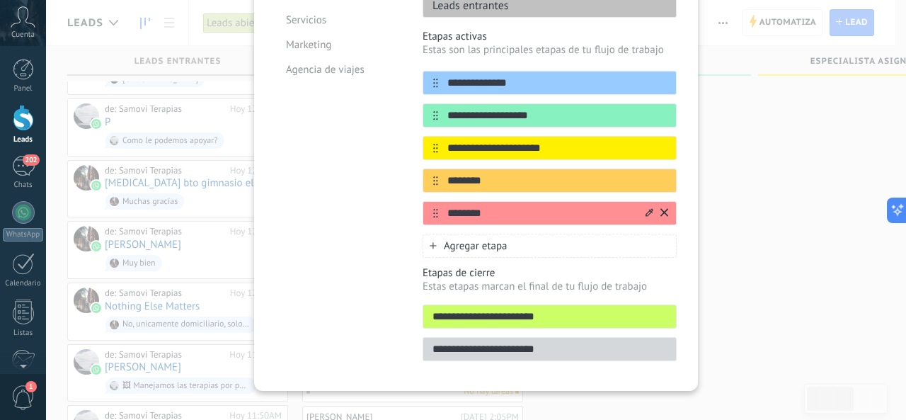
click at [491, 206] on input "********" at bounding box center [540, 213] width 205 height 15
type input "*"
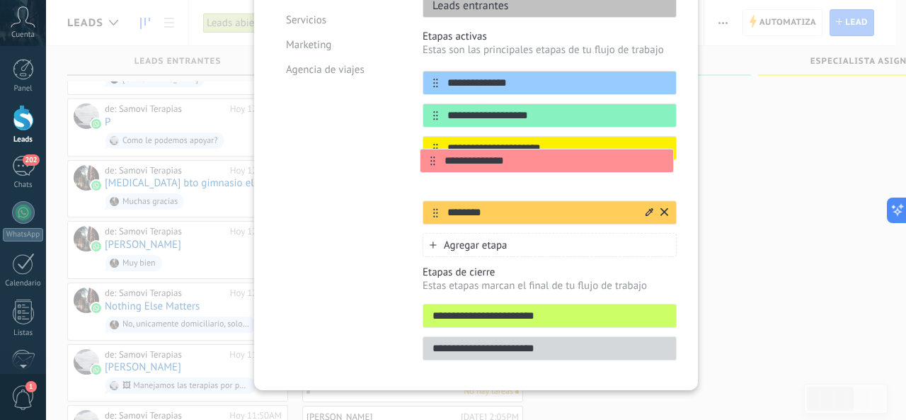
drag, startPoint x: 433, startPoint y: 197, endPoint x: 432, endPoint y: 156, distance: 41.0
click at [432, 156] on div "**********" at bounding box center [549, 148] width 254 height 154
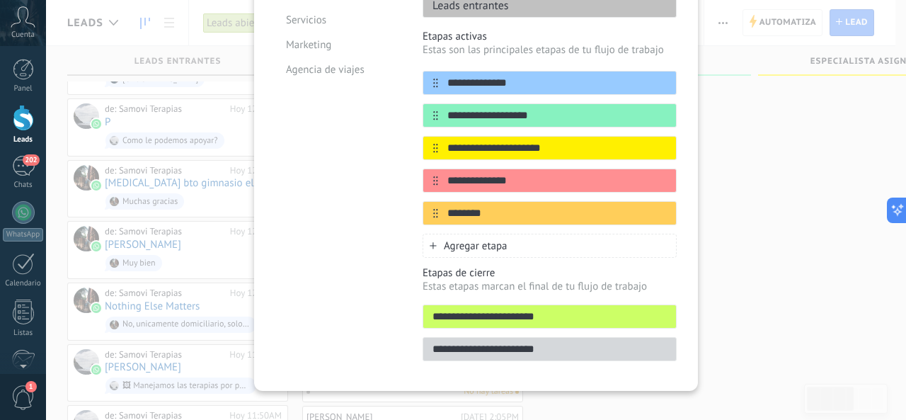
type input "**********"
click at [398, 187] on div "Plantillas Personalizado Tienda online Consultoria Servicios Marketing Agencia …" at bounding box center [338, 141] width 126 height 456
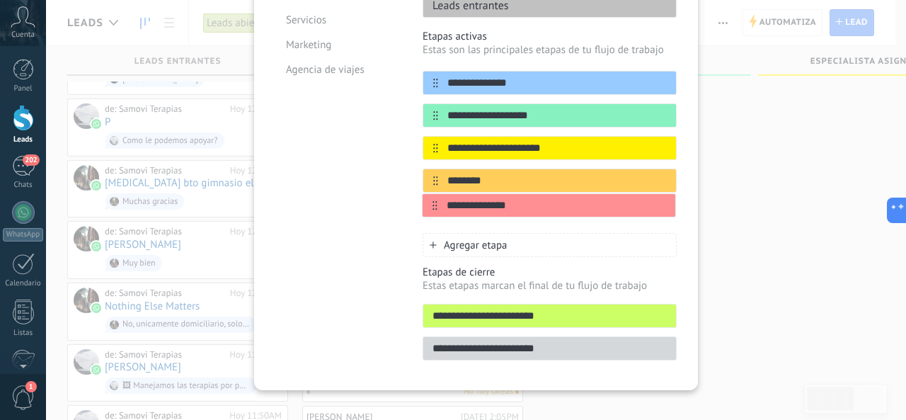
drag, startPoint x: 434, startPoint y: 168, endPoint x: 436, endPoint y: 212, distance: 43.2
click at [436, 212] on div "**********" at bounding box center [549, 143] width 254 height 227
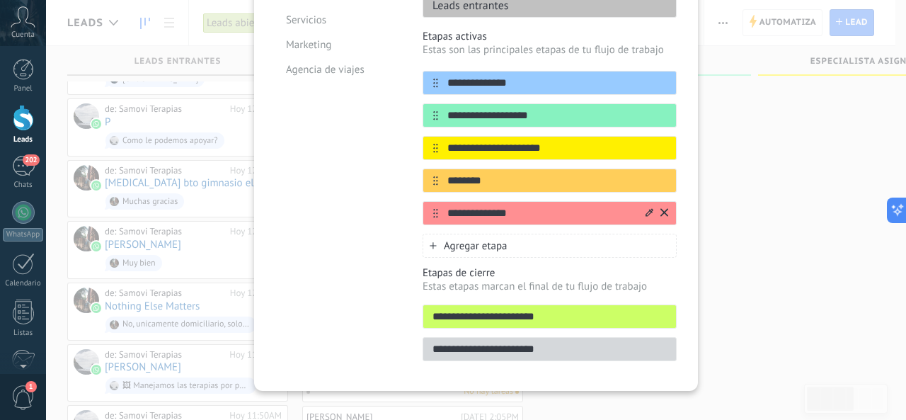
click at [479, 206] on input "**********" at bounding box center [540, 213] width 205 height 15
type input "****"
click at [456, 239] on span "Agregar etapa" at bounding box center [476, 245] width 64 height 13
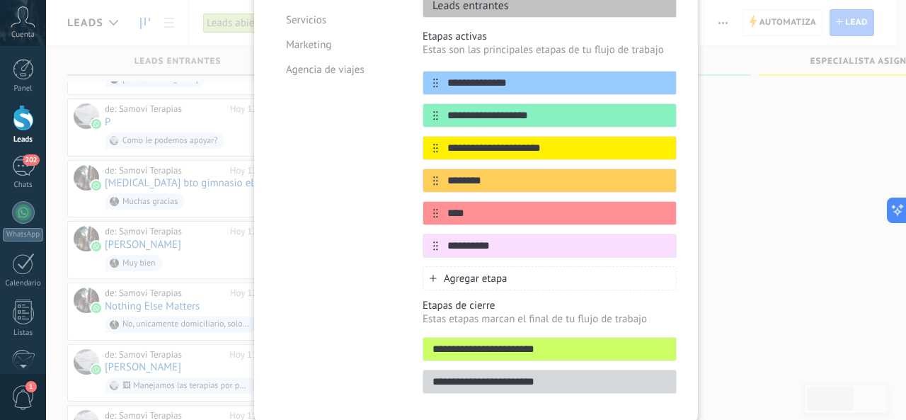
type input "**********"
click at [432, 274] on icon at bounding box center [432, 277] width 7 height 7
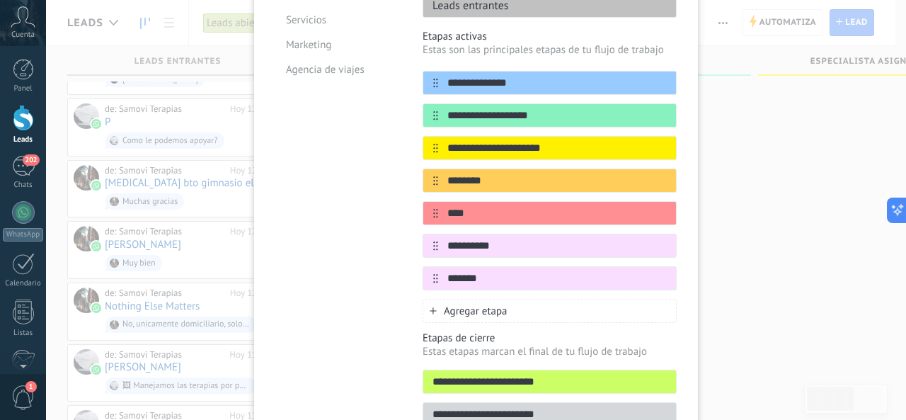
type input "*******"
click at [359, 255] on div "Plantillas Personalizado Tienda online Consultoria Servicios Marketing Agencia …" at bounding box center [338, 173] width 126 height 521
click at [647, 273] on icon at bounding box center [649, 277] width 8 height 8
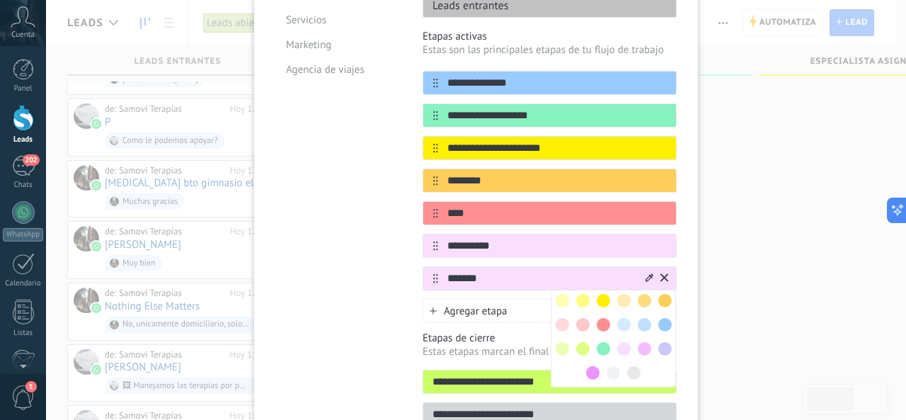
click at [579, 342] on span at bounding box center [582, 348] width 13 height 13
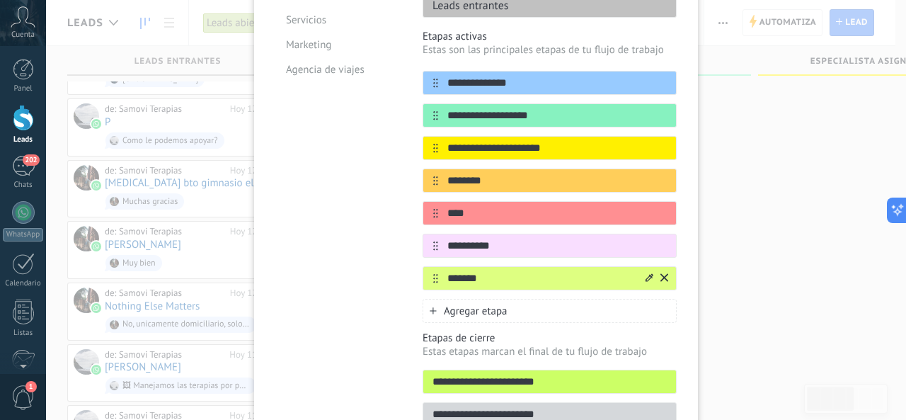
click at [377, 268] on div "Plantillas Personalizado Tienda online Consultoria Servicios Marketing Agencia …" at bounding box center [338, 173] width 126 height 521
click at [447, 304] on span "Agregar etapa" at bounding box center [476, 310] width 64 height 13
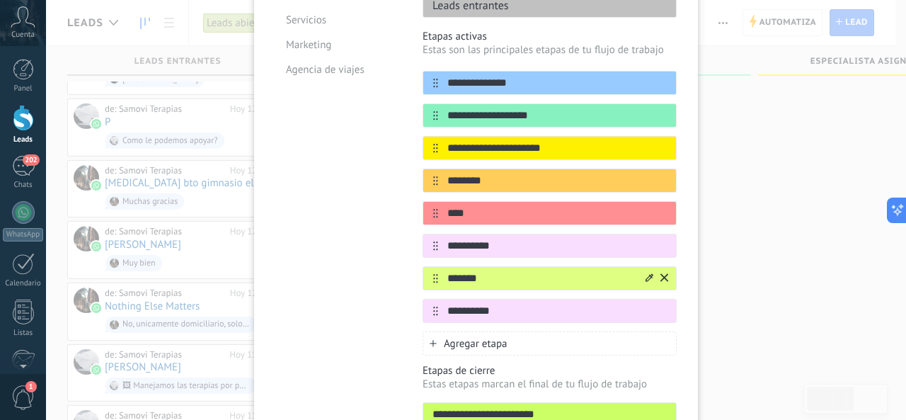
type input "**********"
click at [382, 326] on div "Plantillas Personalizado Tienda online Consultoria Servicios Marketing Agencia …" at bounding box center [338, 190] width 126 height 554
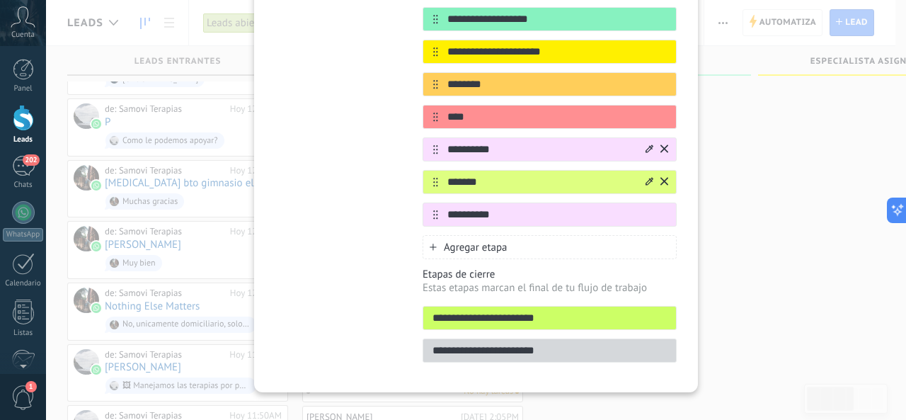
click at [499, 142] on input "**********" at bounding box center [540, 149] width 205 height 15
type input "*"
type input "**********"
click at [354, 161] on div "Plantillas Personalizado Tienda online Consultoria Servicios Marketing Agencia …" at bounding box center [338, 94] width 126 height 554
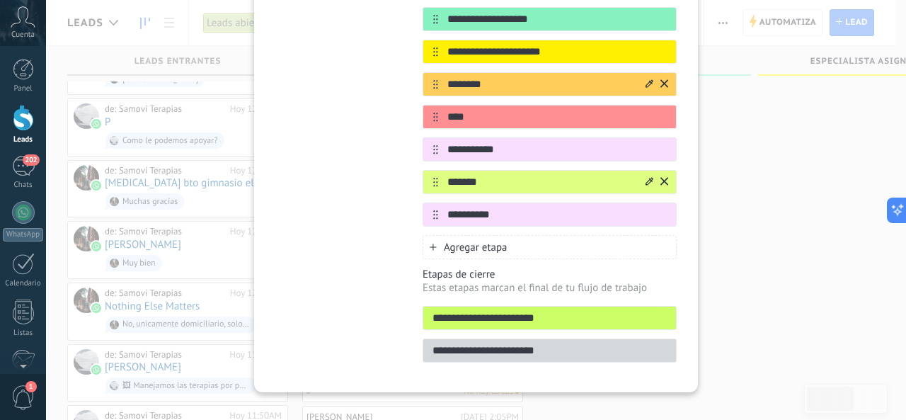
click at [499, 77] on input "********" at bounding box center [540, 84] width 205 height 15
click at [661, 112] on icon at bounding box center [664, 116] width 8 height 8
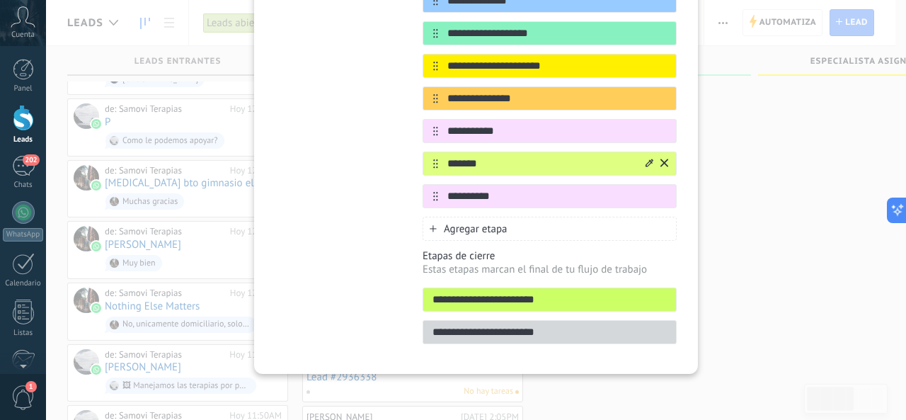
scroll to position [299, 0]
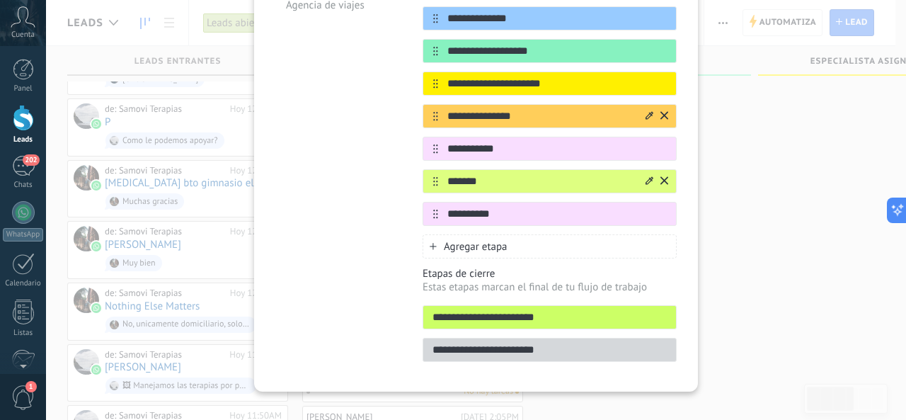
click at [647, 111] on icon at bounding box center [649, 115] width 8 height 8
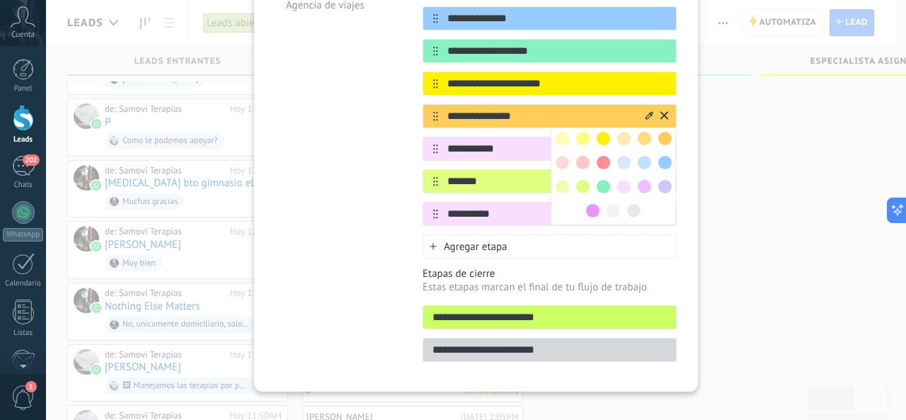
click at [602, 156] on span at bounding box center [602, 162] width 13 height 13
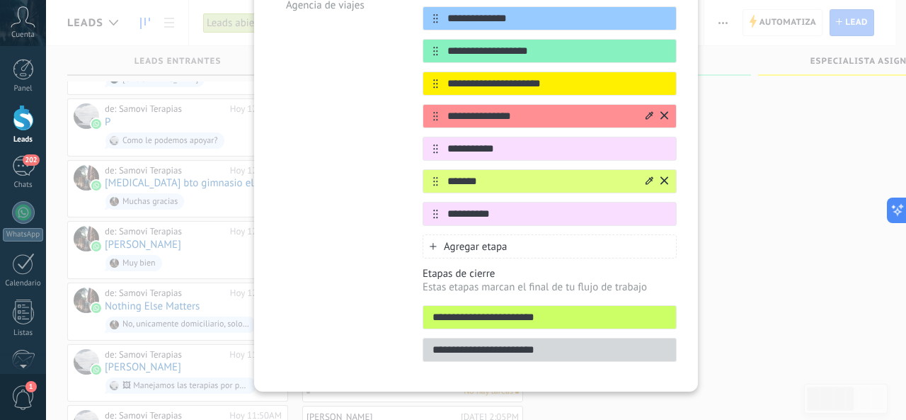
click at [456, 310] on input "**********" at bounding box center [549, 317] width 253 height 15
click at [378, 170] on div "Plantillas Personalizado Tienda online Consultoria Servicios Marketing Agencia …" at bounding box center [338, 109] width 126 height 521
drag, startPoint x: 434, startPoint y: 257, endPoint x: 533, endPoint y: 224, distance: 104.3
click at [533, 224] on div "**********" at bounding box center [549, 109] width 254 height 521
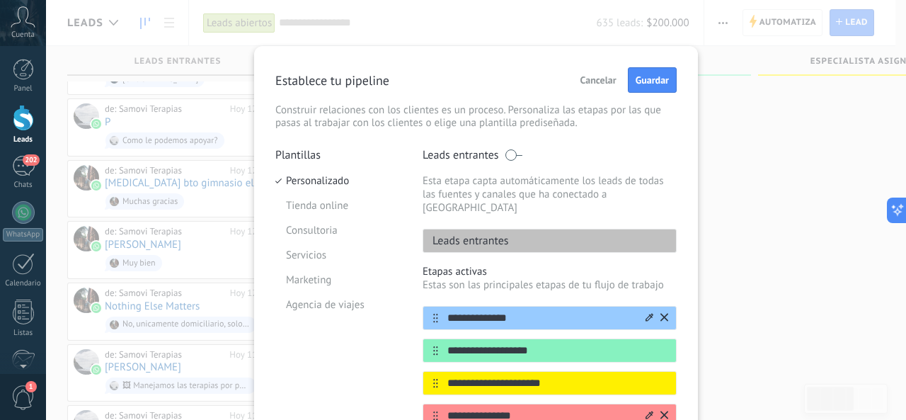
click at [661, 313] on icon at bounding box center [664, 317] width 8 height 8
click at [662, 345] on icon at bounding box center [664, 349] width 8 height 8
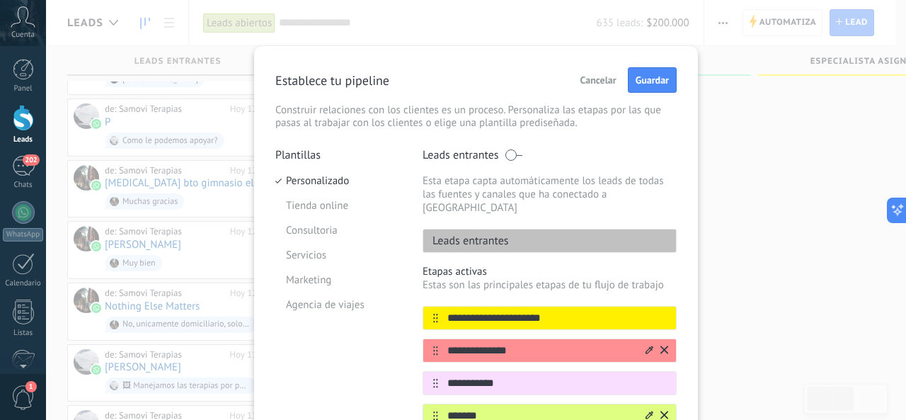
type input "**********"
click at [852, 191] on div "**********" at bounding box center [476, 210] width 860 height 420
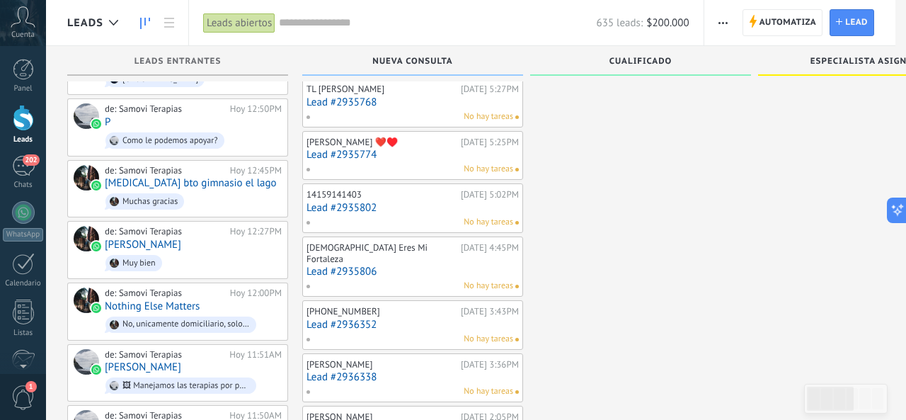
drag, startPoint x: 905, startPoint y: 227, endPoint x: 903, endPoint y: 254, distance: 27.0
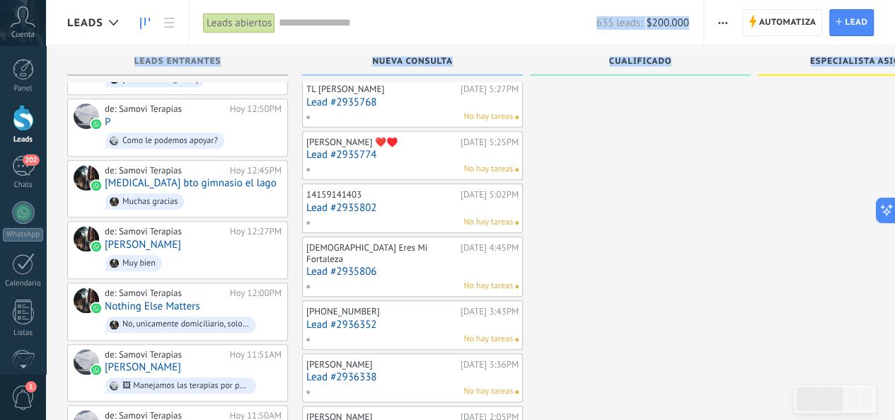
click at [627, 125] on div at bounding box center [640, 221] width 221 height 1102
click at [504, 31] on div "635 leads: $200.000" at bounding box center [484, 22] width 410 height 45
click at [504, 18] on input "text" at bounding box center [437, 23] width 317 height 15
click at [723, 19] on span "button" at bounding box center [722, 22] width 9 height 27
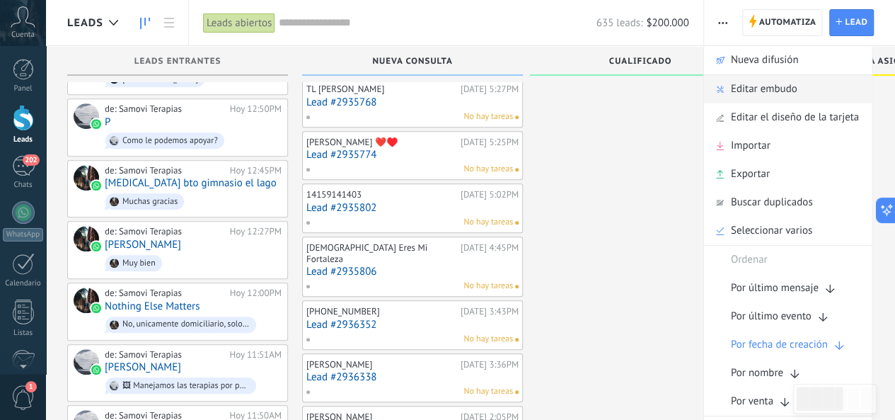
click at [733, 93] on span "Editar embudo" at bounding box center [764, 89] width 67 height 28
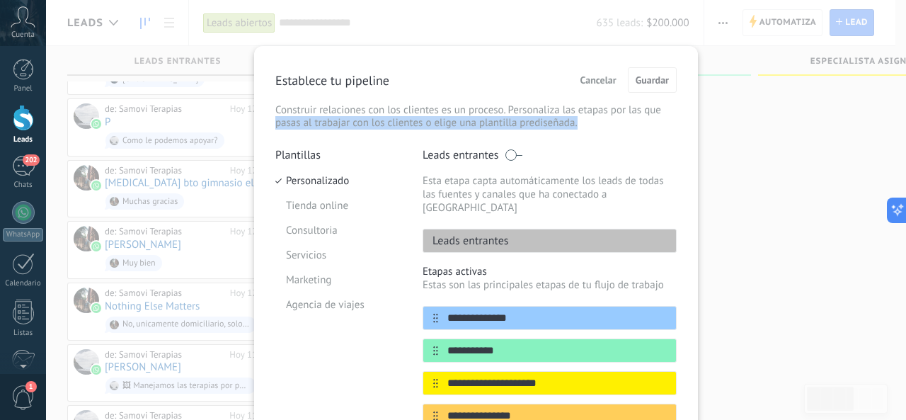
click at [894, 125] on div "**********" at bounding box center [476, 210] width 860 height 420
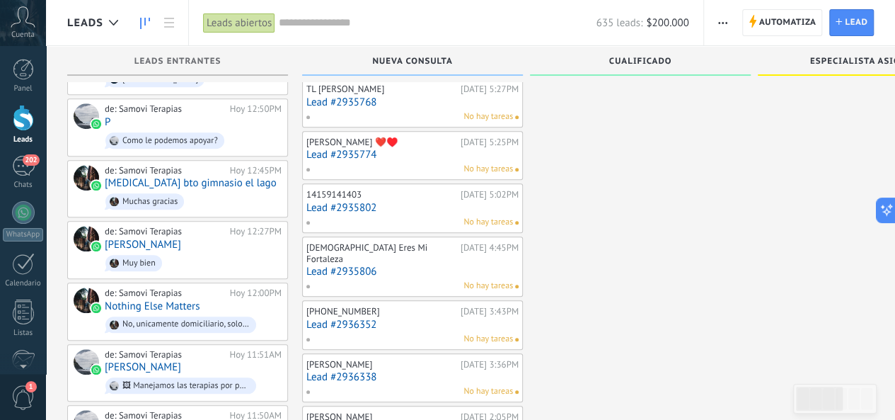
click at [722, 21] on span "button" at bounding box center [722, 22] width 9 height 27
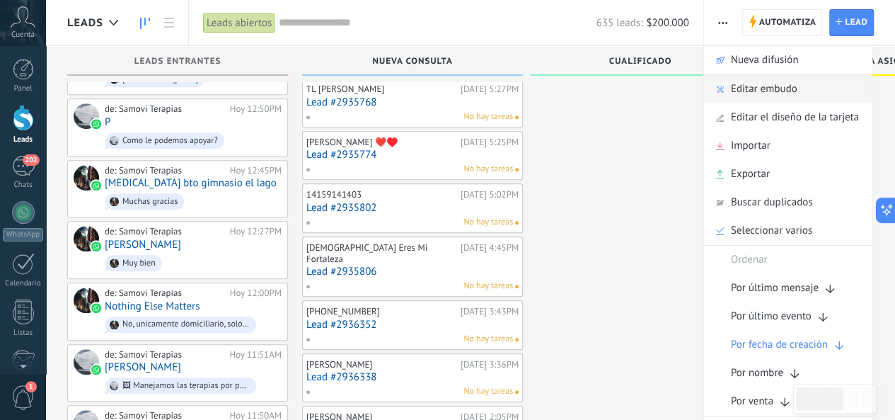
click at [731, 85] on span "Editar embudo" at bounding box center [764, 89] width 67 height 28
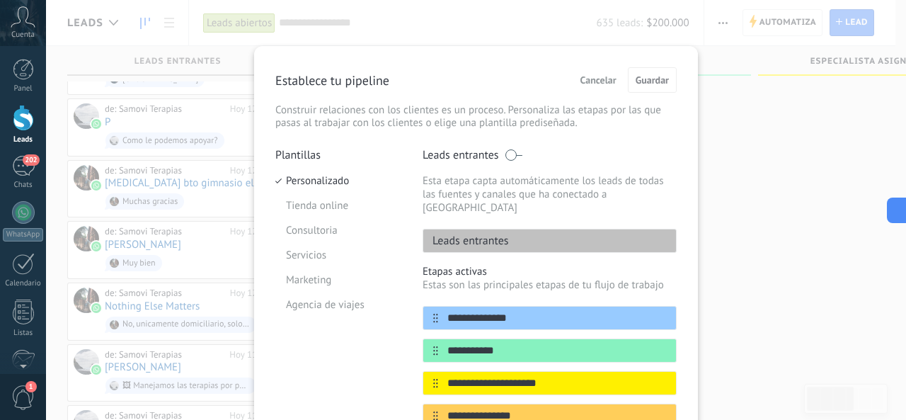
click at [599, 84] on span "Cancelar" at bounding box center [598, 80] width 36 height 10
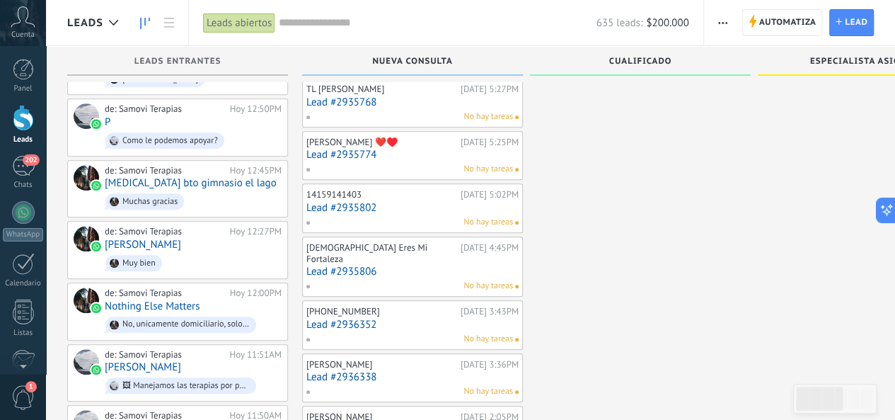
click at [722, 28] on span "button" at bounding box center [722, 22] width 9 height 27
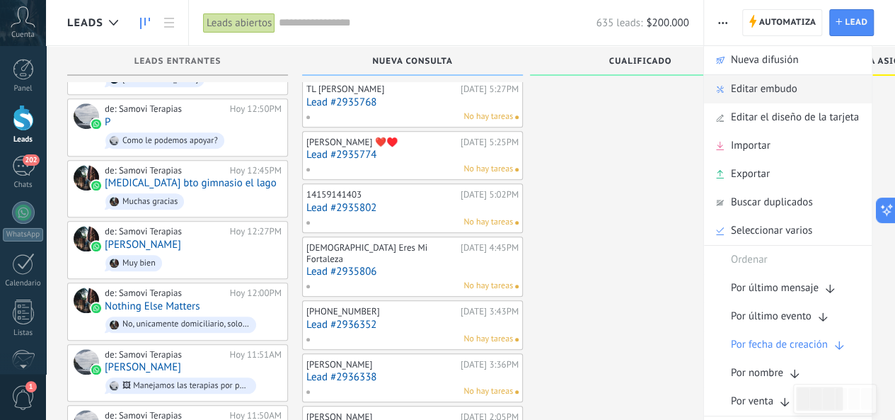
click at [731, 93] on span "Editar embudo" at bounding box center [764, 89] width 67 height 28
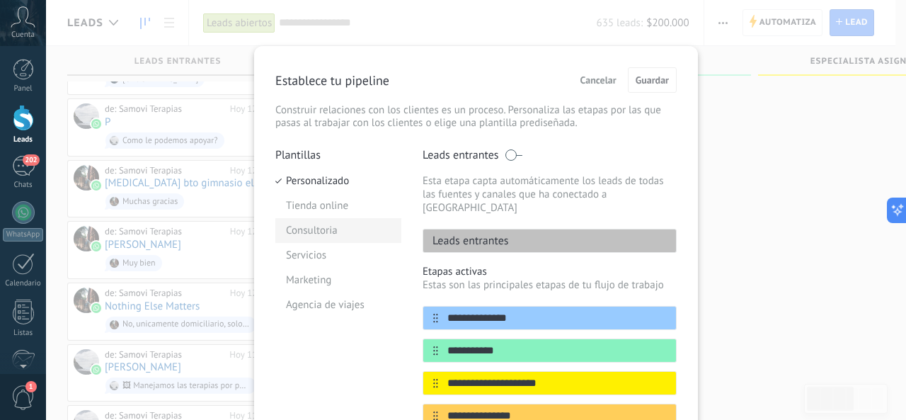
click at [337, 228] on li "Consultoria" at bounding box center [338, 230] width 126 height 25
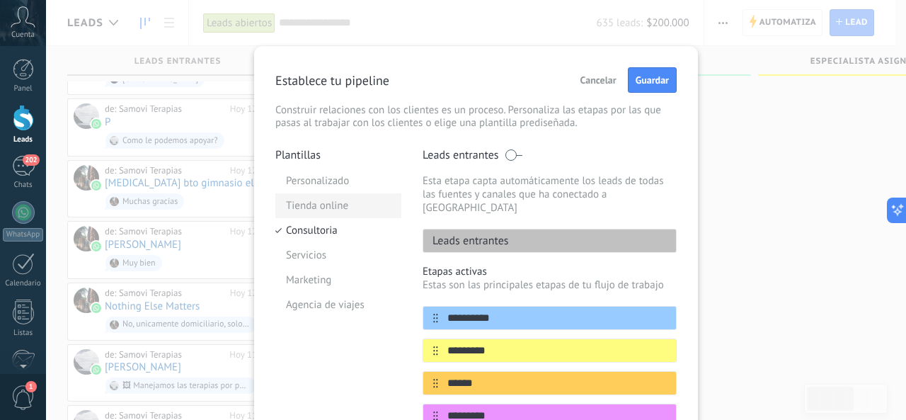
click at [321, 206] on li "Tienda online" at bounding box center [338, 205] width 126 height 25
click at [313, 185] on li "Personalizado" at bounding box center [338, 180] width 126 height 25
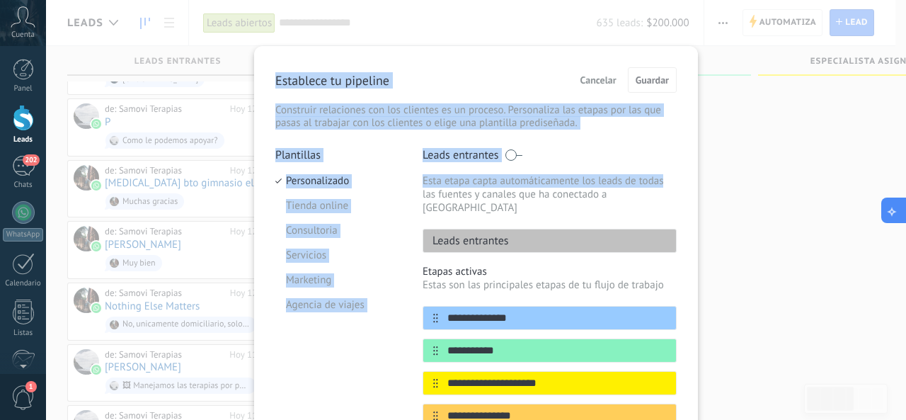
drag, startPoint x: 905, startPoint y: 178, endPoint x: 905, endPoint y: 202, distance: 24.1
click at [313, 369] on div "Plantillas Personalizado Tienda online Consultoria Servicios Marketing Agencia …" at bounding box center [338, 376] width 126 height 456
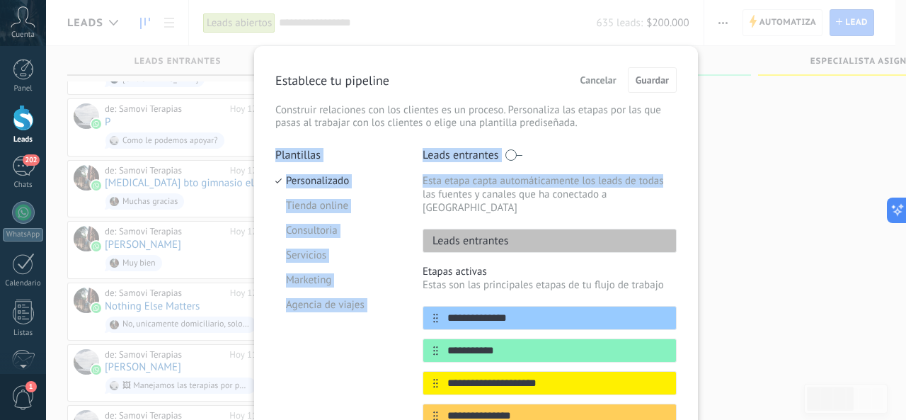
drag, startPoint x: 905, startPoint y: 151, endPoint x: 905, endPoint y: 181, distance: 30.4
click at [894, 181] on div "**********" at bounding box center [476, 210] width 860 height 420
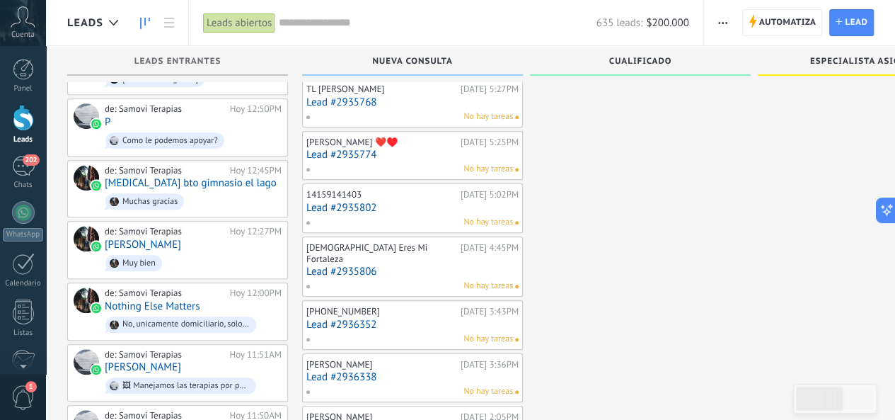
click at [722, 25] on span "button" at bounding box center [722, 22] width 9 height 27
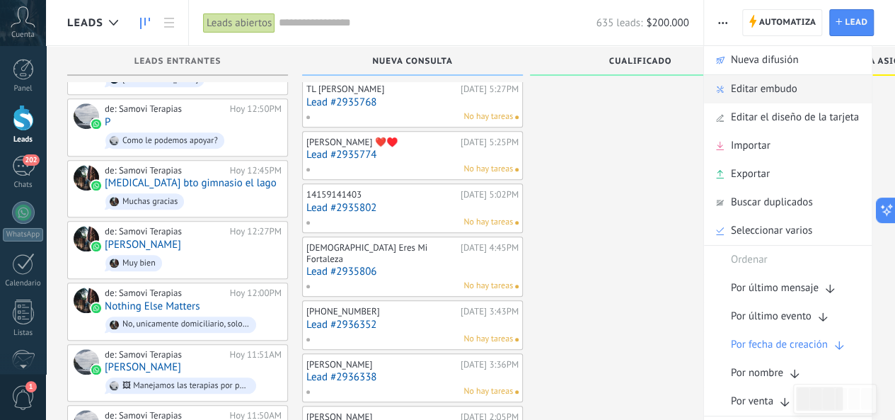
click at [798, 86] on div "Editar embudo" at bounding box center [788, 89] width 168 height 28
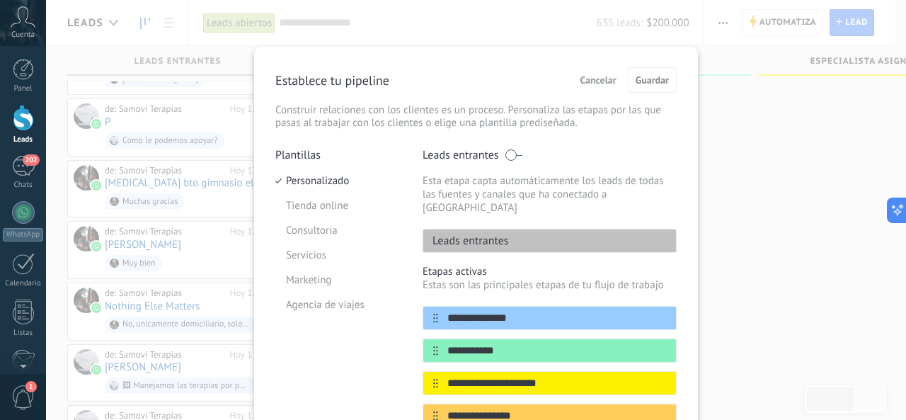
click at [352, 352] on div "Plantillas Personalizado Tienda online Consultoria Servicios Marketing Agencia …" at bounding box center [338, 376] width 126 height 456
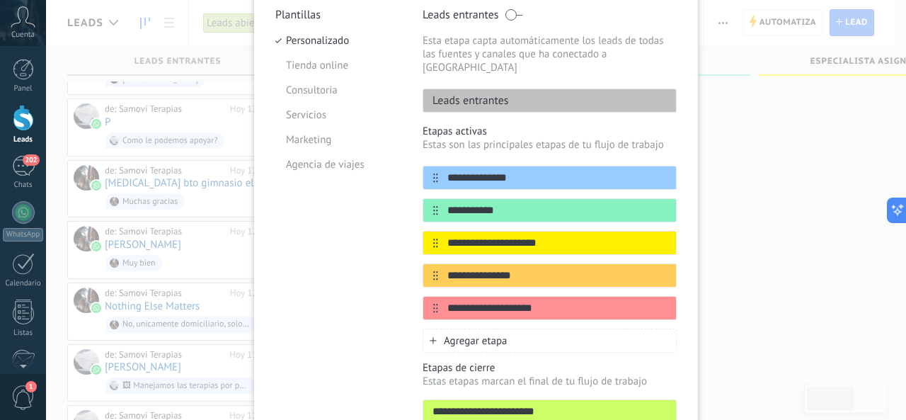
scroll to position [141, 0]
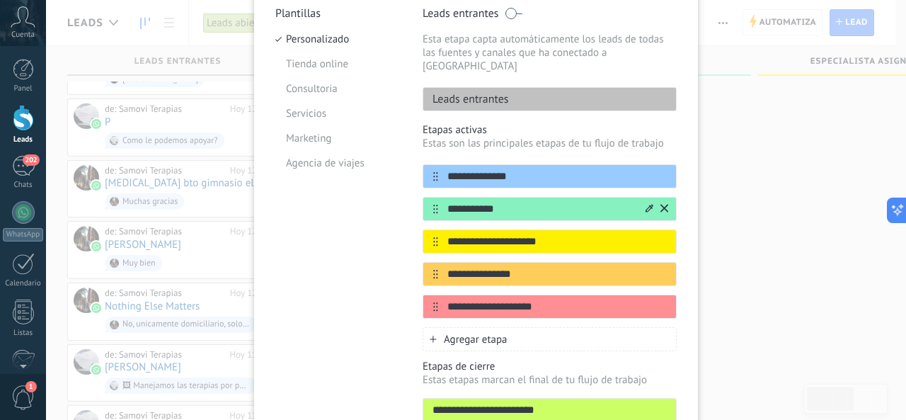
click at [477, 202] on input "**********" at bounding box center [540, 209] width 205 height 15
type input "**********"
click at [528, 234] on input "**********" at bounding box center [540, 241] width 205 height 15
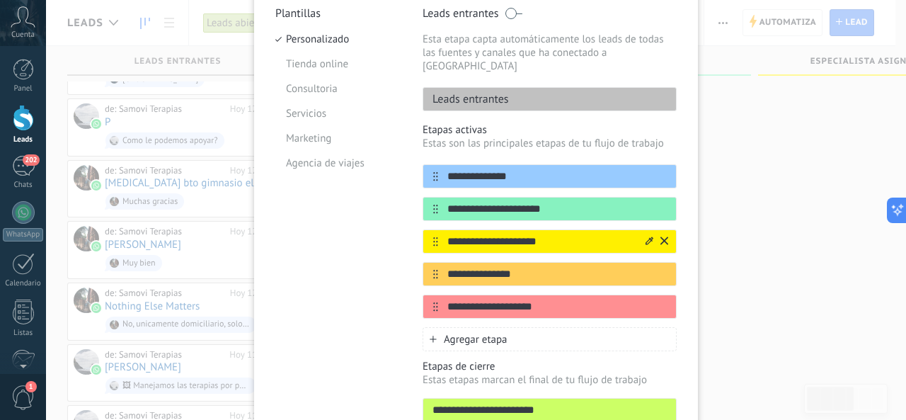
click at [528, 234] on input "**********" at bounding box center [540, 241] width 205 height 15
type input "*"
type input "**********"
click at [499, 267] on input "**********" at bounding box center [540, 274] width 205 height 15
click at [519, 267] on input "**********" at bounding box center [540, 274] width 205 height 15
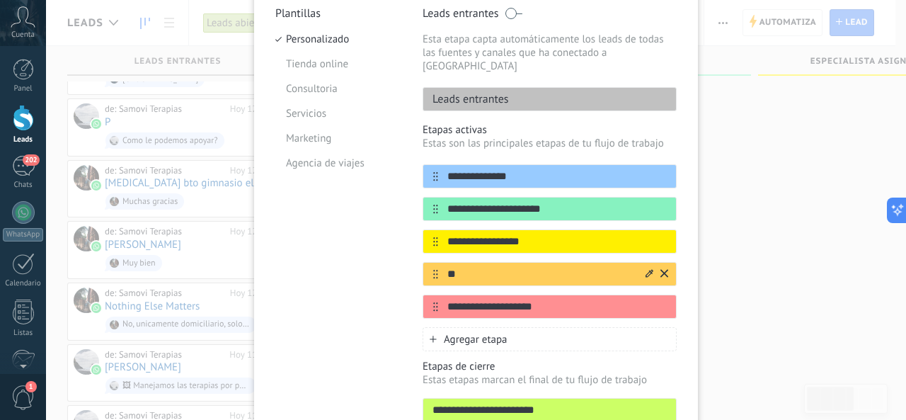
type input "*"
type input "**********"
click at [530, 299] on input "**********" at bounding box center [540, 306] width 205 height 15
drag, startPoint x: 540, startPoint y: 294, endPoint x: 446, endPoint y: 292, distance: 94.8
click at [446, 299] on input "**********" at bounding box center [540, 306] width 205 height 15
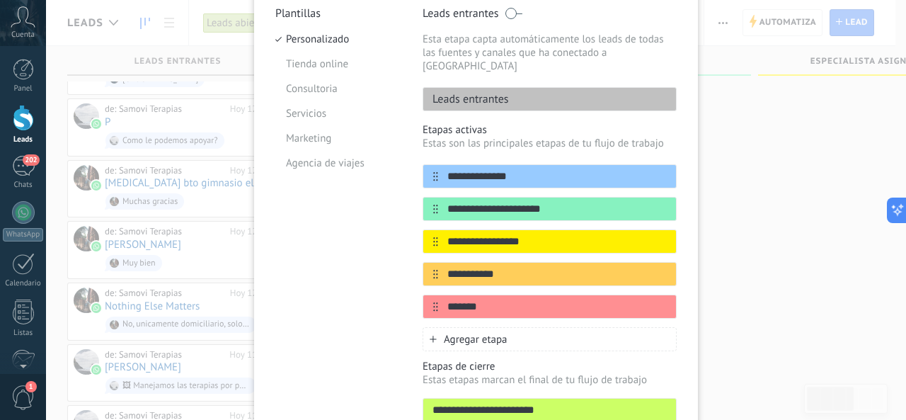
type input "*******"
click at [352, 261] on div "Plantillas Personalizado Tienda online Consultoria Servicios Marketing Agencia …" at bounding box center [338, 234] width 126 height 456
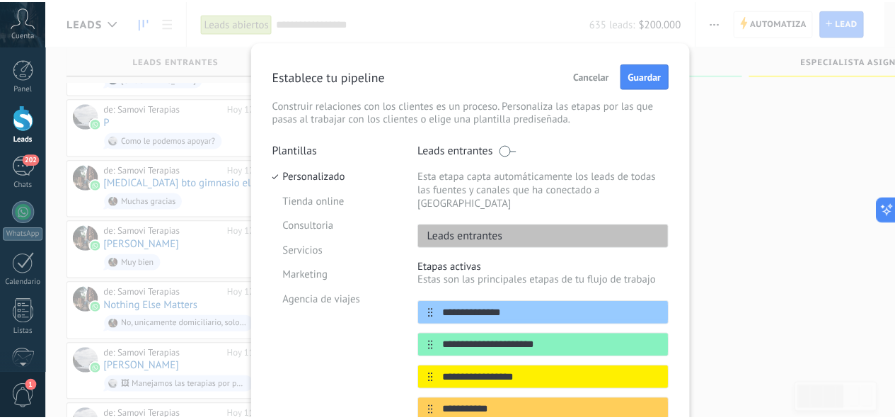
scroll to position [0, 0]
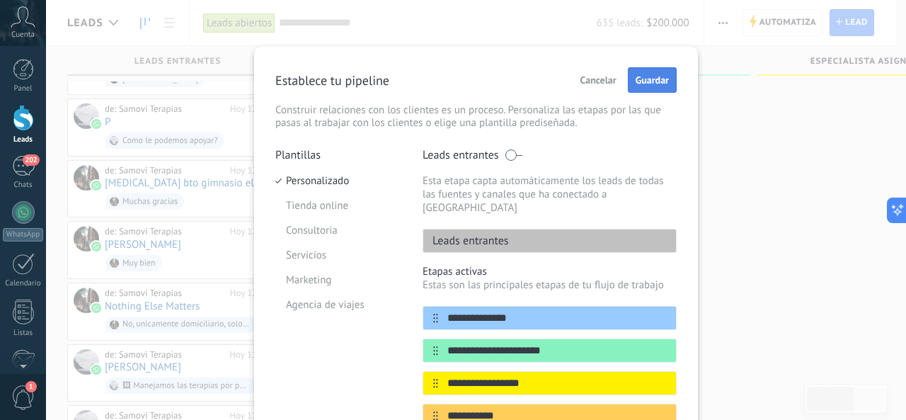
click at [641, 75] on span "Guardar" at bounding box center [651, 80] width 33 height 10
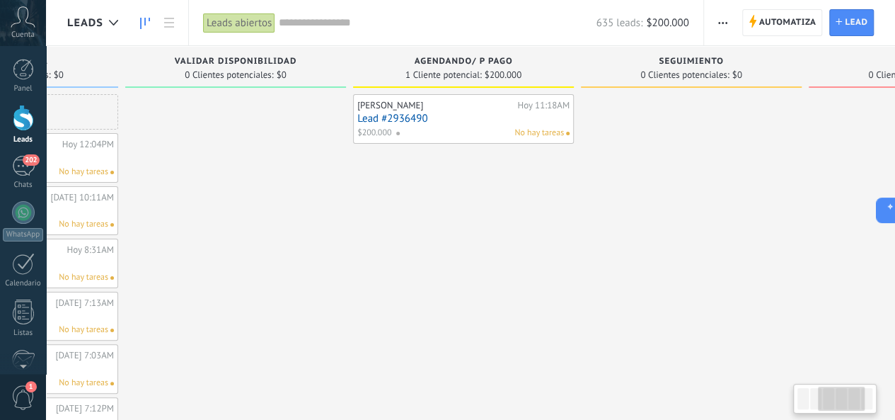
drag, startPoint x: 546, startPoint y: 71, endPoint x: 140, endPoint y: 74, distance: 406.1
click at [140, 74] on div "0 Clientes potenciales: $0" at bounding box center [235, 75] width 207 height 12
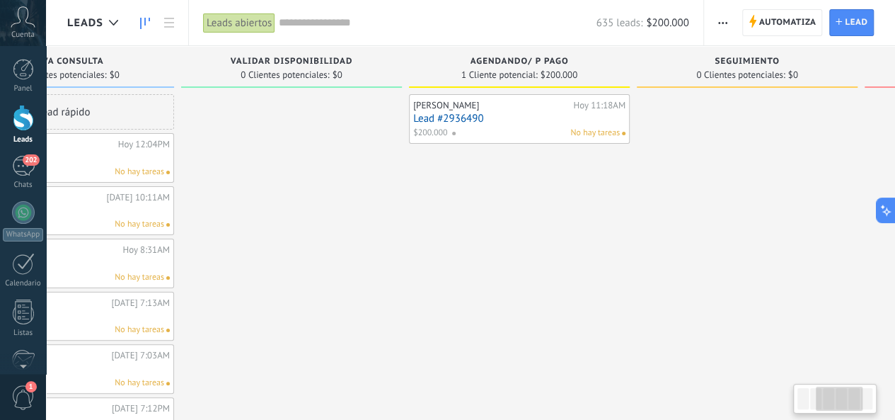
scroll to position [0, 345]
drag, startPoint x: 576, startPoint y: 65, endPoint x: 484, endPoint y: 80, distance: 93.2
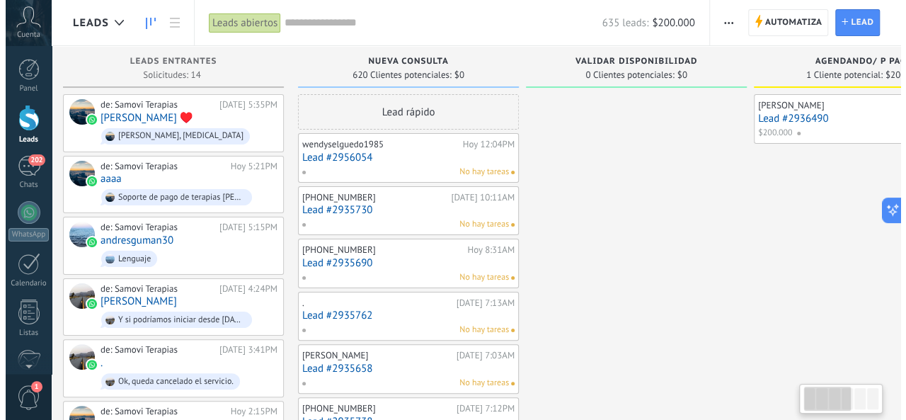
scroll to position [0, 0]
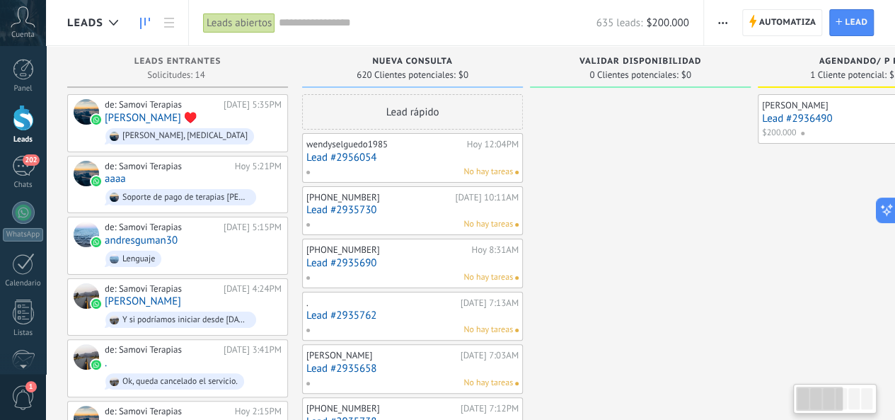
drag, startPoint x: 122, startPoint y: 66, endPoint x: 538, endPoint y: 54, distance: 416.1
click at [837, 114] on link "Lead #2936490" at bounding box center [868, 118] width 212 height 12
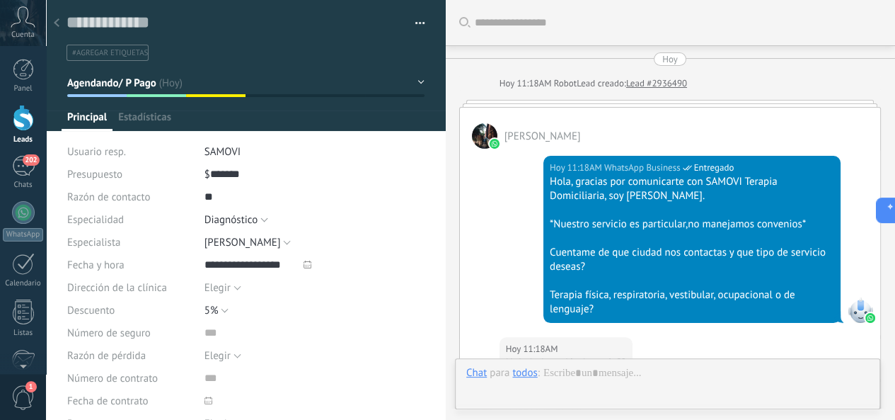
type textarea "**********"
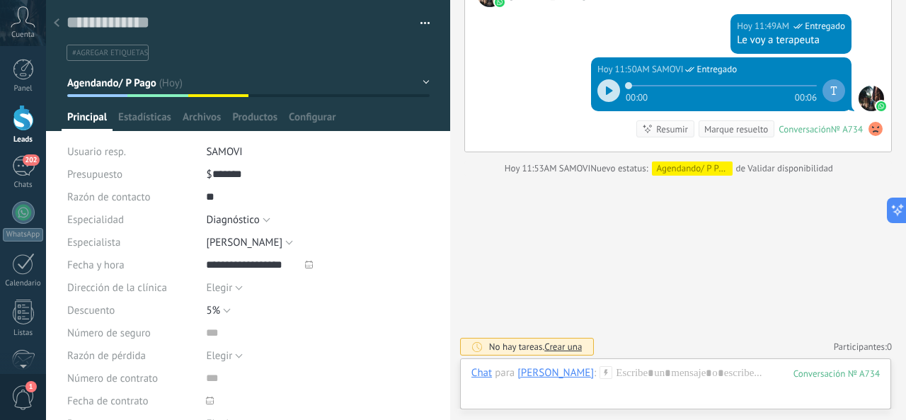
scroll to position [21, 0]
click at [693, 381] on div at bounding box center [675, 387] width 408 height 42
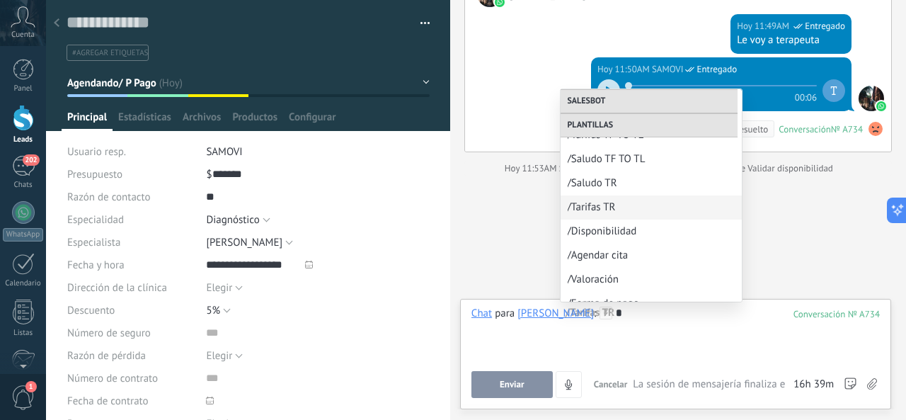
scroll to position [86, 0]
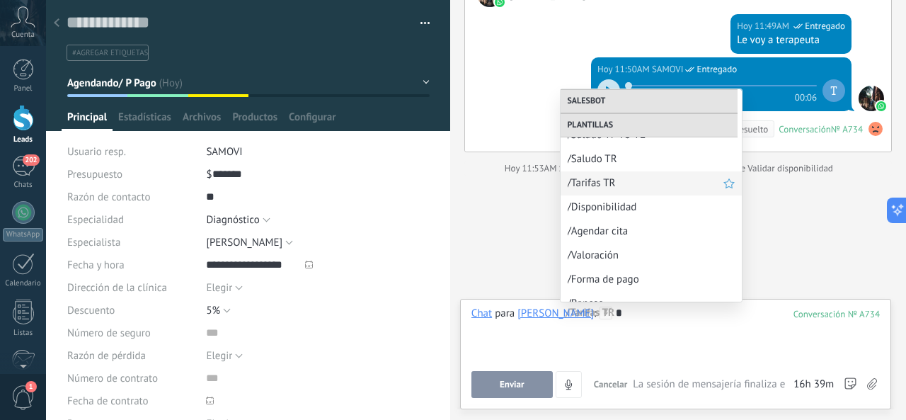
click at [591, 181] on span "/Tarifas TR" at bounding box center [645, 182] width 156 height 13
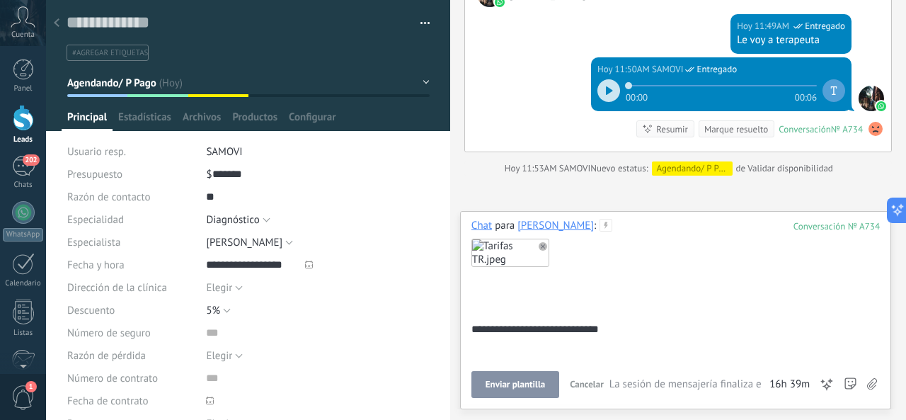
click at [509, 386] on span "Enviar plantilla" at bounding box center [514, 384] width 59 height 10
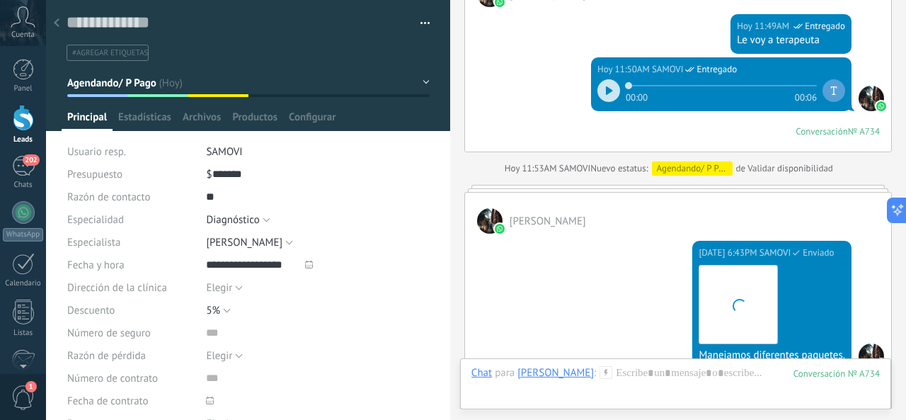
scroll to position [969, 0]
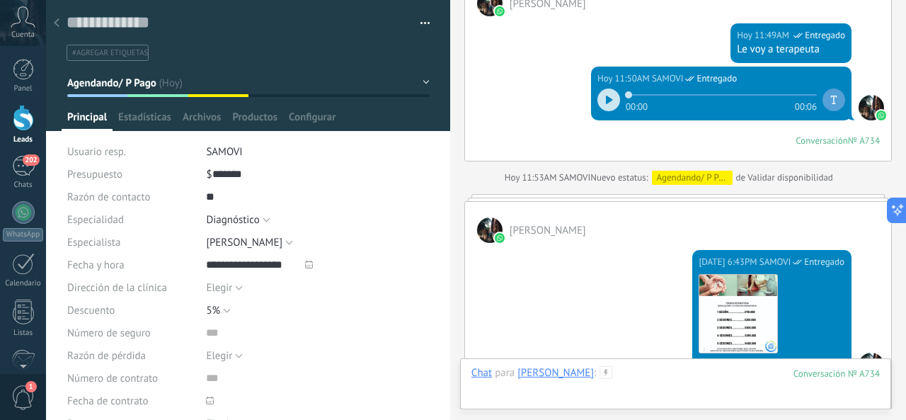
click at [574, 377] on div at bounding box center [675, 387] width 408 height 42
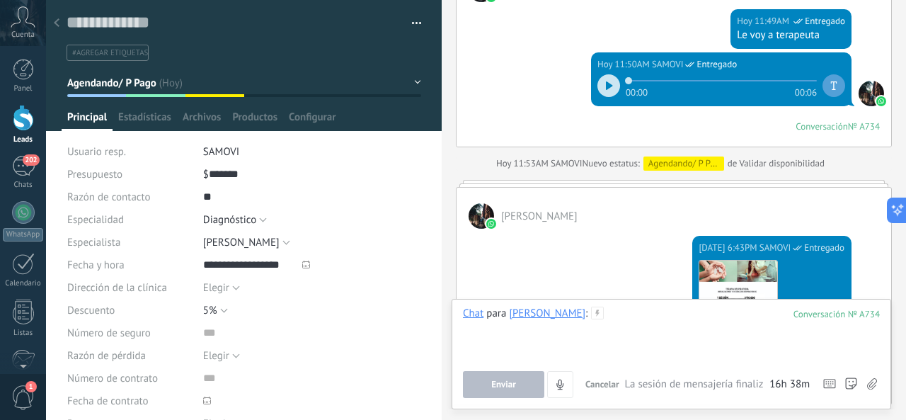
drag, startPoint x: 450, startPoint y: 217, endPoint x: 284, endPoint y: 135, distance: 184.8
click at [441, 288] on div at bounding box center [441, 210] width 0 height 420
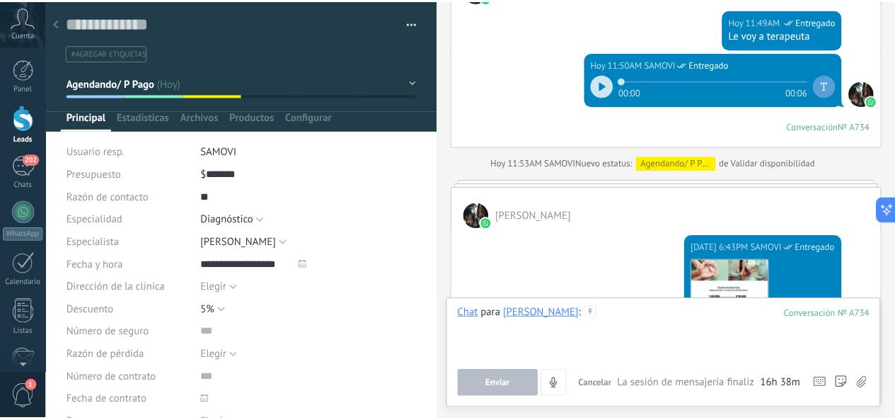
scroll to position [21, 0]
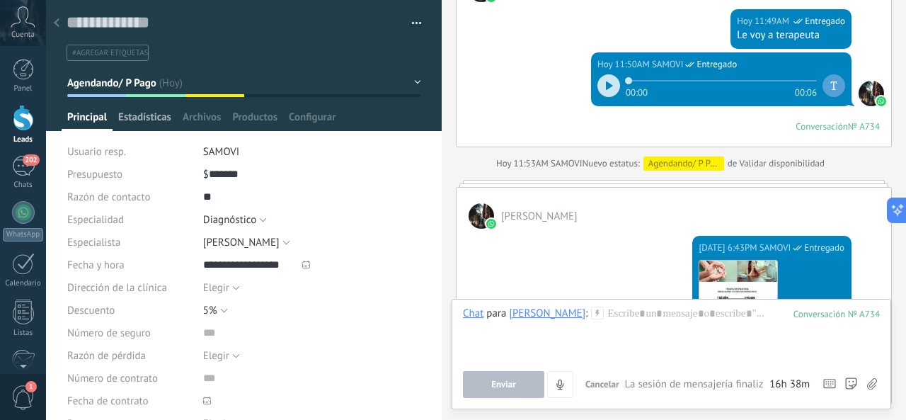
click at [150, 122] on span "Estadísticas" at bounding box center [144, 120] width 53 height 21
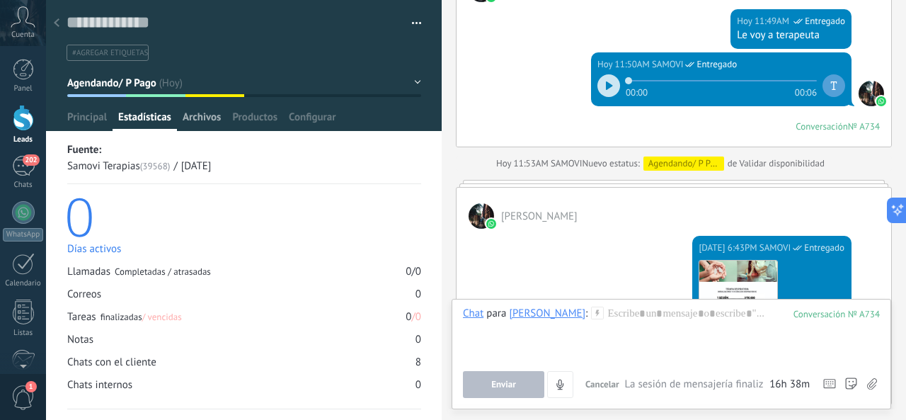
click at [200, 115] on span "Archivos" at bounding box center [202, 120] width 38 height 21
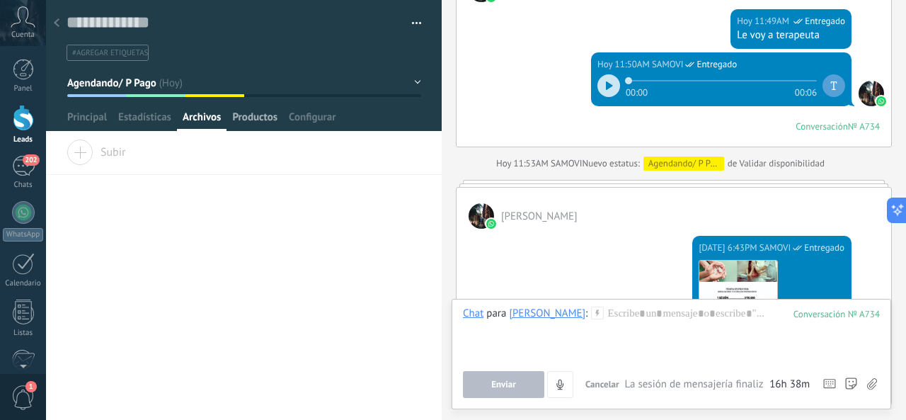
click at [247, 121] on span "Productos" at bounding box center [254, 120] width 45 height 21
click at [83, 152] on span "Instalar" at bounding box center [102, 149] width 71 height 20
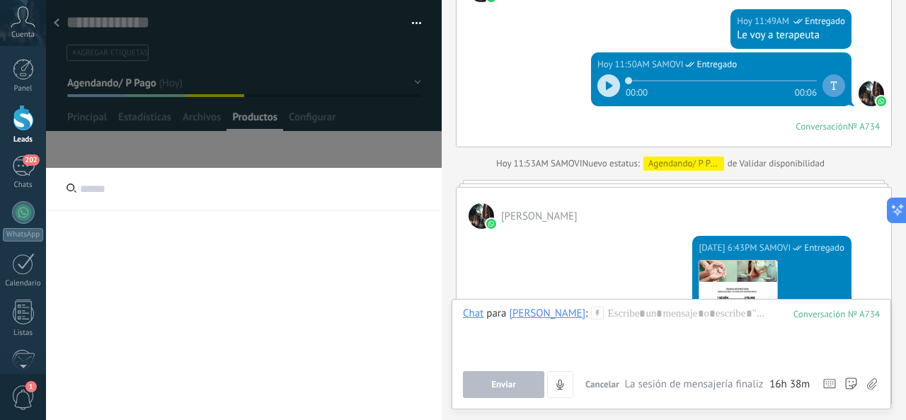
click at [415, 79] on button "Agendando/ P Pago" at bounding box center [244, 82] width 354 height 25
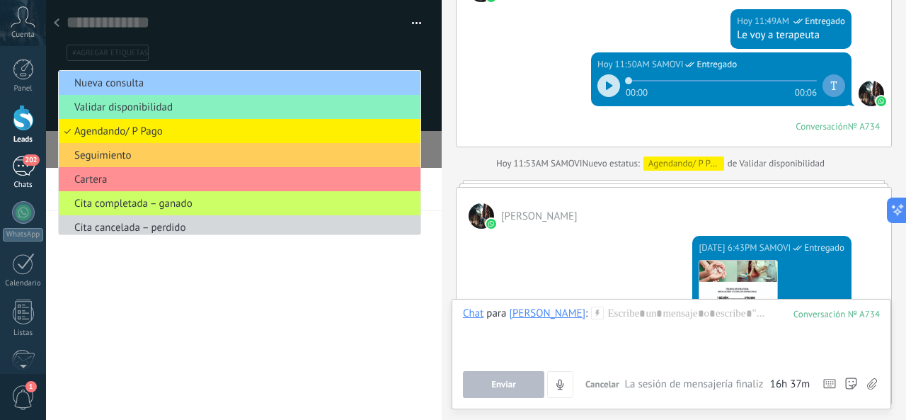
click at [30, 172] on div "202" at bounding box center [23, 166] width 23 height 21
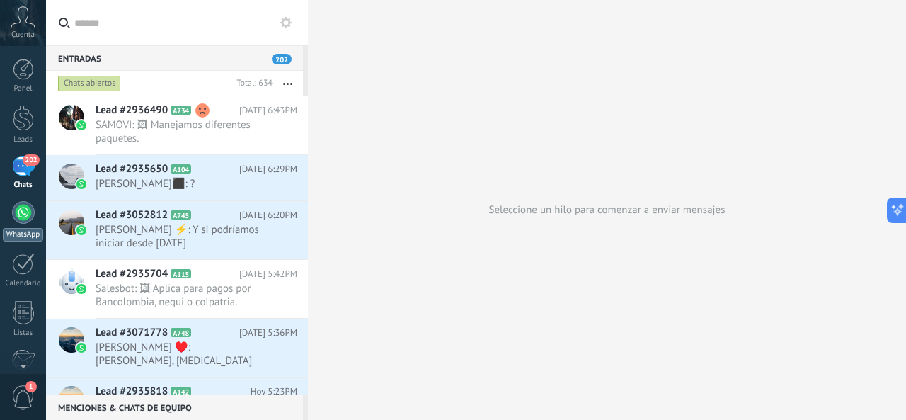
click at [30, 218] on div at bounding box center [23, 212] width 23 height 23
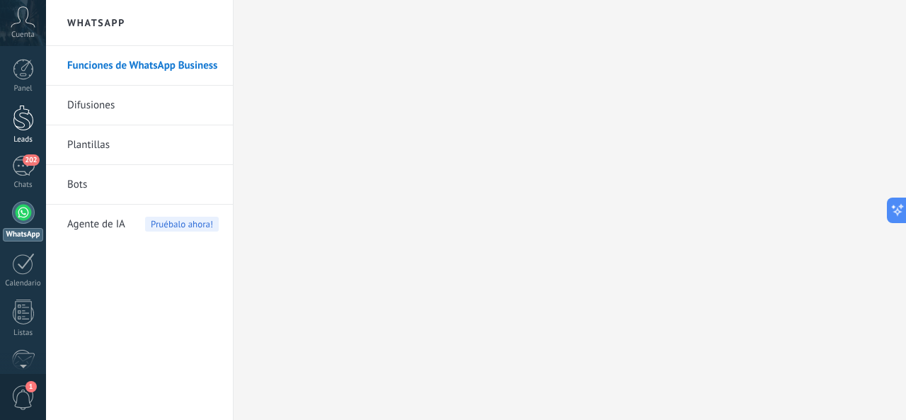
click at [34, 120] on link "Leads" at bounding box center [23, 125] width 46 height 40
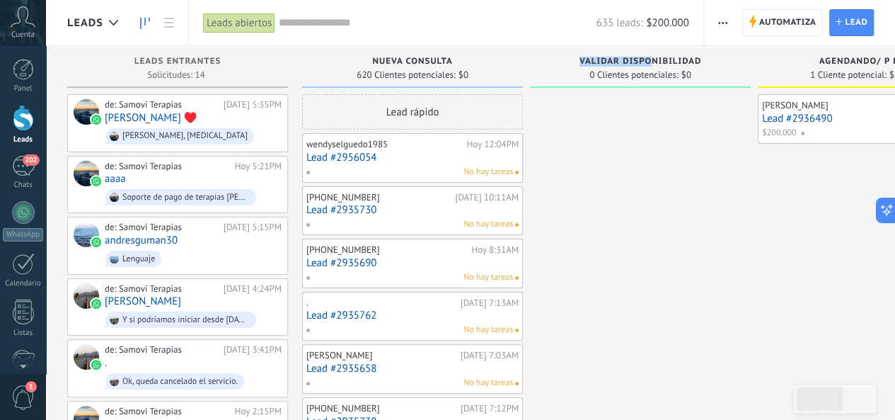
drag, startPoint x: 650, startPoint y: 57, endPoint x: 528, endPoint y: 70, distance: 122.3
drag, startPoint x: 381, startPoint y: 77, endPoint x: 674, endPoint y: 81, distance: 292.2
click at [674, 81] on div "Validar disponibilidad 0 Clientes potenciales: $0" at bounding box center [640, 67] width 221 height 42
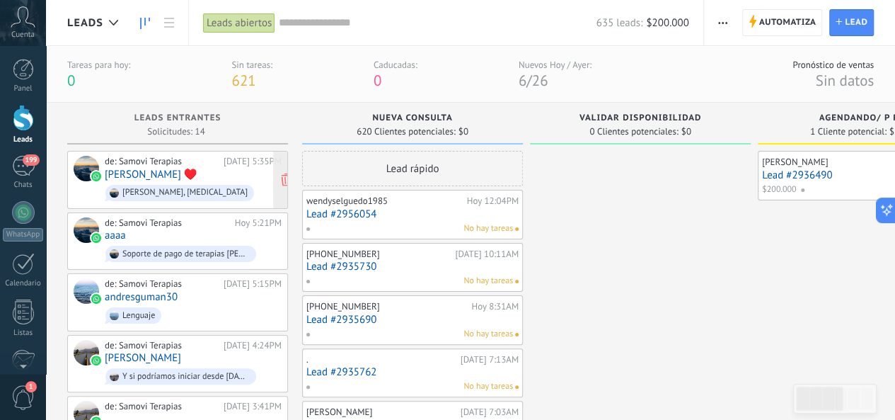
drag, startPoint x: 265, startPoint y: 192, endPoint x: 192, endPoint y: 187, distance: 72.3
click at [449, 218] on link "Lead #2956054" at bounding box center [412, 214] width 212 height 12
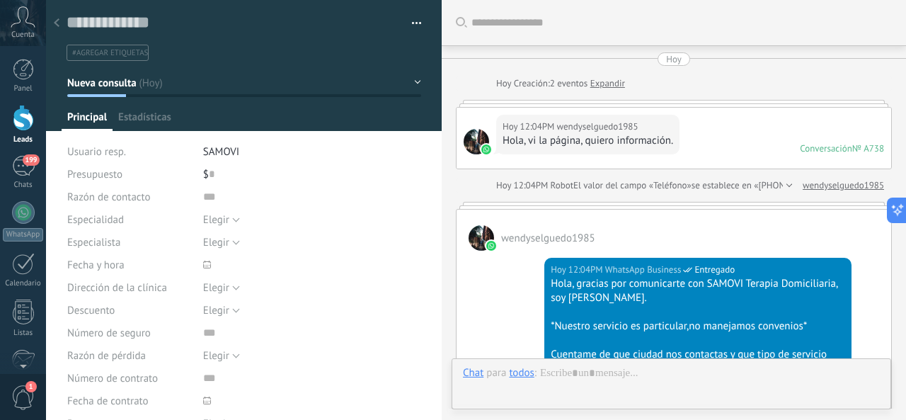
type textarea "**********"
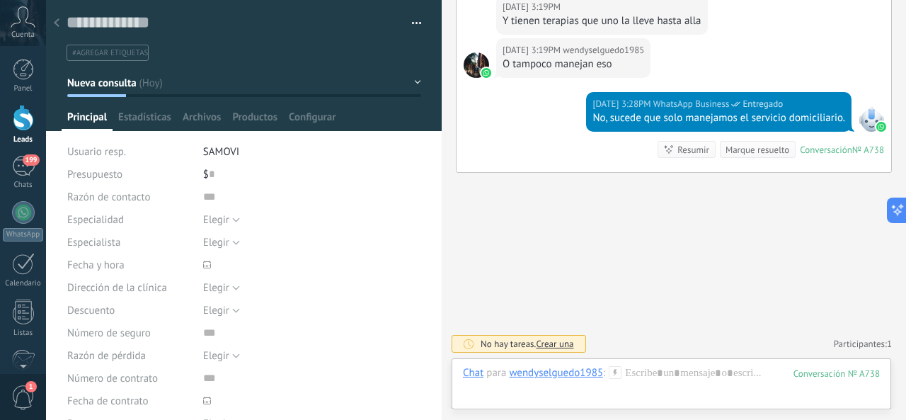
scroll to position [1211, 0]
click at [407, 21] on button "button" at bounding box center [411, 23] width 21 height 21
